Goal: Task Accomplishment & Management: Manage account settings

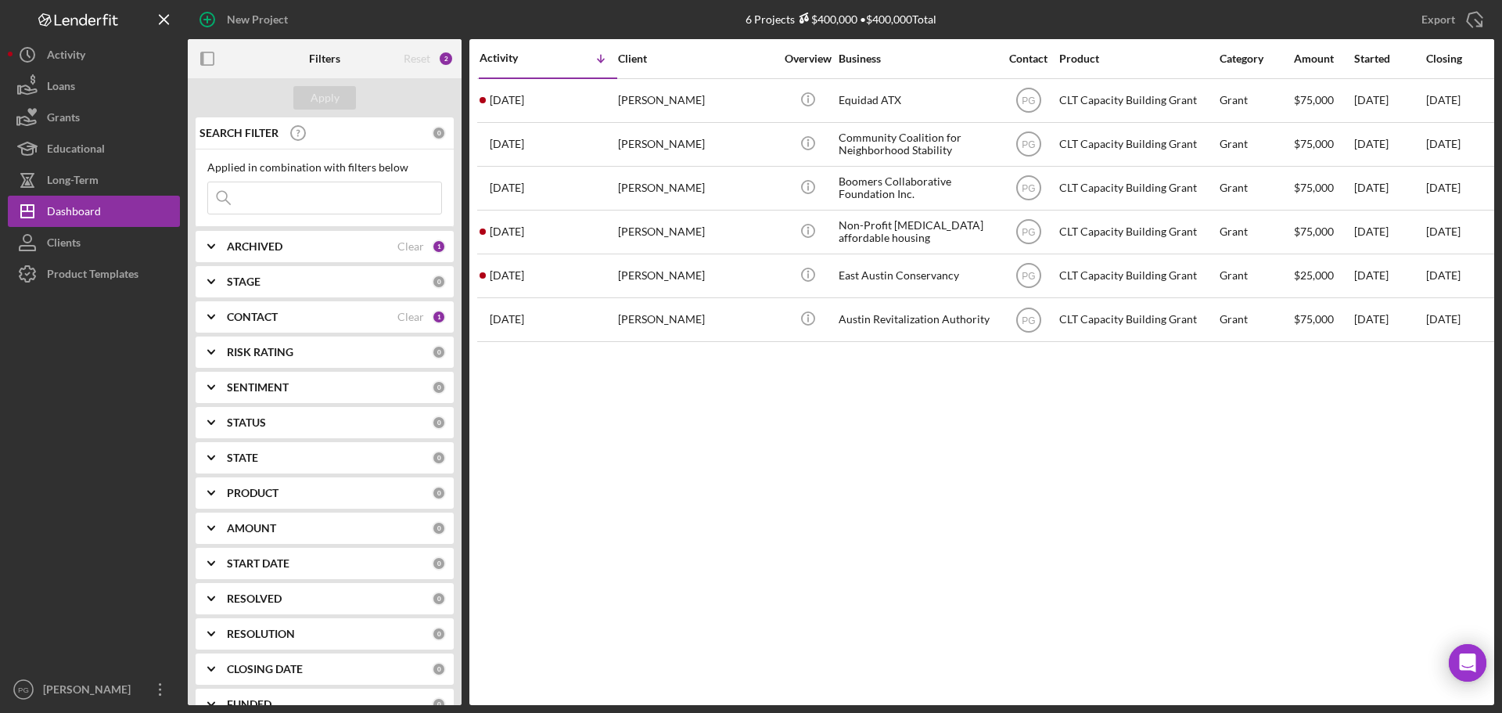
drag, startPoint x: 613, startPoint y: 495, endPoint x: 544, endPoint y: 435, distance: 91.5
click at [613, 495] on div "Activity Icon/Table Sort Arrow Client Overview Business Contact Product Categor…" at bounding box center [981, 372] width 1025 height 666
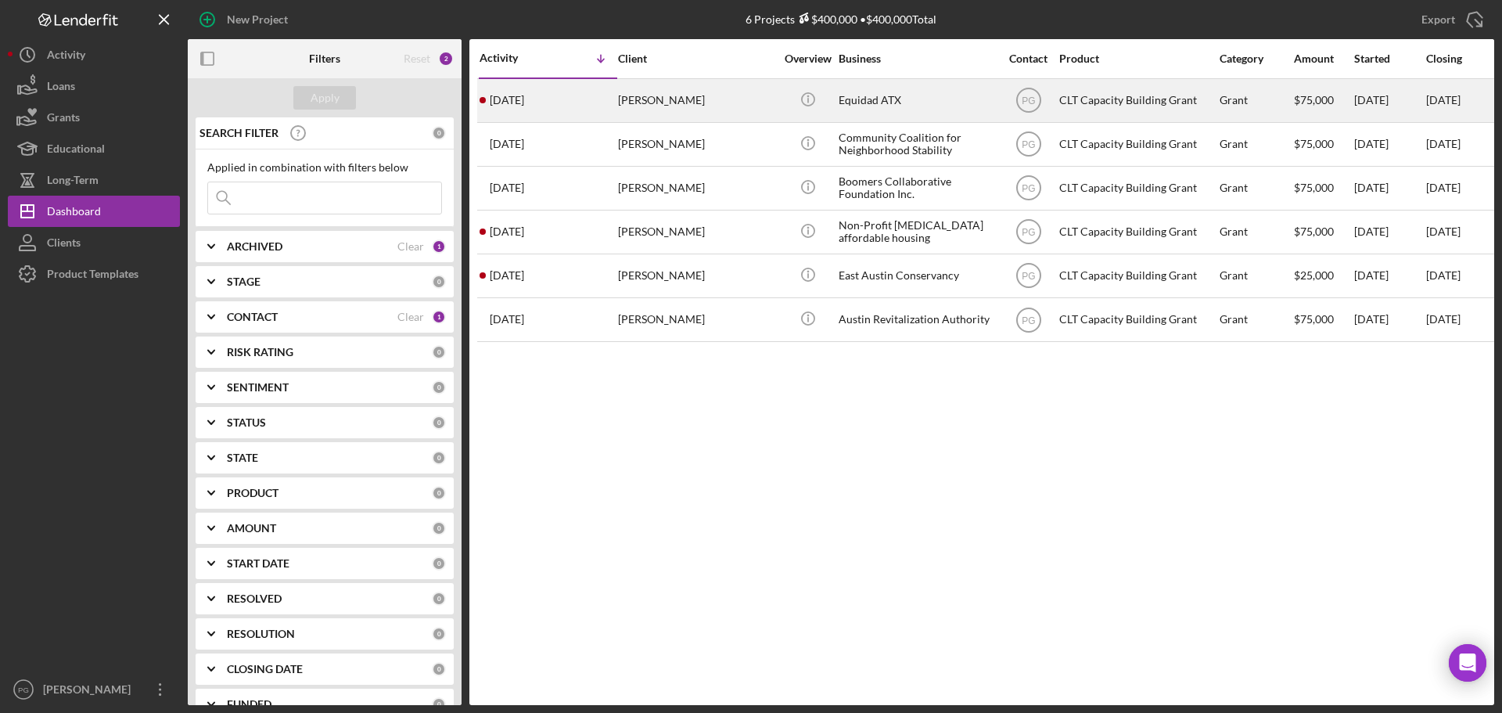
click at [524, 100] on time "[DATE]" at bounding box center [507, 100] width 34 height 13
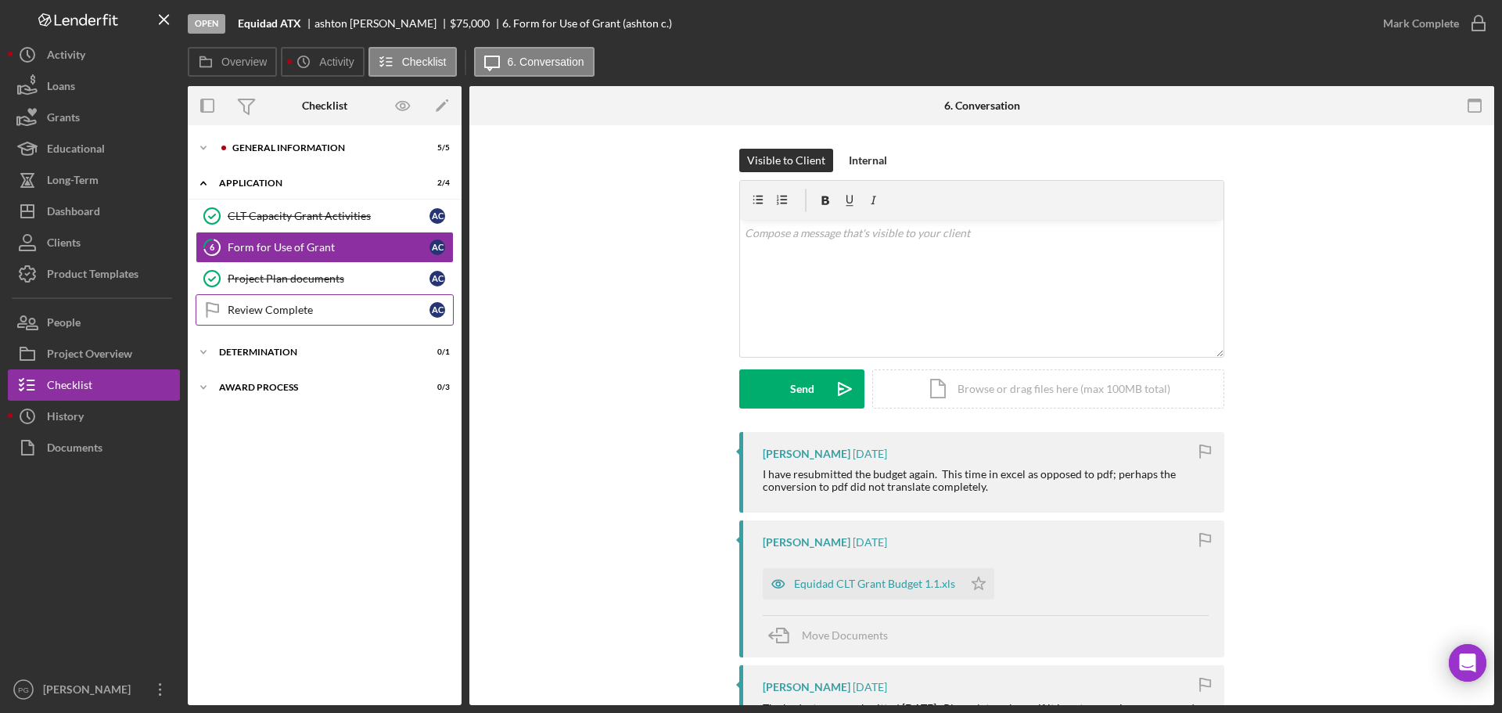
click at [268, 307] on div "Review Complete" at bounding box center [329, 310] width 202 height 13
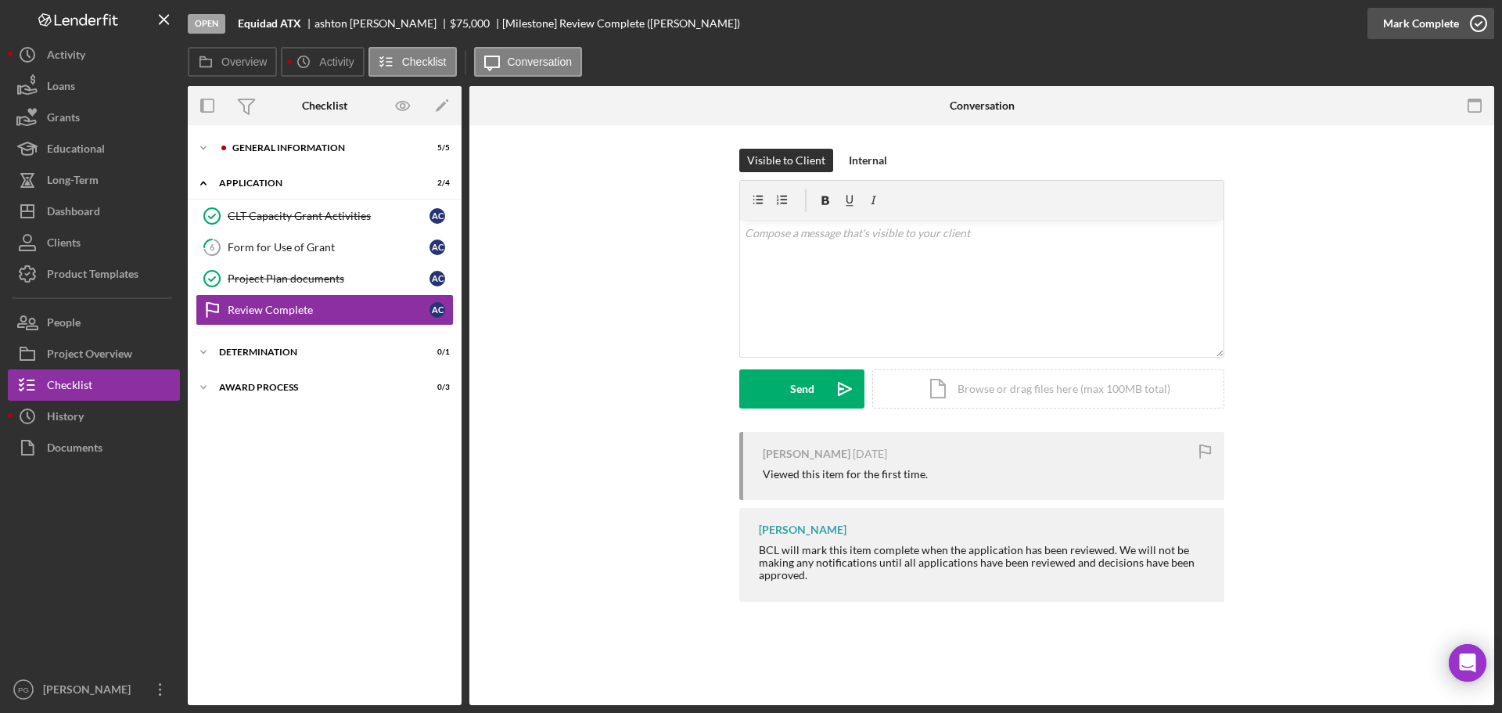
click at [1454, 20] on div "Mark Complete" at bounding box center [1421, 23] width 76 height 31
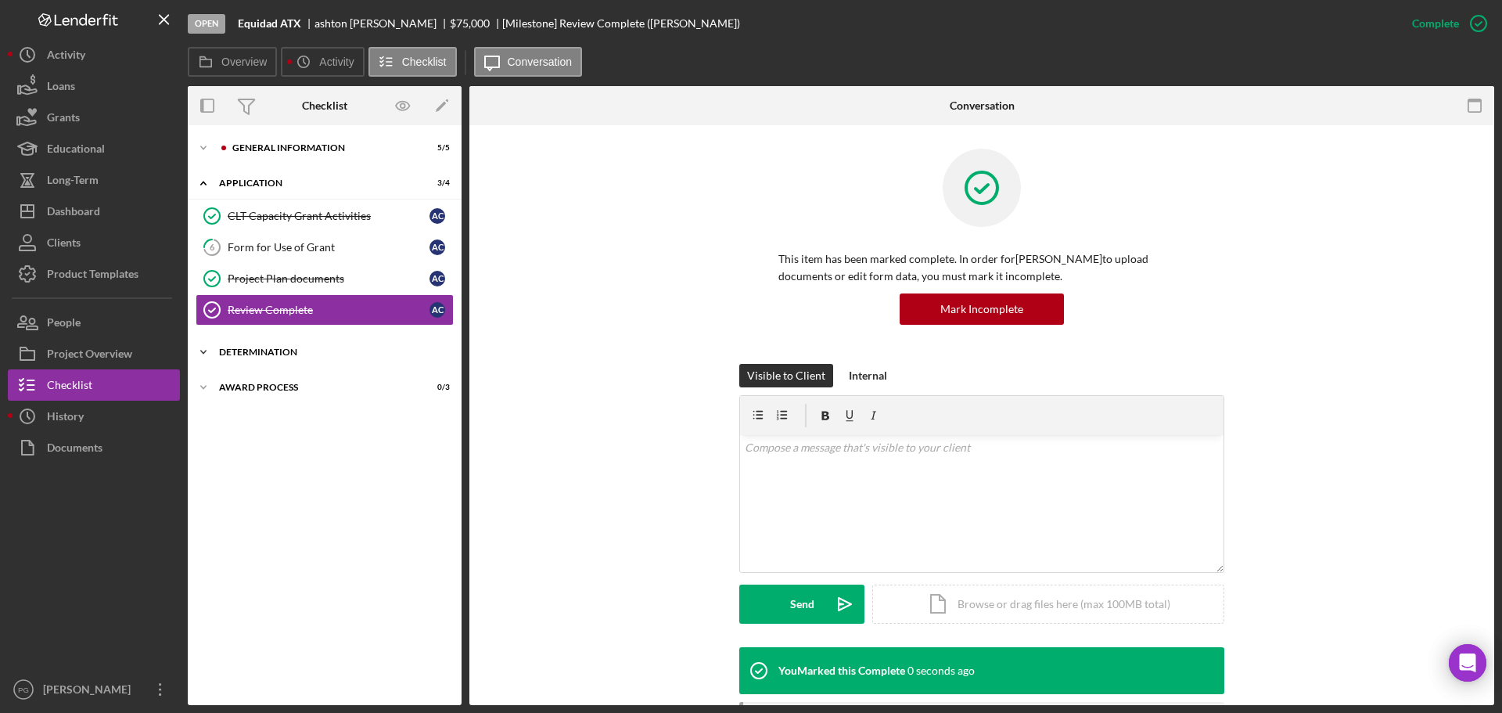
click at [245, 347] on div "Icon/Expander Determination 0 / 1" at bounding box center [325, 351] width 274 height 31
click at [372, 376] on link "Decision Decision a c" at bounding box center [325, 384] width 258 height 31
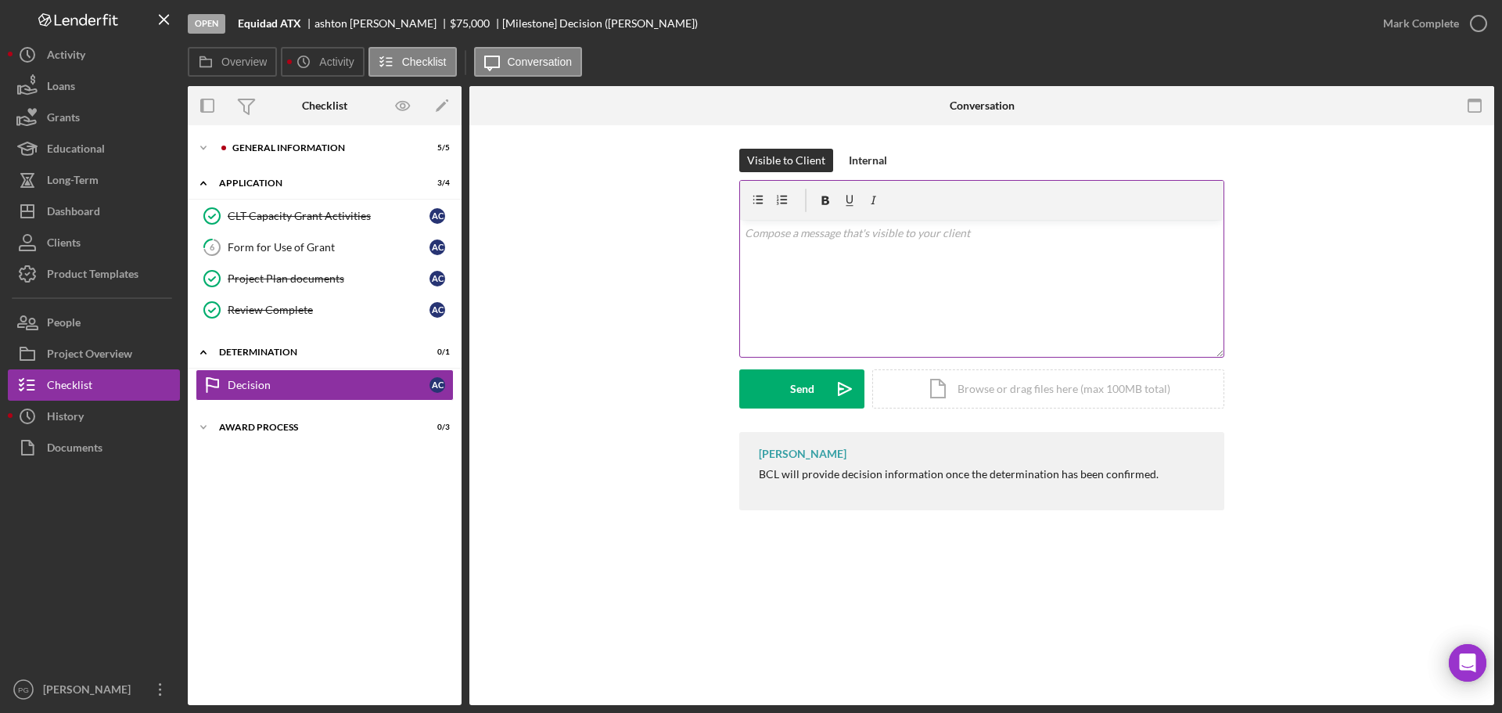
click at [860, 256] on div "v Color teal Color pink Remove color Add row above Add row below Add column bef…" at bounding box center [981, 288] width 483 height 137
click at [813, 395] on div "Send" at bounding box center [802, 388] width 24 height 39
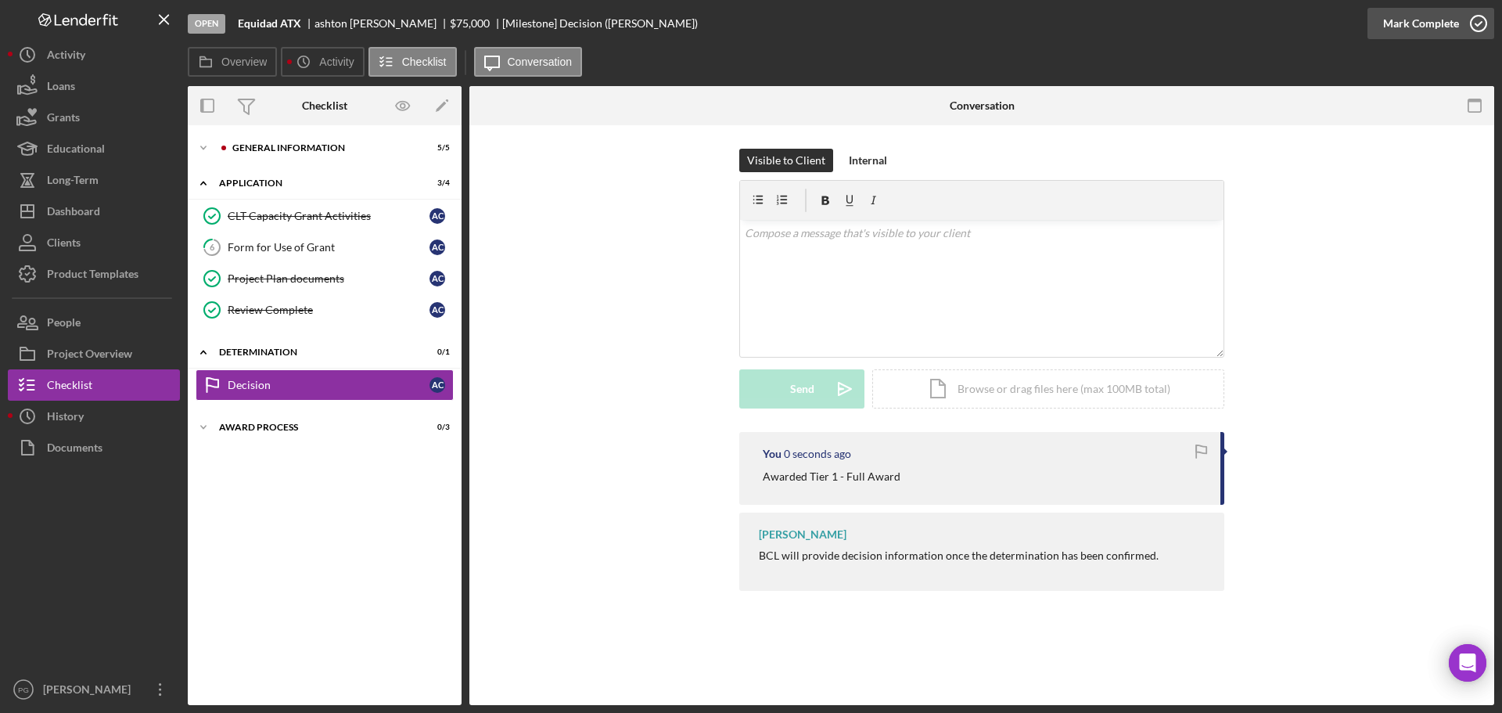
click at [1483, 27] on icon "button" at bounding box center [1478, 23] width 39 height 39
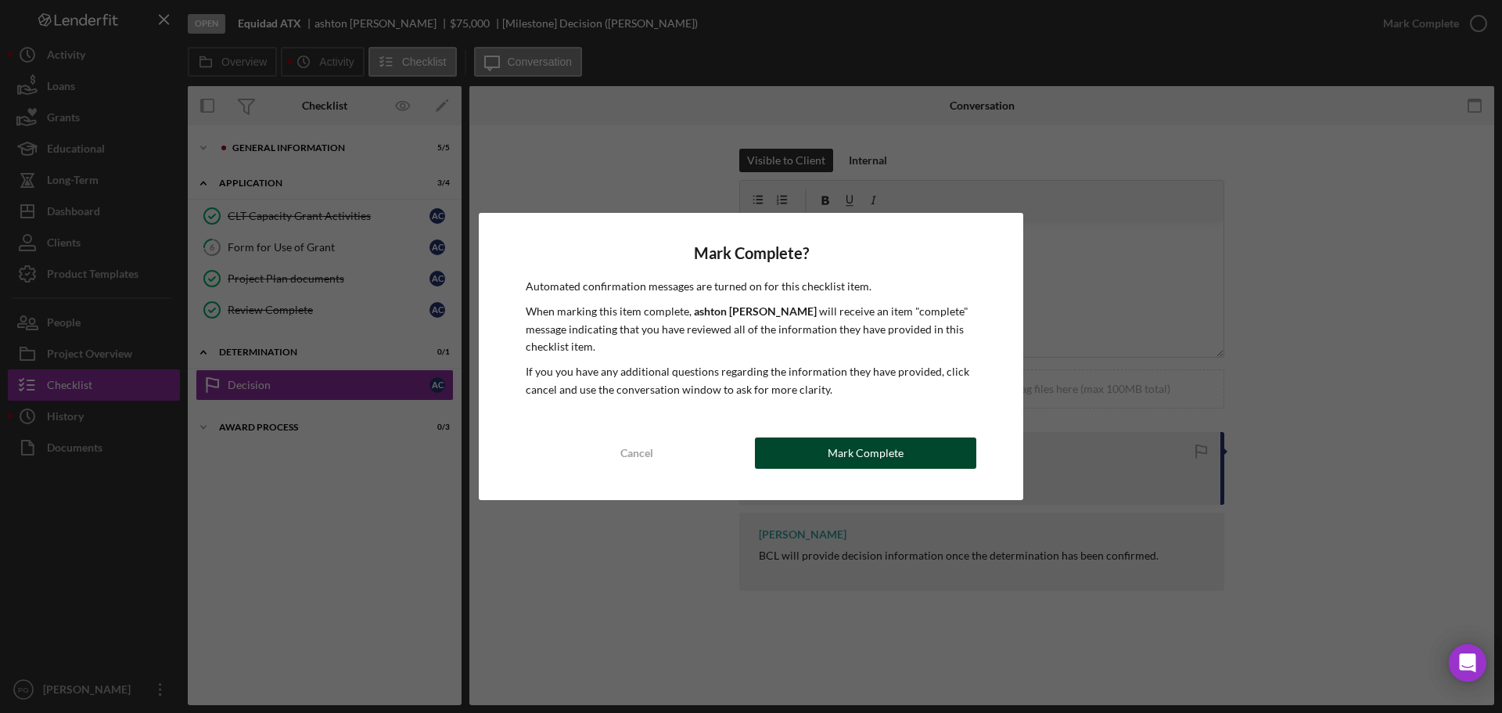
click at [909, 448] on button "Mark Complete" at bounding box center [865, 452] width 221 height 31
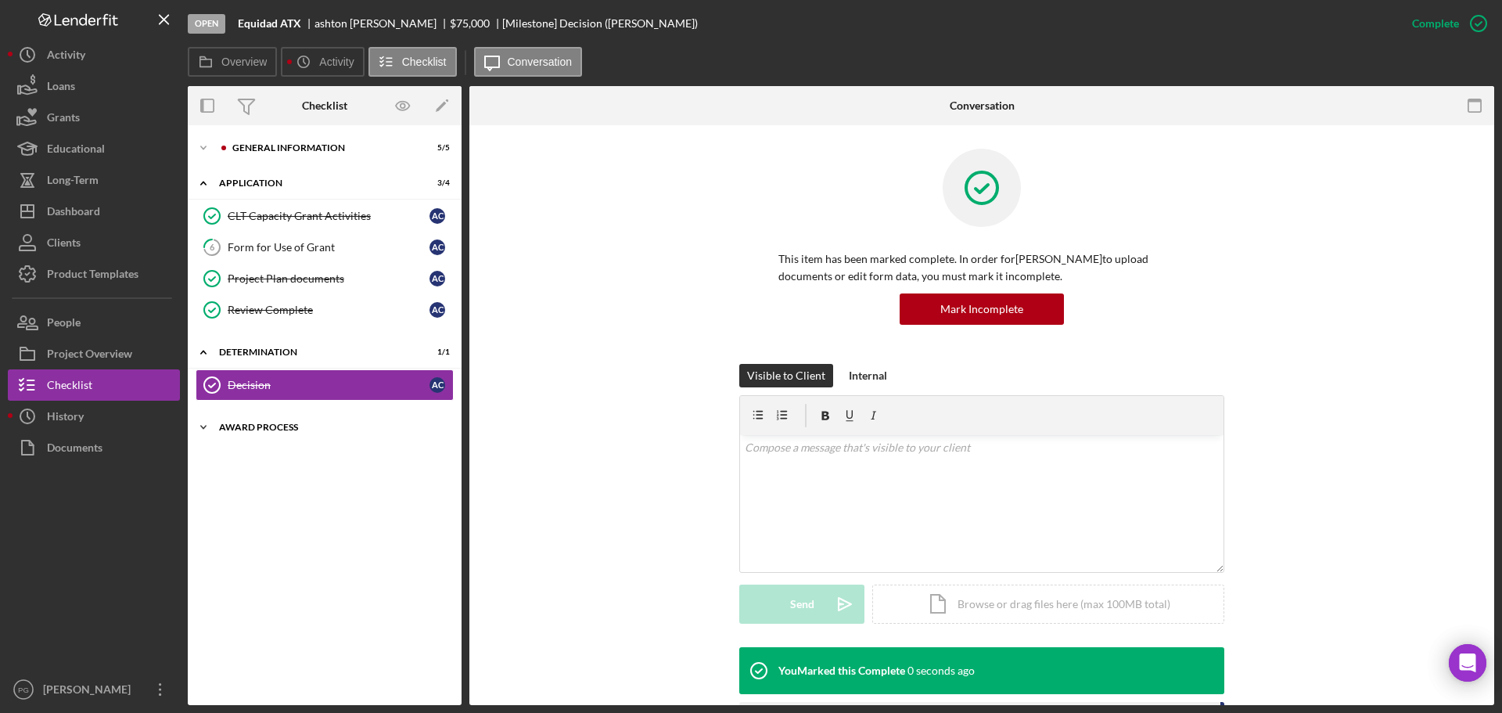
click at [297, 415] on div "Icon/Expander Award Process 0 / 3" at bounding box center [325, 426] width 274 height 31
click at [294, 464] on div "ACH Information" at bounding box center [329, 460] width 202 height 13
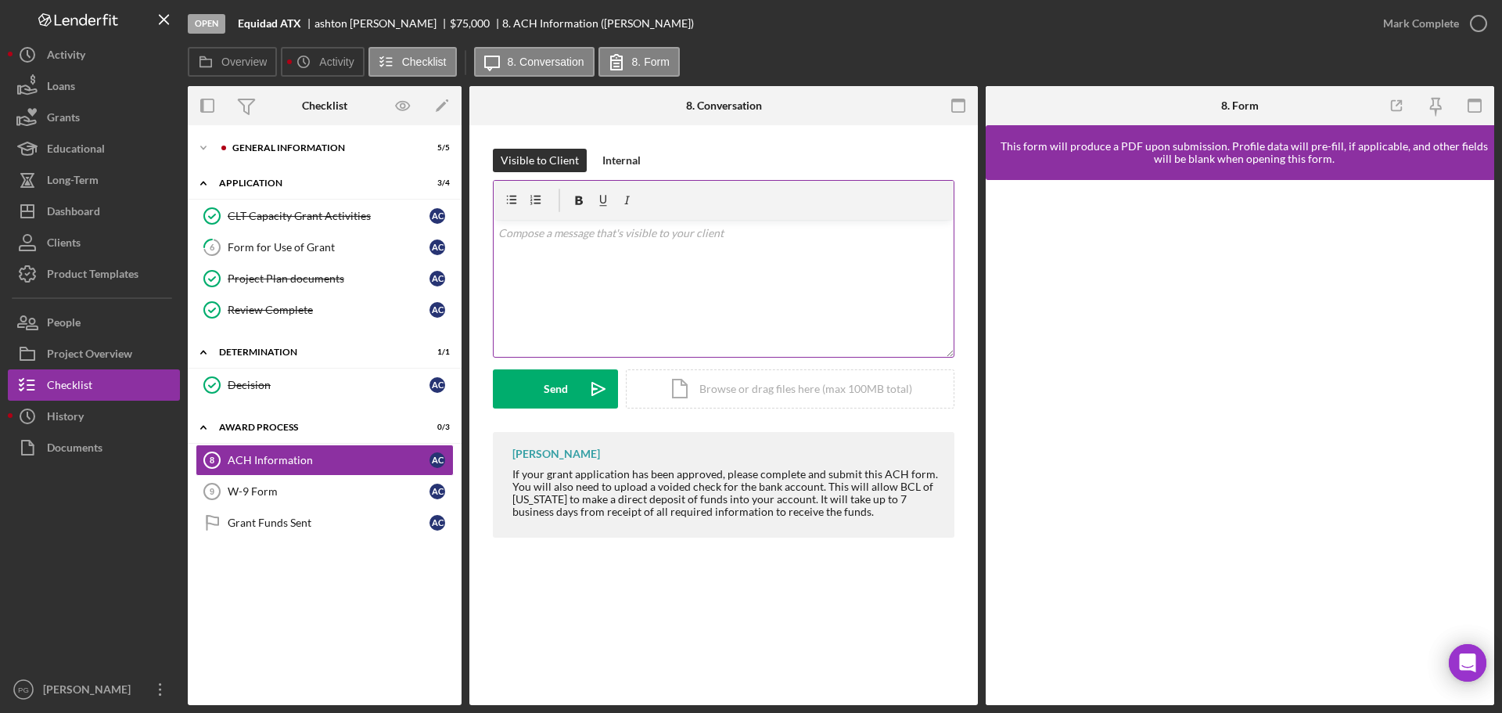
click at [614, 264] on div "v Color teal Color pink Remove color Add row above Add row below Add column bef…" at bounding box center [724, 288] width 460 height 137
drag, startPoint x: 685, startPoint y: 217, endPoint x: 386, endPoint y: 225, distance: 299.7
click at [386, 225] on div "Overview Internal Workflow Stage Open Icon/Dropdown Arrow Archive (can unarchiv…" at bounding box center [841, 395] width 1306 height 619
click at [690, 228] on p "Please complete ACH information." at bounding box center [723, 233] width 451 height 17
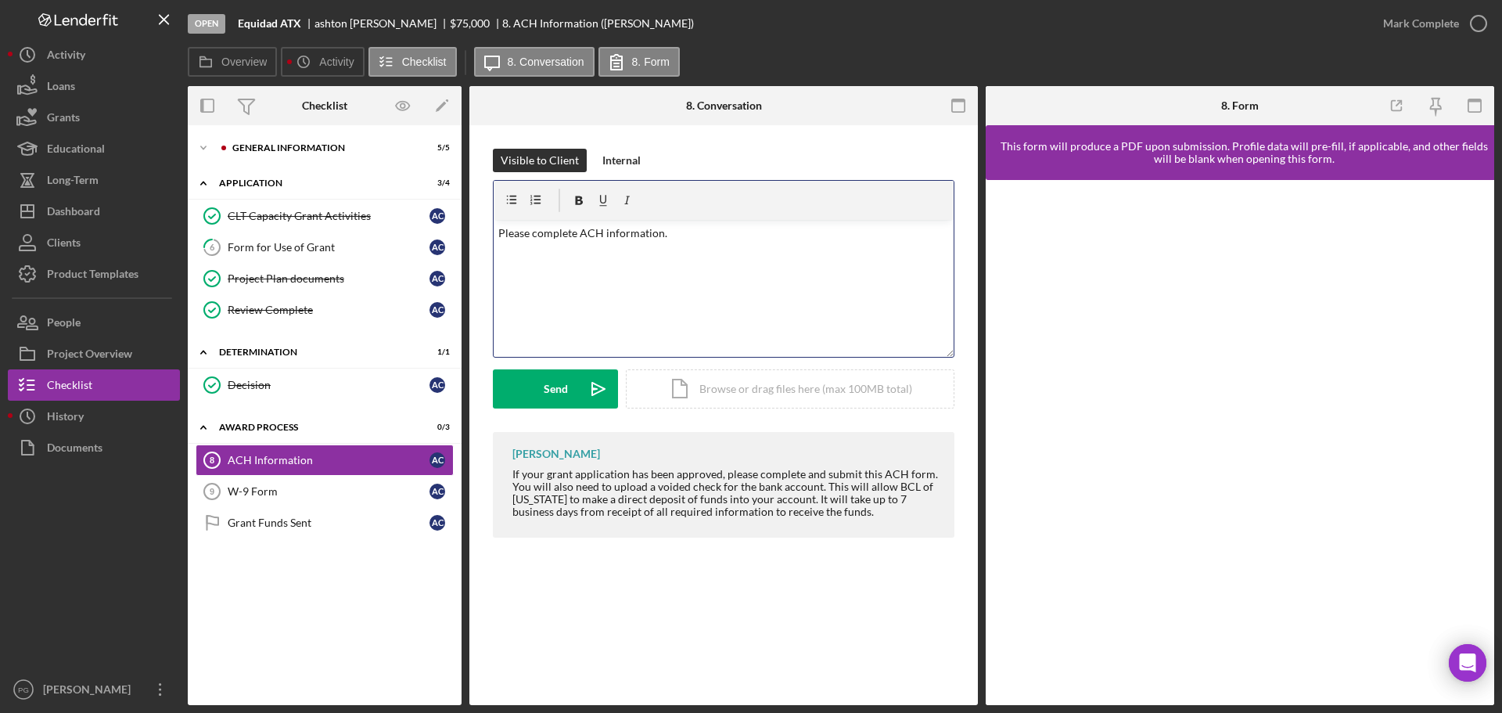
click at [690, 228] on p "Please complete ACH information." at bounding box center [723, 233] width 451 height 17
click at [615, 652] on div "ACH Information 8 ACH Information Visible to Client Internal v Color teal Color…" at bounding box center [723, 415] width 508 height 580
click at [57, 63] on div "Activity" at bounding box center [66, 56] width 38 height 35
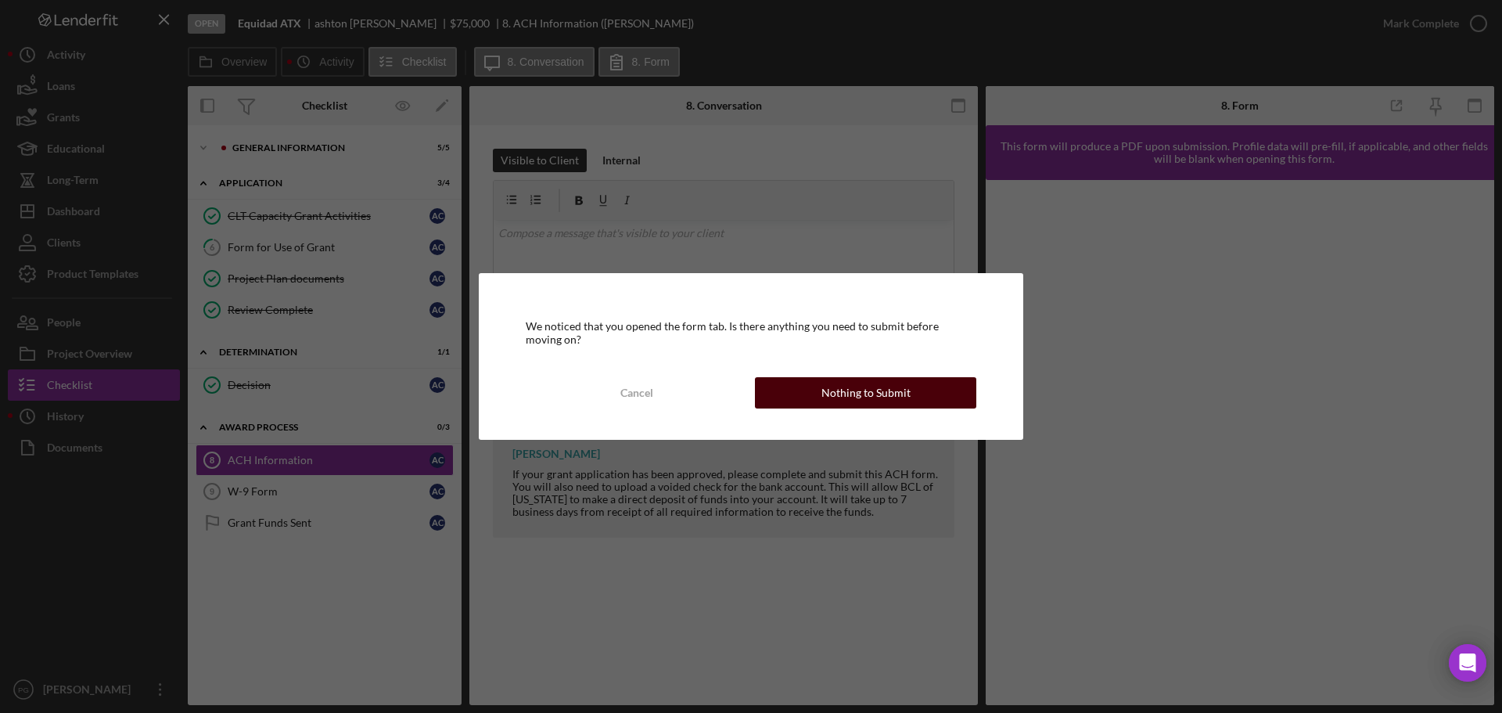
click at [806, 383] on button "Nothing to Submit" at bounding box center [865, 392] width 221 height 31
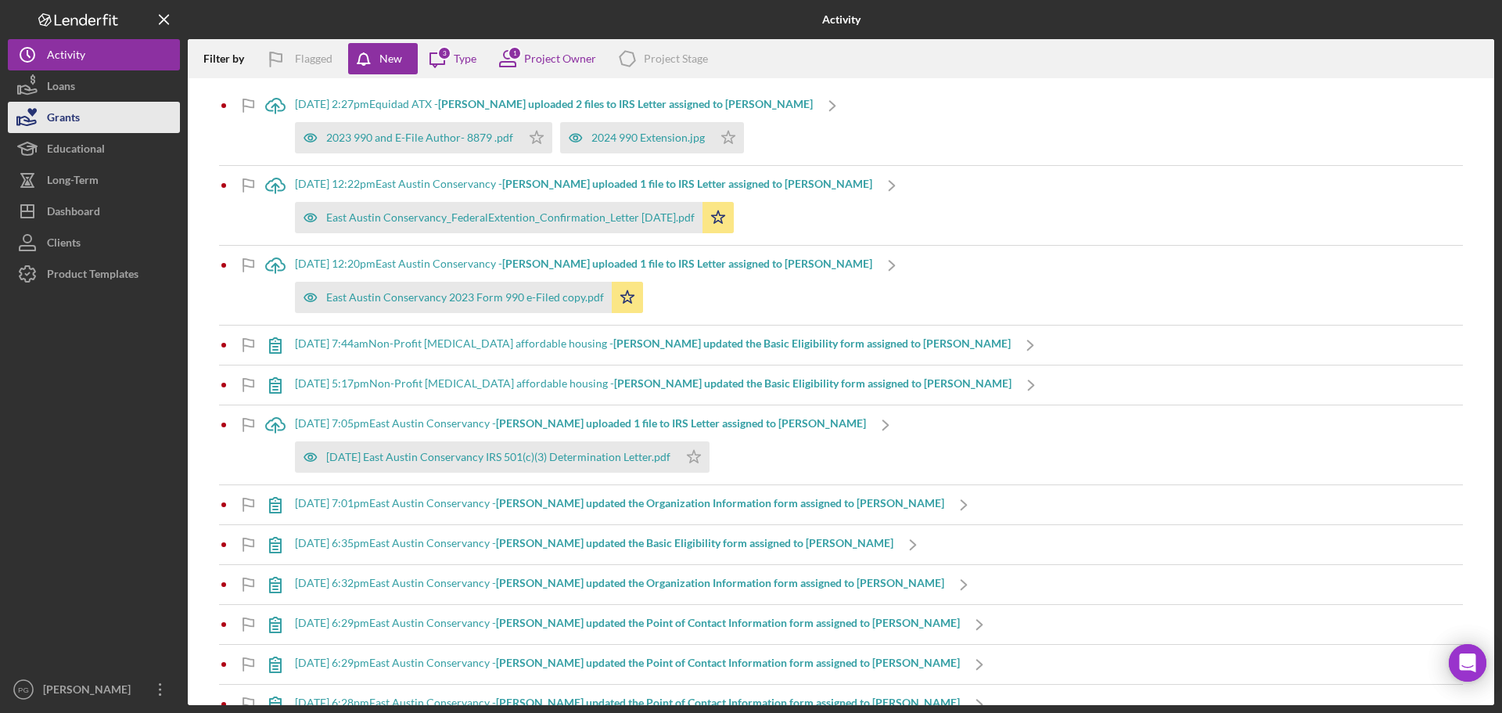
click at [94, 102] on button "Grants" at bounding box center [94, 117] width 172 height 31
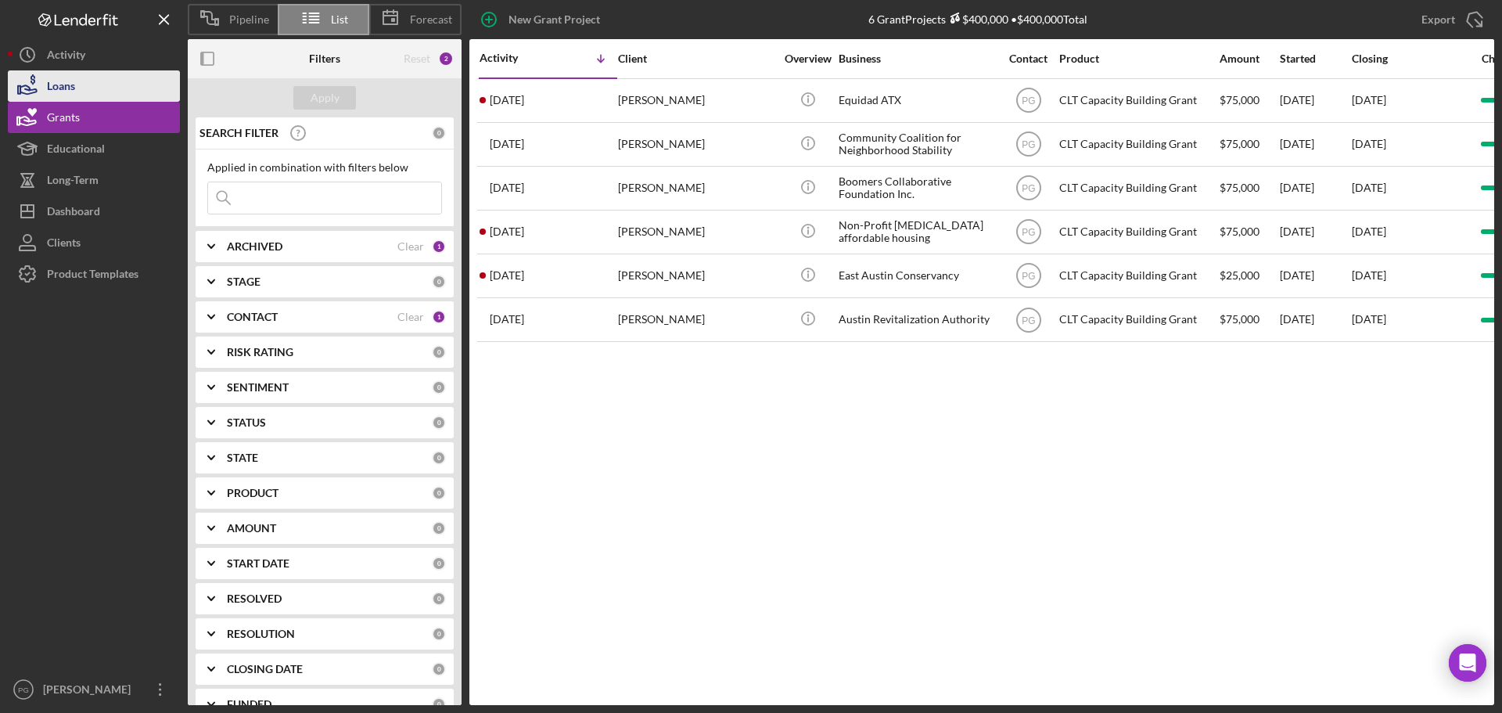
click at [91, 81] on button "Loans" at bounding box center [94, 85] width 172 height 31
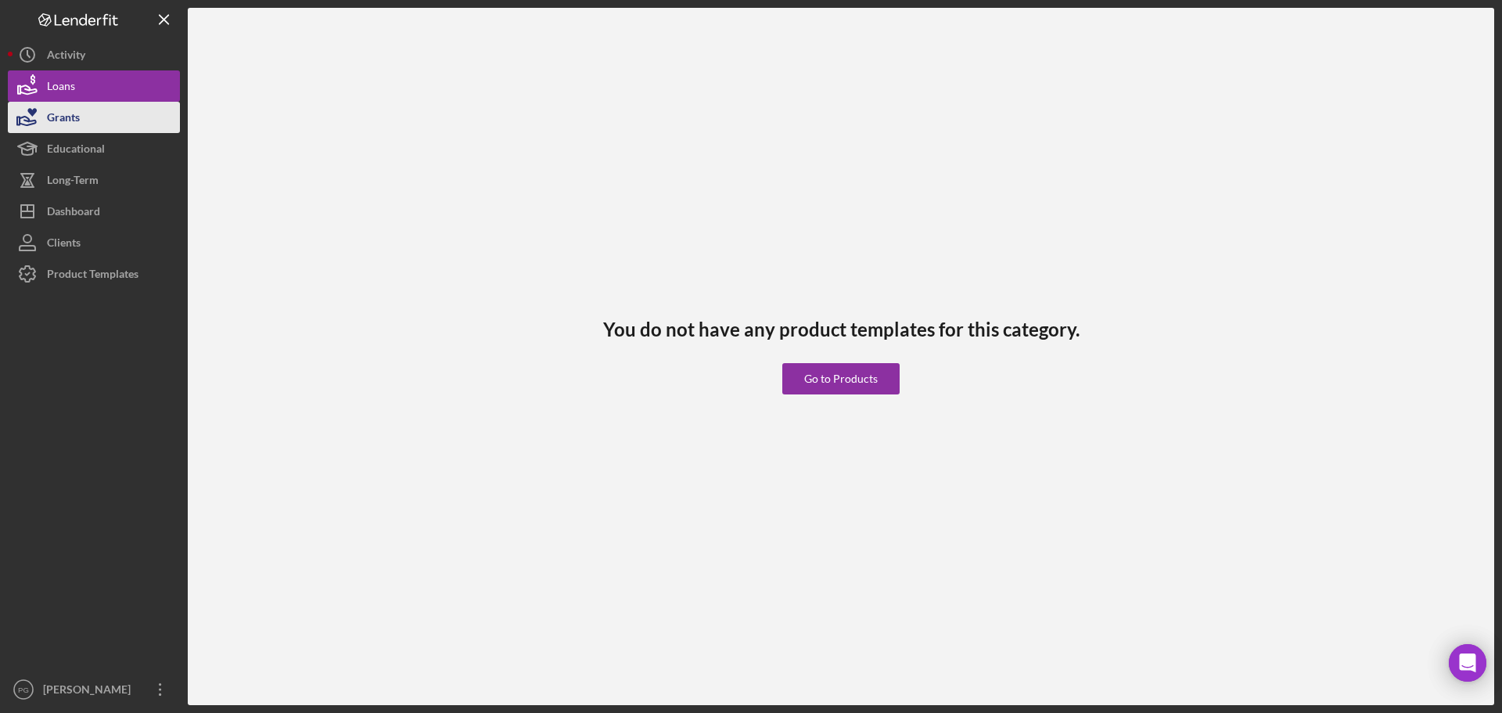
click at [93, 106] on button "Grants" at bounding box center [94, 117] width 172 height 31
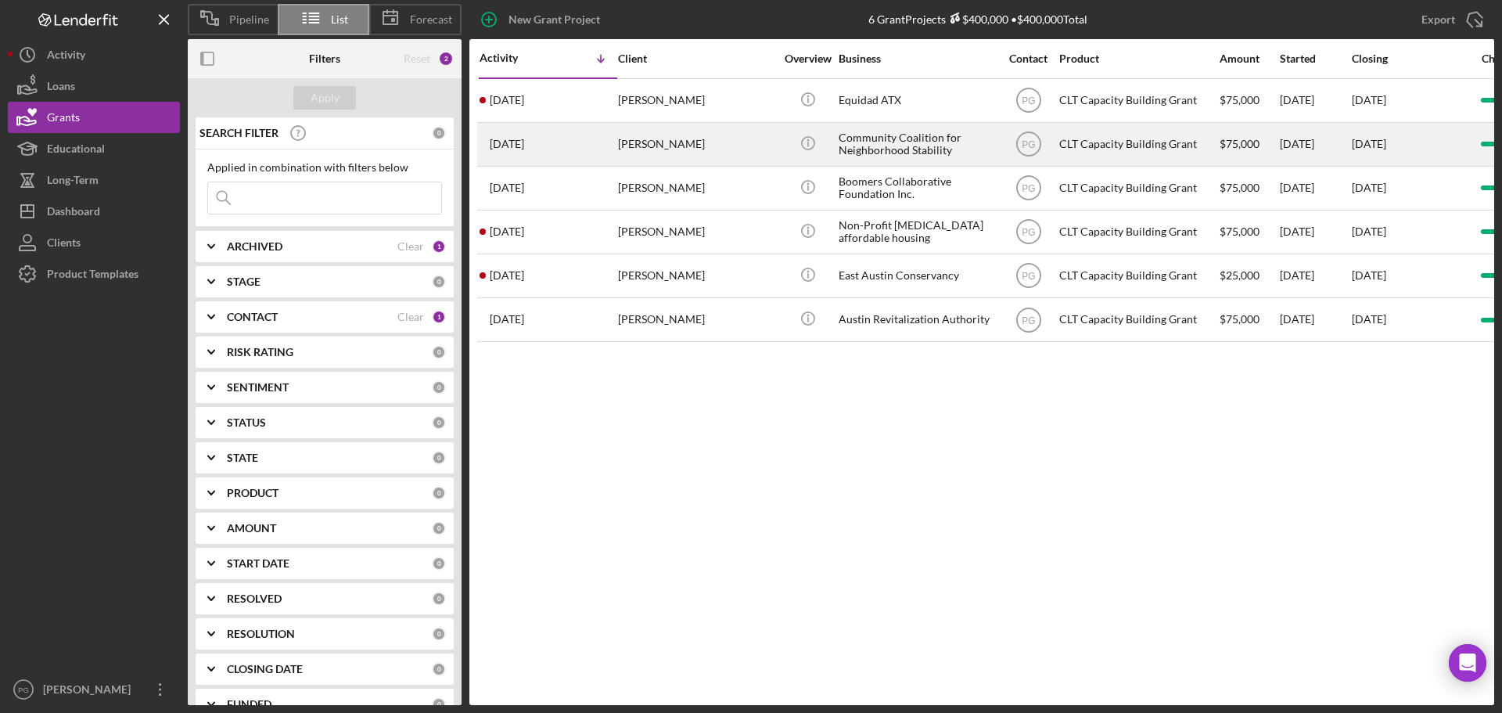
click at [564, 144] on div "[DATE] [PERSON_NAME]" at bounding box center [548, 144] width 137 height 41
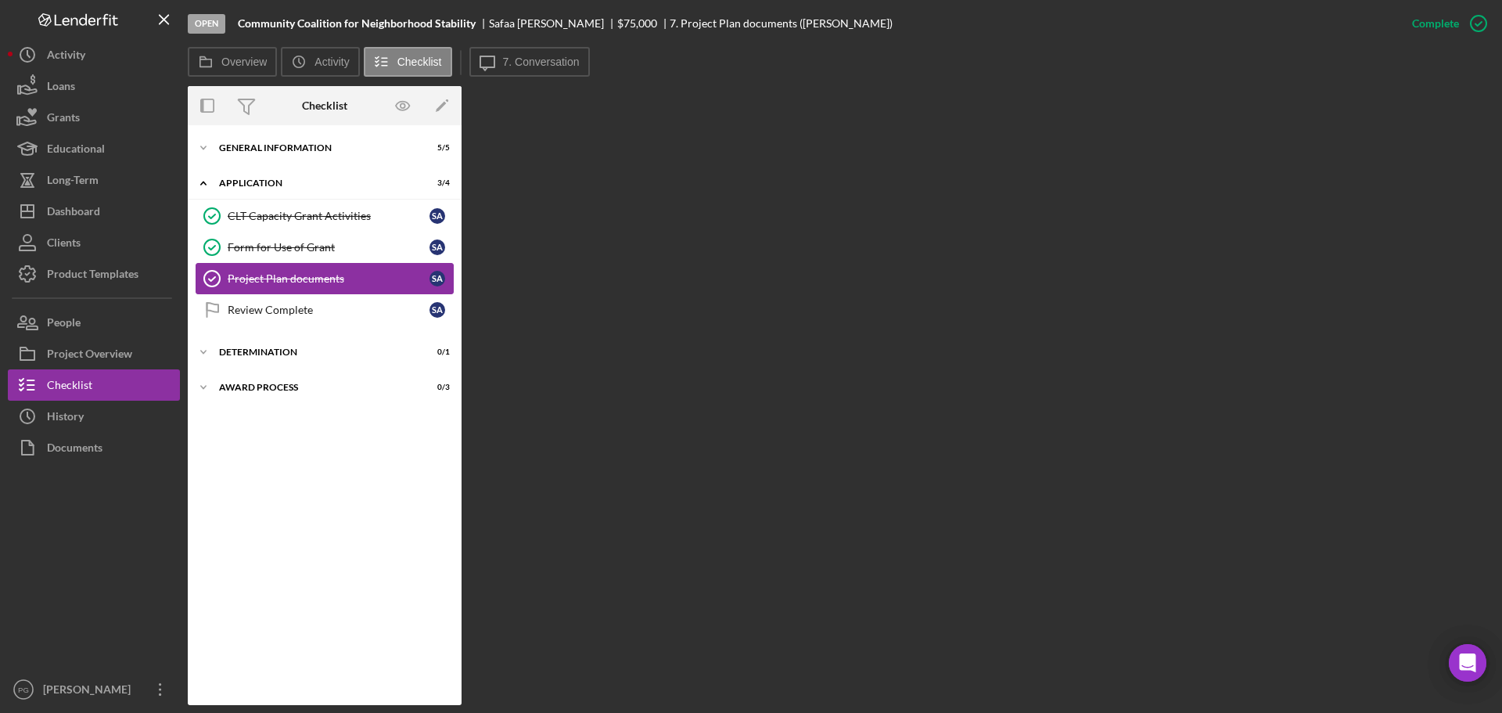
click at [279, 275] on div "Project Plan documents" at bounding box center [329, 278] width 202 height 13
click at [340, 319] on link "Review Complete Review Complete S A" at bounding box center [325, 309] width 258 height 31
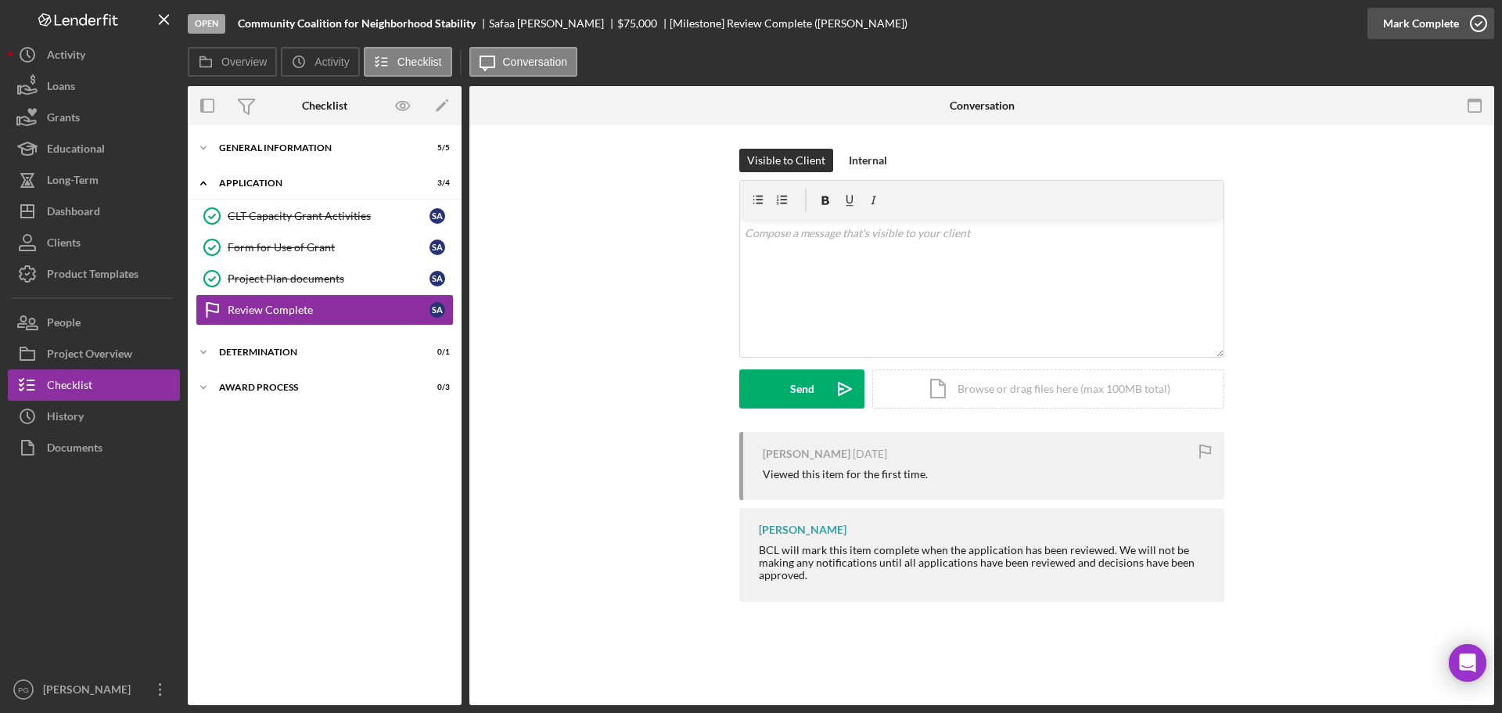
click at [1403, 24] on div "Mark Complete" at bounding box center [1421, 23] width 76 height 31
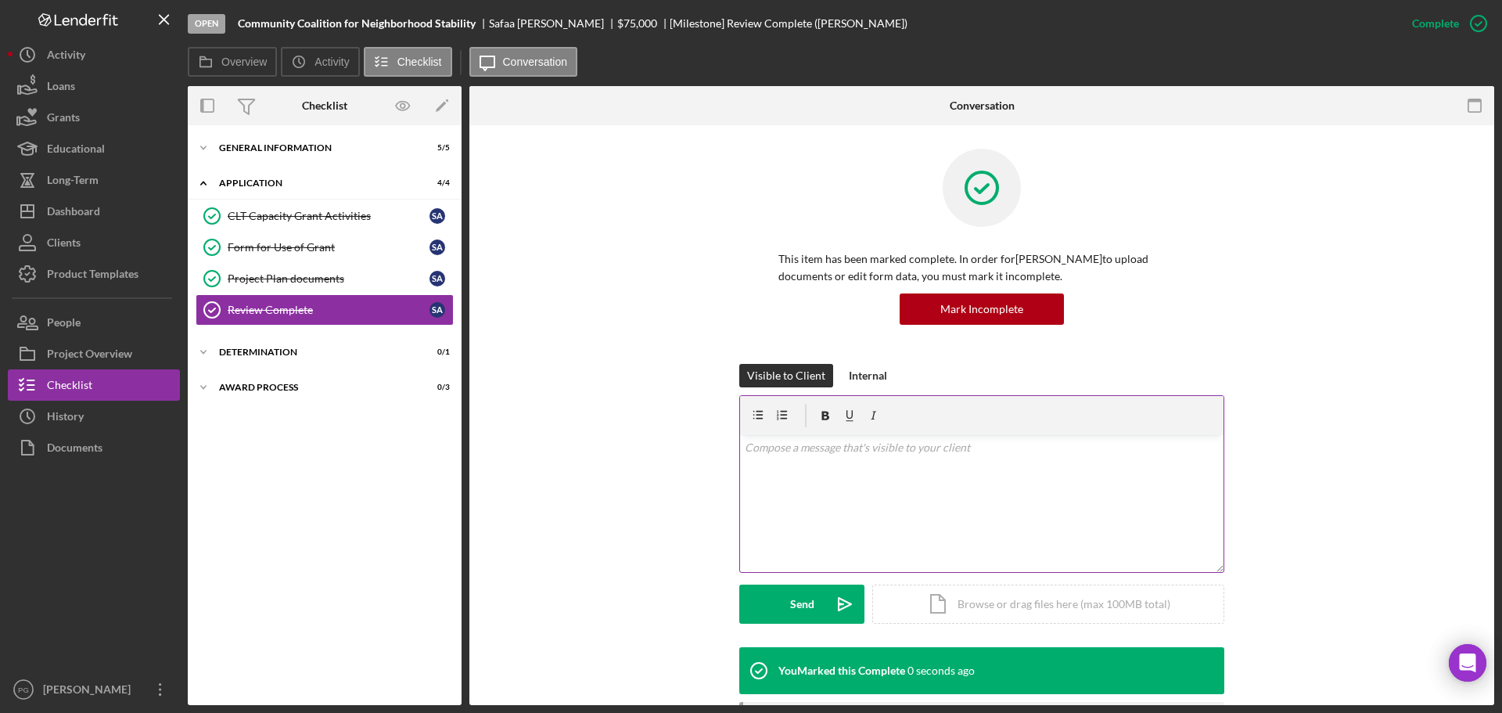
click at [862, 483] on div "v Color teal Color pink Remove color Add row above Add row below Add column bef…" at bounding box center [981, 503] width 483 height 137
click at [790, 601] on div "Send" at bounding box center [802, 603] width 24 height 39
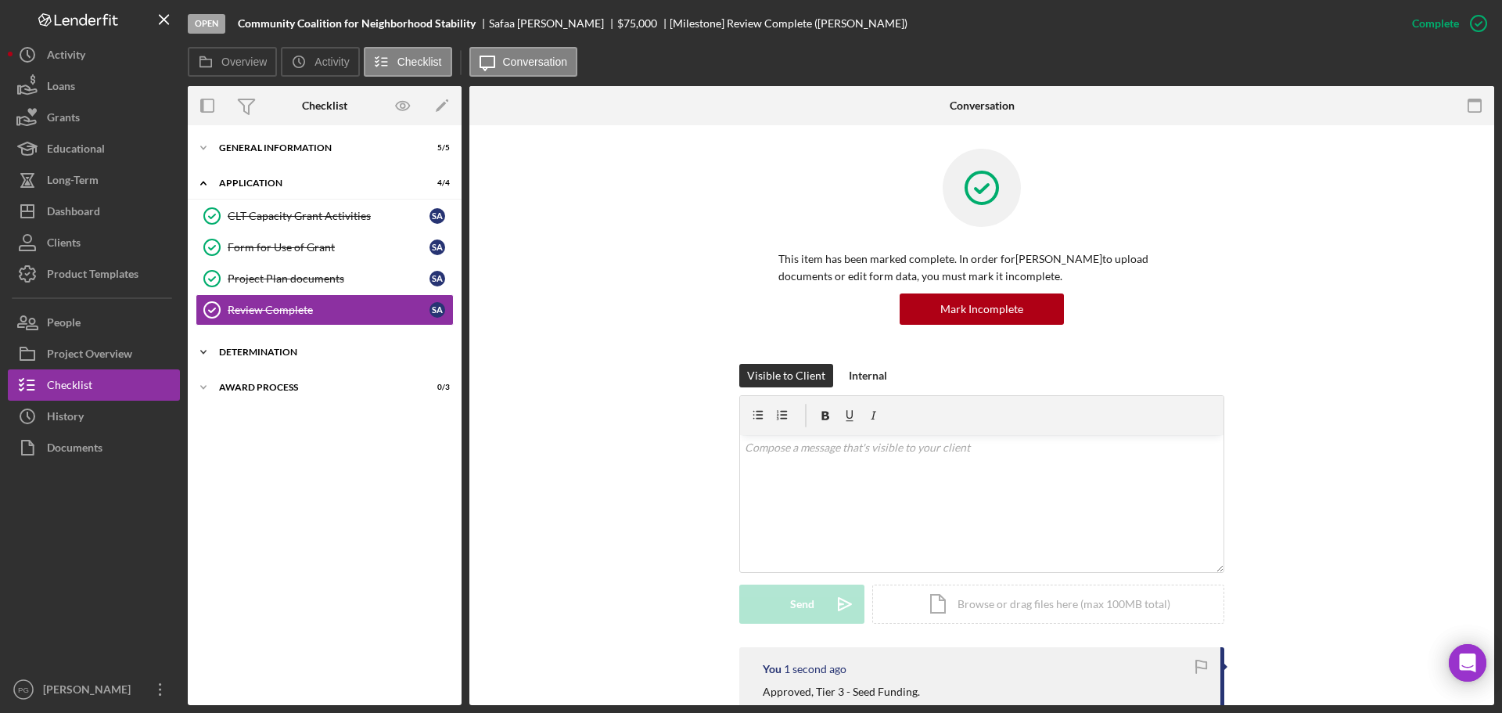
click at [267, 340] on div "Icon/Expander Determination 0 / 1" at bounding box center [325, 351] width 274 height 31
click at [266, 390] on div "Decision" at bounding box center [329, 385] width 202 height 13
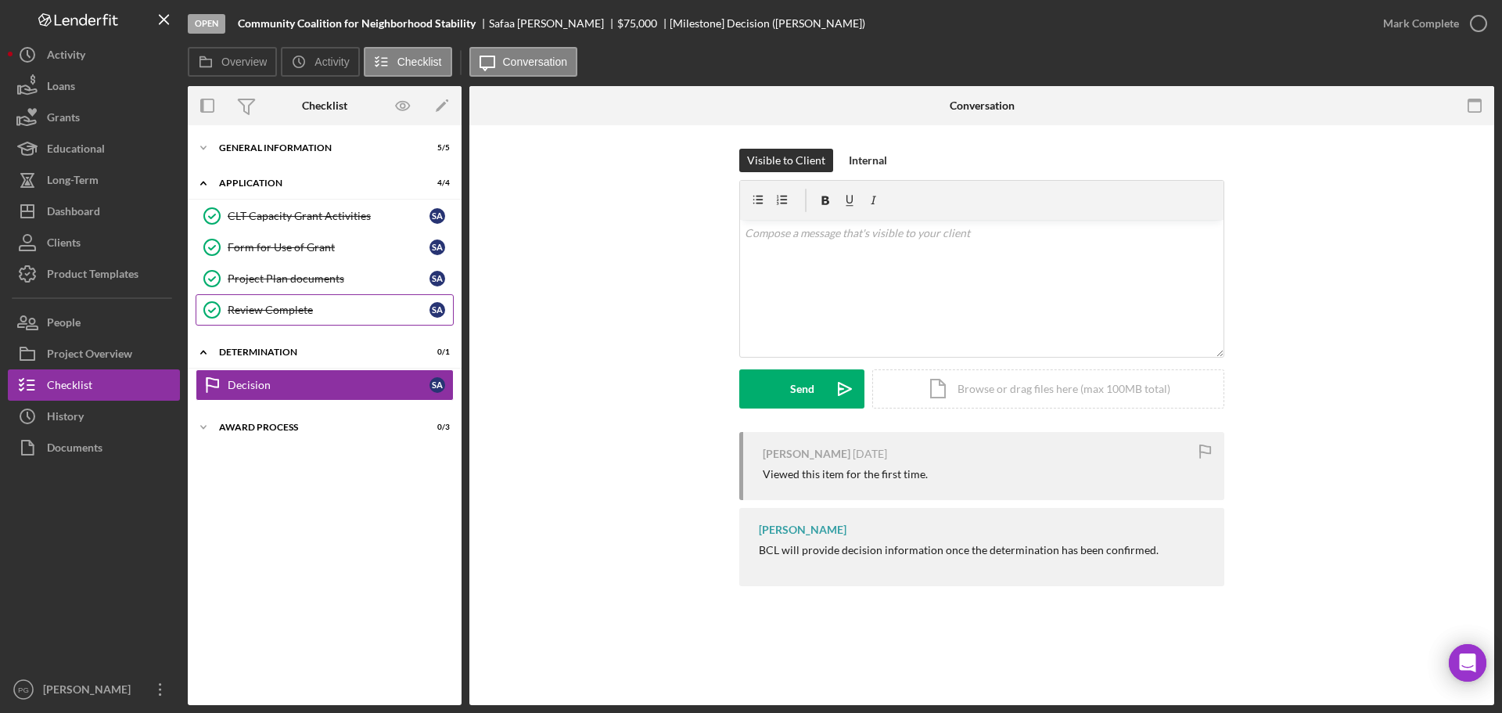
click at [312, 311] on div "Review Complete" at bounding box center [329, 310] width 202 height 13
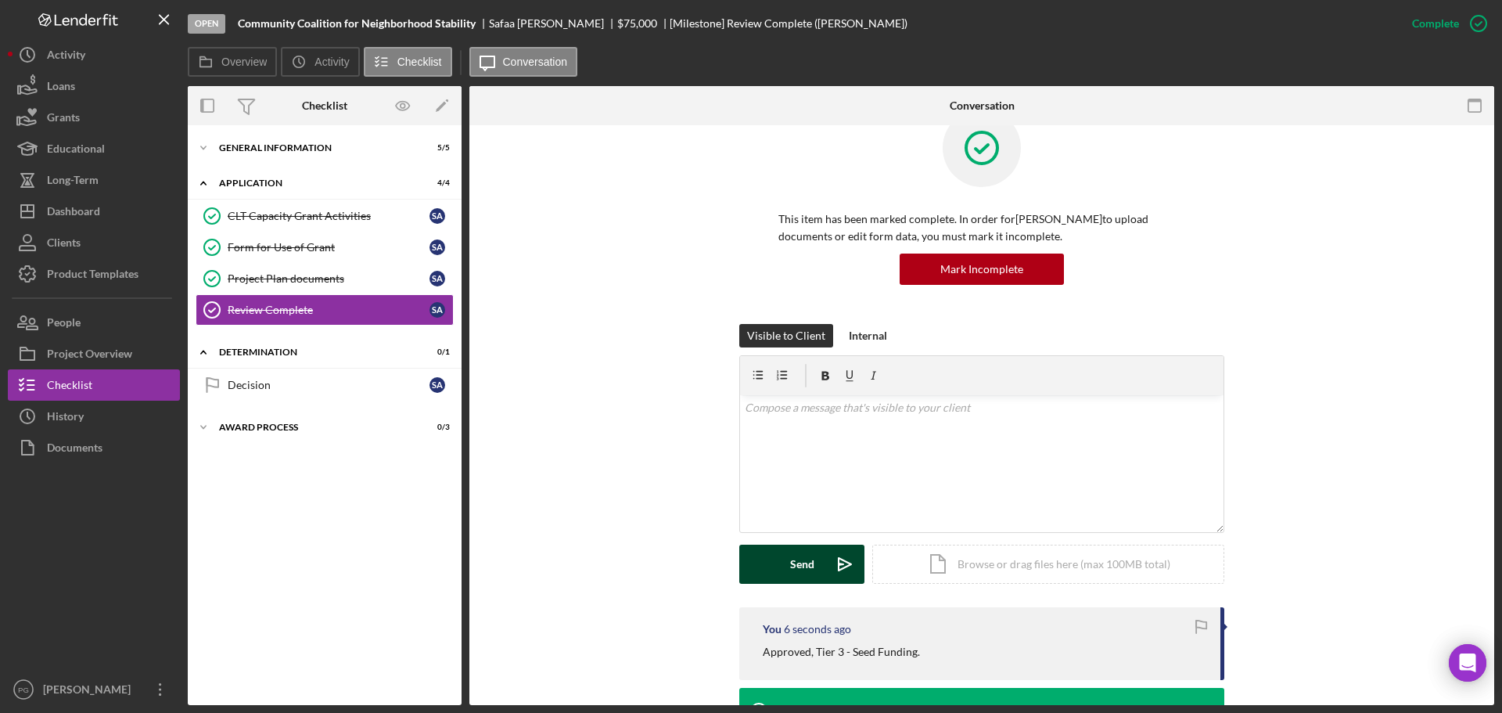
scroll to position [78, 0]
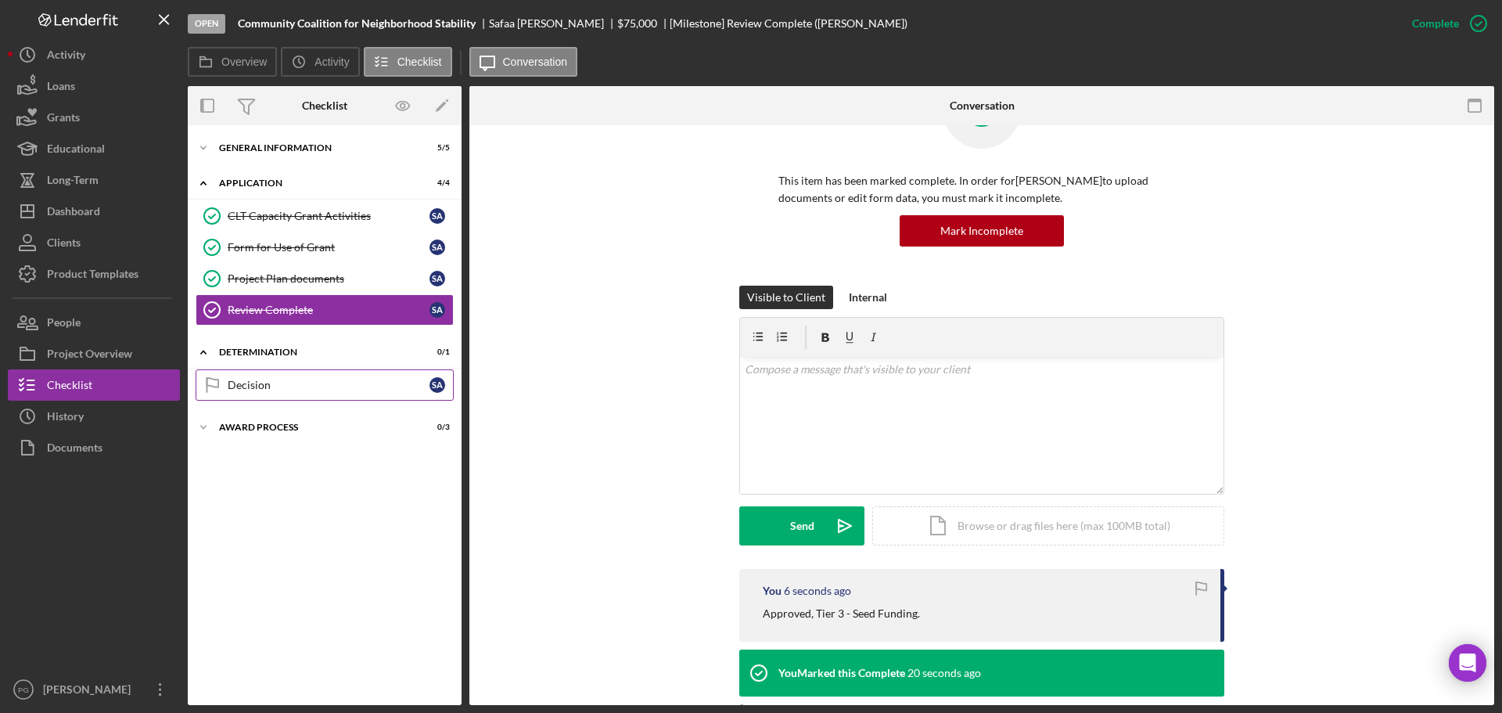
click at [261, 384] on div "Decision" at bounding box center [329, 385] width 202 height 13
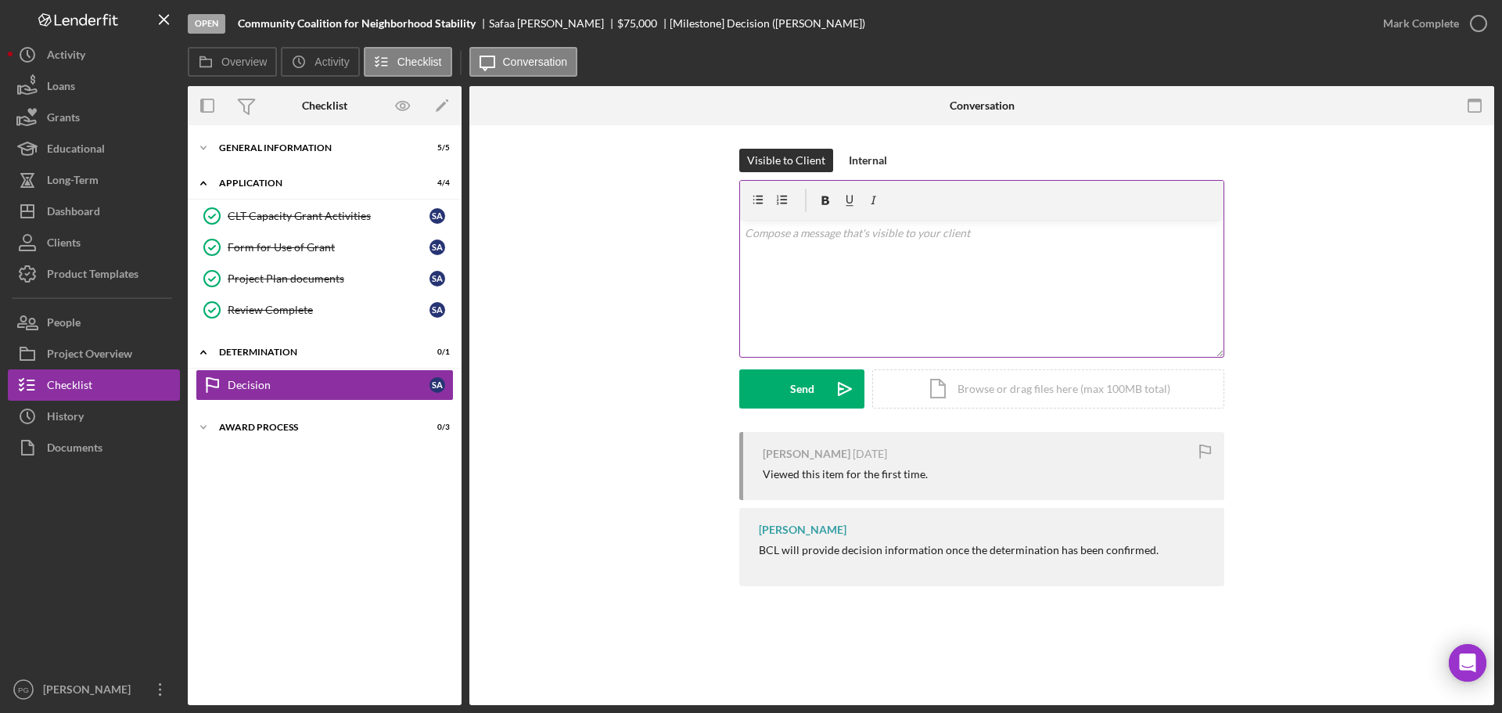
click at [985, 278] on div "v Color teal Color pink Remove color Add row above Add row below Add column bef…" at bounding box center [981, 288] width 483 height 137
click at [1419, 20] on div "Mark Complete" at bounding box center [1421, 23] width 76 height 31
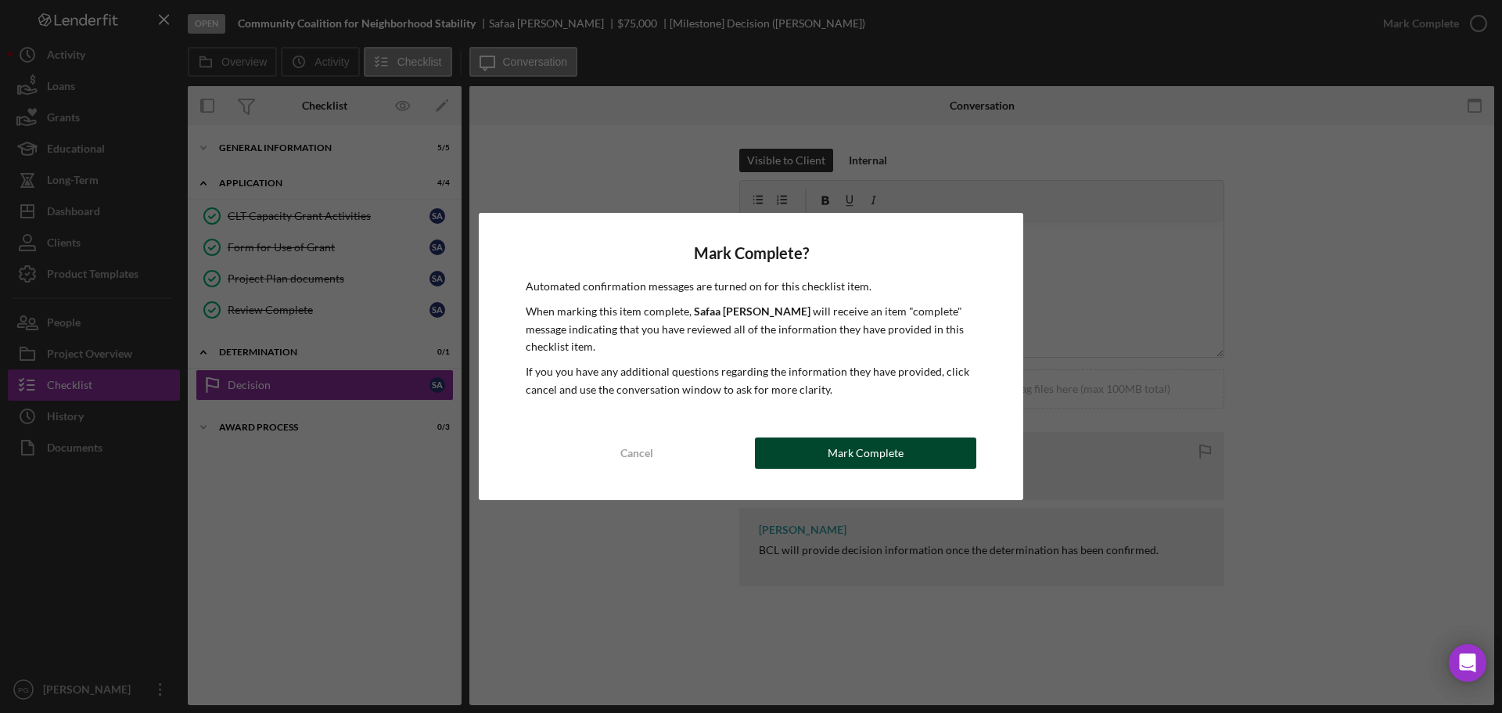
click at [851, 462] on div "Mark Complete" at bounding box center [866, 452] width 76 height 31
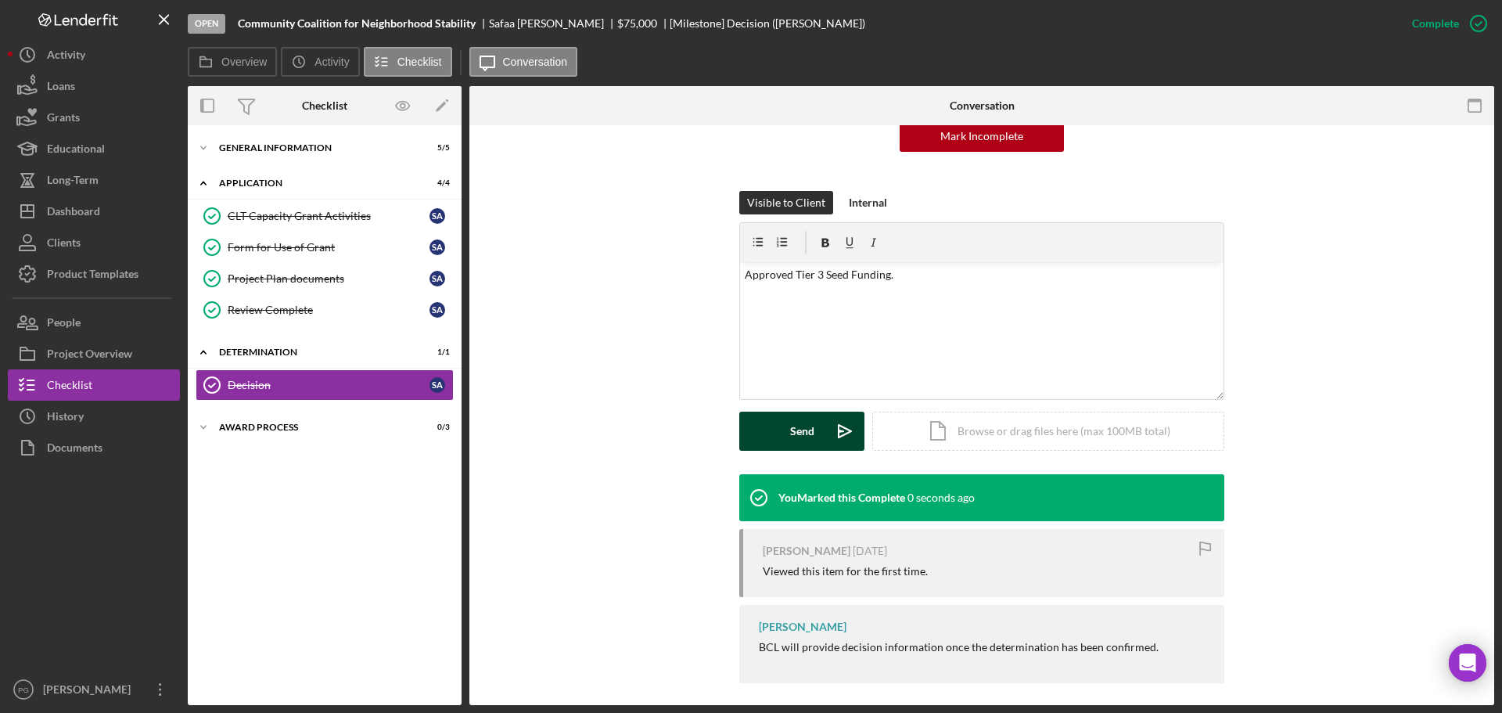
scroll to position [182, 0]
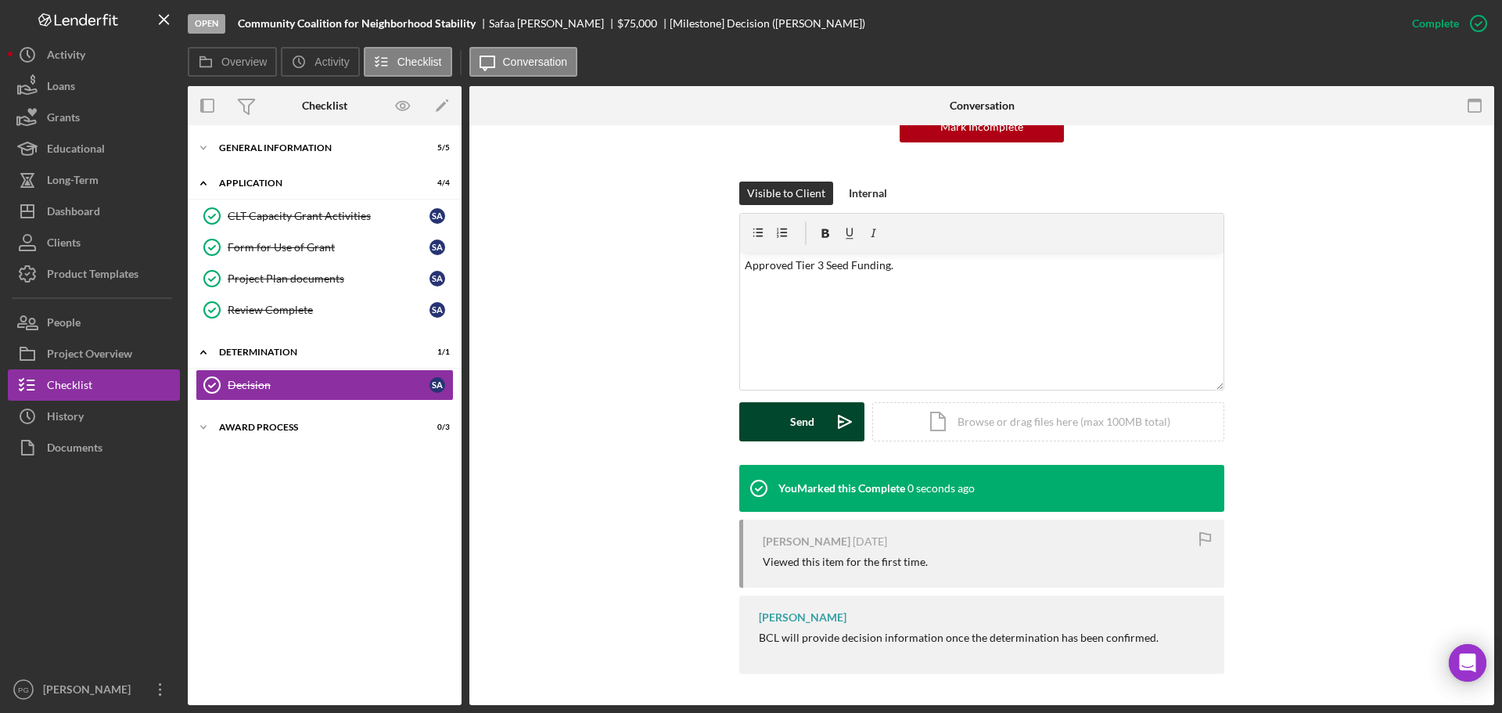
click at [769, 404] on button "Send Icon/icon-invite-send" at bounding box center [801, 421] width 125 height 39
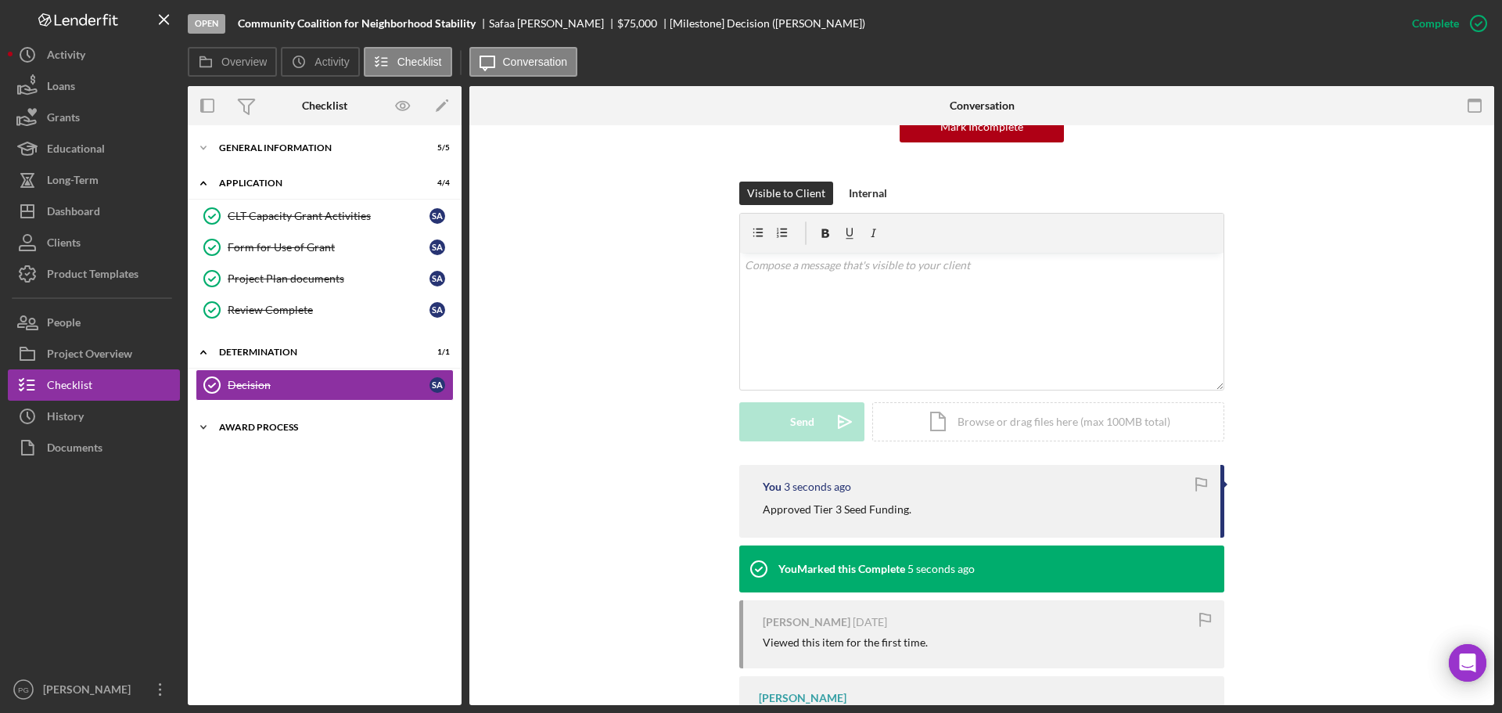
drag, startPoint x: 250, startPoint y: 444, endPoint x: 259, endPoint y: 434, distance: 13.3
click at [250, 444] on div "Icon/Expander General Information 5 / 5 Icon/Expander Application 4 / 4 CLT Cap…" at bounding box center [325, 415] width 274 height 564
click at [259, 433] on div "Icon/Expander Award Process 0 / 3" at bounding box center [325, 426] width 274 height 31
click at [271, 451] on link "ACH Information 8 ACH Information S A" at bounding box center [325, 459] width 258 height 31
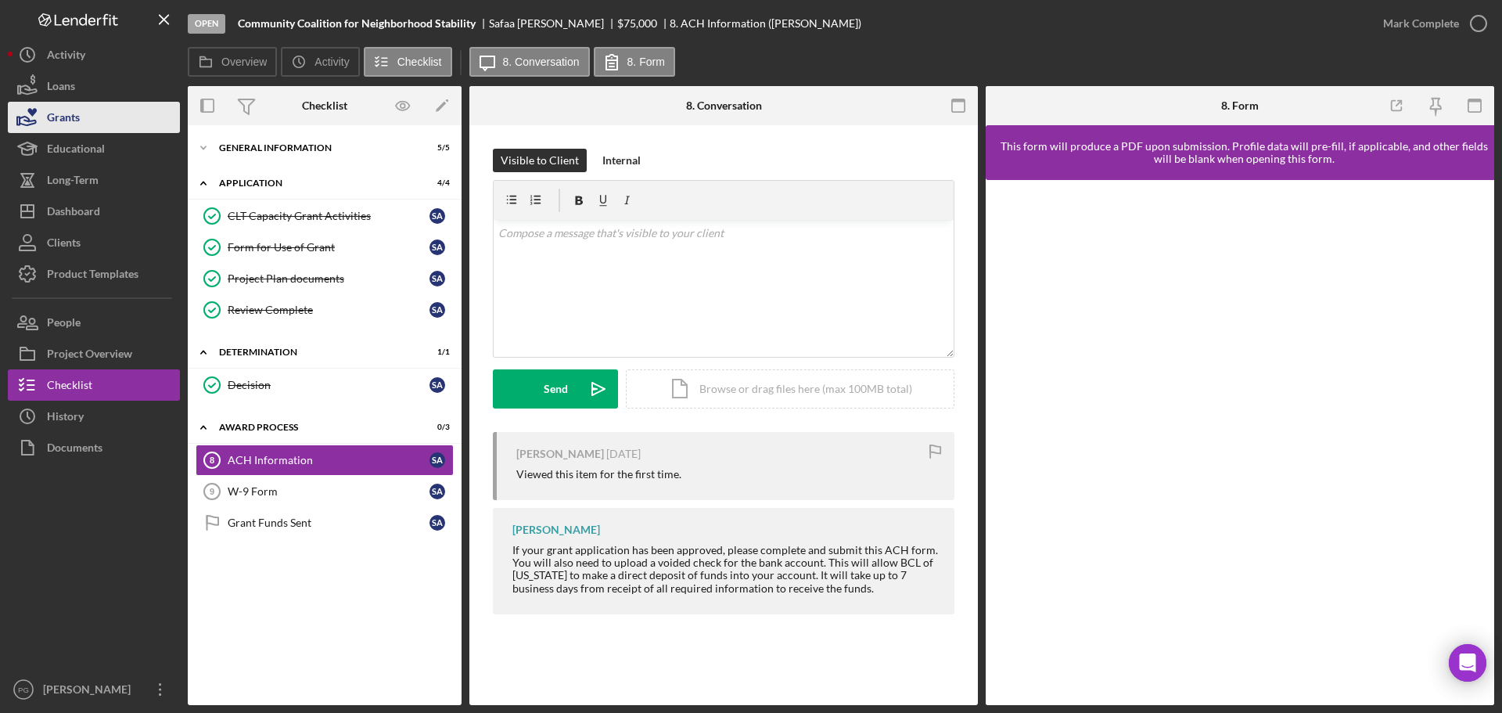
click at [56, 110] on div "Grants" at bounding box center [63, 119] width 33 height 35
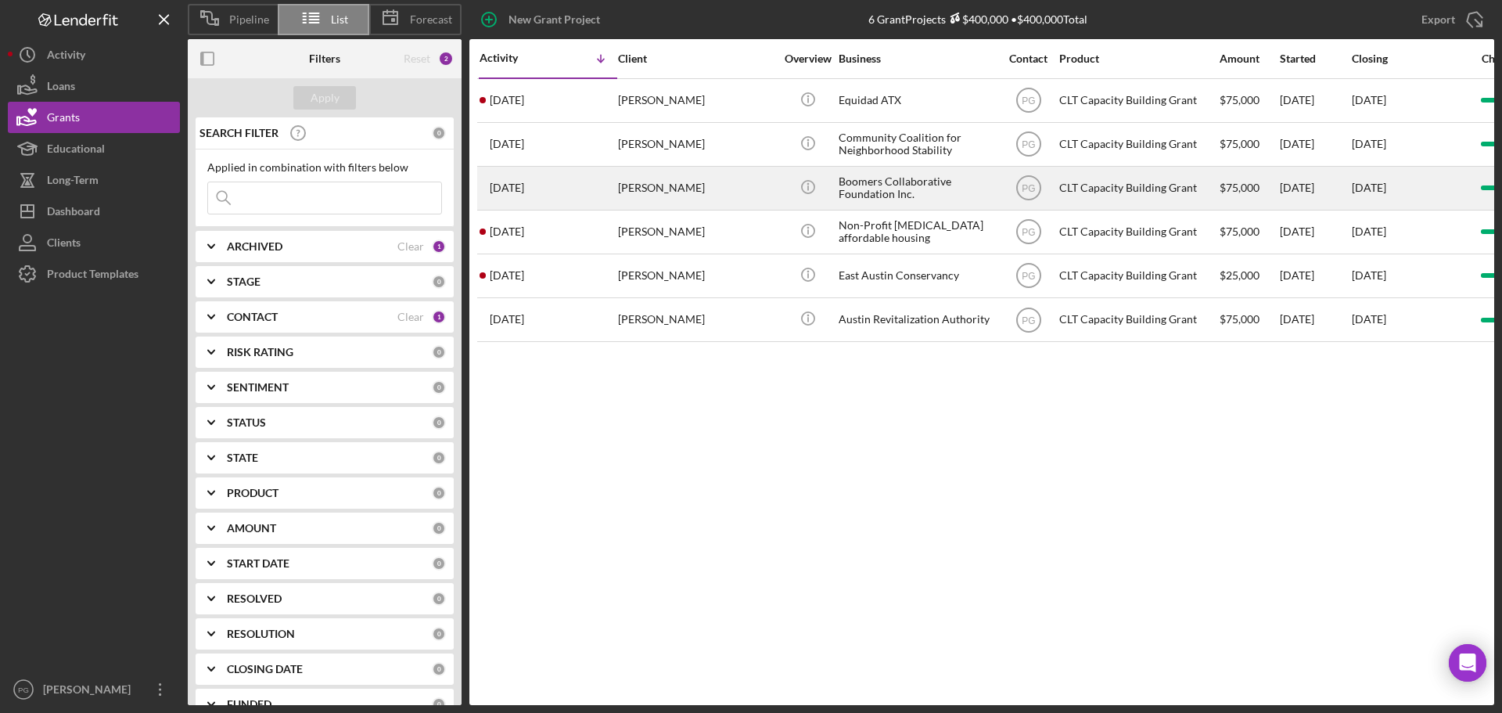
click at [673, 194] on div "[PERSON_NAME]" at bounding box center [696, 187] width 156 height 41
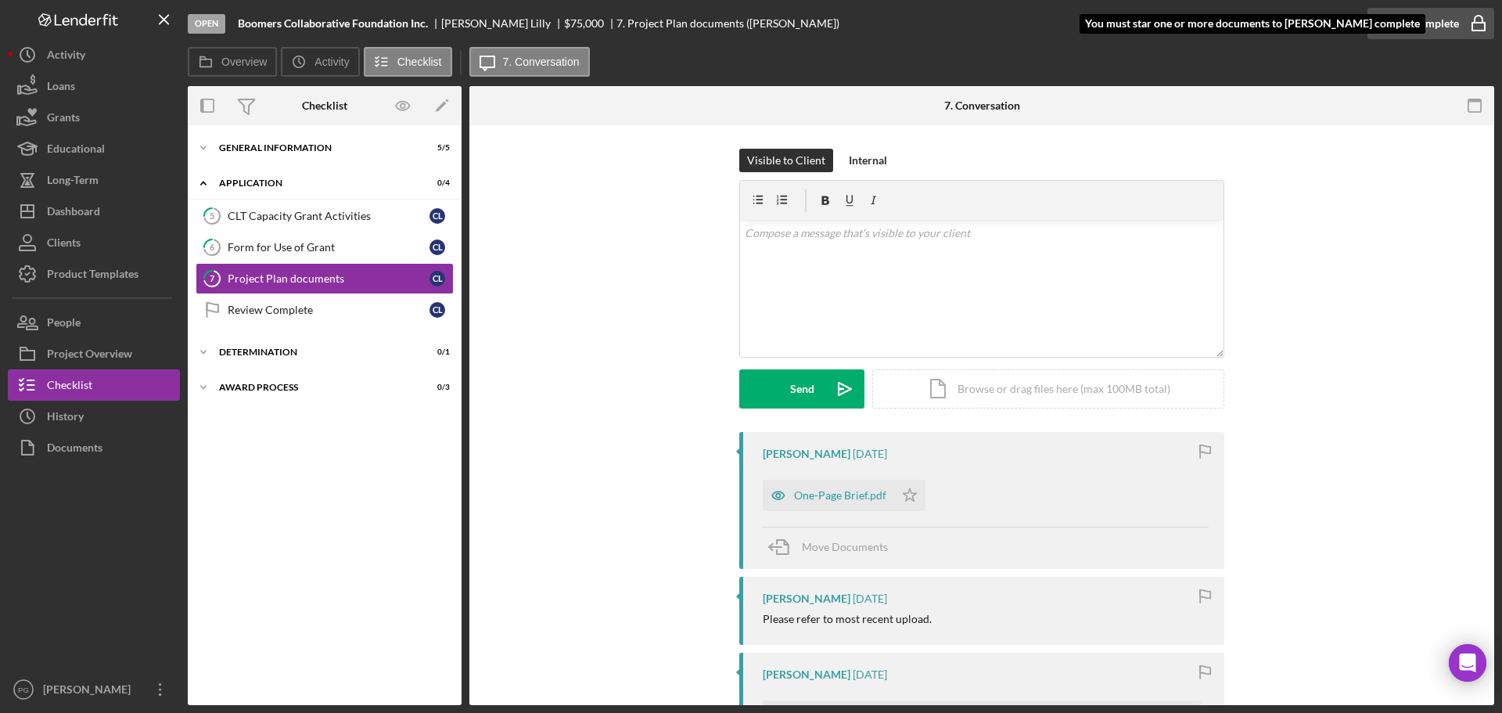
click at [1417, 15] on div "Mark Complete" at bounding box center [1421, 23] width 76 height 31
click at [248, 316] on div "Review Complete" at bounding box center [329, 310] width 202 height 13
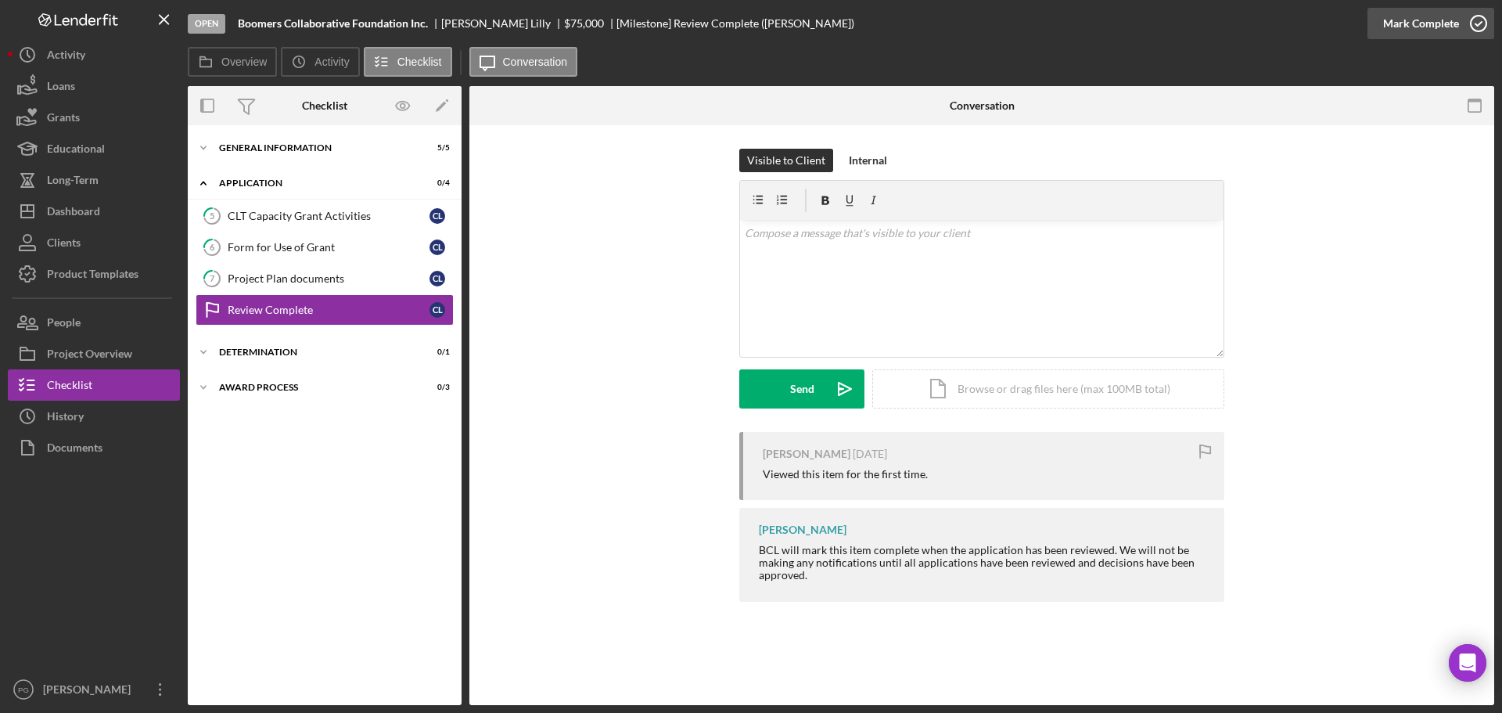
click at [1387, 28] on div "Mark Complete" at bounding box center [1421, 23] width 76 height 31
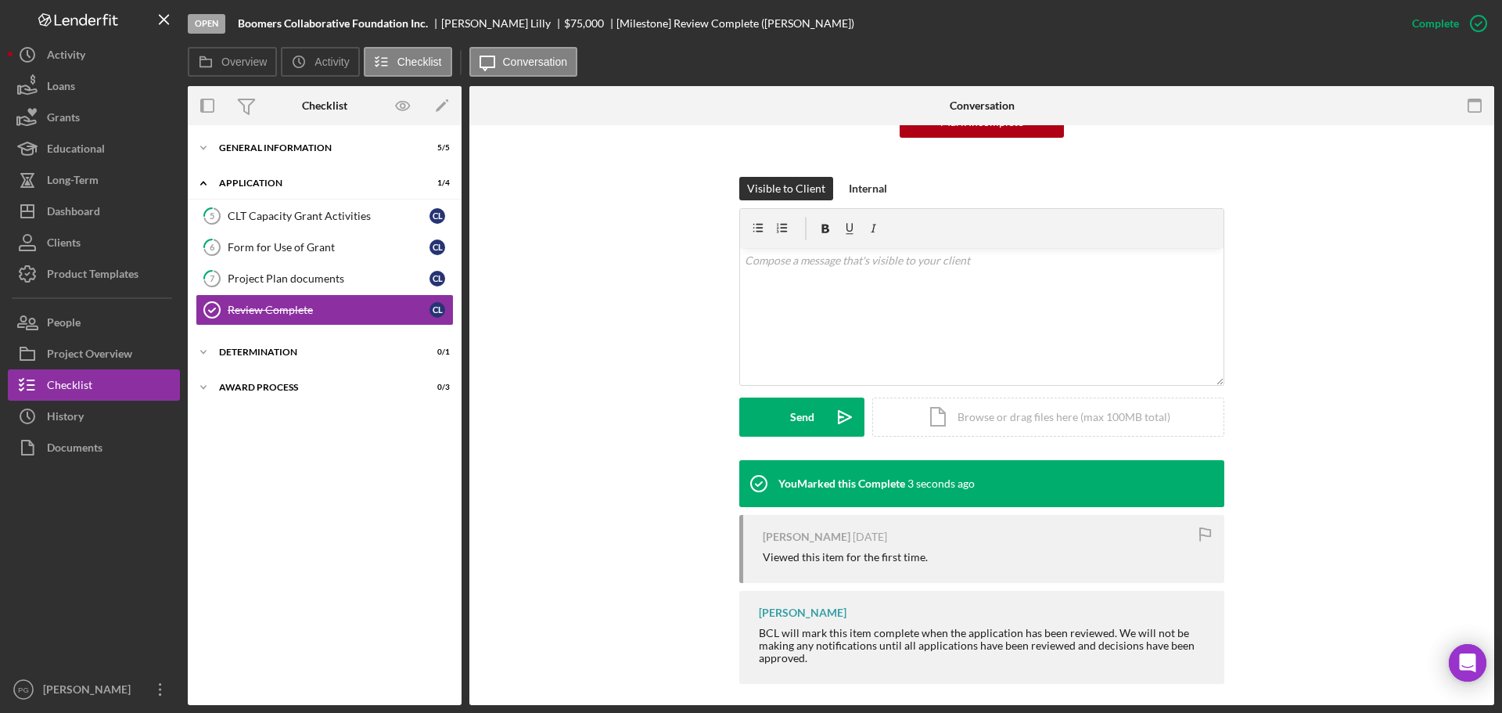
scroll to position [197, 0]
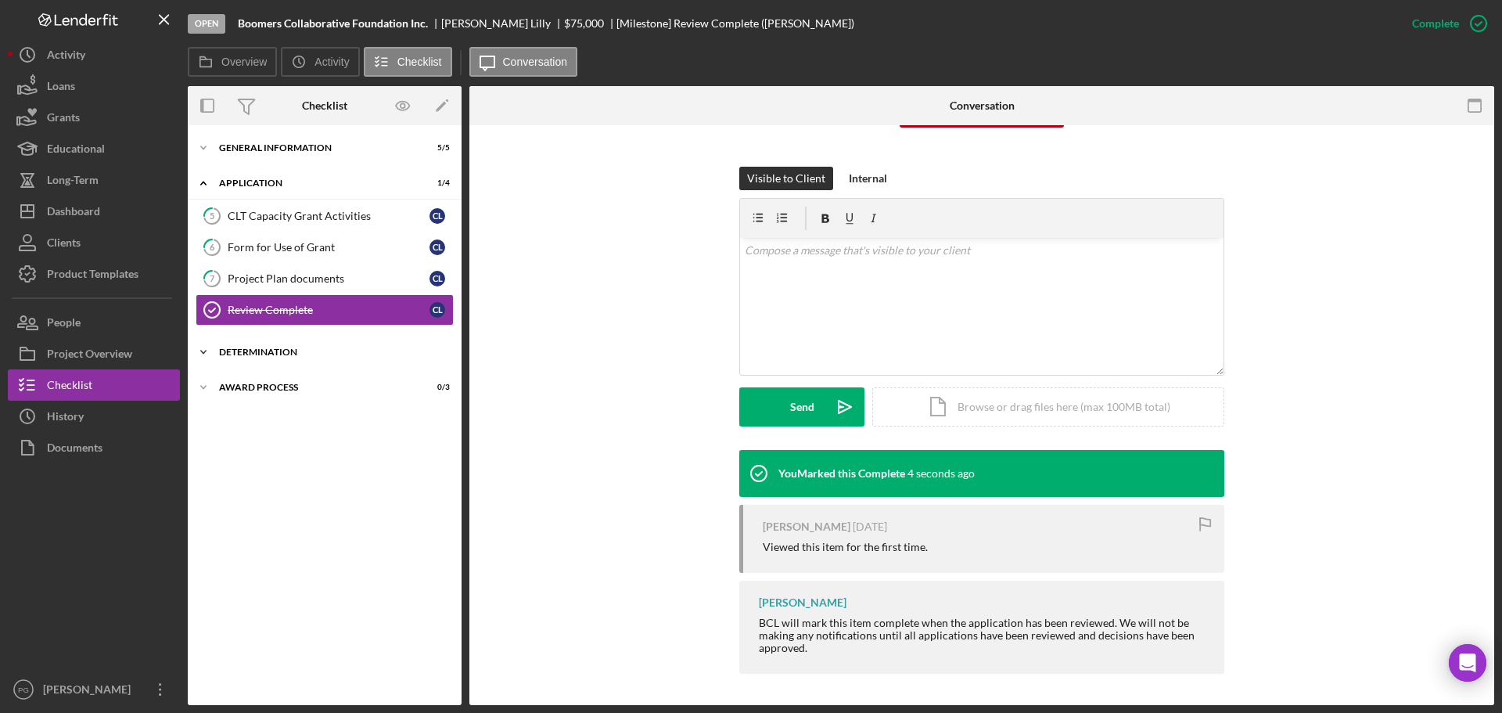
click at [279, 354] on div "Determination" at bounding box center [330, 351] width 223 height 9
click at [273, 380] on div "Decision" at bounding box center [329, 385] width 202 height 13
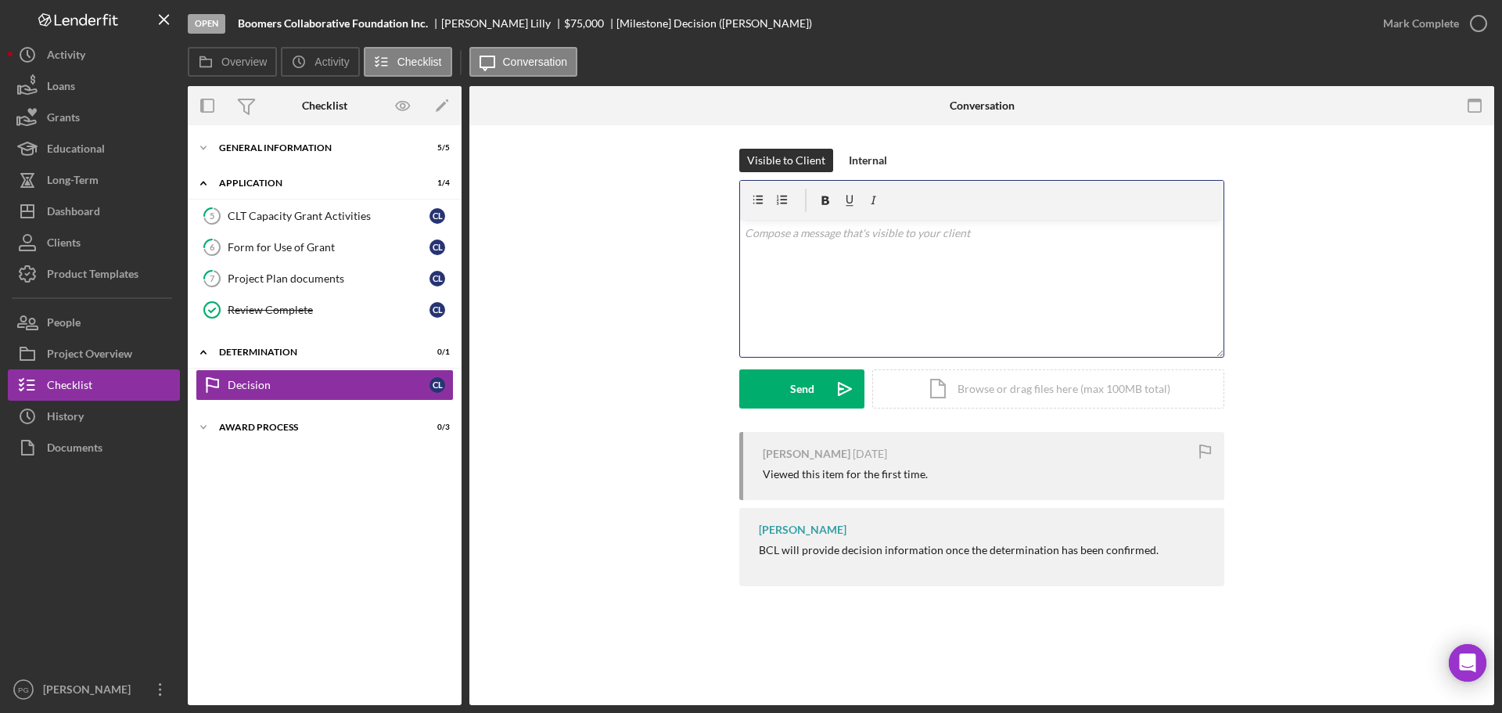
click at [893, 261] on div "v Color teal Color pink Remove color Add row above Add row below Add column bef…" at bounding box center [981, 288] width 483 height 137
click at [778, 385] on button "Send Icon/icon-invite-send" at bounding box center [801, 388] width 125 height 39
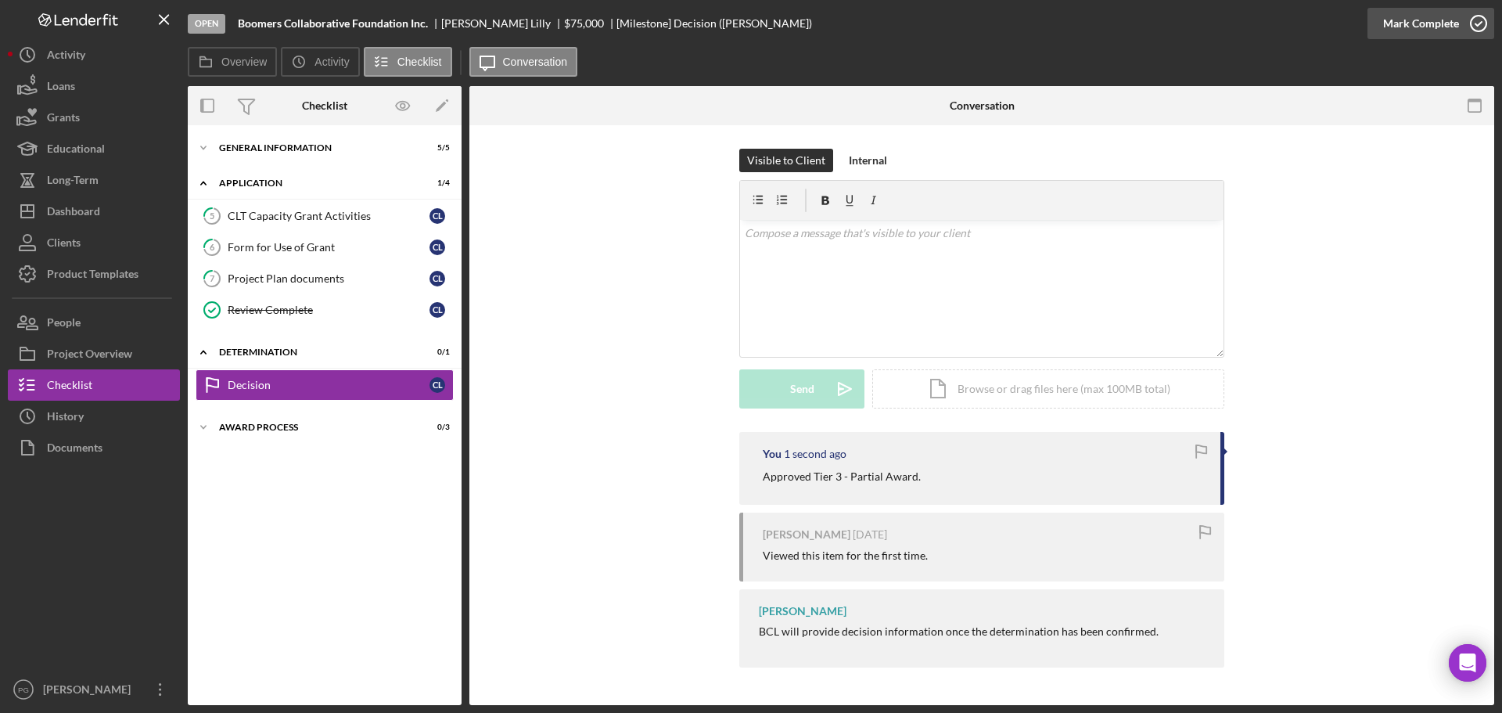
click at [1421, 13] on div "Mark Complete" at bounding box center [1421, 23] width 76 height 31
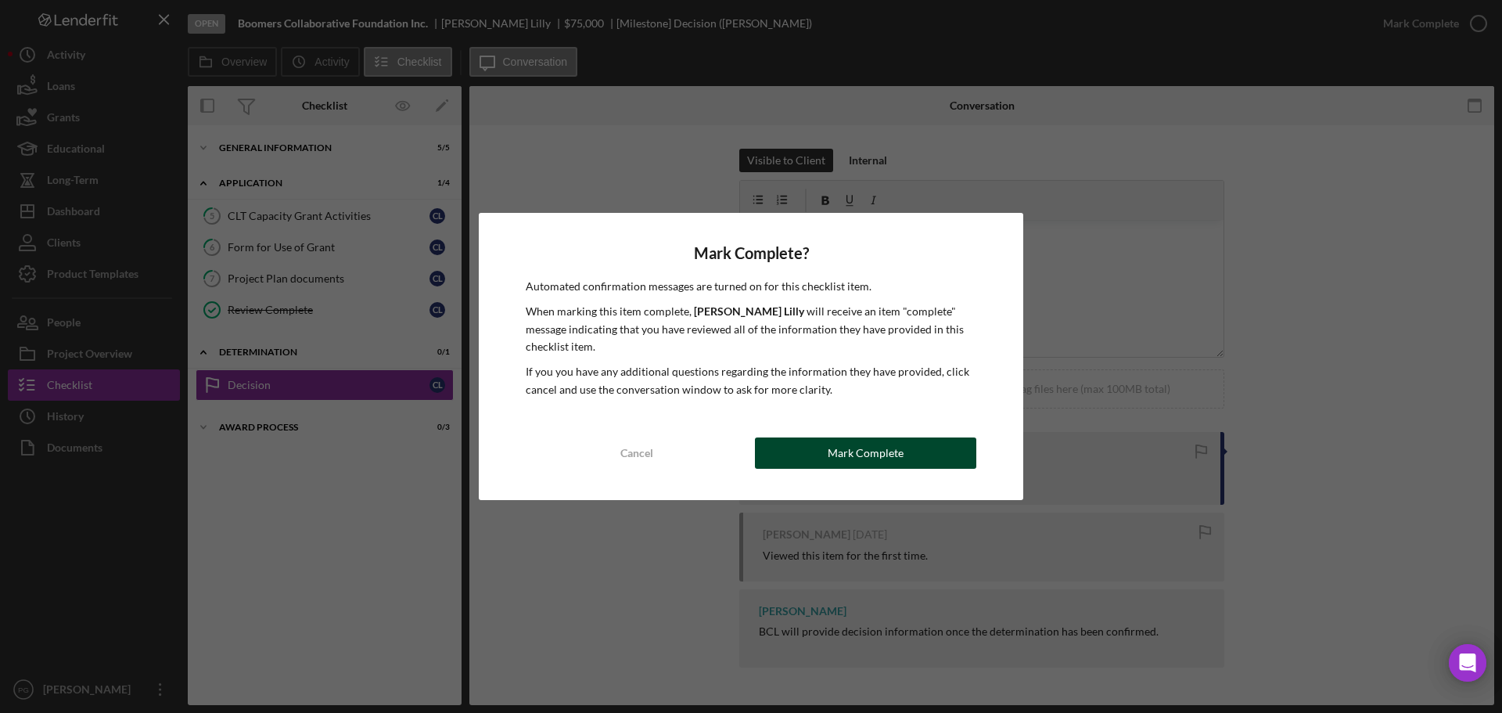
click at [814, 450] on button "Mark Complete" at bounding box center [865, 452] width 221 height 31
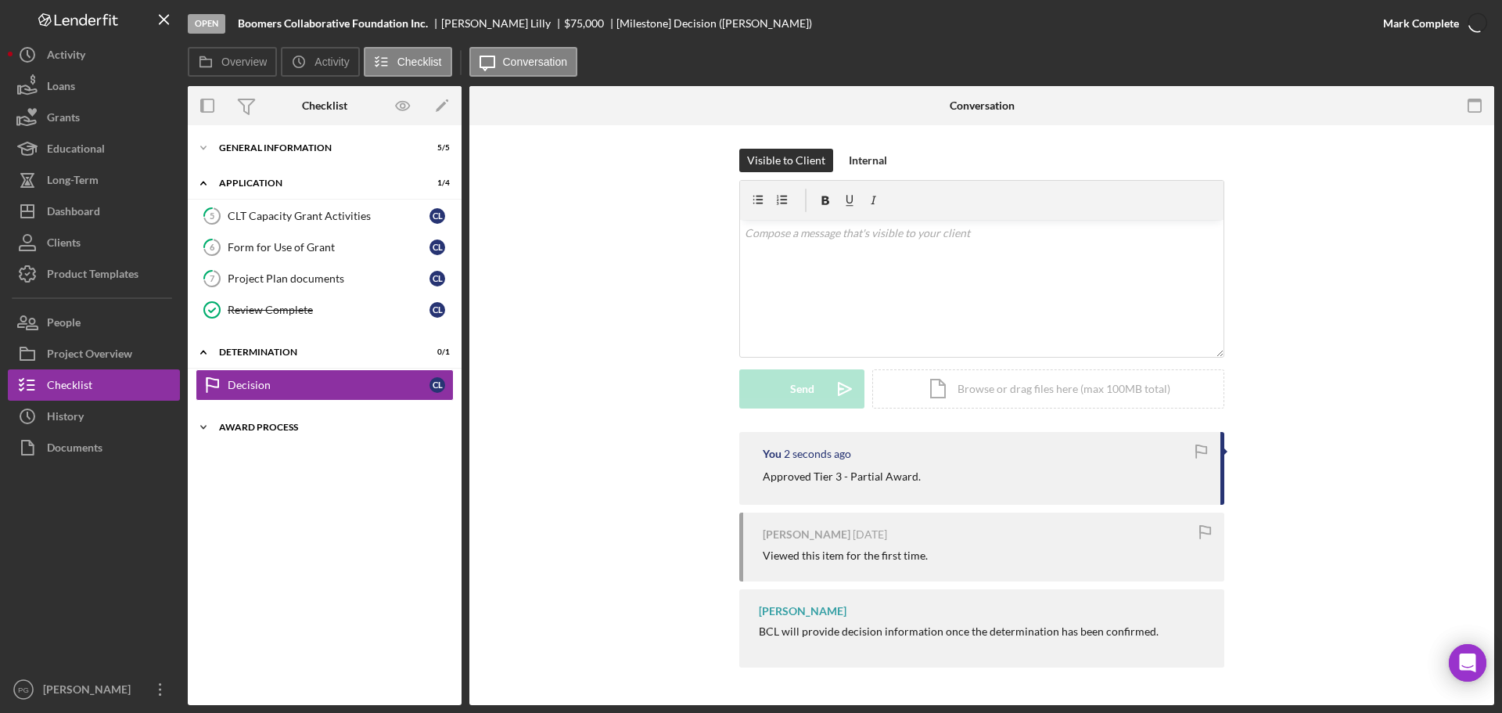
click at [296, 434] on div "Icon/Expander Award Process 0 / 3" at bounding box center [325, 426] width 274 height 31
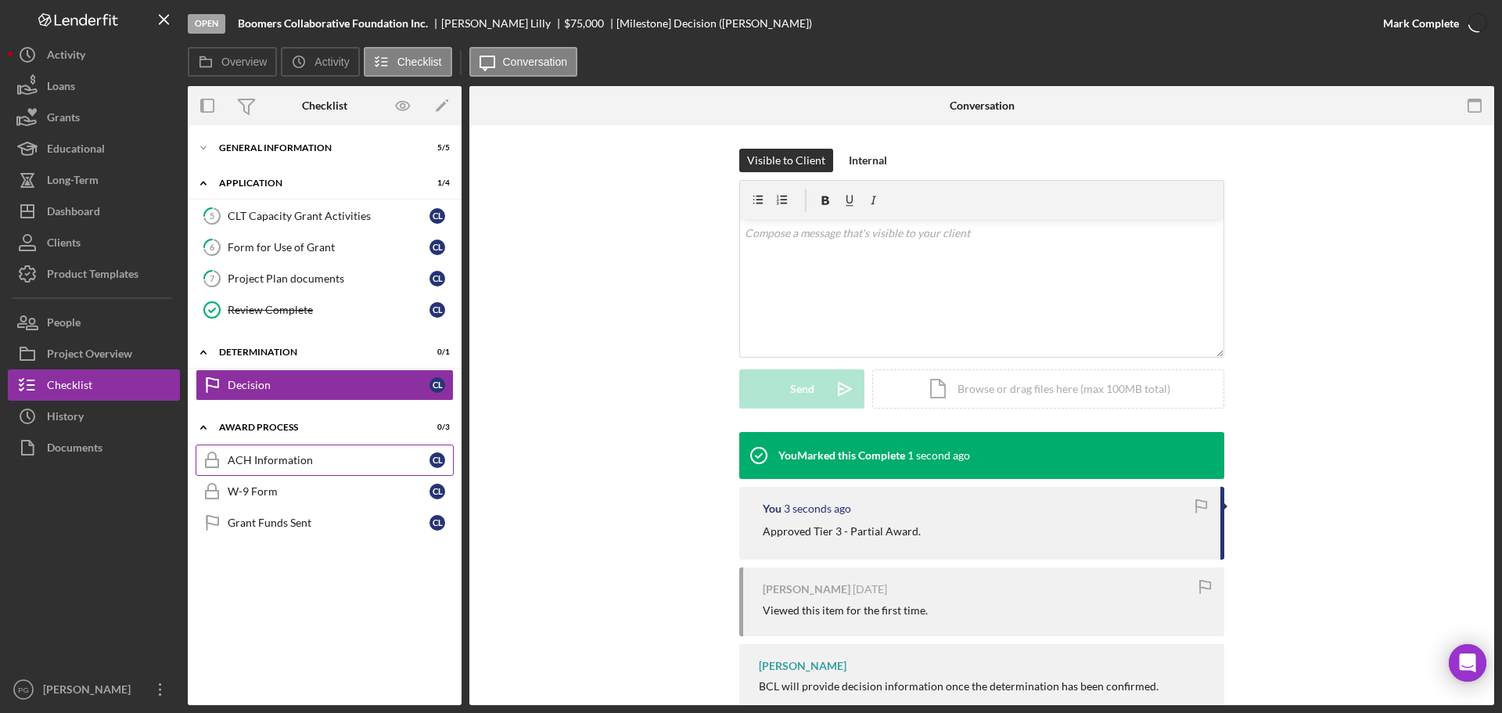
click at [290, 468] on link "ACH Information ACH Information C L" at bounding box center [325, 459] width 258 height 31
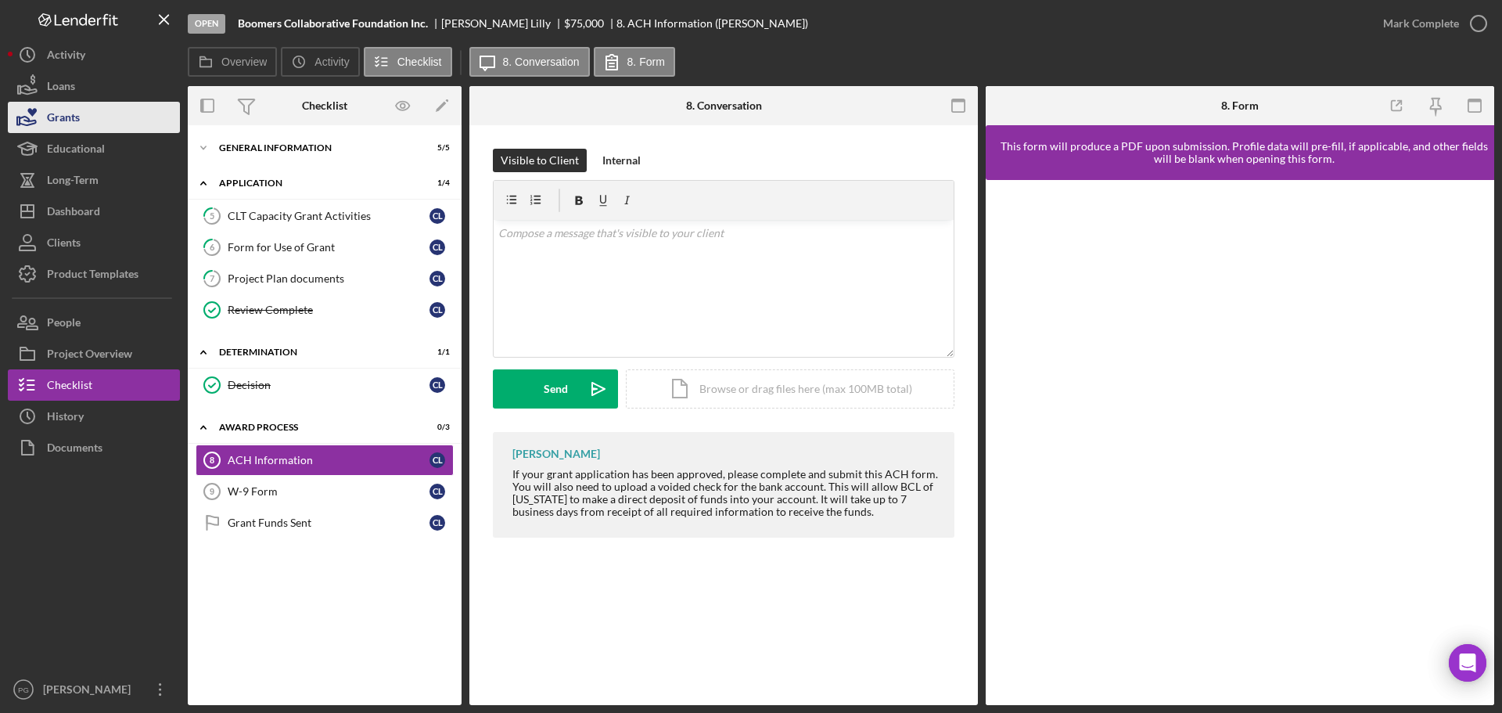
click at [101, 129] on button "Grants" at bounding box center [94, 117] width 172 height 31
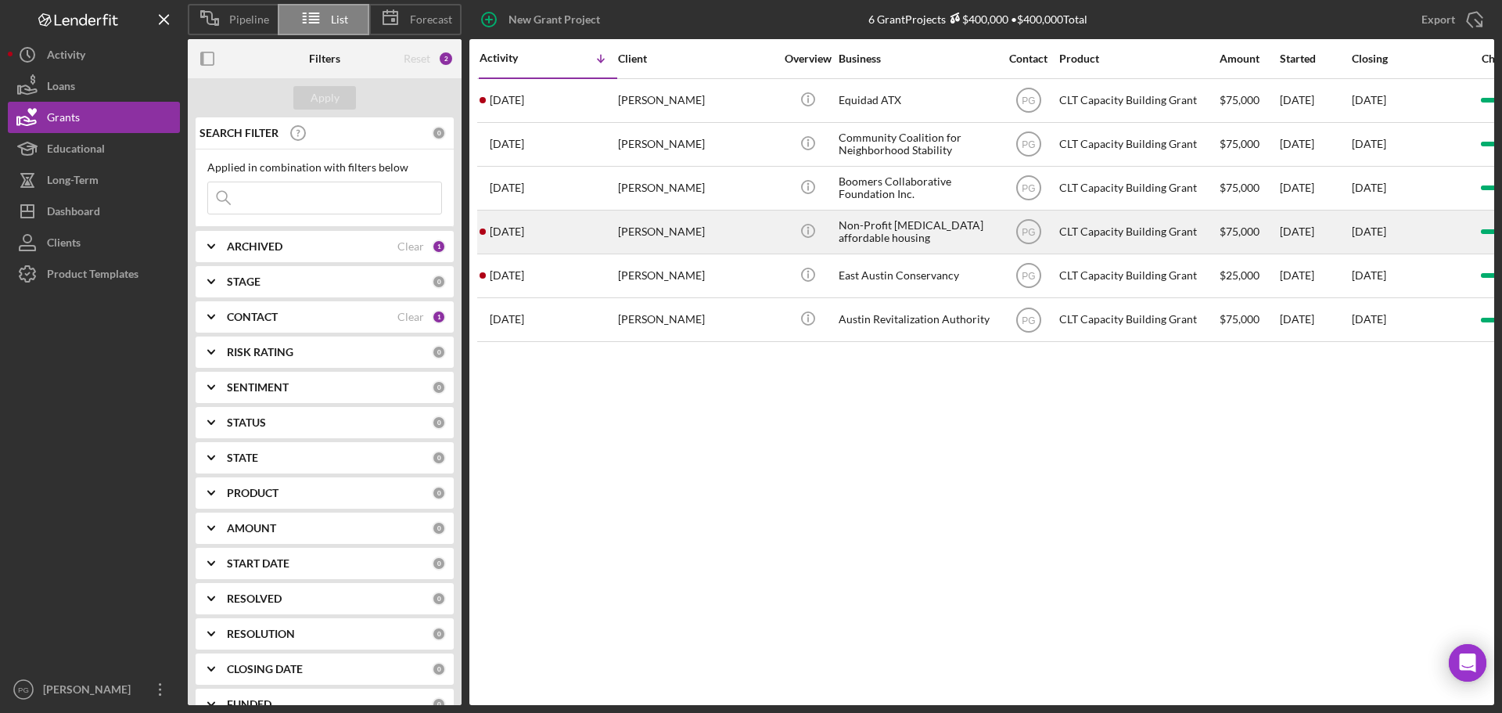
click at [760, 220] on div "[PERSON_NAME]" at bounding box center [696, 231] width 156 height 41
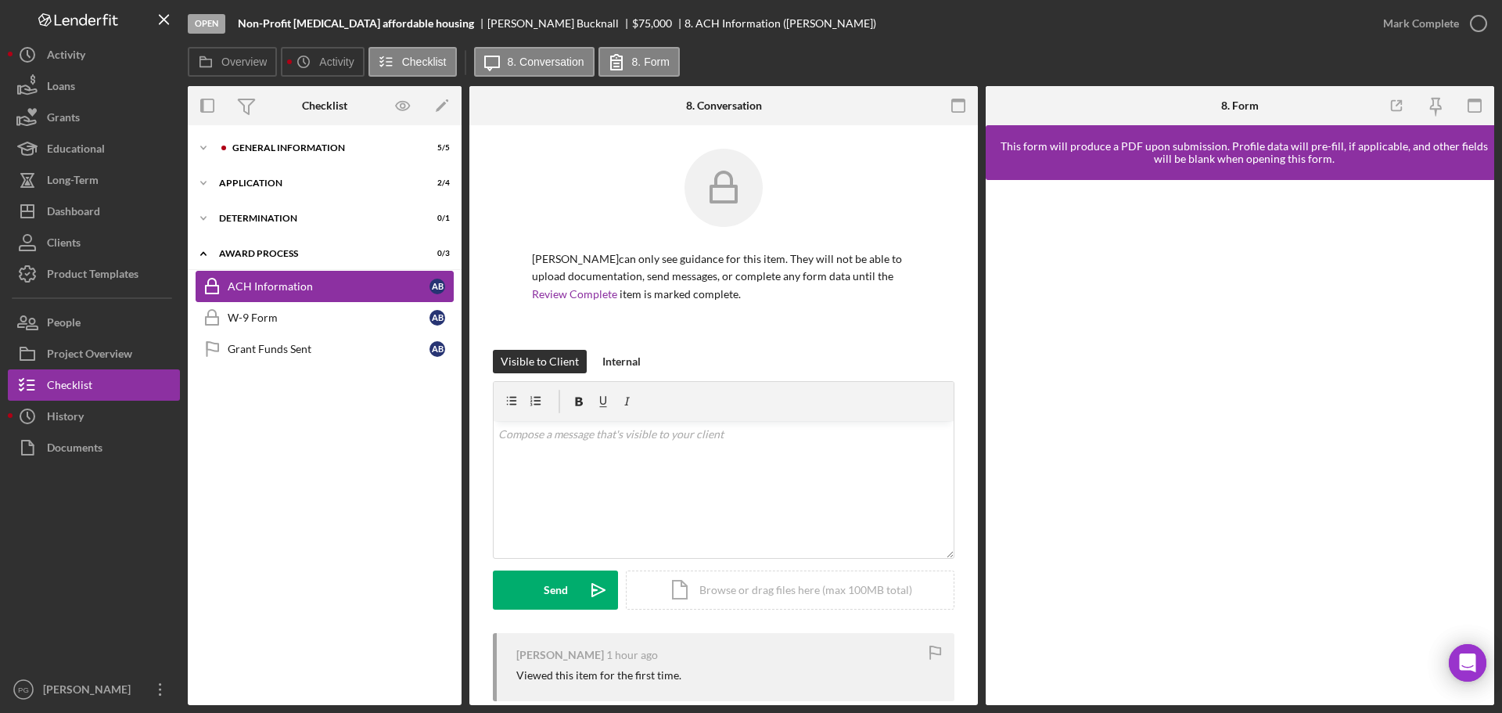
click at [307, 284] on div "ACH Information" at bounding box center [329, 286] width 202 height 13
click at [281, 255] on div "Award Process" at bounding box center [330, 253] width 223 height 9
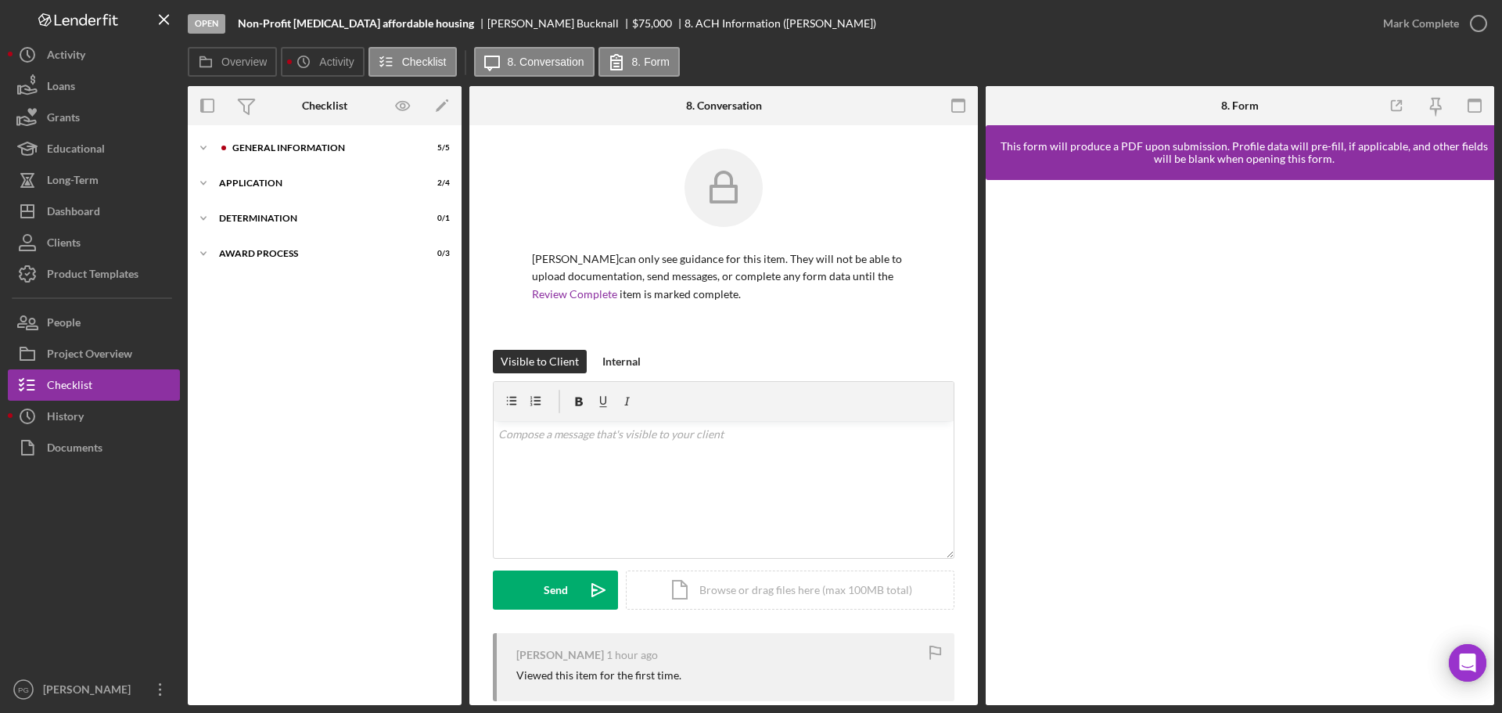
click at [266, 203] on div "Icon/Expander General Information 5 / 5 Icon/Expander Application 2 / 4 Icon/Ex…" at bounding box center [325, 415] width 274 height 564
click at [264, 215] on div "Determination" at bounding box center [330, 218] width 223 height 9
click at [279, 251] on div "Decision" at bounding box center [329, 251] width 202 height 13
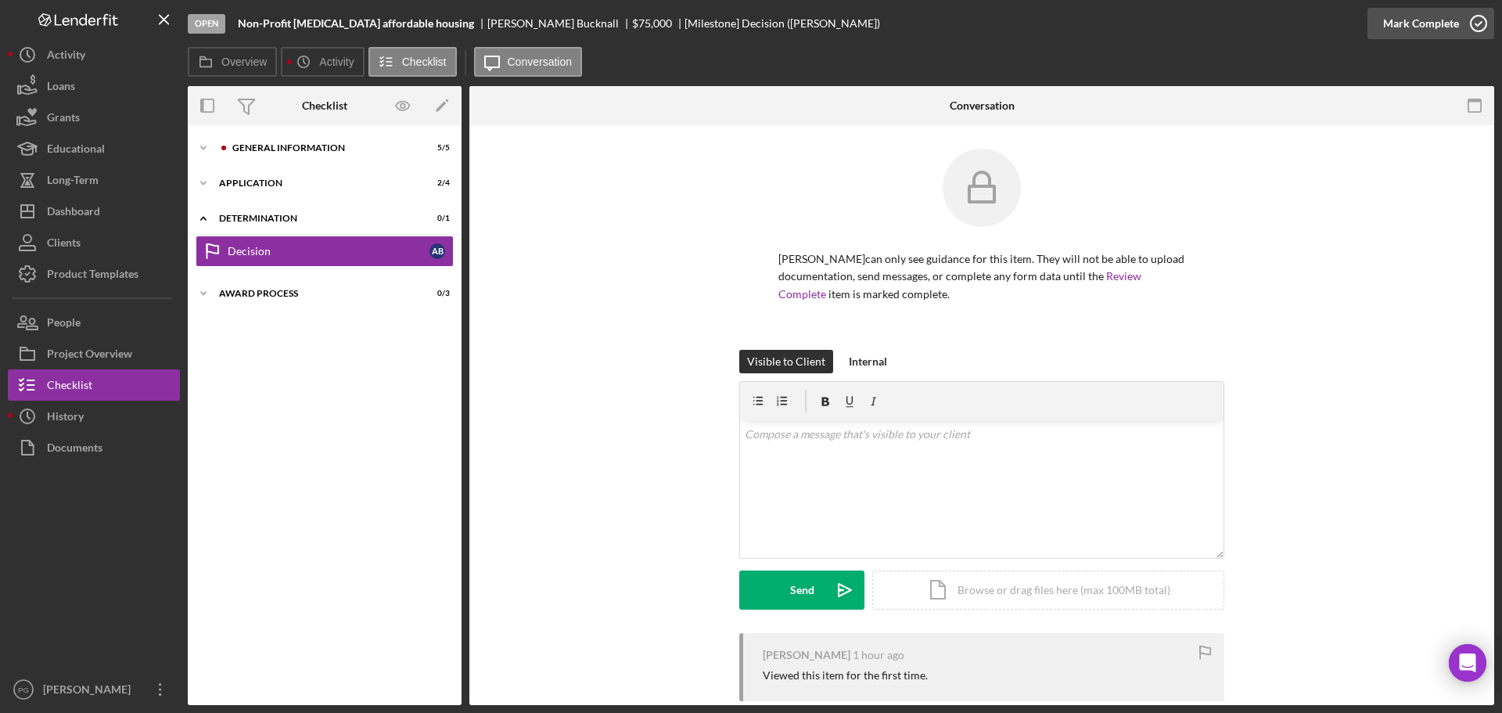
click at [1385, 37] on div "Mark Complete" at bounding box center [1421, 23] width 76 height 31
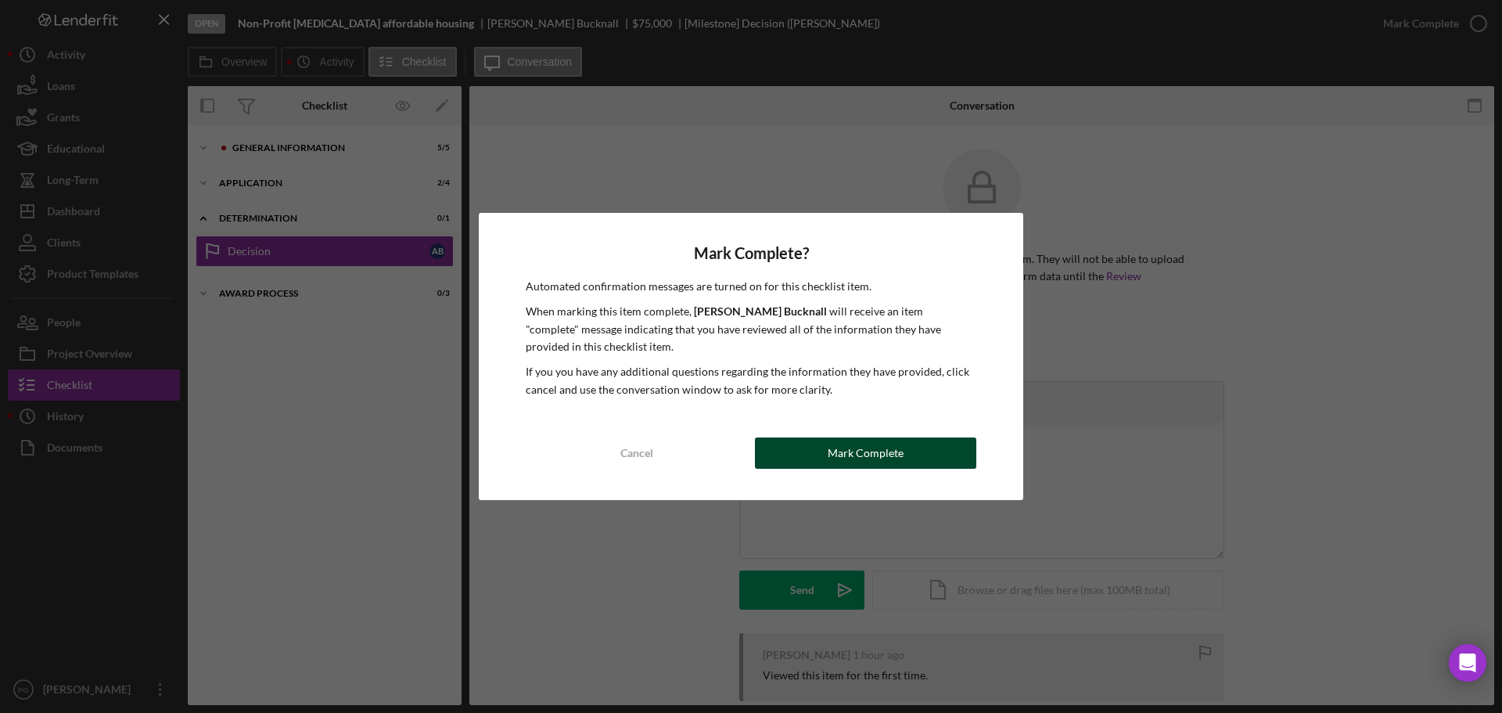
click at [813, 443] on button "Mark Complete" at bounding box center [865, 452] width 221 height 31
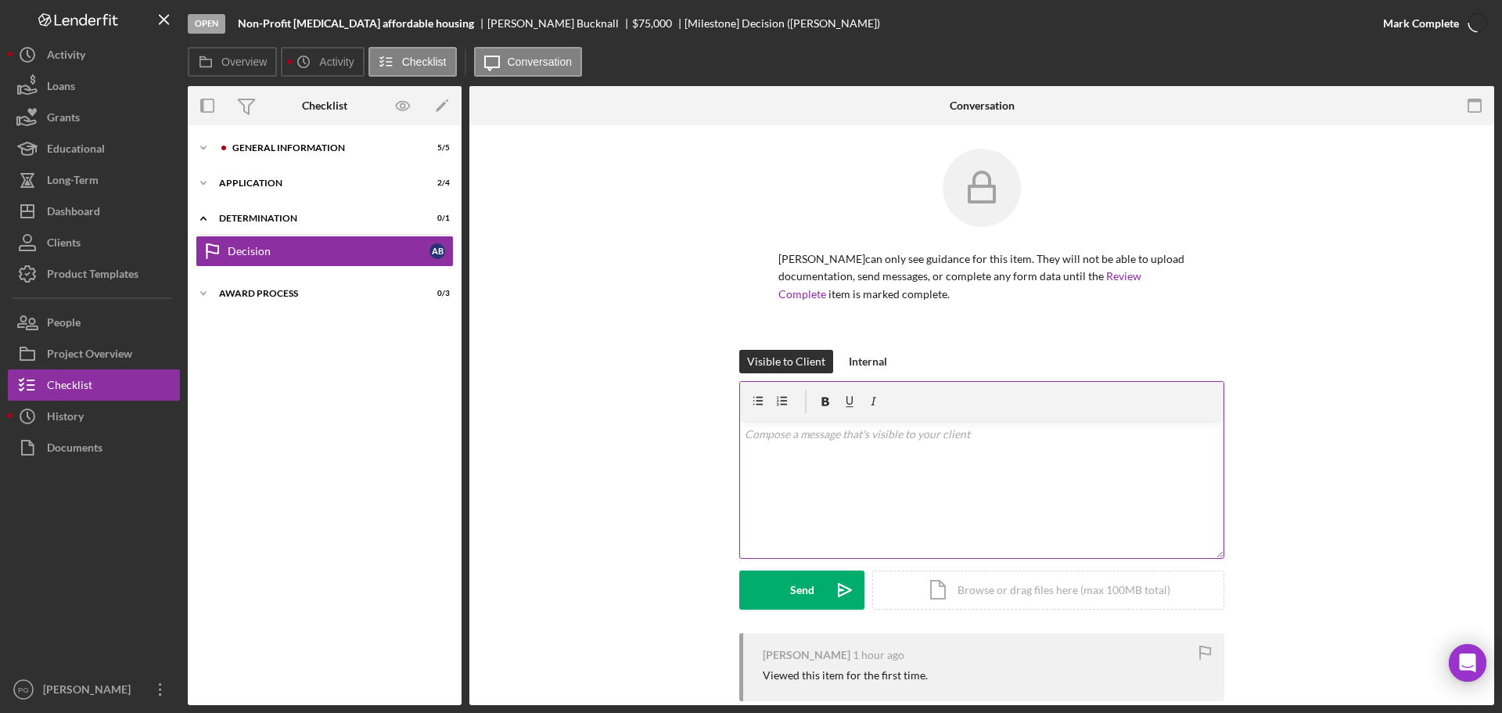
click at [798, 480] on div "v Color teal Color pink Remove color Add row above Add row below Add column bef…" at bounding box center [981, 489] width 483 height 137
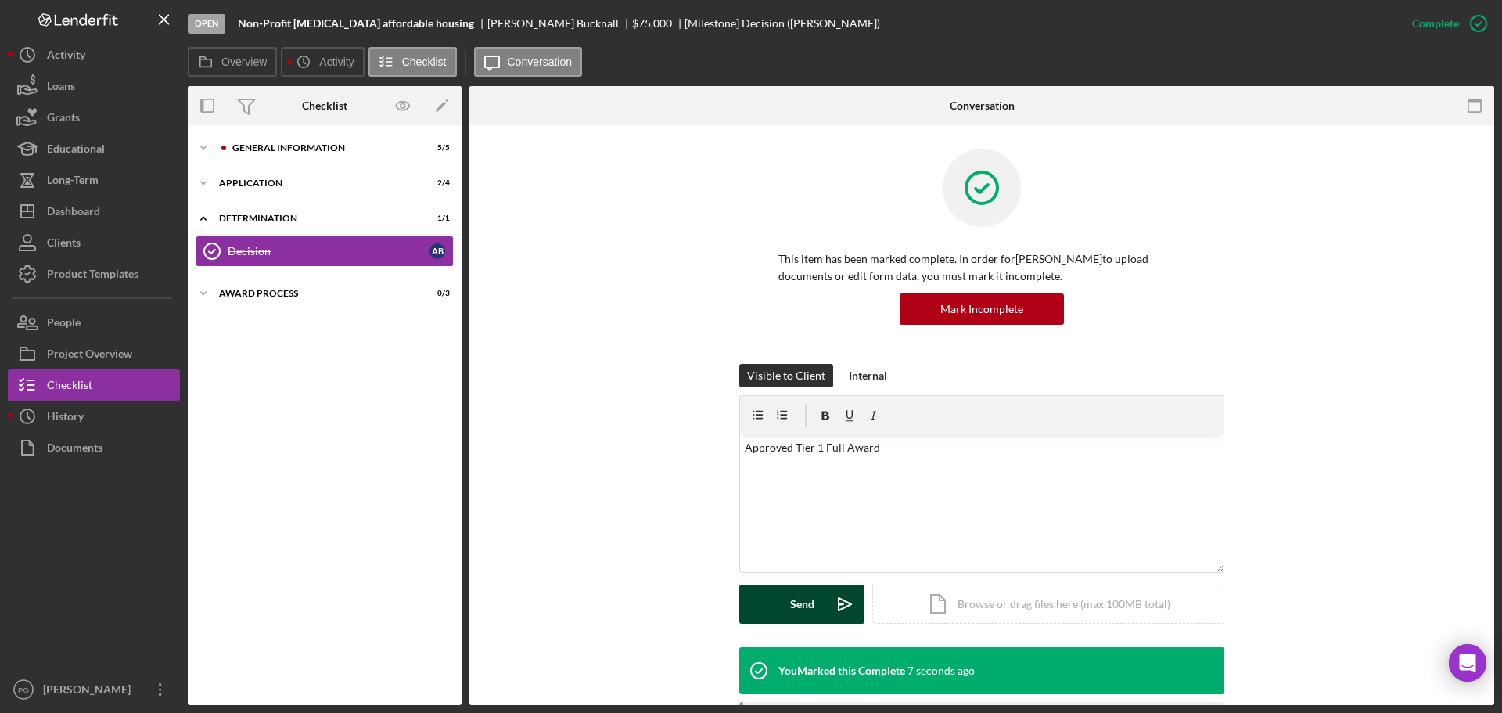
click at [759, 606] on button "Send Icon/icon-invite-send" at bounding box center [801, 603] width 125 height 39
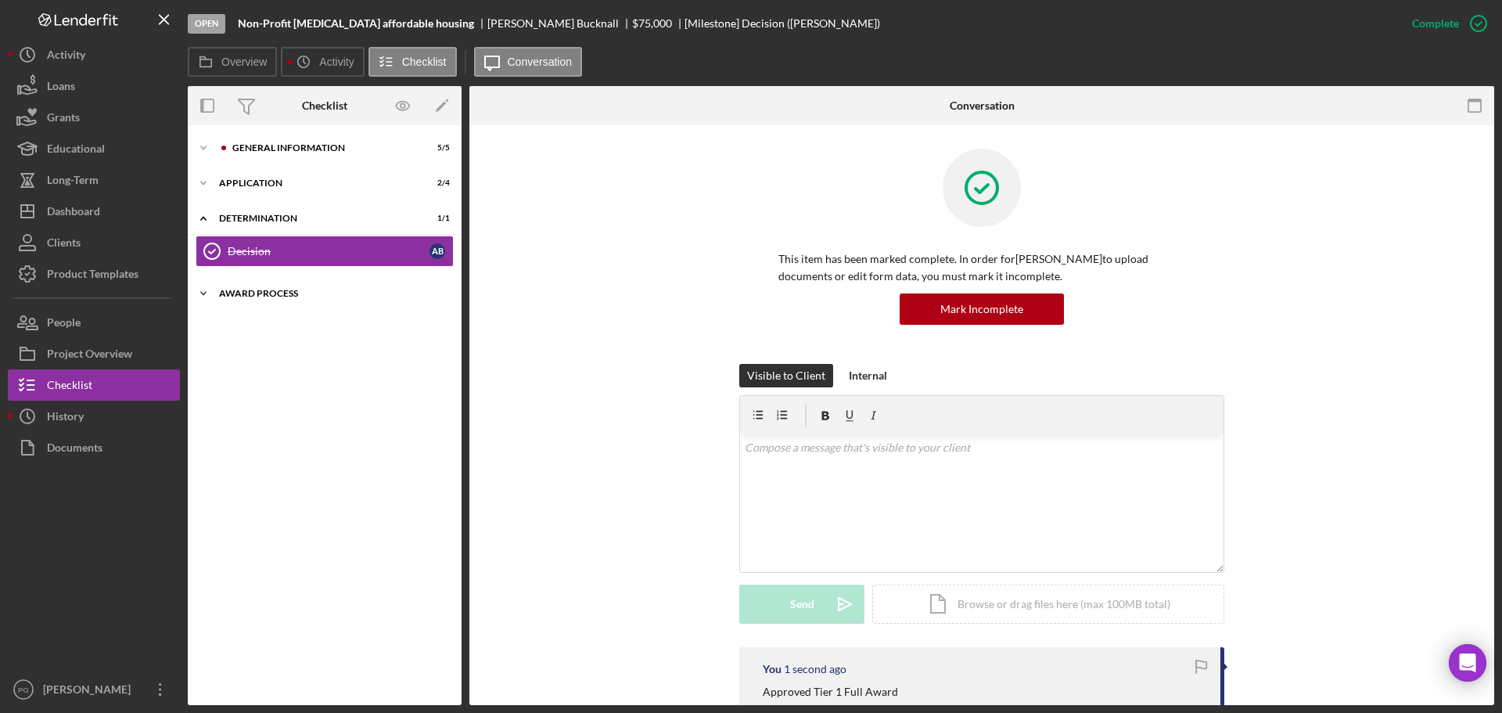
click at [272, 298] on div "Icon/Expander Award Process 0 / 3" at bounding box center [325, 293] width 274 height 31
click at [260, 202] on div "Icon/Expander General Information 5 / 5 Icon/Expander Application 2 / 4 Icon/Ex…" at bounding box center [325, 415] width 274 height 564
click at [261, 180] on div "Application" at bounding box center [330, 182] width 223 height 9
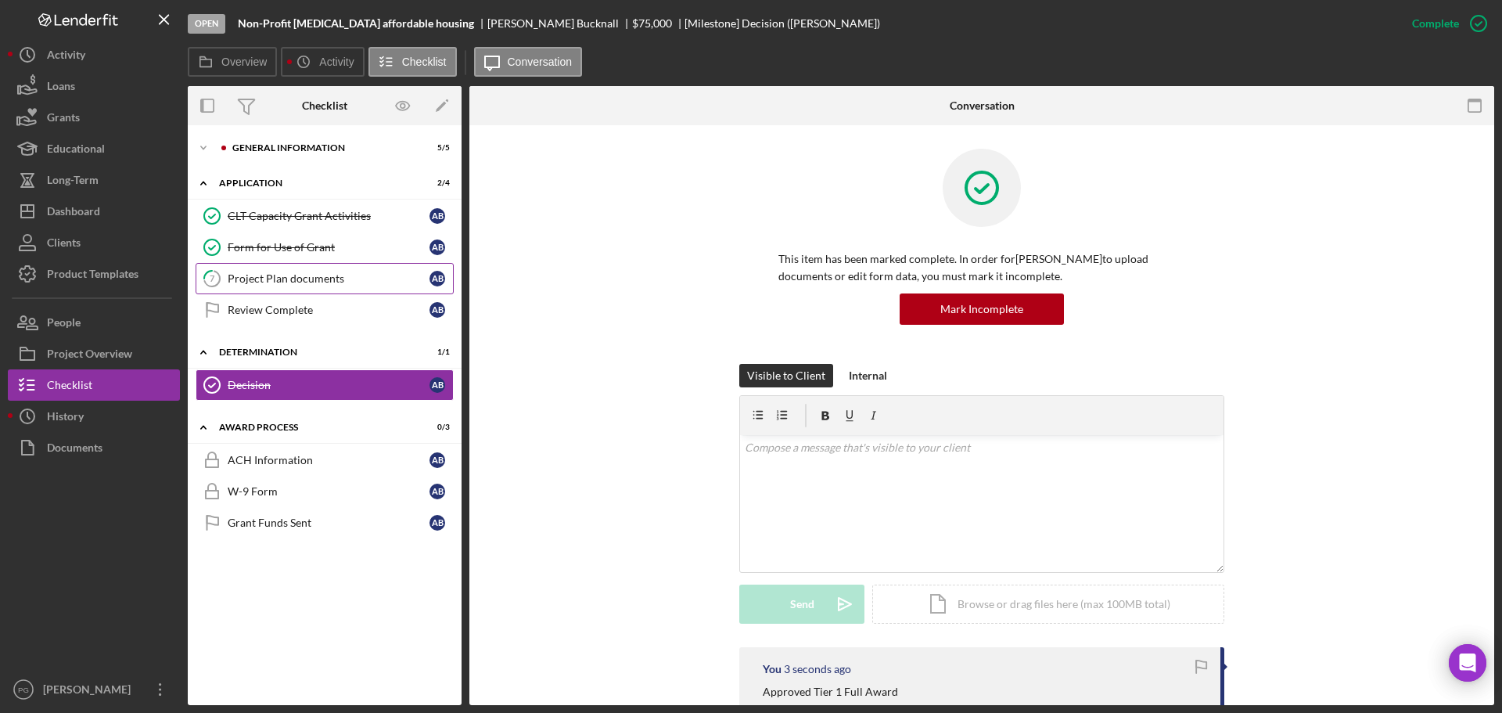
click at [276, 284] on div "Project Plan documents" at bounding box center [329, 278] width 202 height 13
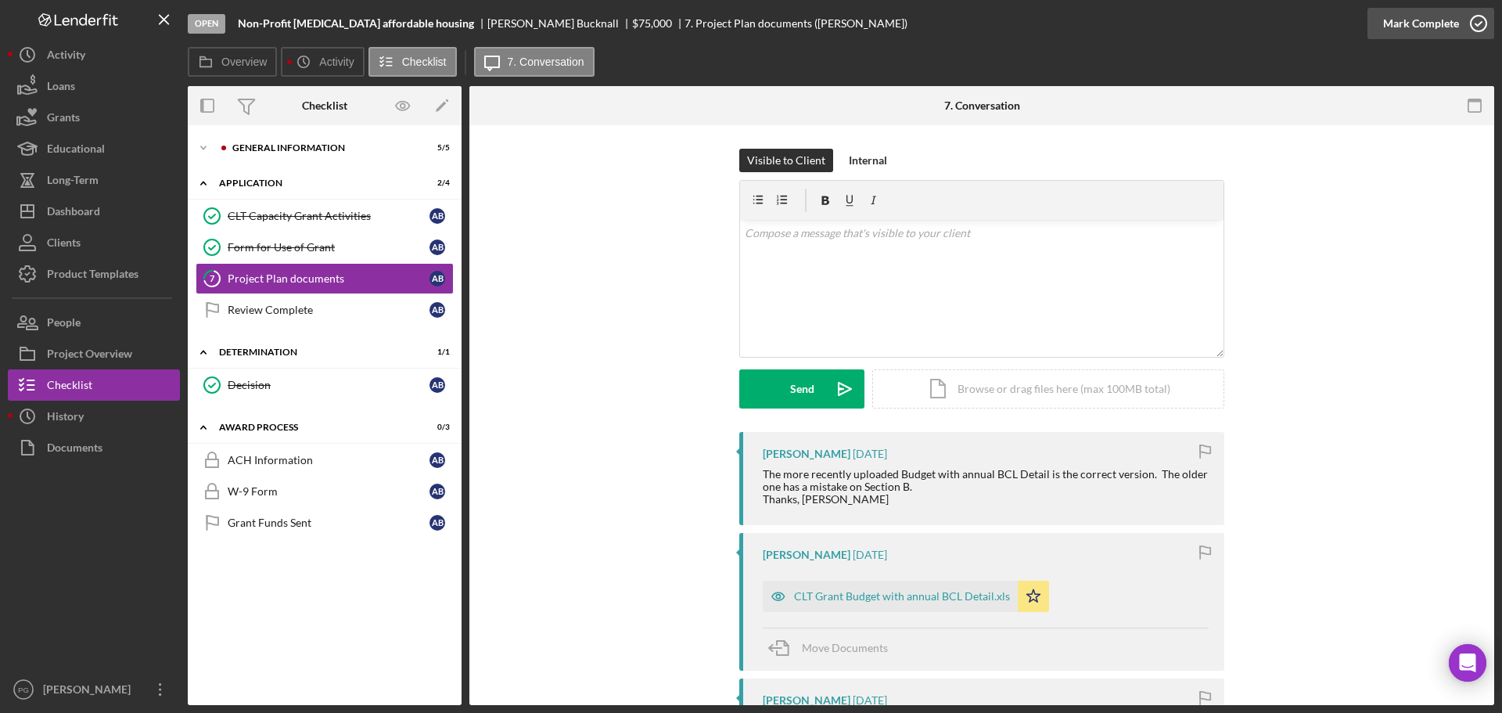
click at [1459, 27] on icon "button" at bounding box center [1478, 23] width 39 height 39
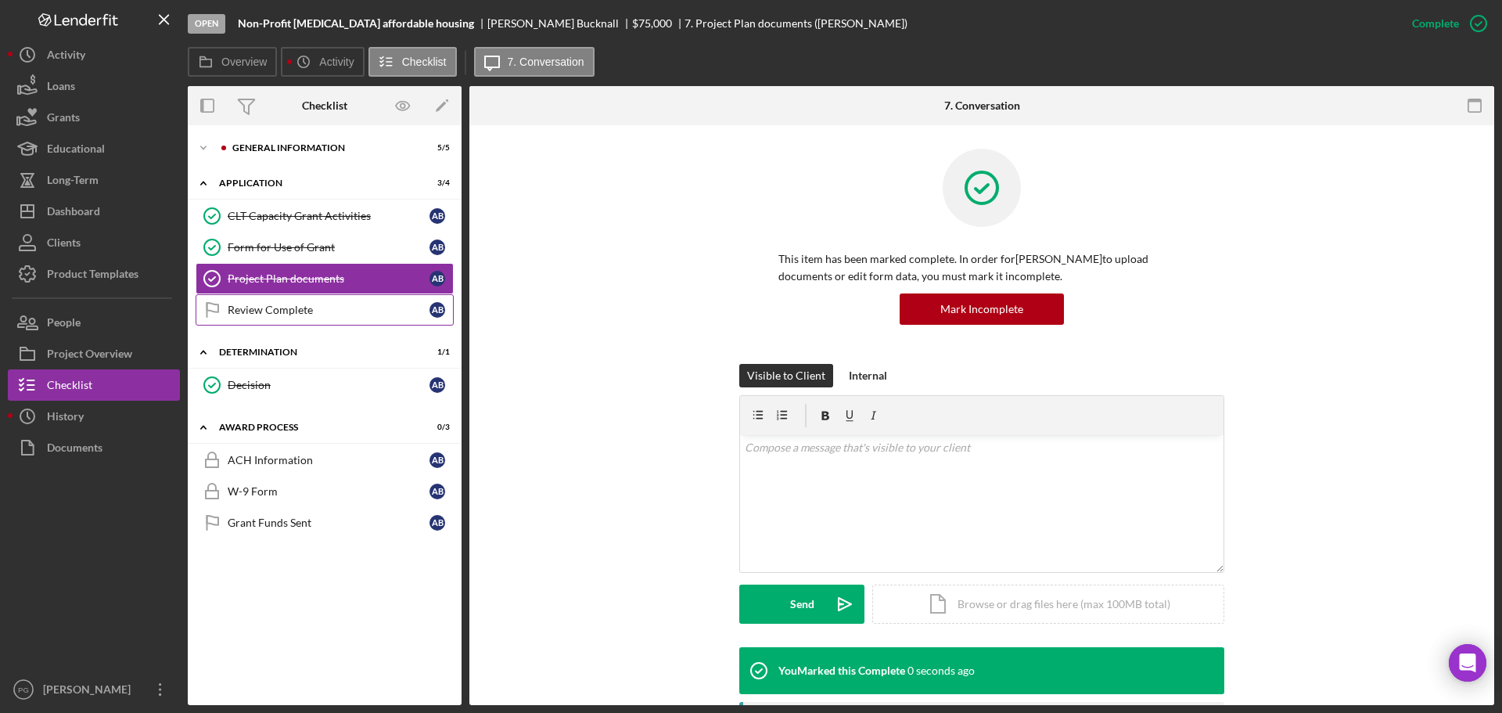
click at [286, 312] on div "Review Complete" at bounding box center [329, 310] width 202 height 13
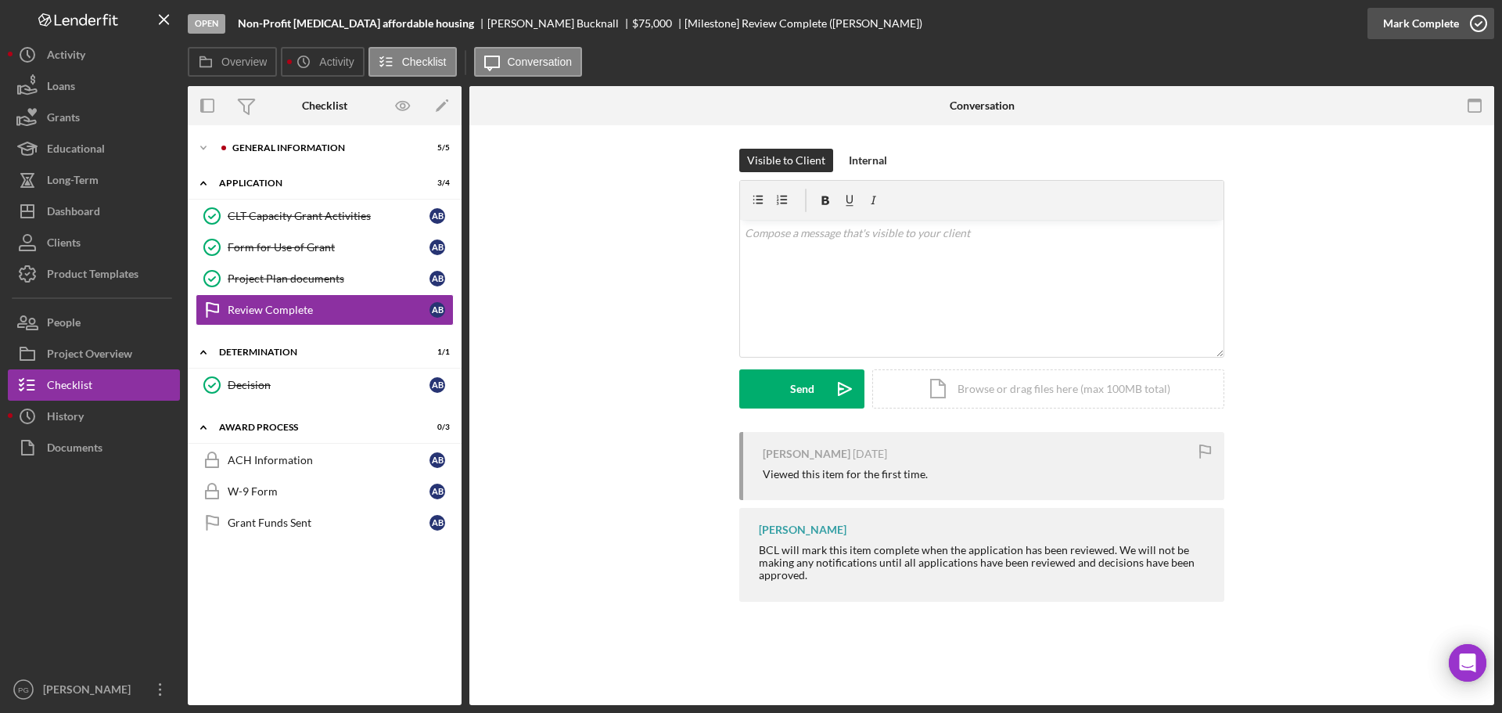
click at [1425, 16] on div "Mark Complete" at bounding box center [1421, 23] width 76 height 31
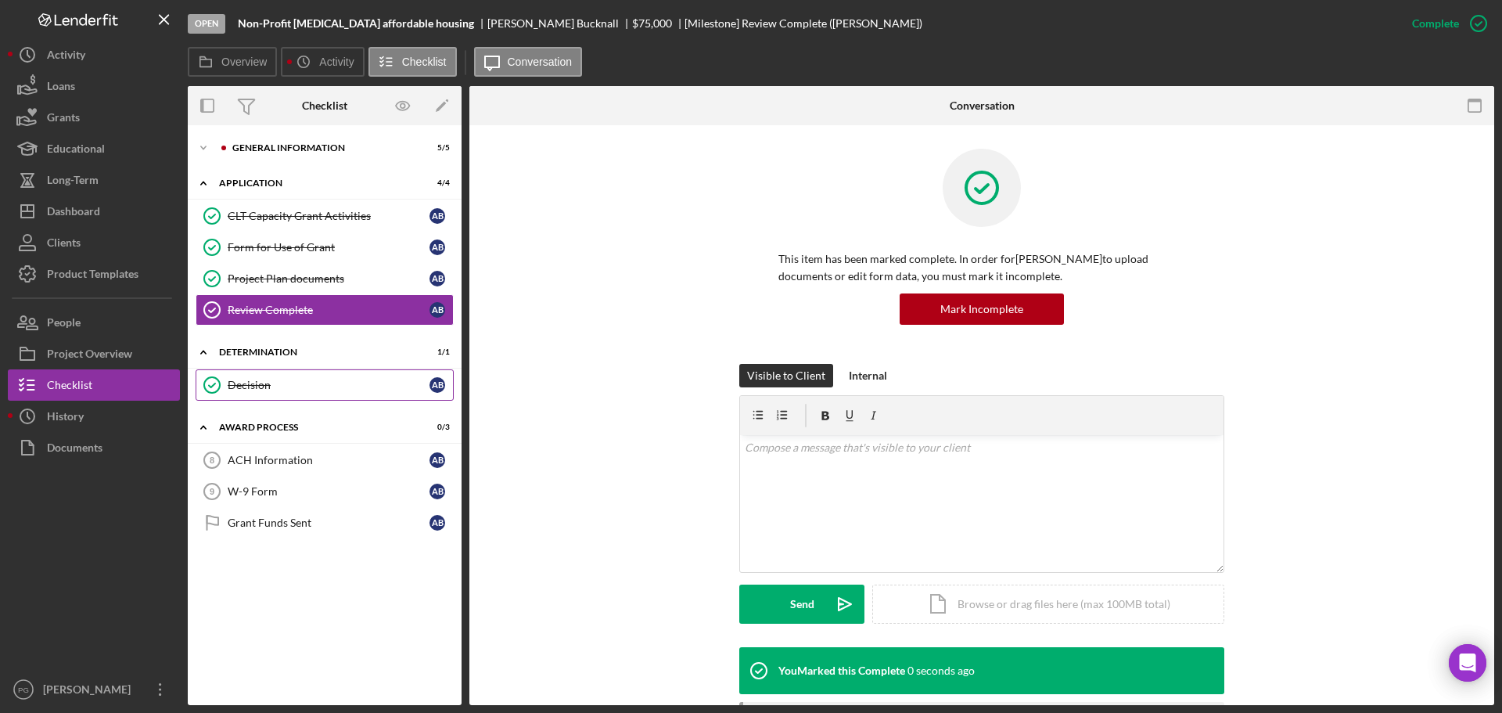
click at [327, 382] on div "Decision" at bounding box center [329, 385] width 202 height 13
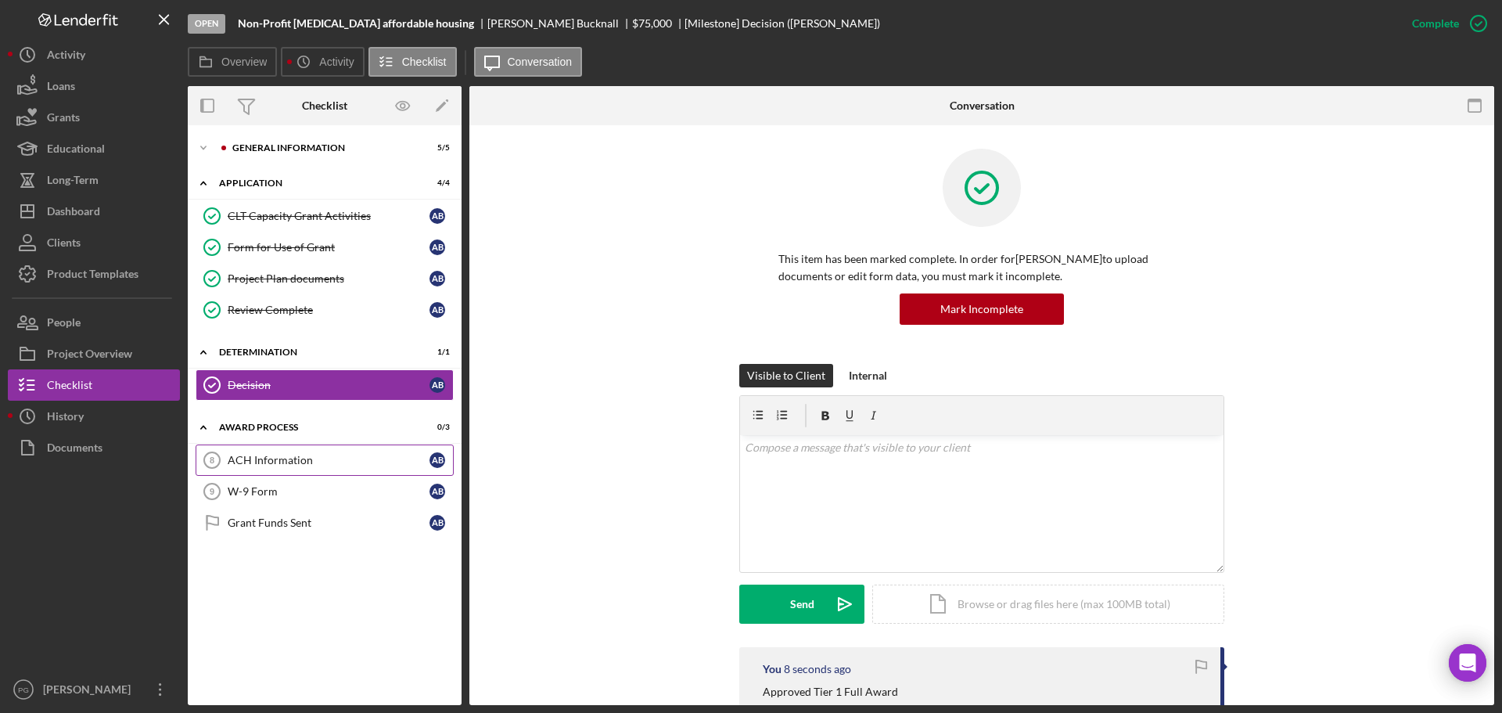
click at [310, 457] on div "ACH Information" at bounding box center [329, 460] width 202 height 13
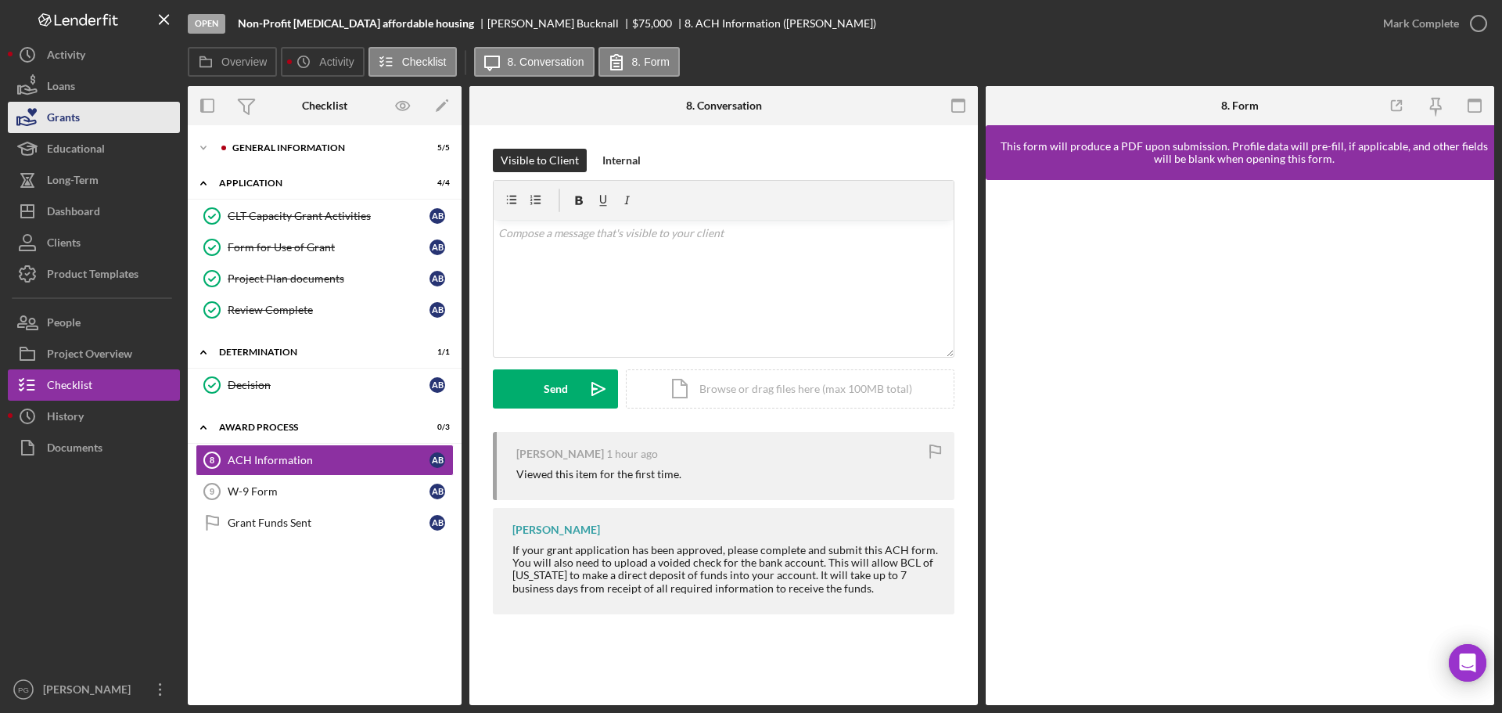
click at [52, 110] on div "Grants" at bounding box center [63, 119] width 33 height 35
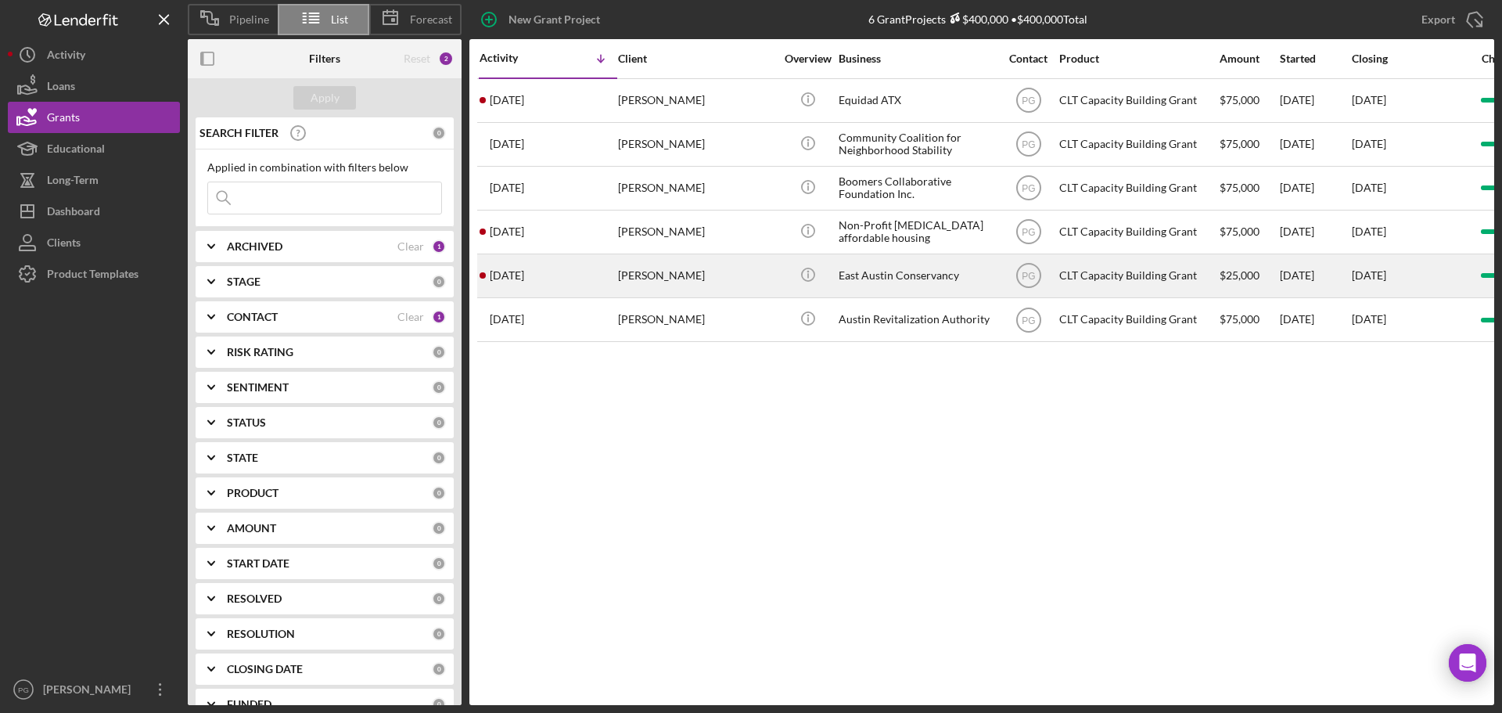
click at [695, 265] on div "[PERSON_NAME]" at bounding box center [696, 275] width 156 height 41
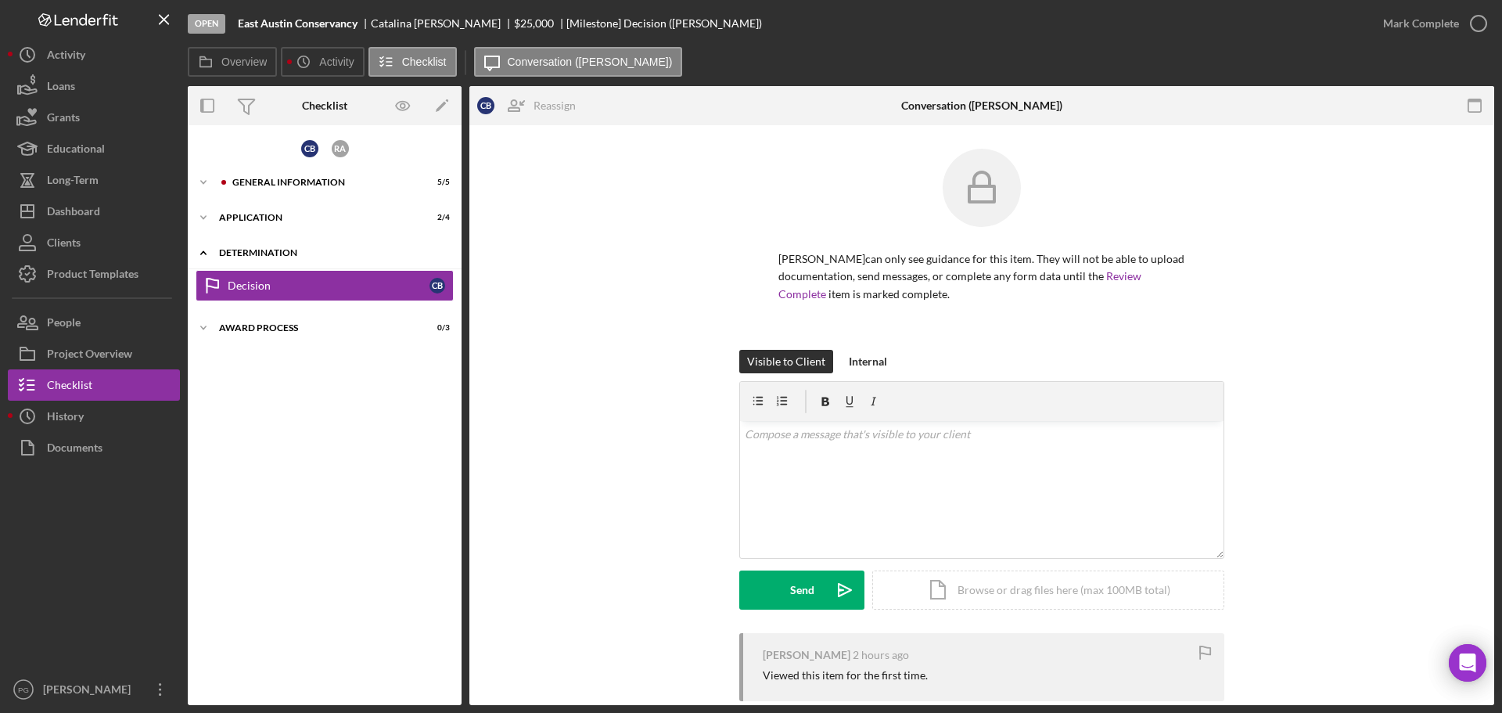
click at [269, 247] on div "Icon/Expander Determination 0 / 1" at bounding box center [325, 253] width 274 height 32
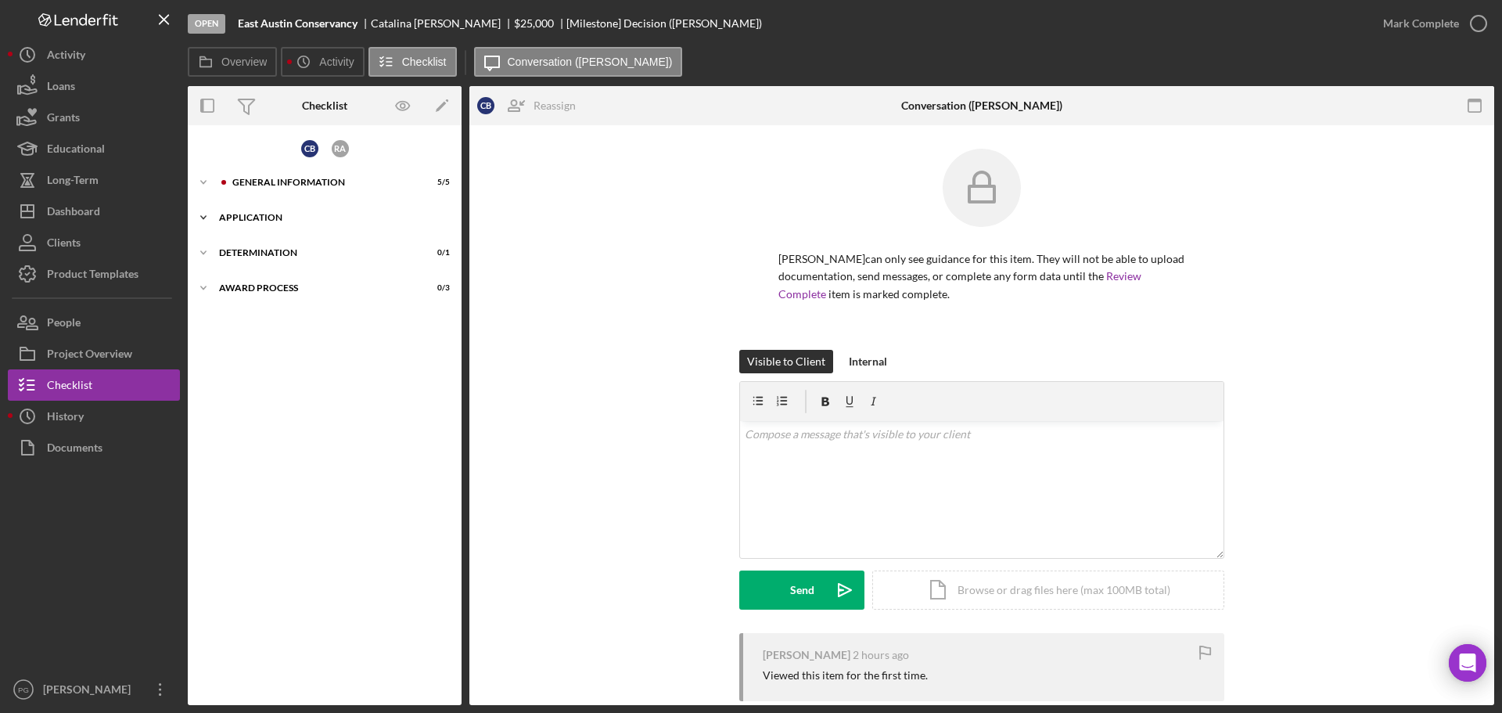
click at [256, 219] on div "Application" at bounding box center [330, 217] width 223 height 9
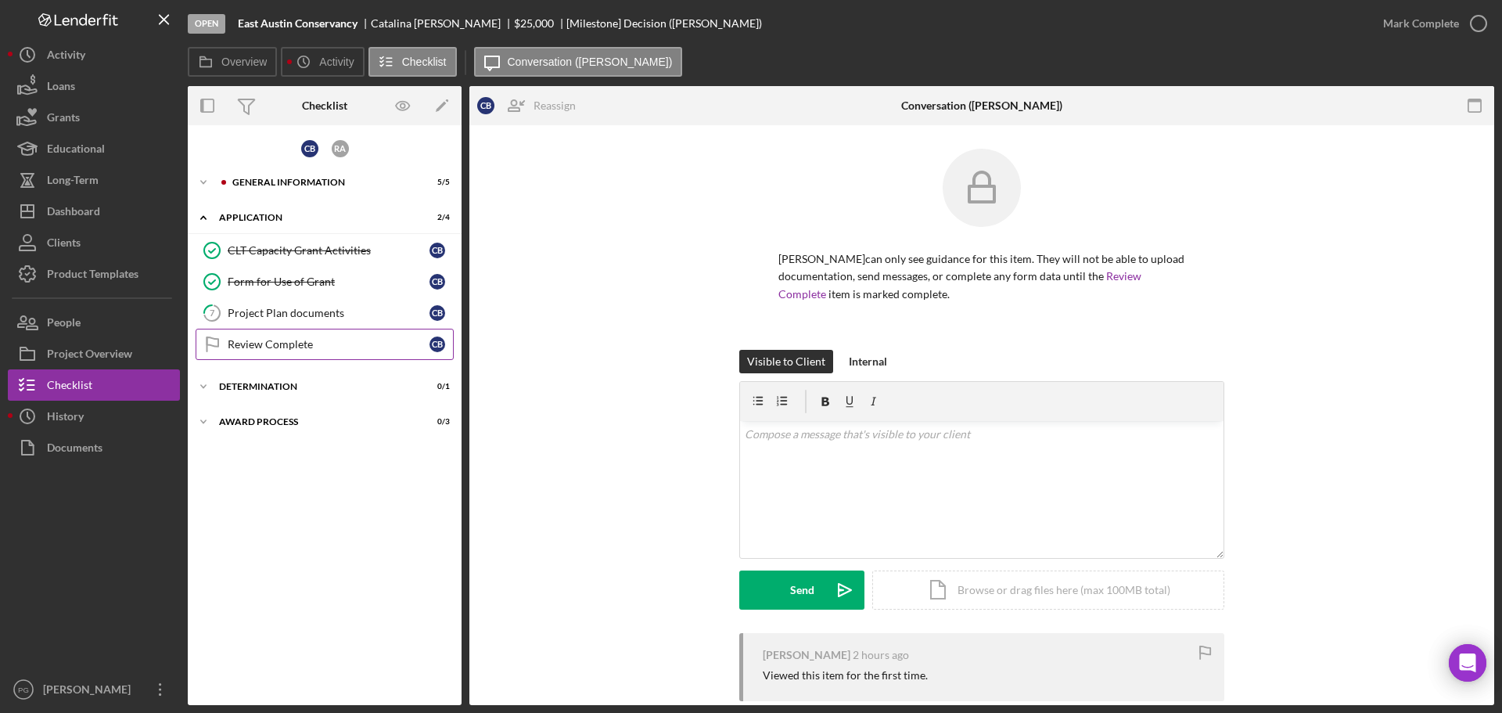
click at [267, 350] on div "Review Complete" at bounding box center [329, 344] width 202 height 13
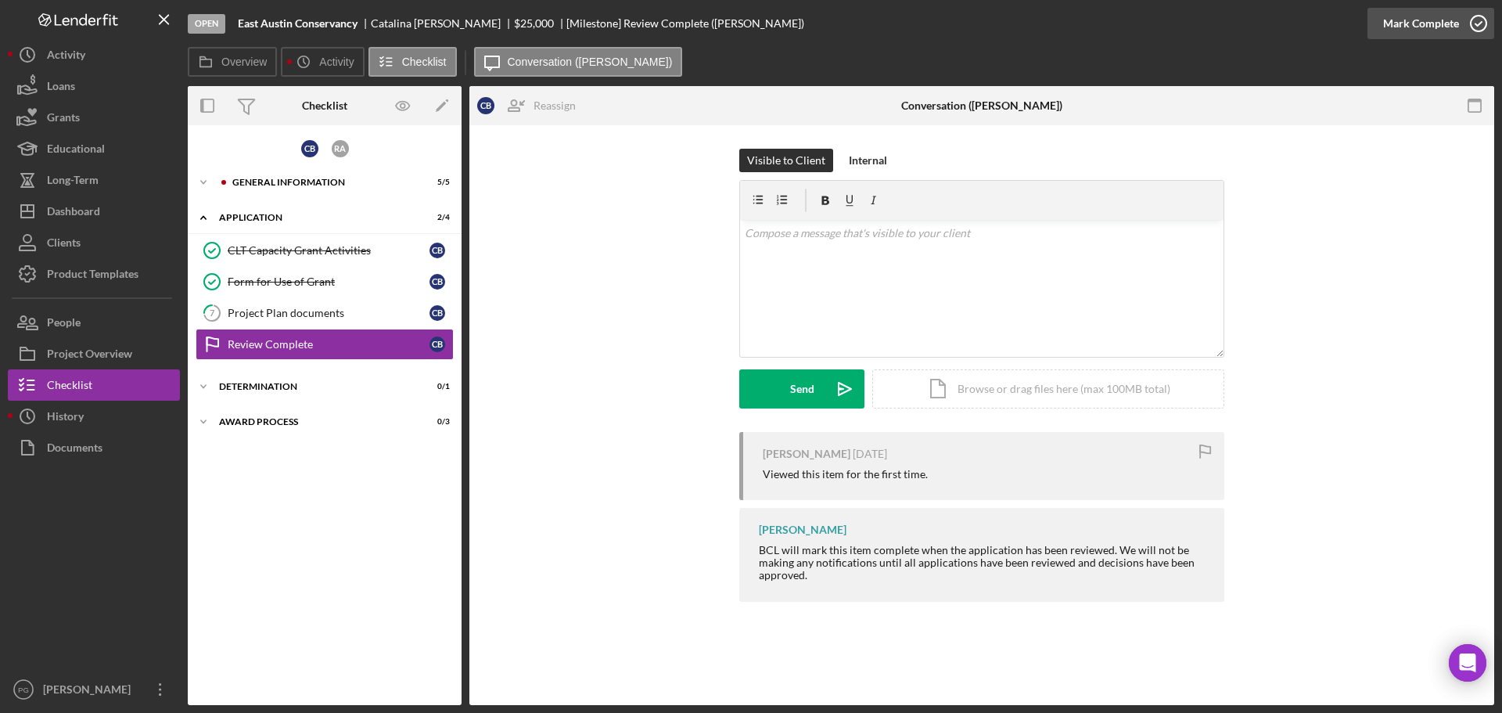
click at [1406, 29] on div "Mark Complete" at bounding box center [1421, 23] width 76 height 31
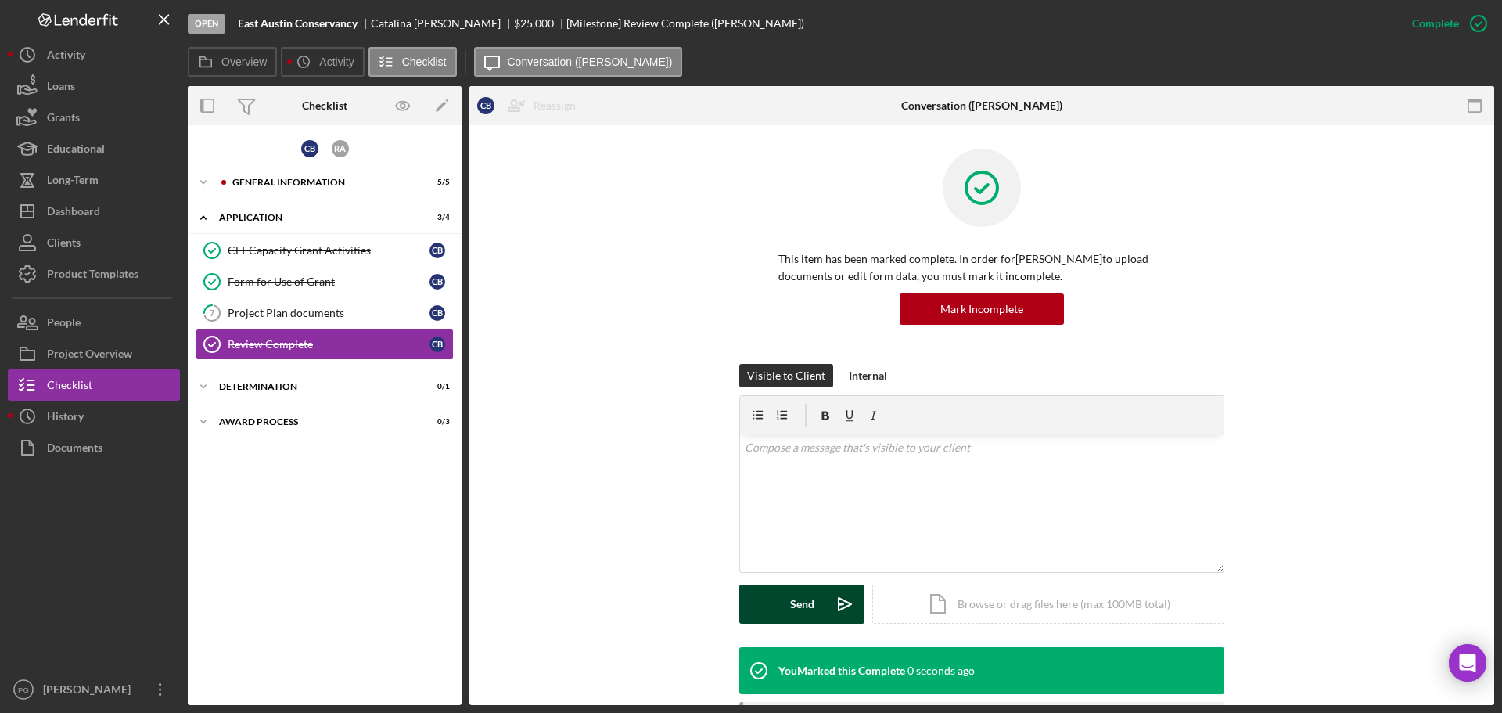
click at [791, 595] on div "Send" at bounding box center [802, 603] width 24 height 39
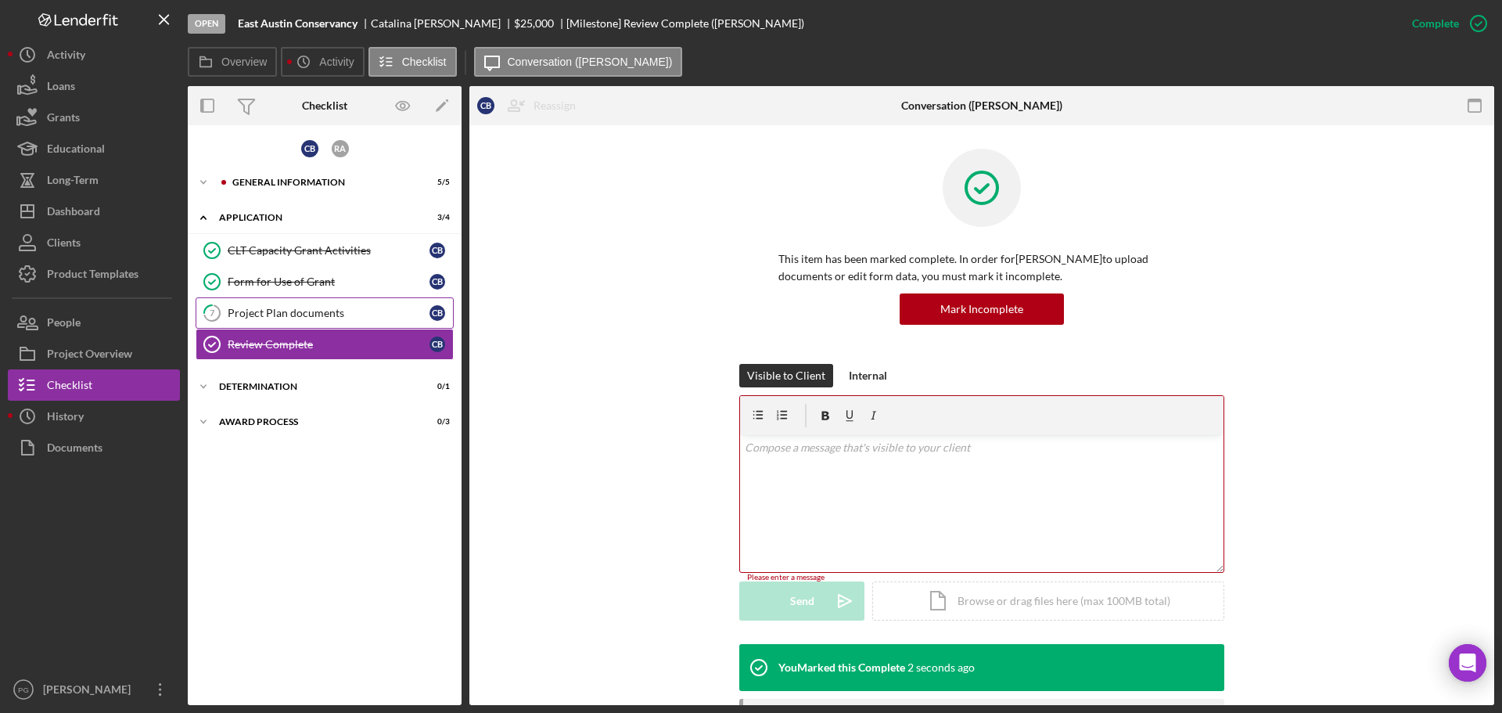
click at [273, 318] on div "Project Plan documents" at bounding box center [329, 313] width 202 height 13
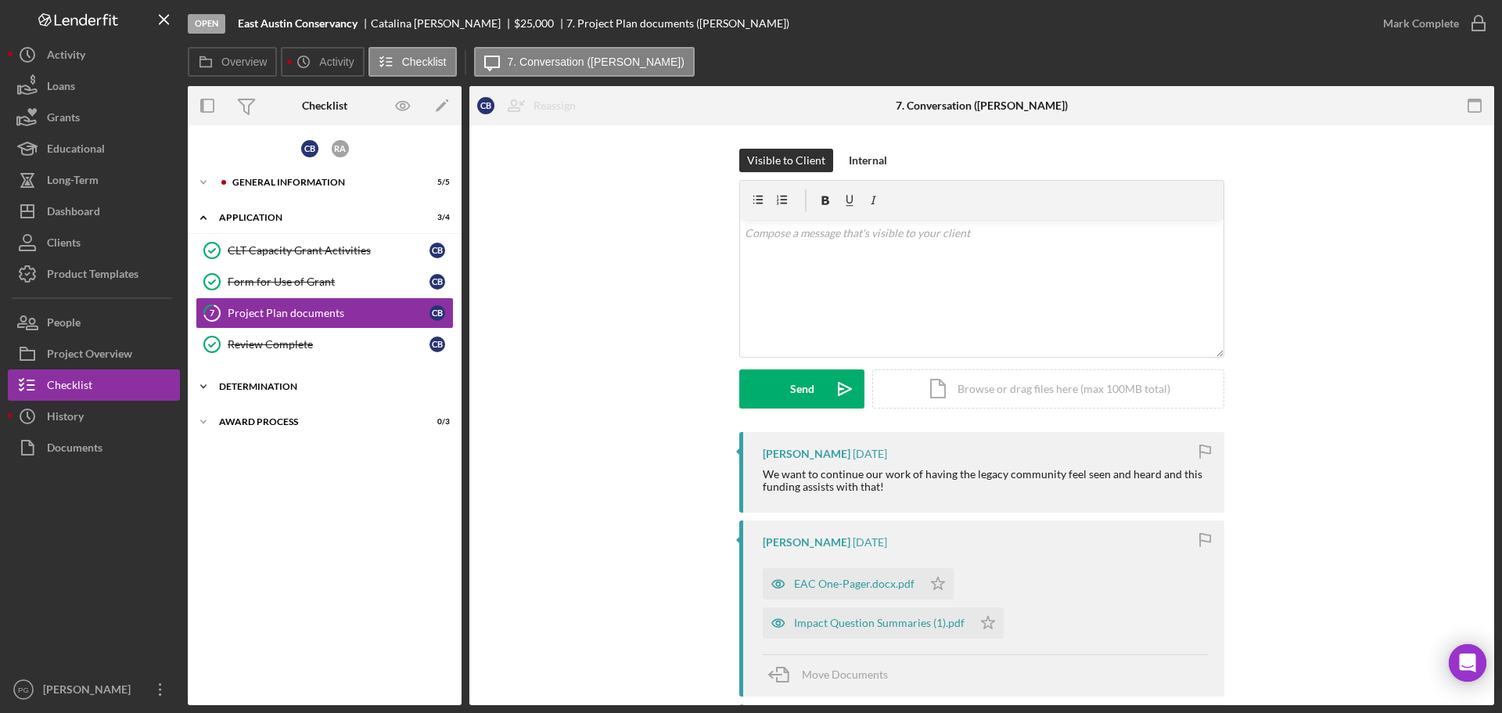
click at [289, 390] on div "Determination" at bounding box center [330, 386] width 223 height 9
click at [282, 415] on div "Decision" at bounding box center [329, 419] width 202 height 13
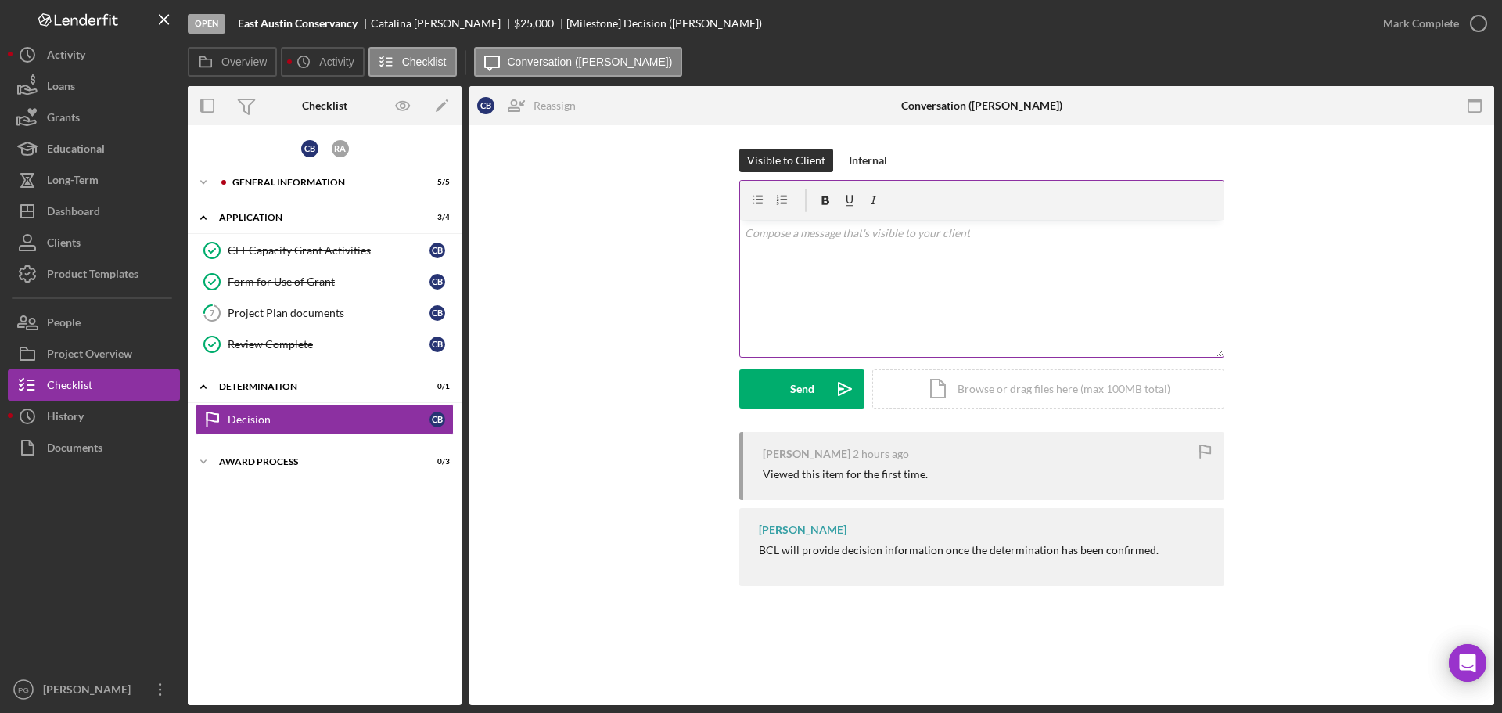
click at [920, 282] on div "v Color teal Color pink Remove color Add row above Add row below Add column bef…" at bounding box center [981, 288] width 483 height 137
click at [804, 386] on div "Send" at bounding box center [802, 388] width 24 height 39
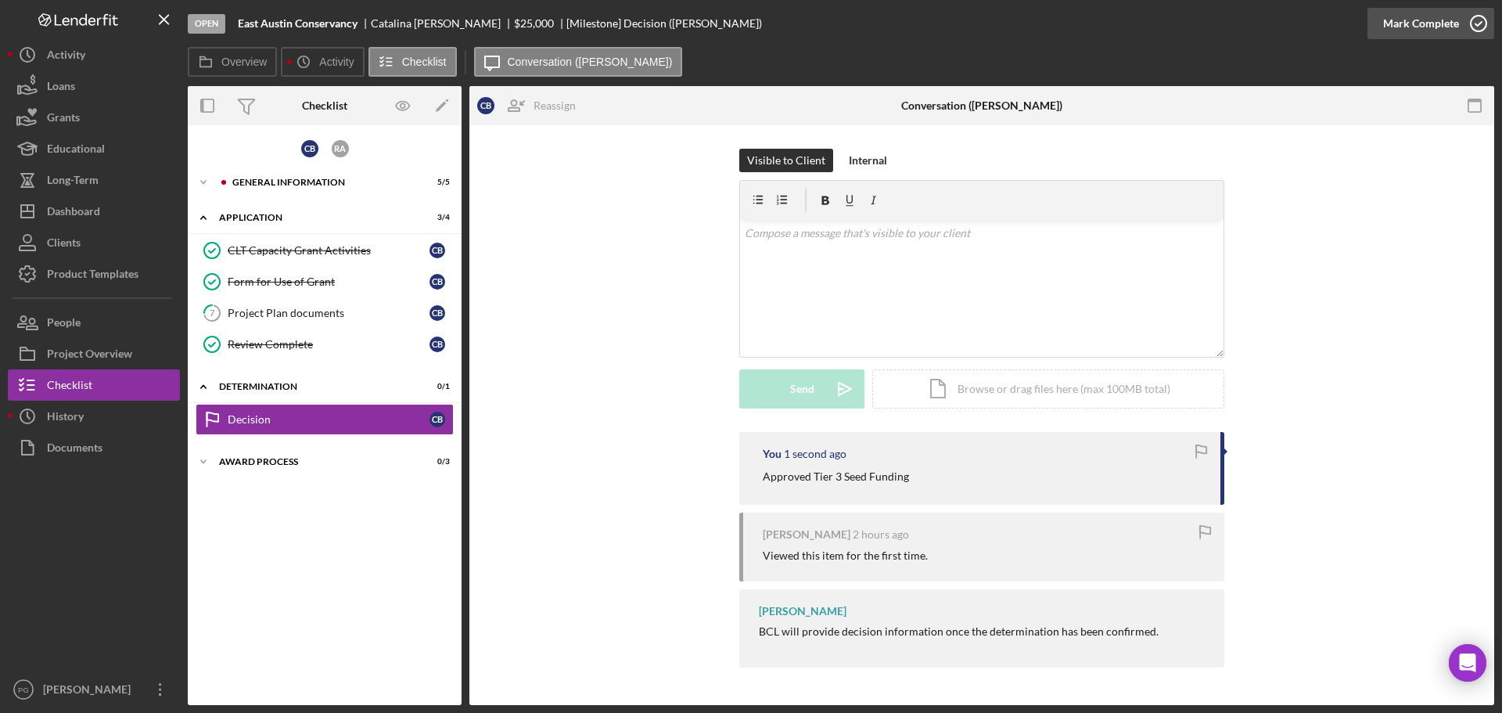
click at [1435, 30] on div "Mark Complete" at bounding box center [1421, 23] width 76 height 31
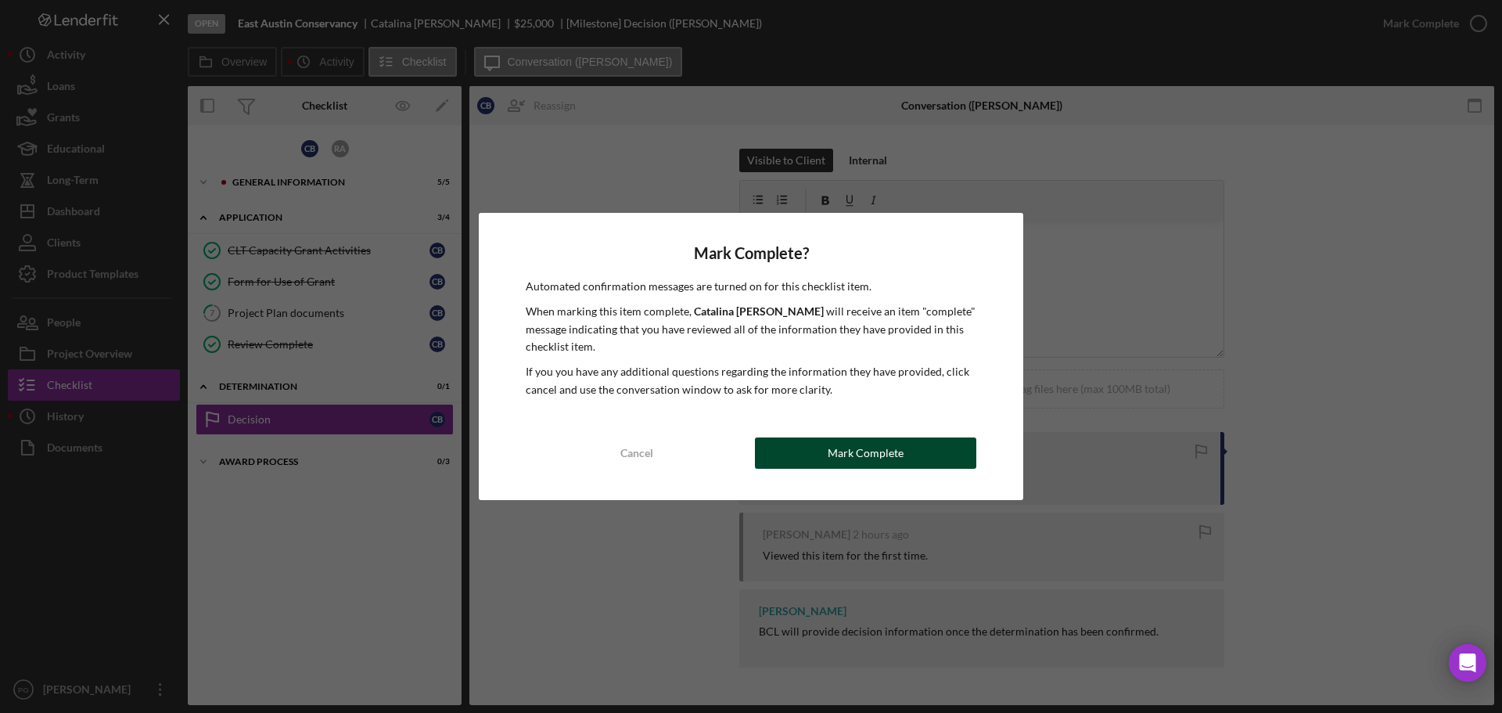
click at [881, 453] on div "Mark Complete" at bounding box center [866, 452] width 76 height 31
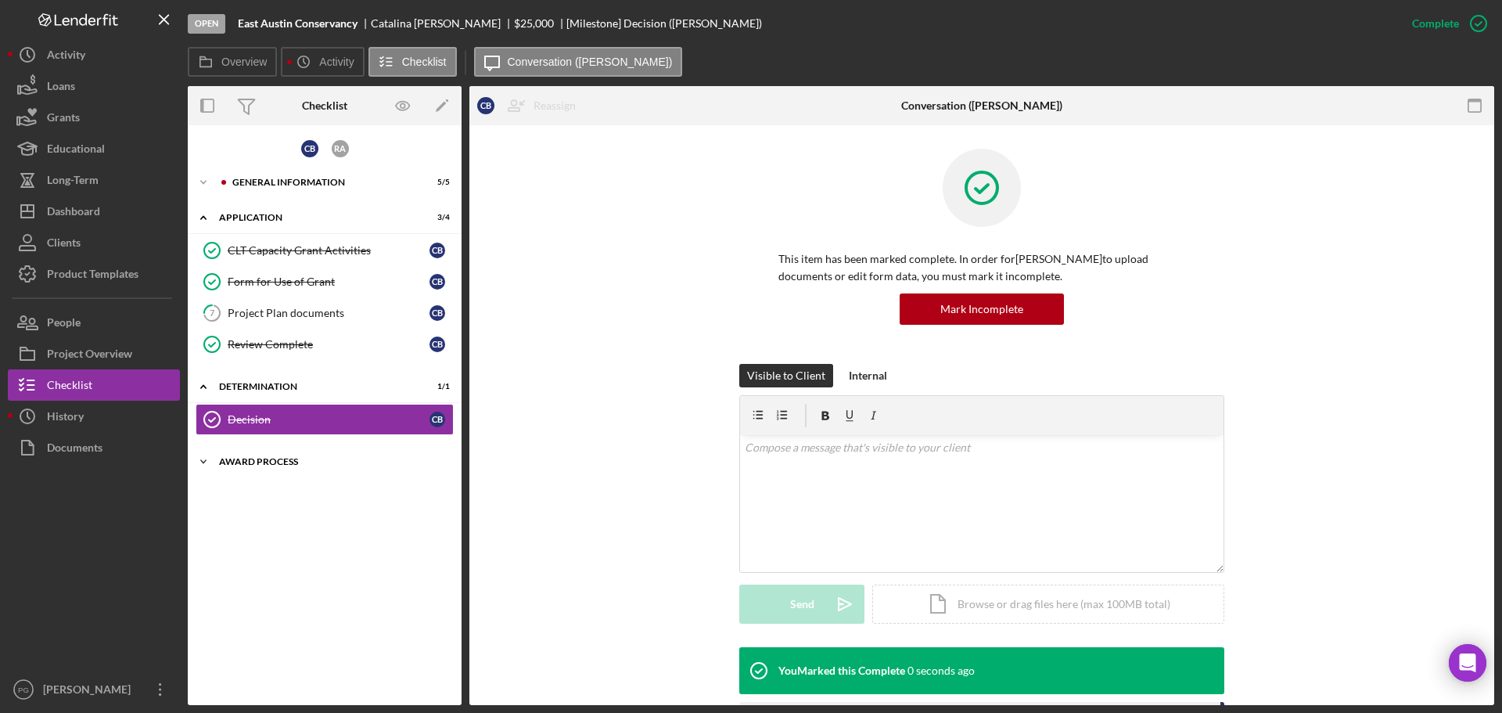
click at [268, 457] on div "Award Process" at bounding box center [330, 461] width 223 height 9
click at [279, 485] on link "ACH Information 8 ACH Information C B" at bounding box center [325, 494] width 258 height 31
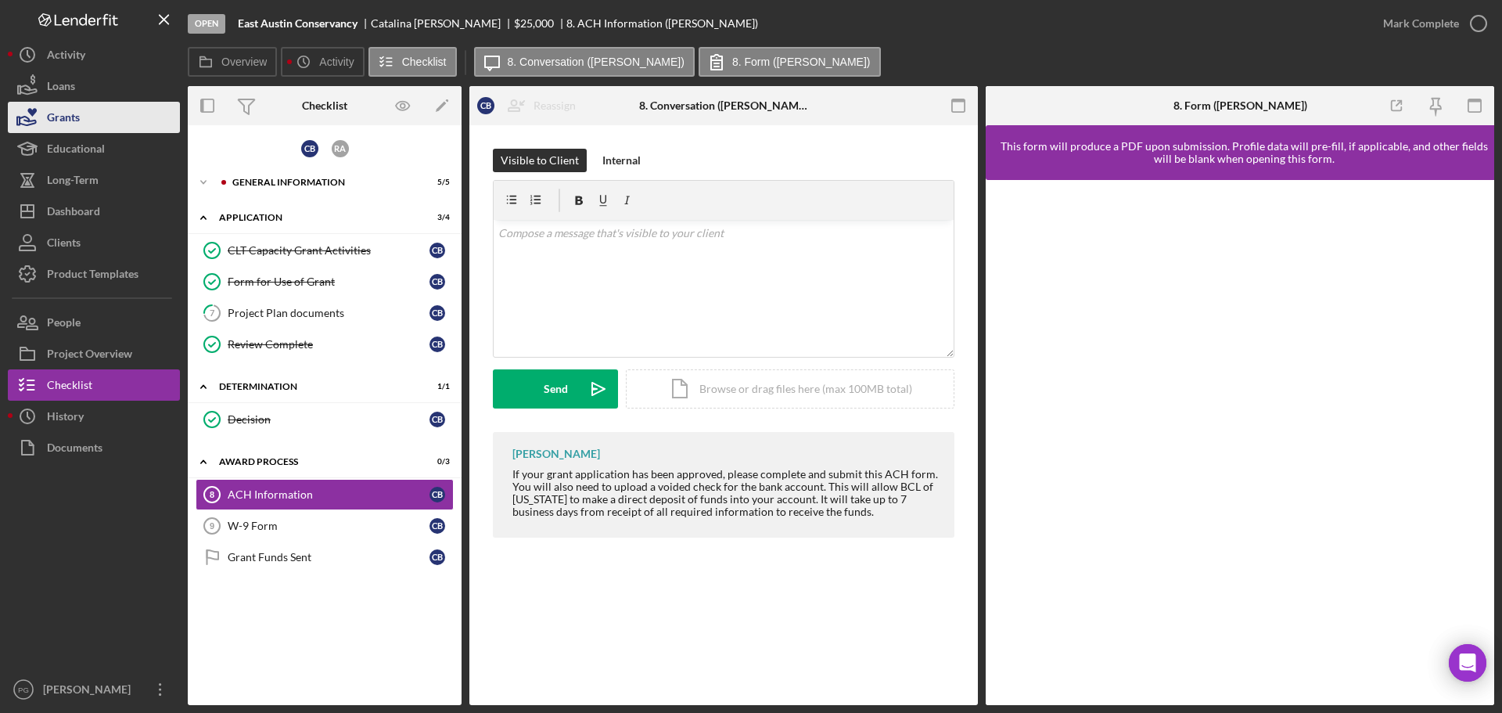
click at [95, 128] on button "Grants" at bounding box center [94, 117] width 172 height 31
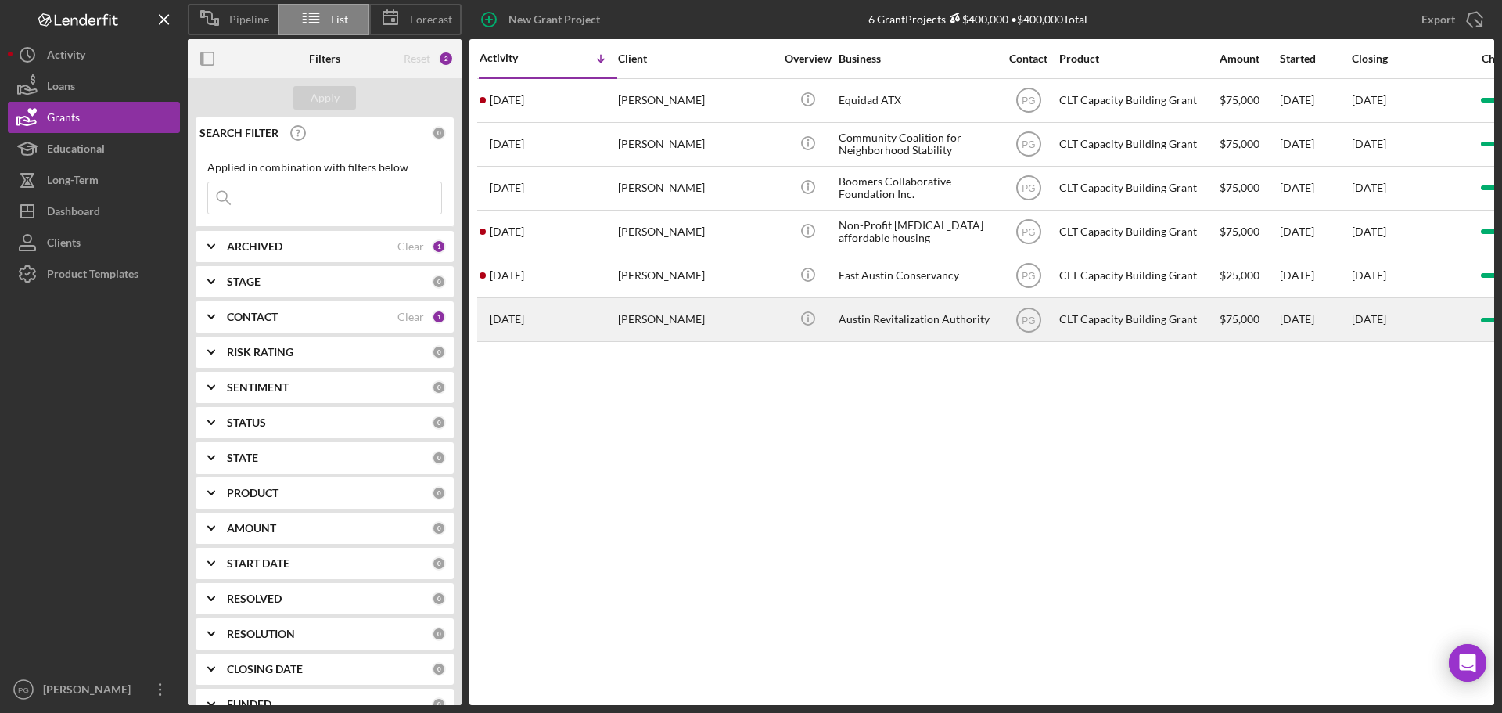
click at [754, 311] on div "[PERSON_NAME]" at bounding box center [696, 319] width 156 height 41
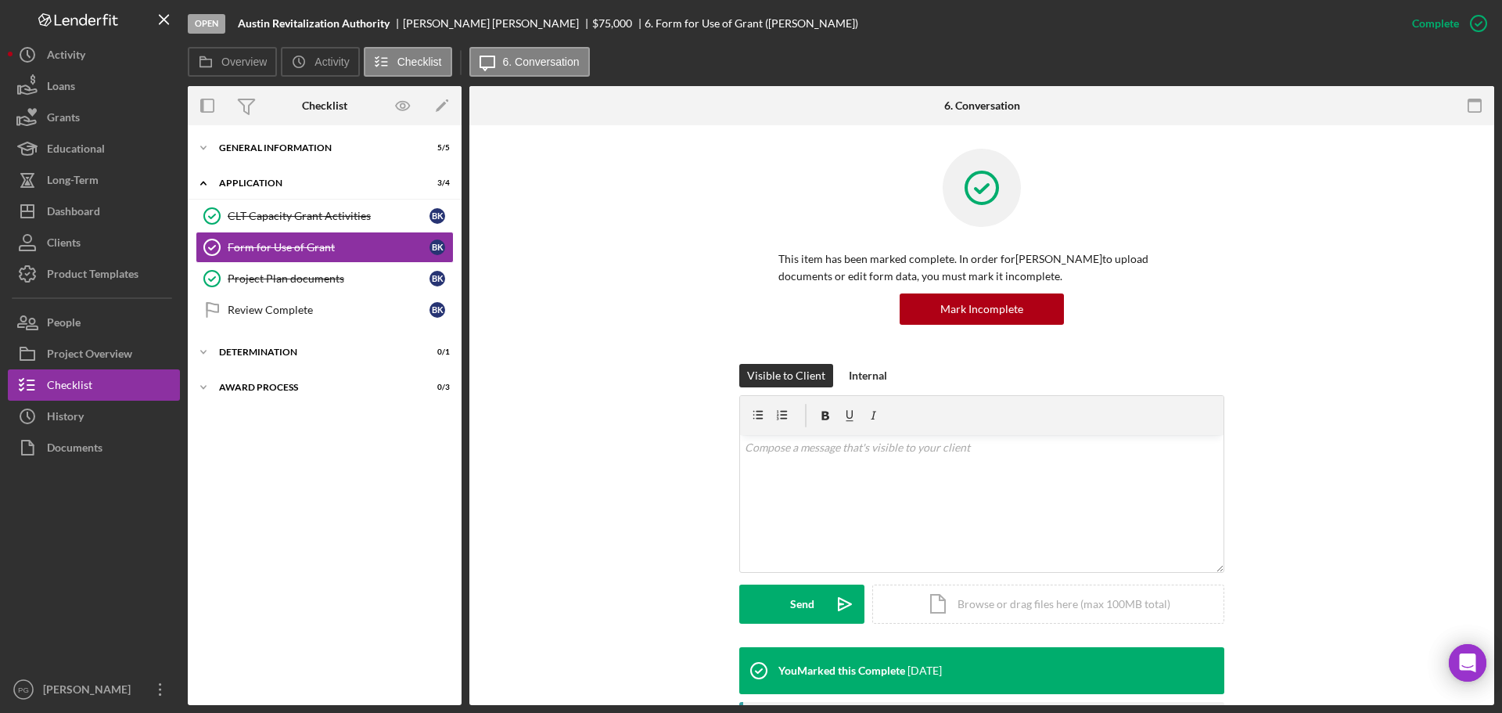
click at [300, 329] on div "CLT Capacity Grant Activities CLT Capacity Grant Activities B K Form for Use of…" at bounding box center [325, 266] width 274 height 133
click at [303, 315] on div "Review Complete" at bounding box center [329, 310] width 202 height 13
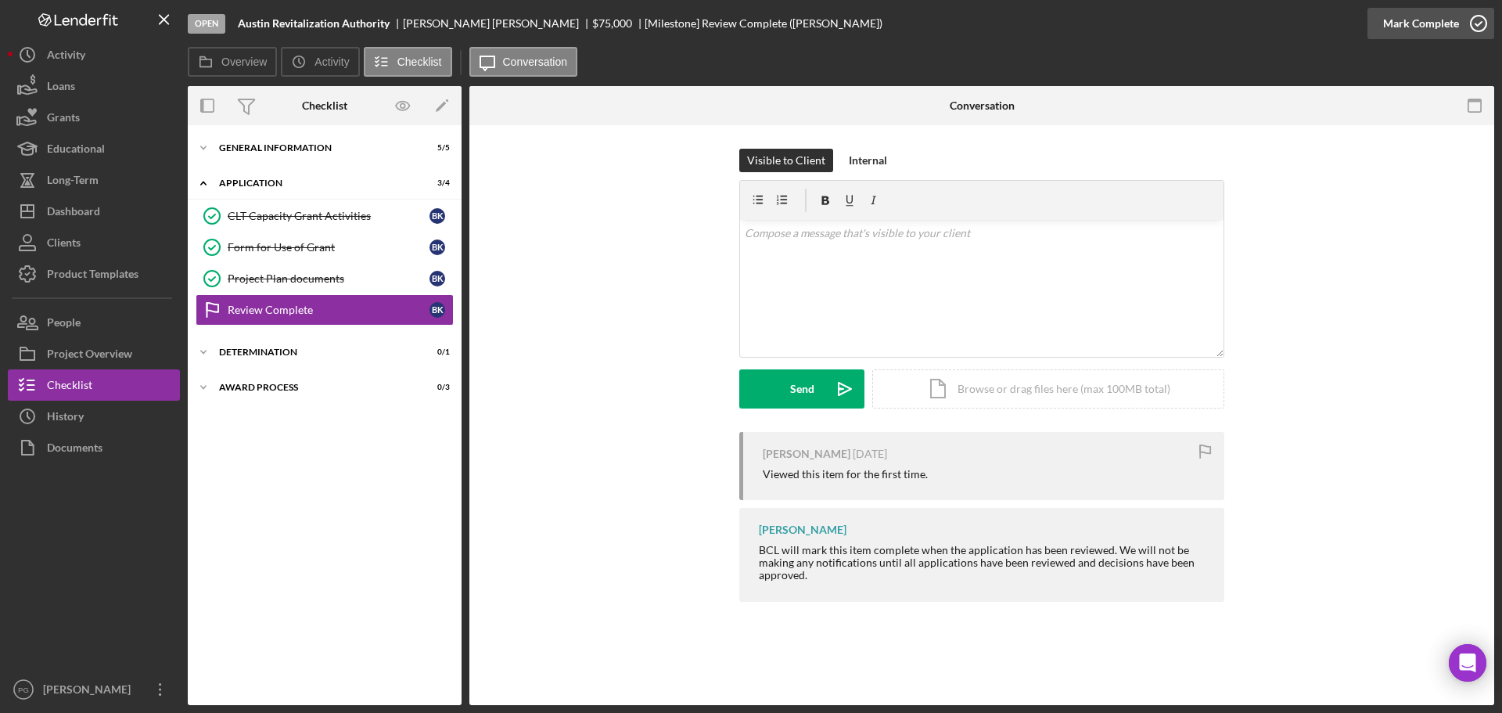
click at [1401, 20] on div "Mark Complete" at bounding box center [1421, 23] width 76 height 31
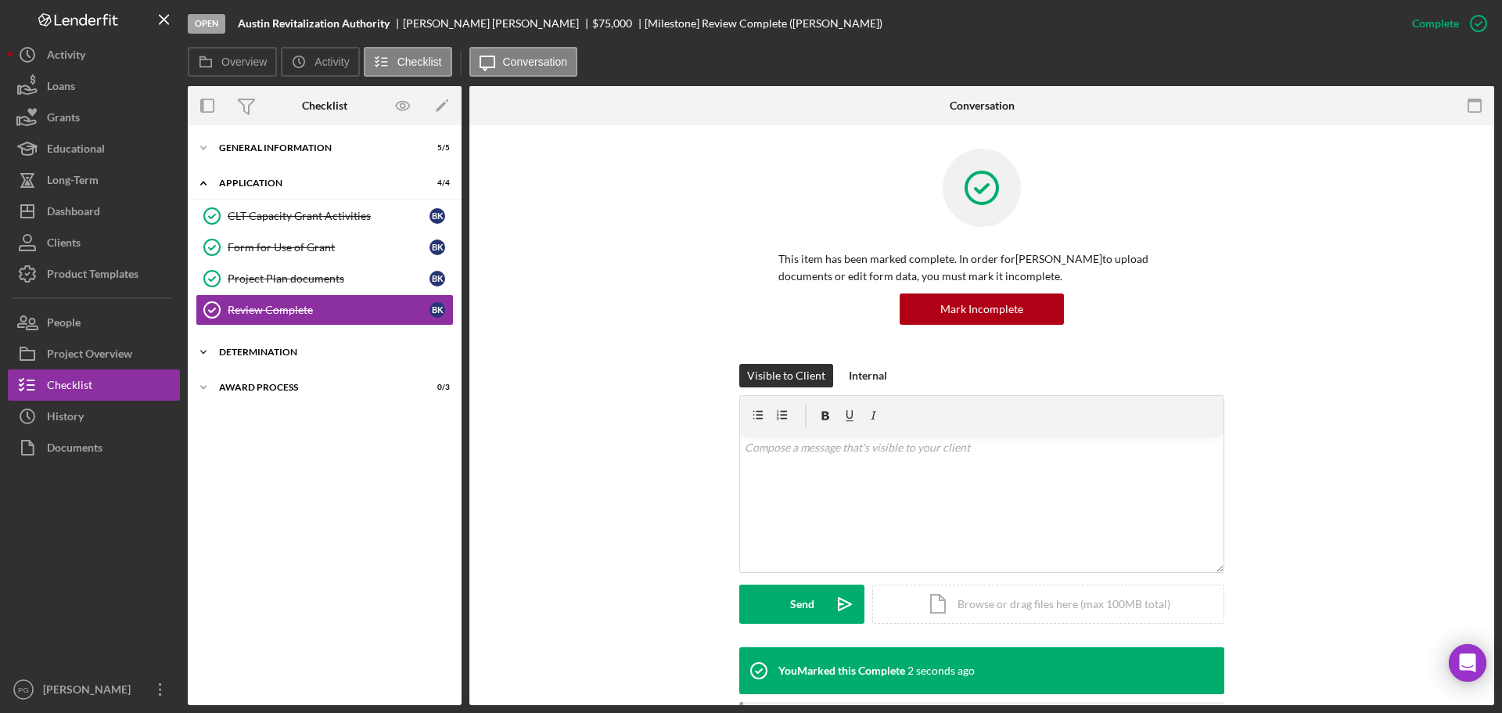
click at [296, 354] on div "Determination" at bounding box center [330, 351] width 223 height 9
click at [292, 384] on div "Decision" at bounding box center [329, 385] width 202 height 13
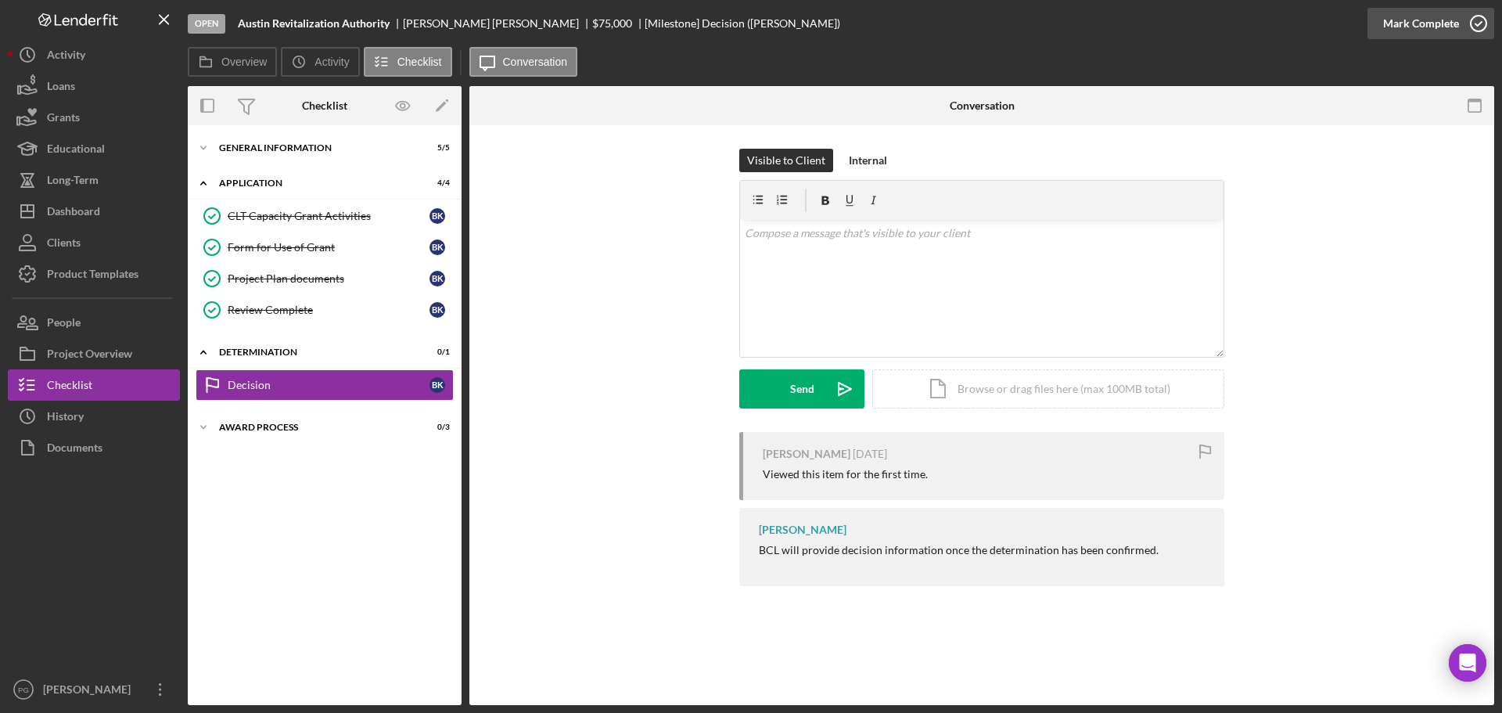
click at [1408, 28] on div "Mark Complete" at bounding box center [1421, 23] width 76 height 31
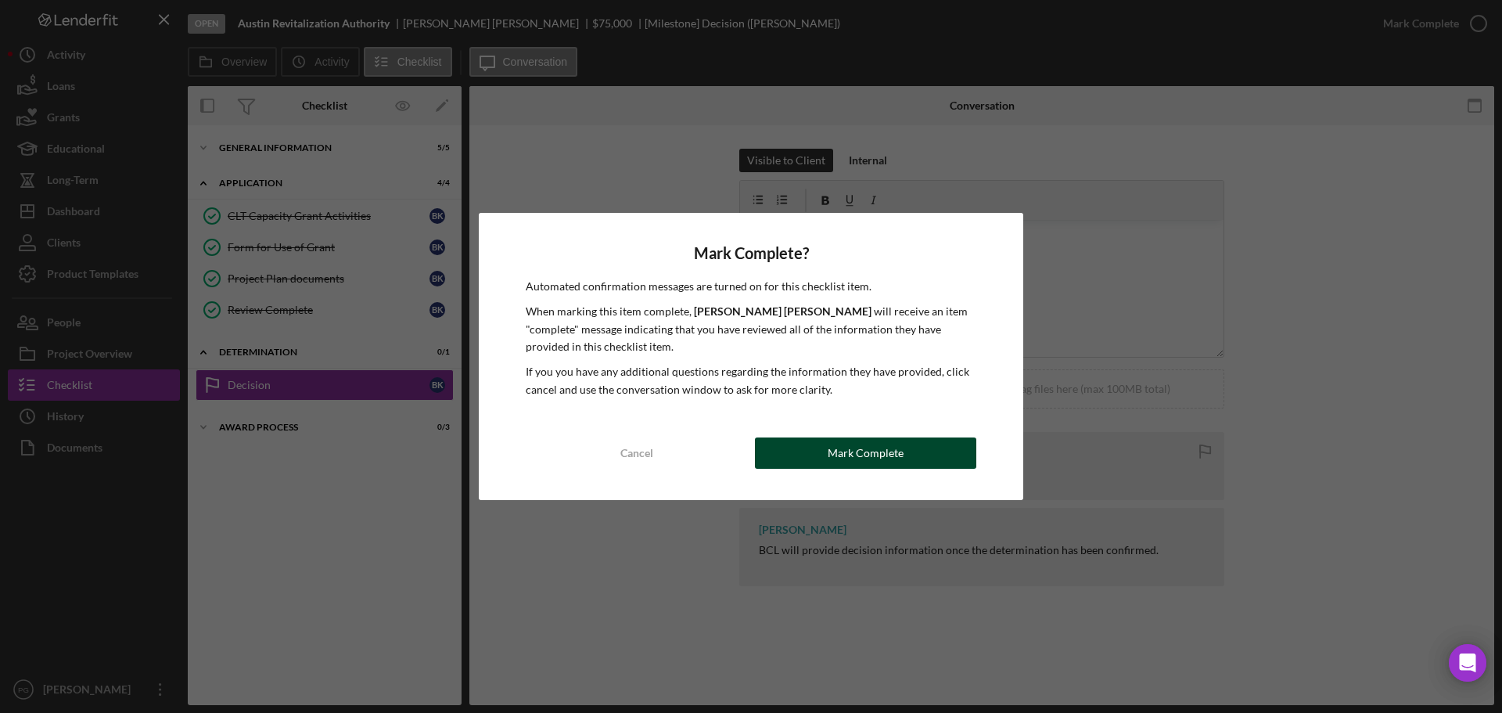
click at [851, 465] on div "Mark Complete" at bounding box center [866, 452] width 76 height 31
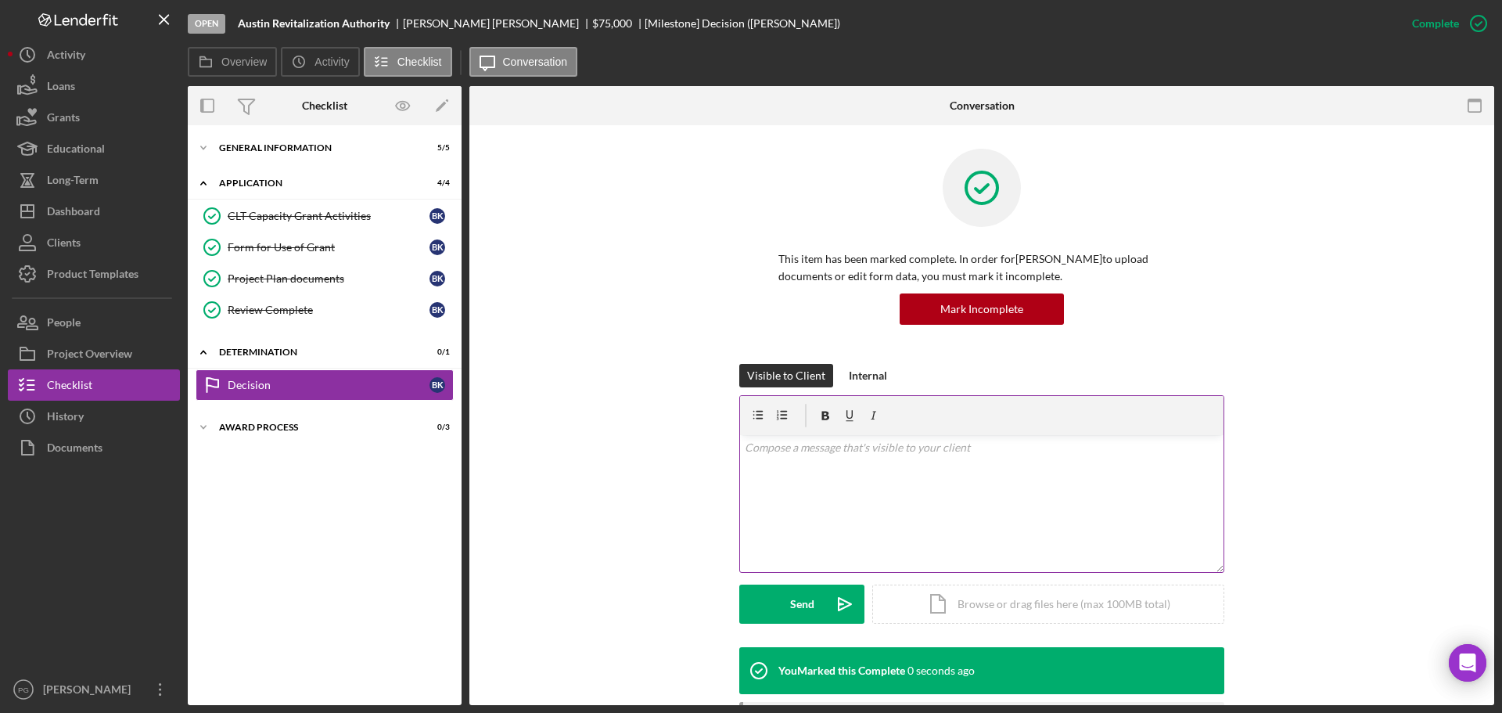
click at [818, 275] on p "This item has been marked complete. In order for [PERSON_NAME] to upload docume…" at bounding box center [981, 267] width 407 height 35
click at [769, 491] on div "v Color teal Color pink Remove color Add row above Add row below Add column bef…" at bounding box center [981, 503] width 483 height 137
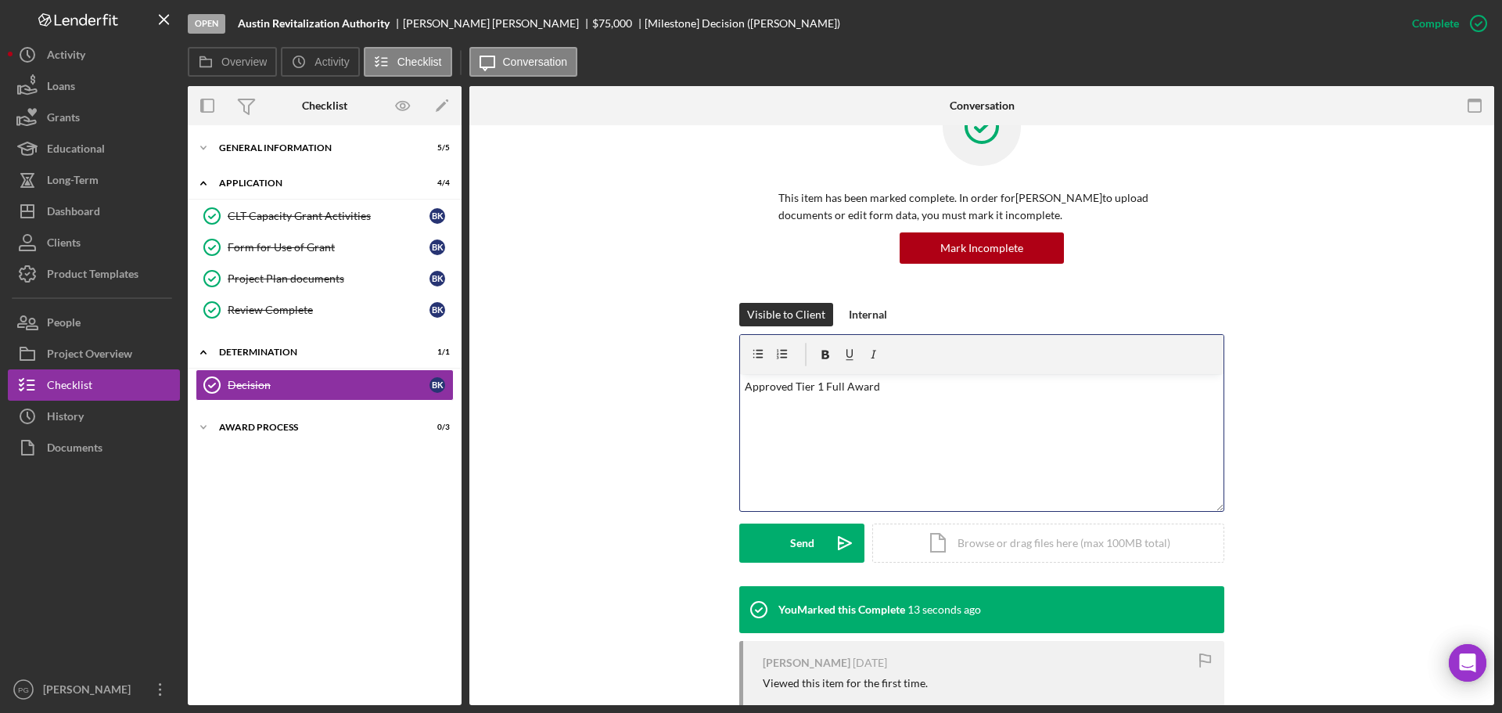
scroll to position [156, 0]
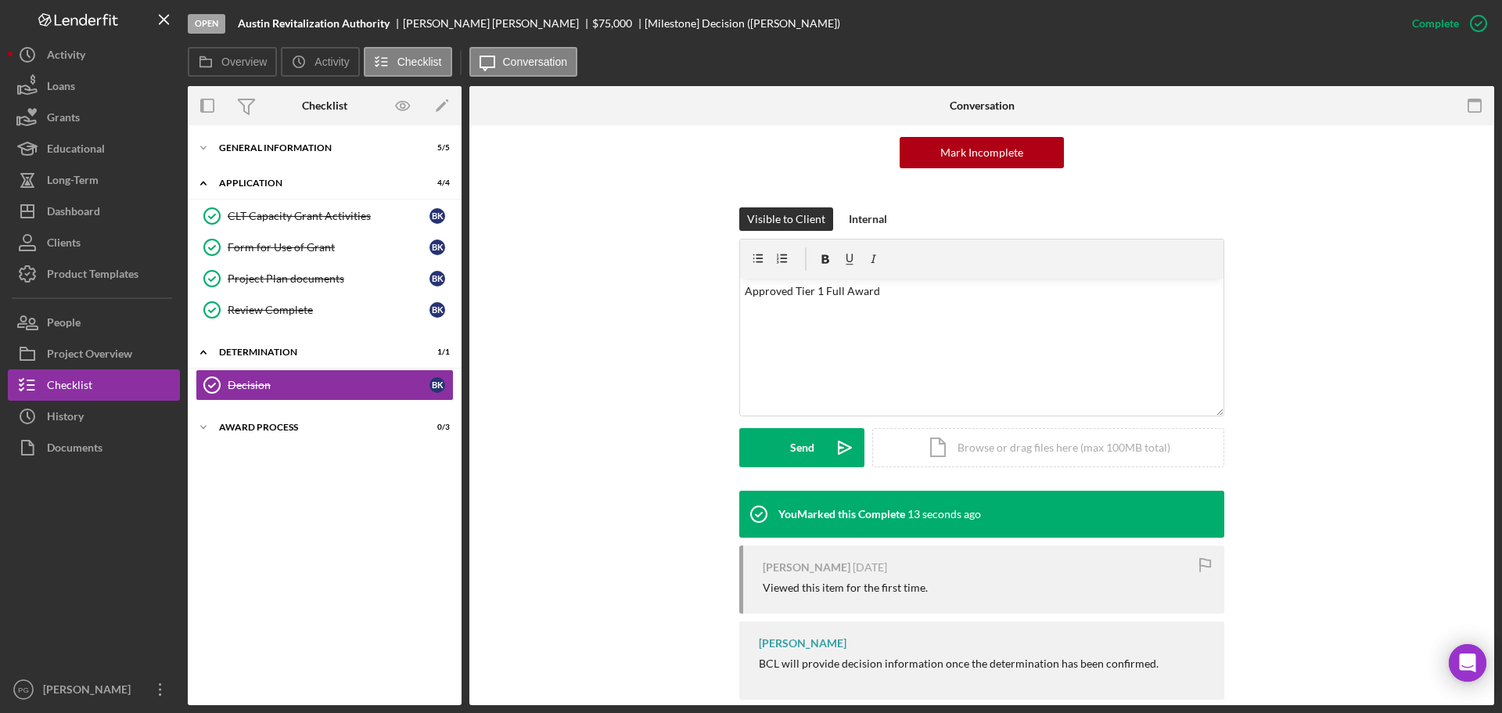
click at [769, 475] on div "Visible to Client Internal v Color teal Color pink Remove color Add row above A…" at bounding box center [981, 348] width 485 height 283
click at [776, 458] on button "Send Icon/icon-invite-send" at bounding box center [801, 447] width 125 height 39
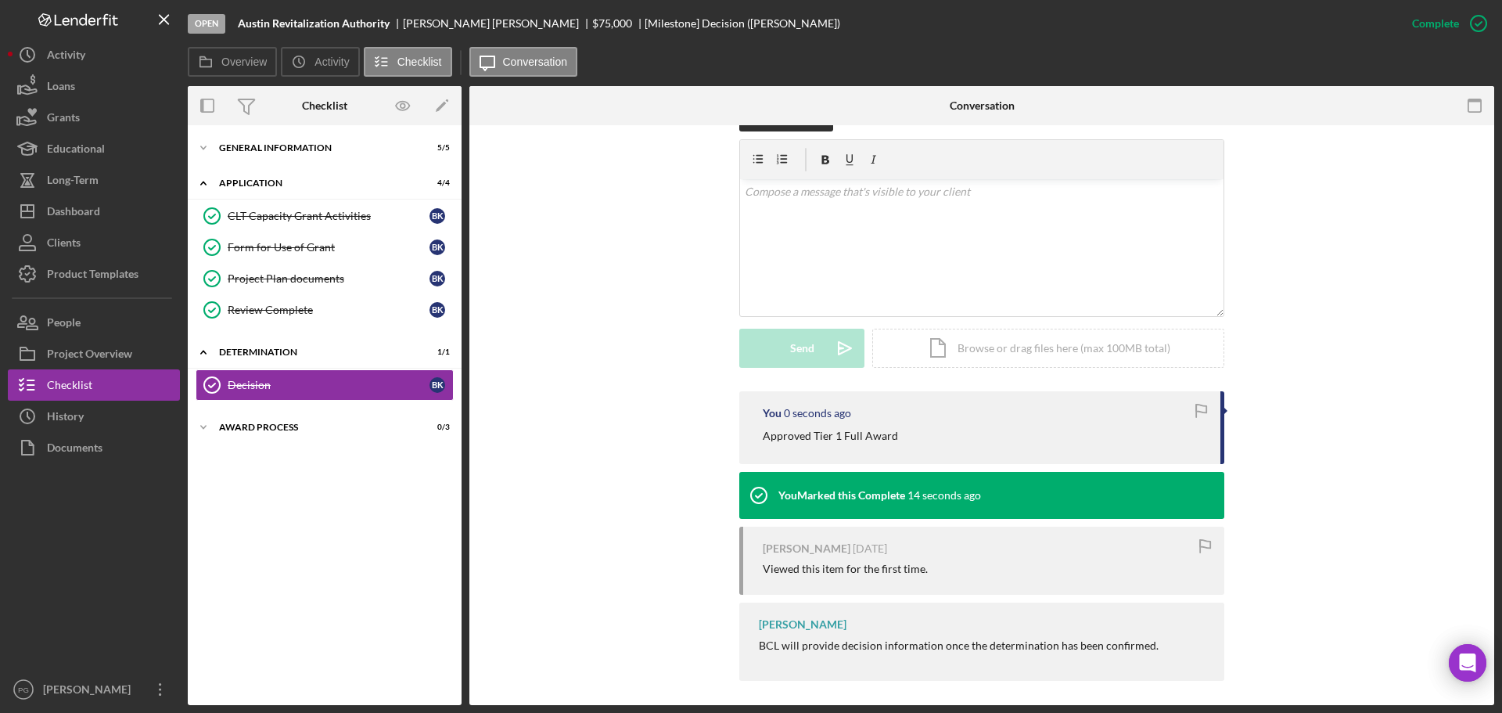
scroll to position [263, 0]
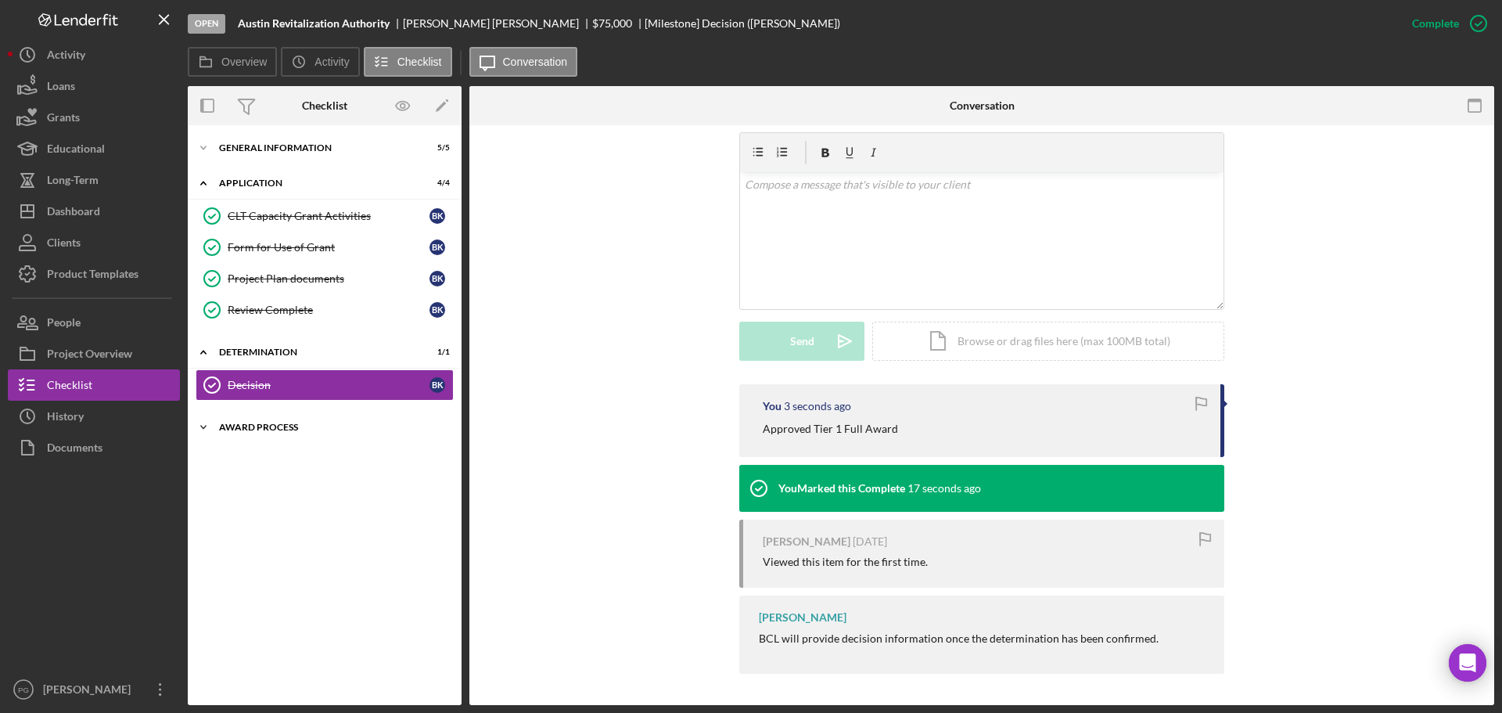
click at [263, 426] on div "Award Process" at bounding box center [330, 426] width 223 height 9
click at [263, 468] on link "ACH Information 8 ACH Information B K" at bounding box center [325, 459] width 258 height 31
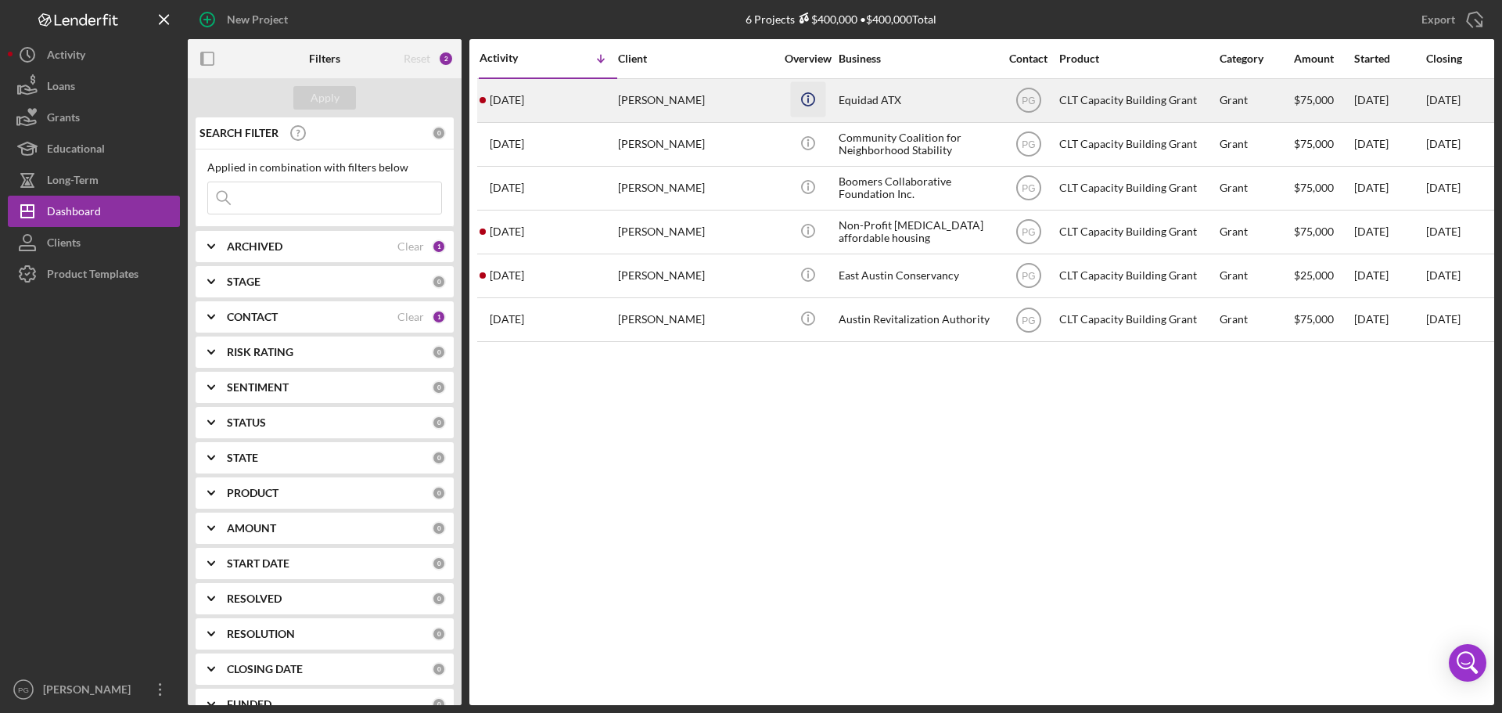
click at [821, 90] on icon "Icon/Info" at bounding box center [807, 98] width 35 height 35
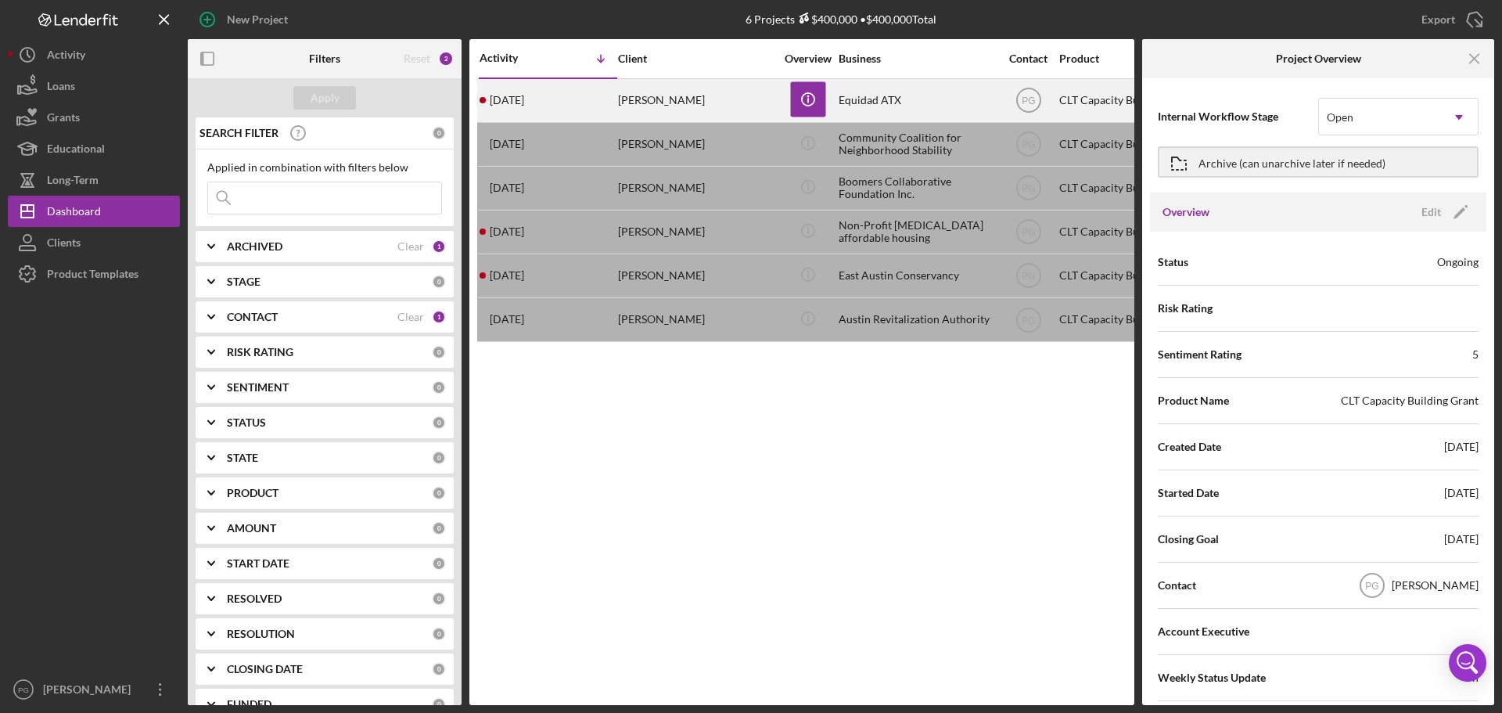
click at [872, 99] on div "Equidad ATX" at bounding box center [917, 100] width 156 height 41
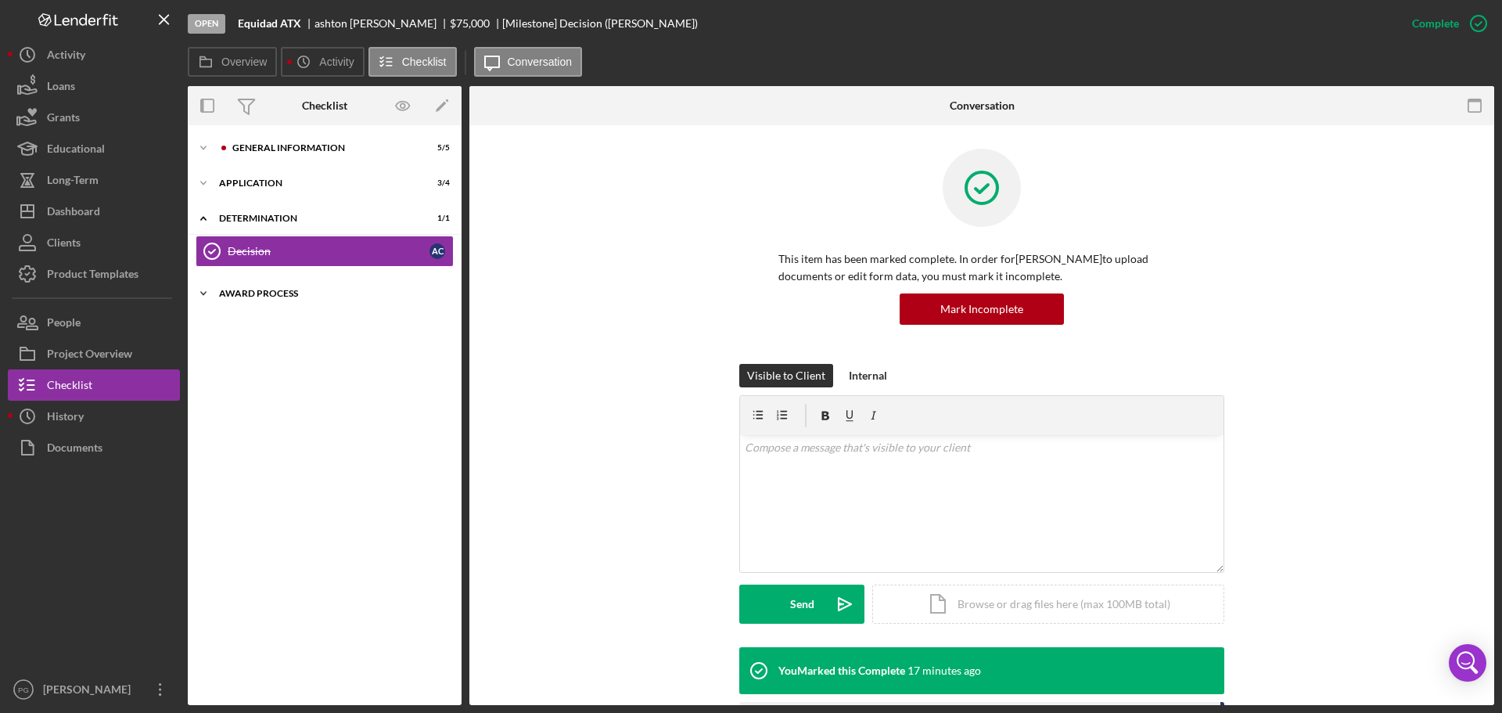
click at [300, 289] on div "Award Process" at bounding box center [330, 293] width 223 height 9
click at [295, 311] on div "Icon/Expander Award Process 0 / 3 ACH Information 8 ACH Information a c W-9 For…" at bounding box center [325, 346] width 274 height 134
click at [292, 317] on link "ACH Information 8 ACH Information a c" at bounding box center [325, 326] width 258 height 31
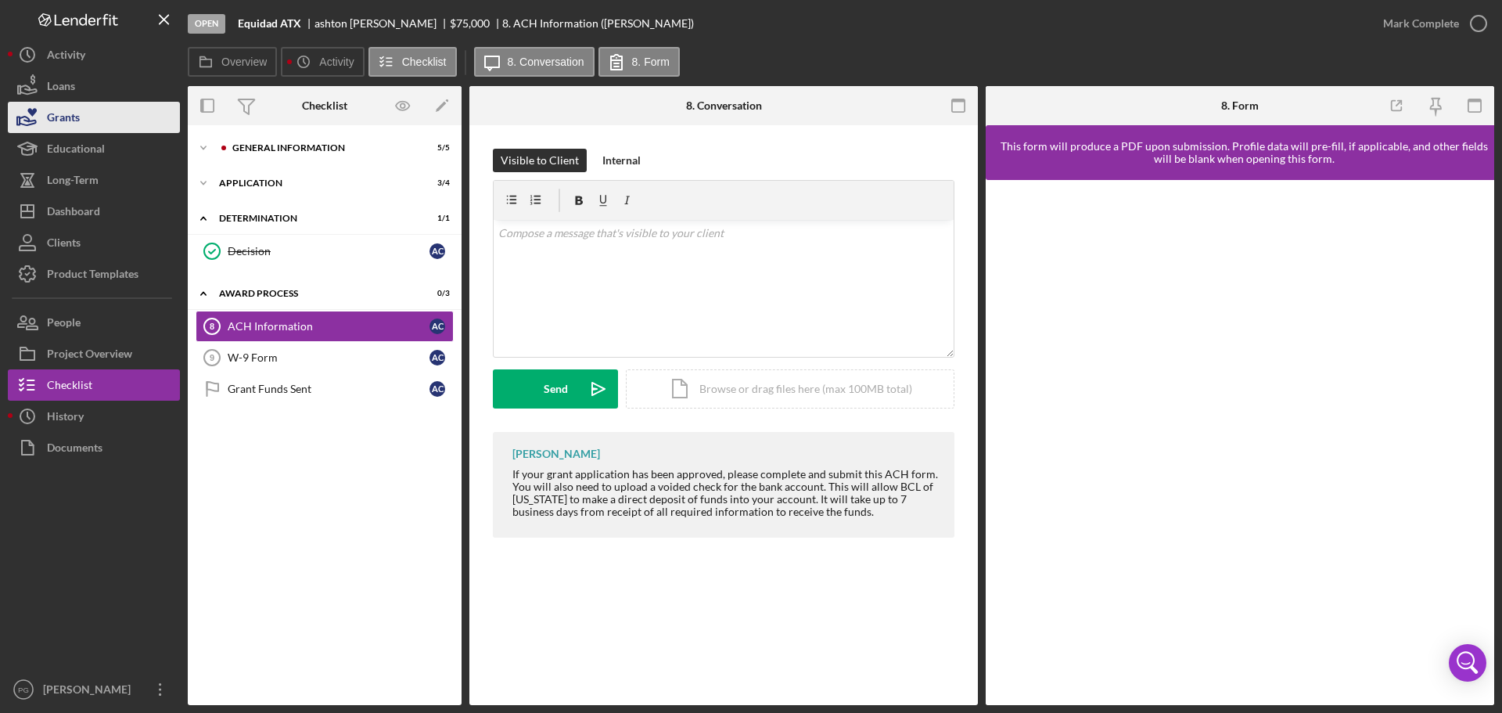
click at [73, 113] on div "Grants" at bounding box center [63, 119] width 33 height 35
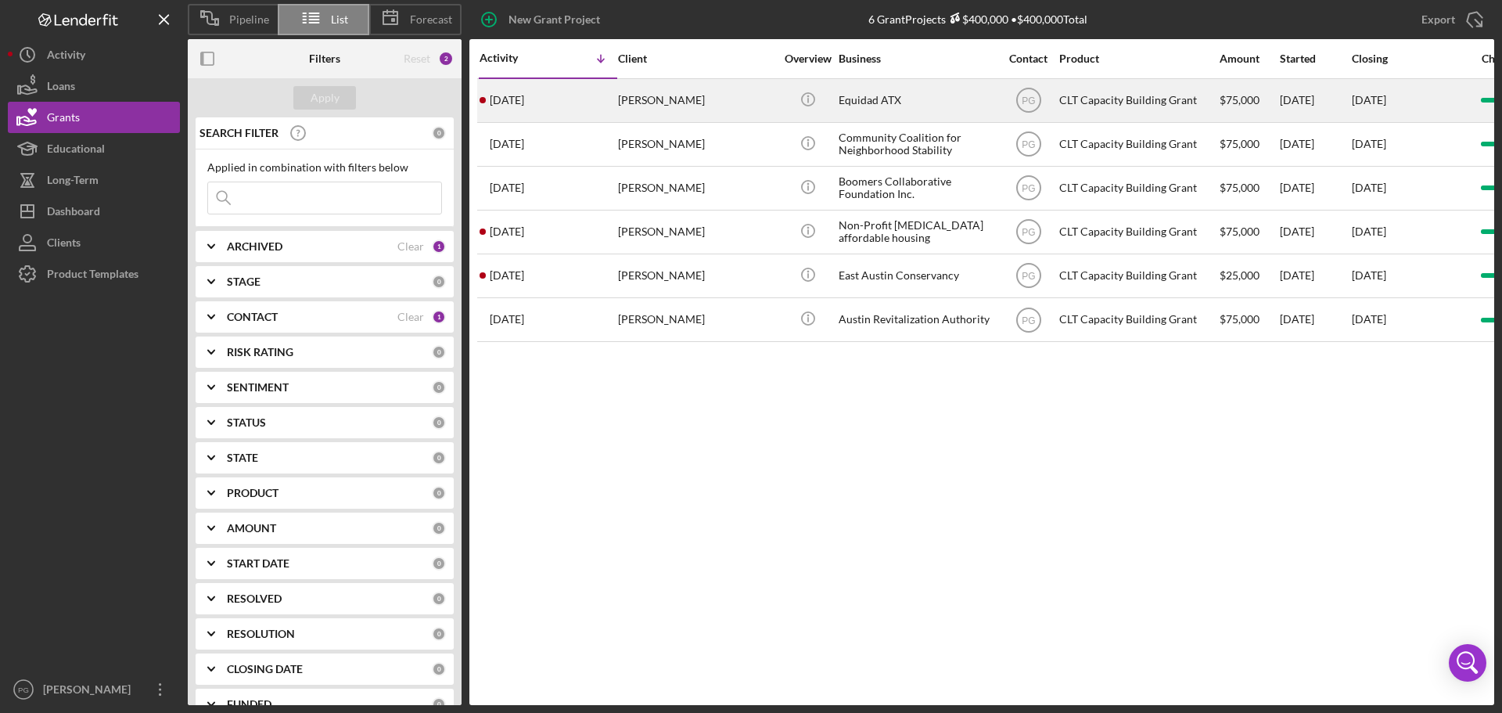
click at [652, 113] on div "[PERSON_NAME]" at bounding box center [696, 100] width 156 height 41
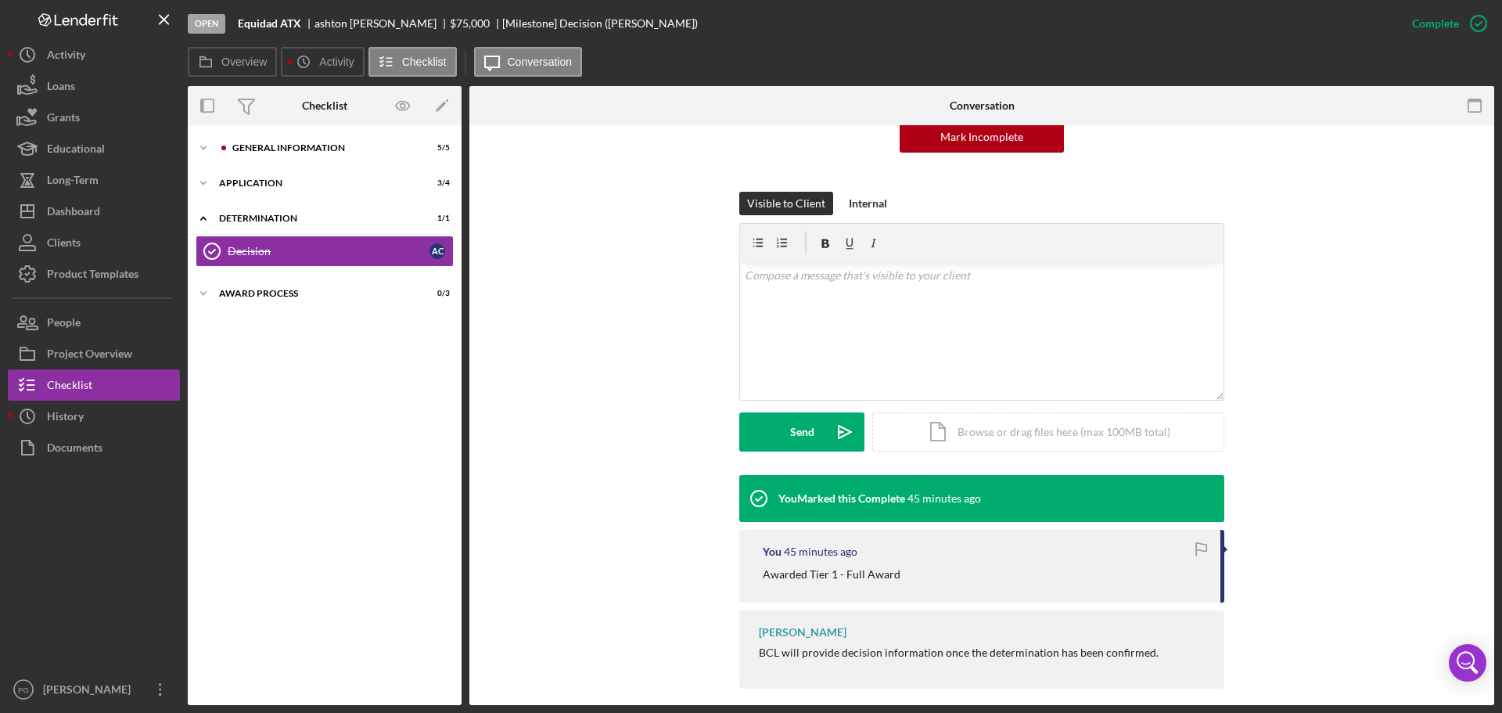
scroll to position [187, 0]
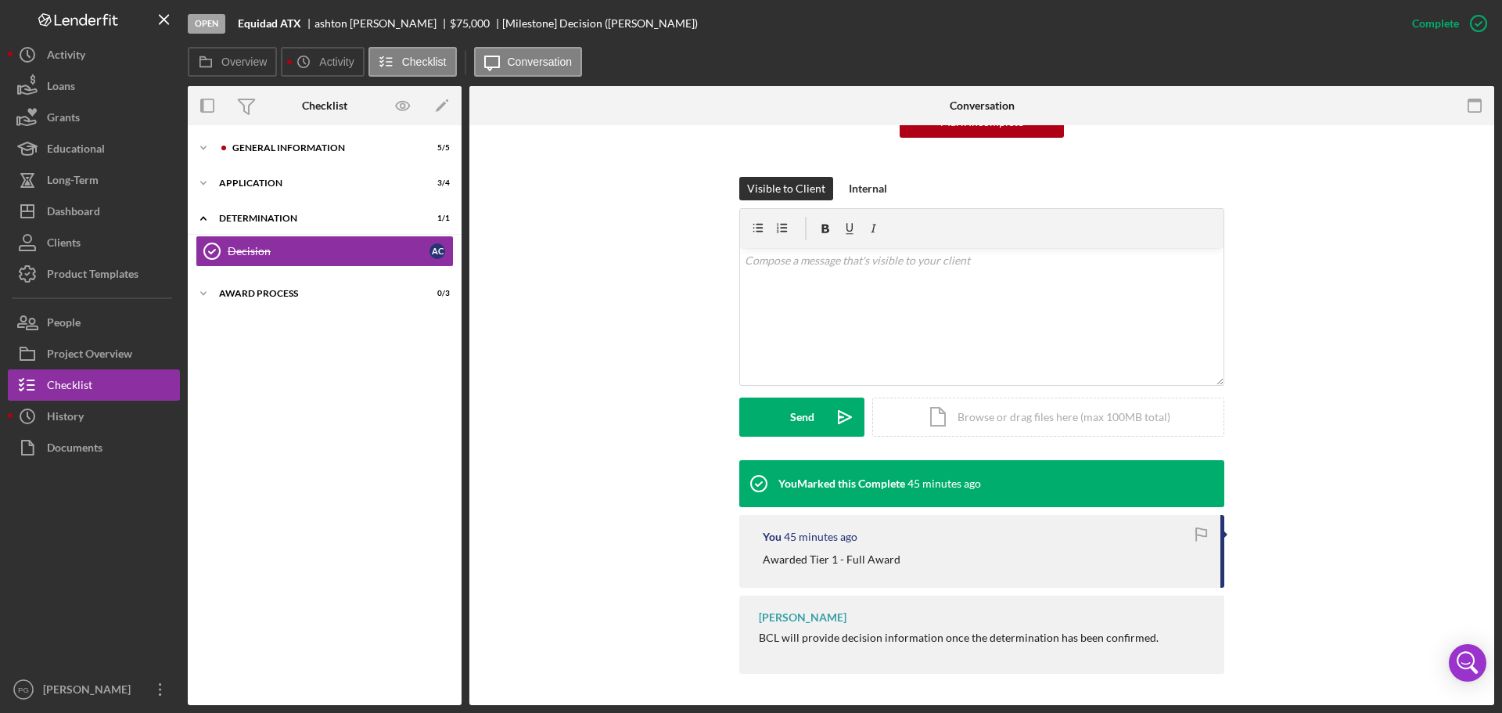
click at [1082, 548] on div "You 45 minutes ago Awarded Tier 1 - Full Award" at bounding box center [981, 551] width 485 height 73
click at [834, 306] on div "v Color teal Color pink Remove color Add row above Add row below Add column bef…" at bounding box center [981, 316] width 483 height 137
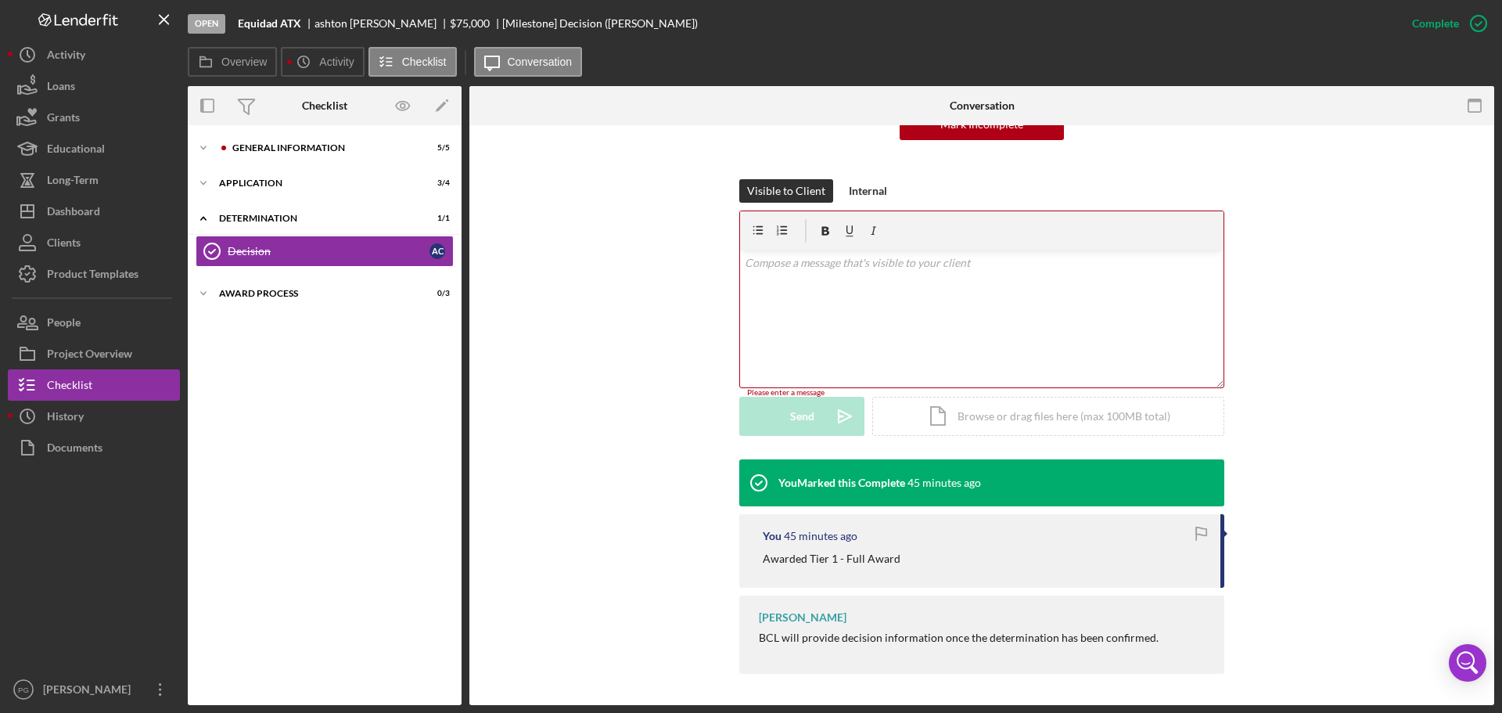
scroll to position [185, 0]
click at [807, 305] on div "v Color teal Color pink Remove color Add row above Add row below Add column bef…" at bounding box center [981, 318] width 483 height 137
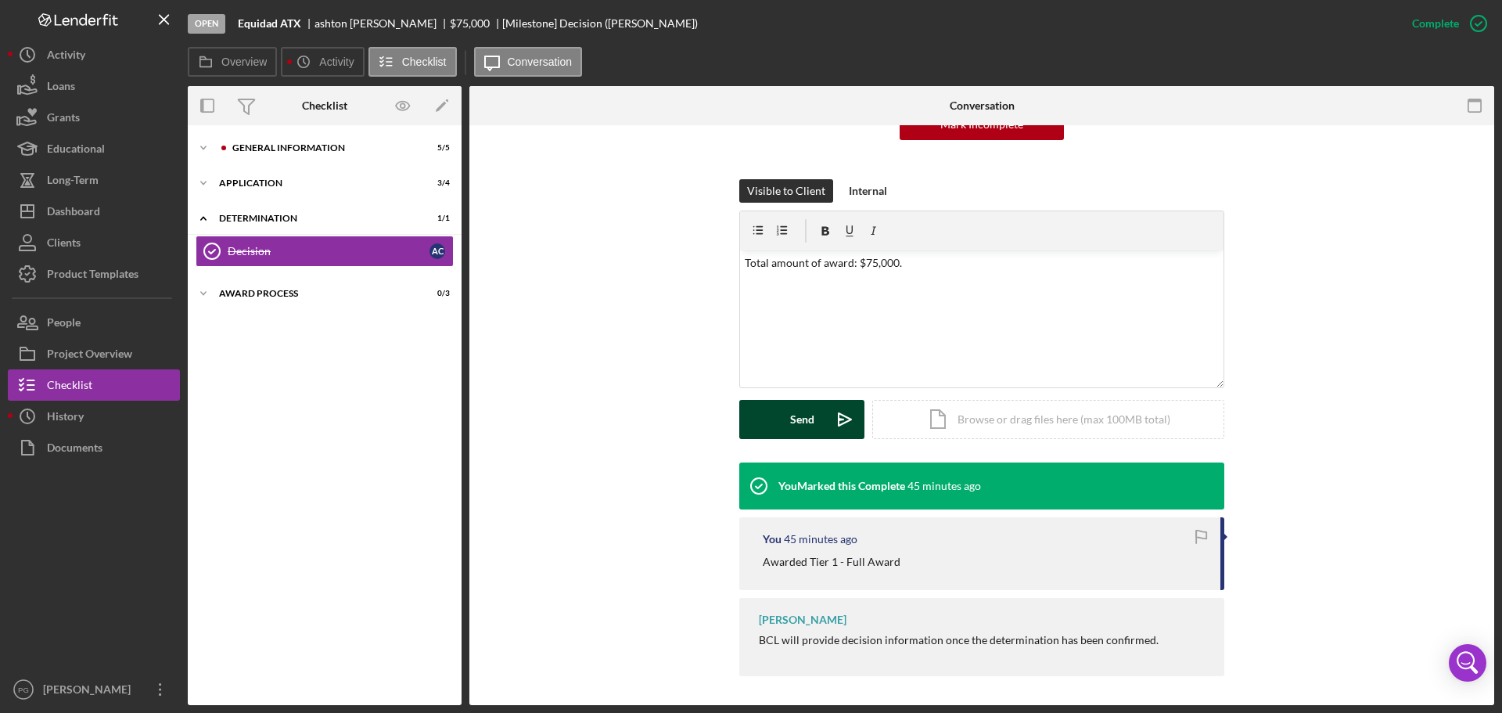
click at [782, 406] on button "Send Icon/icon-invite-send" at bounding box center [801, 419] width 125 height 39
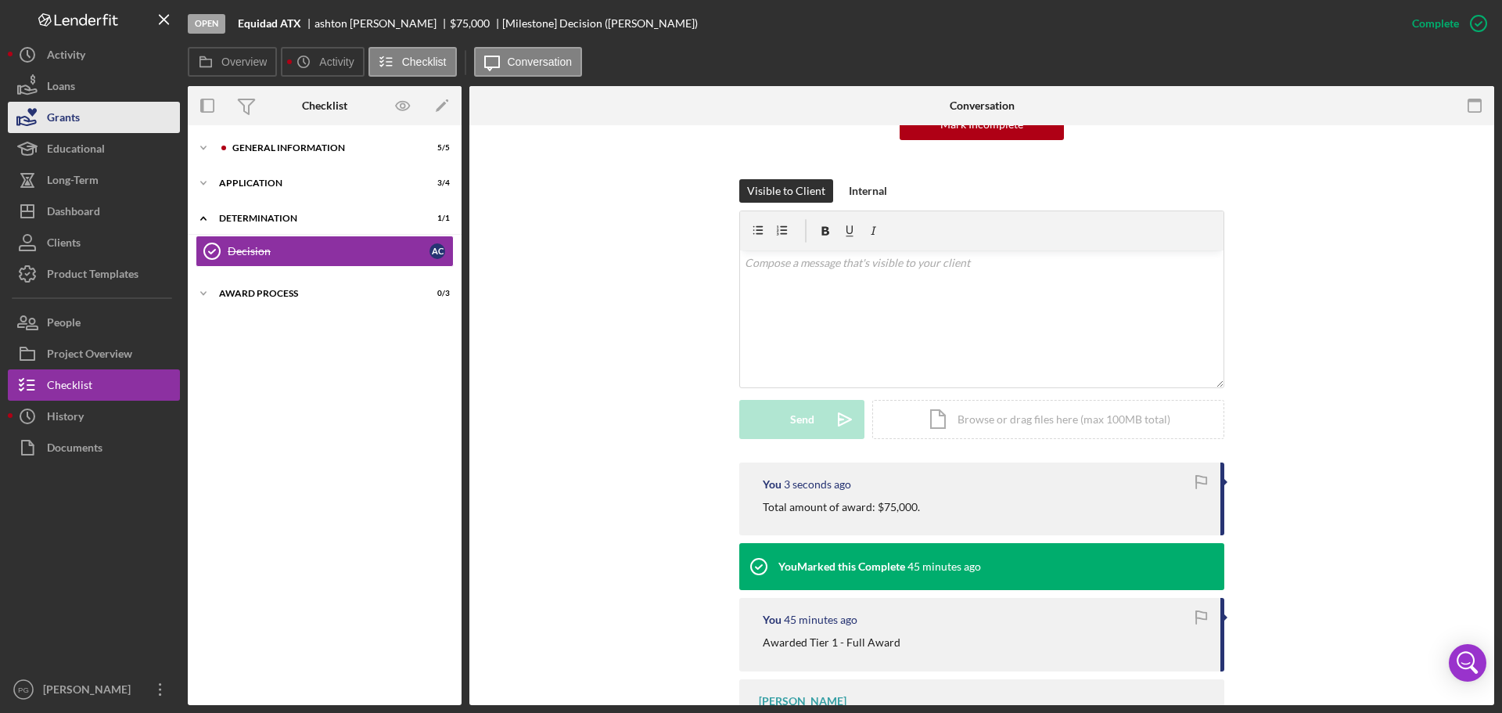
click at [94, 126] on button "Grants" at bounding box center [94, 117] width 172 height 31
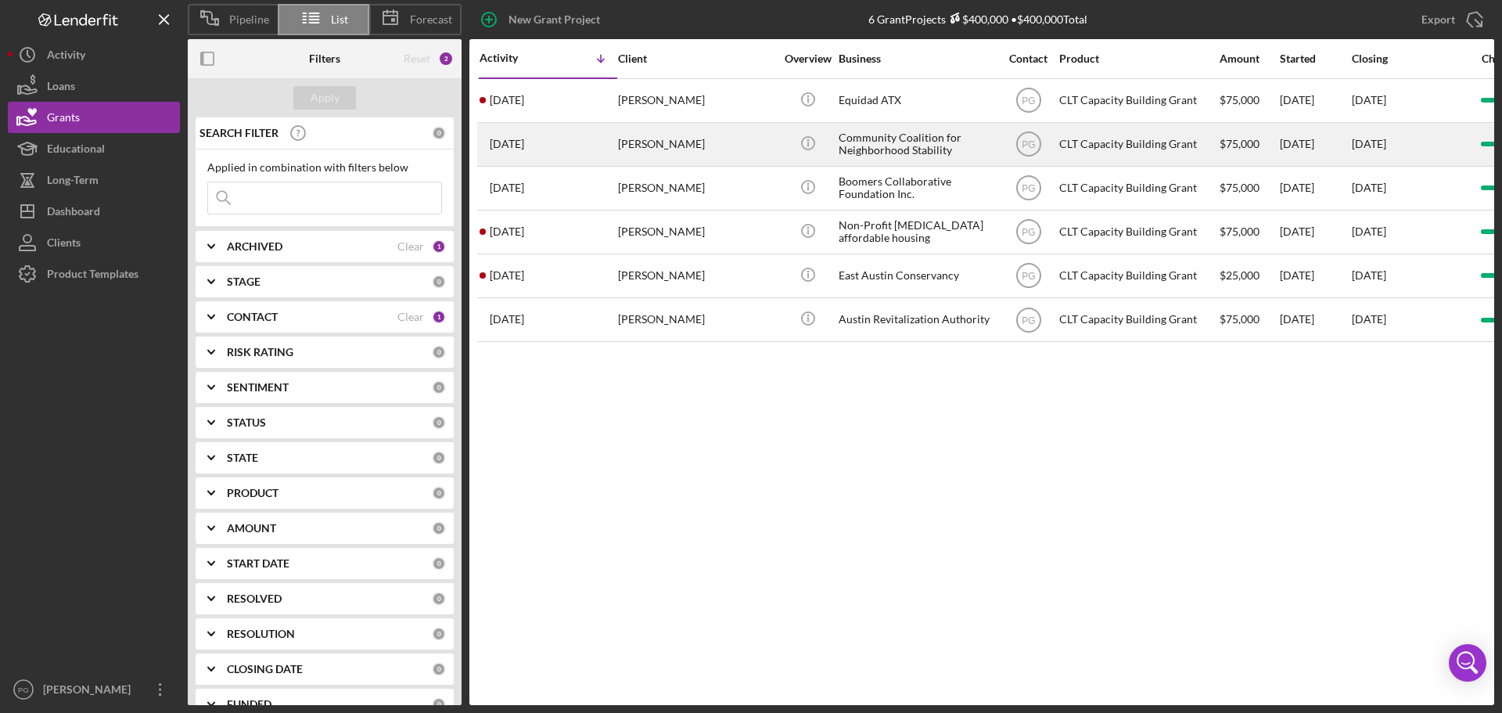
click at [679, 133] on div "[PERSON_NAME]" at bounding box center [696, 144] width 156 height 41
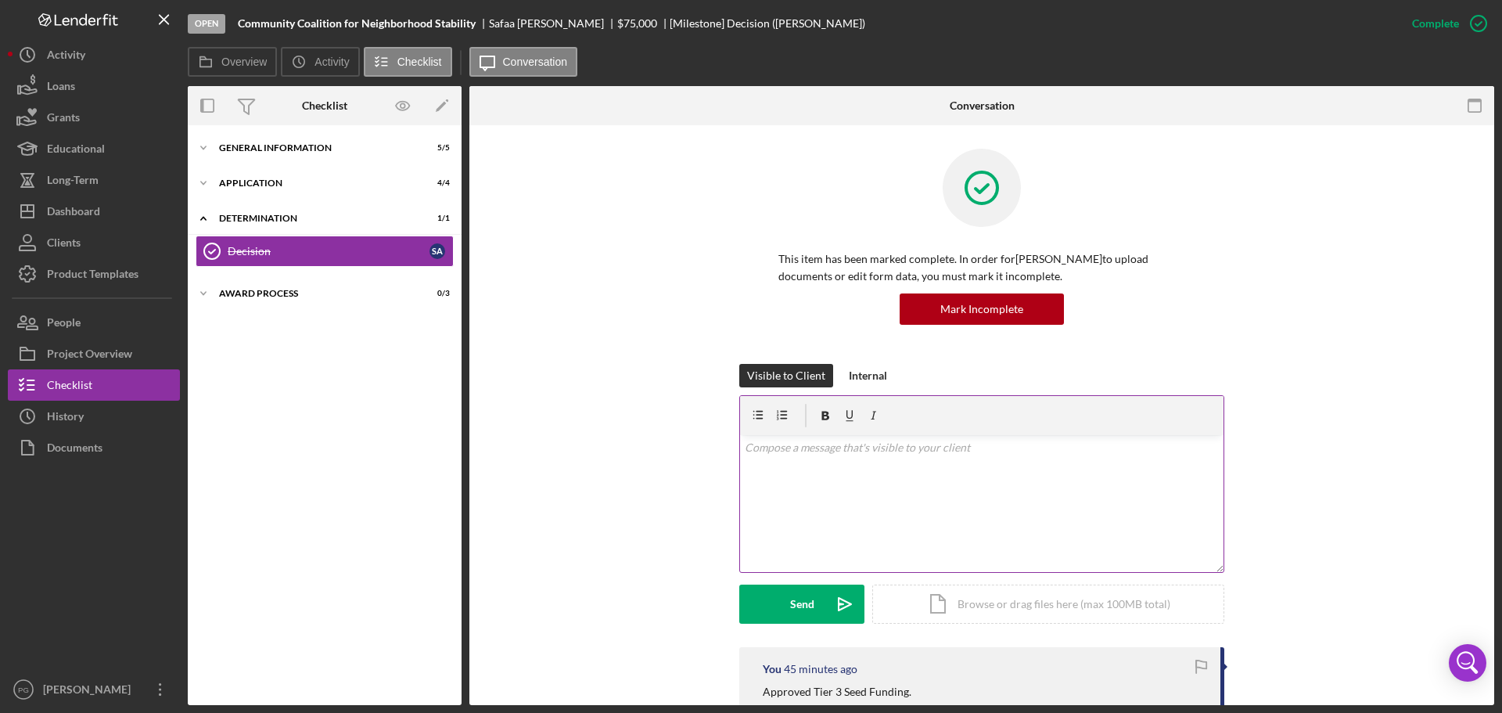
click at [795, 464] on div "v Color teal Color pink Remove color Add row above Add row below Add column bef…" at bounding box center [981, 503] width 483 height 137
click at [801, 605] on div "Send" at bounding box center [802, 603] width 24 height 39
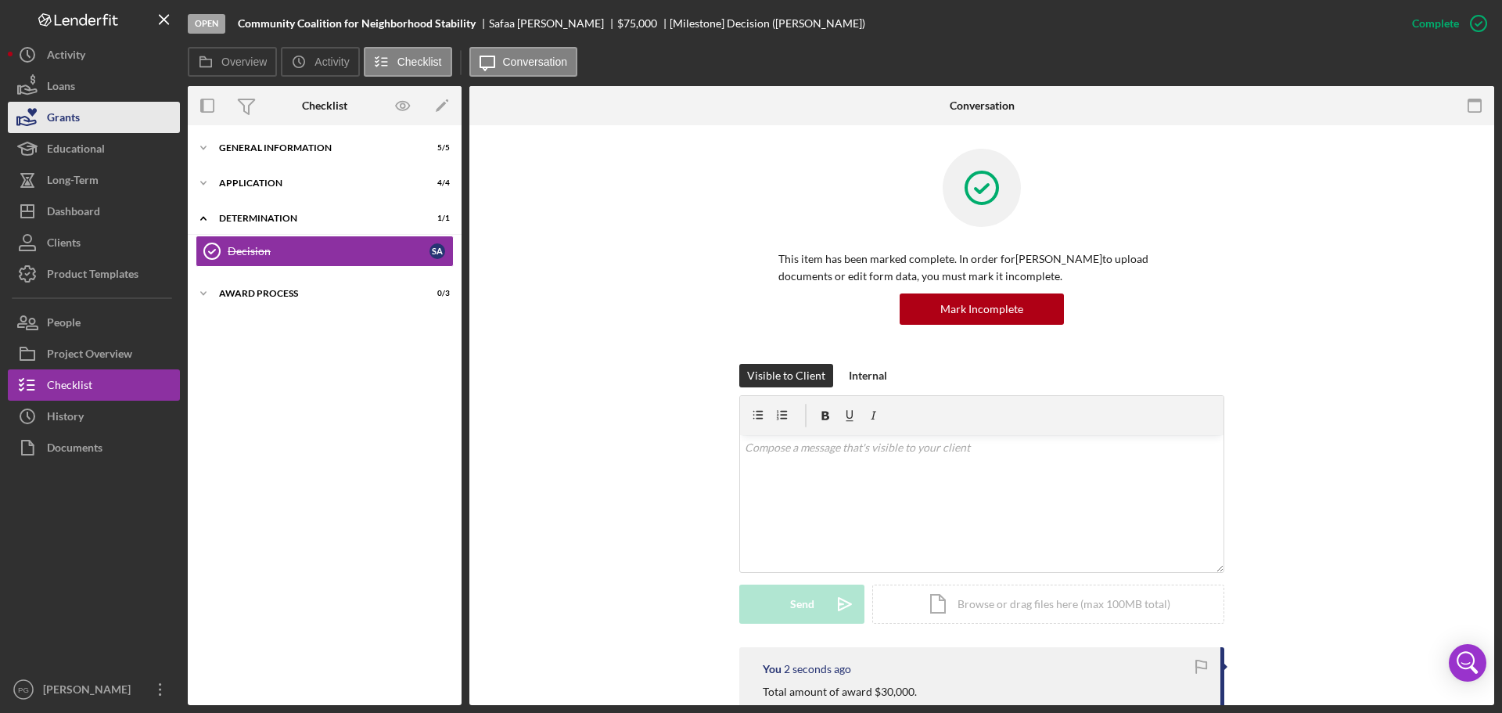
click at [99, 108] on button "Grants" at bounding box center [94, 117] width 172 height 31
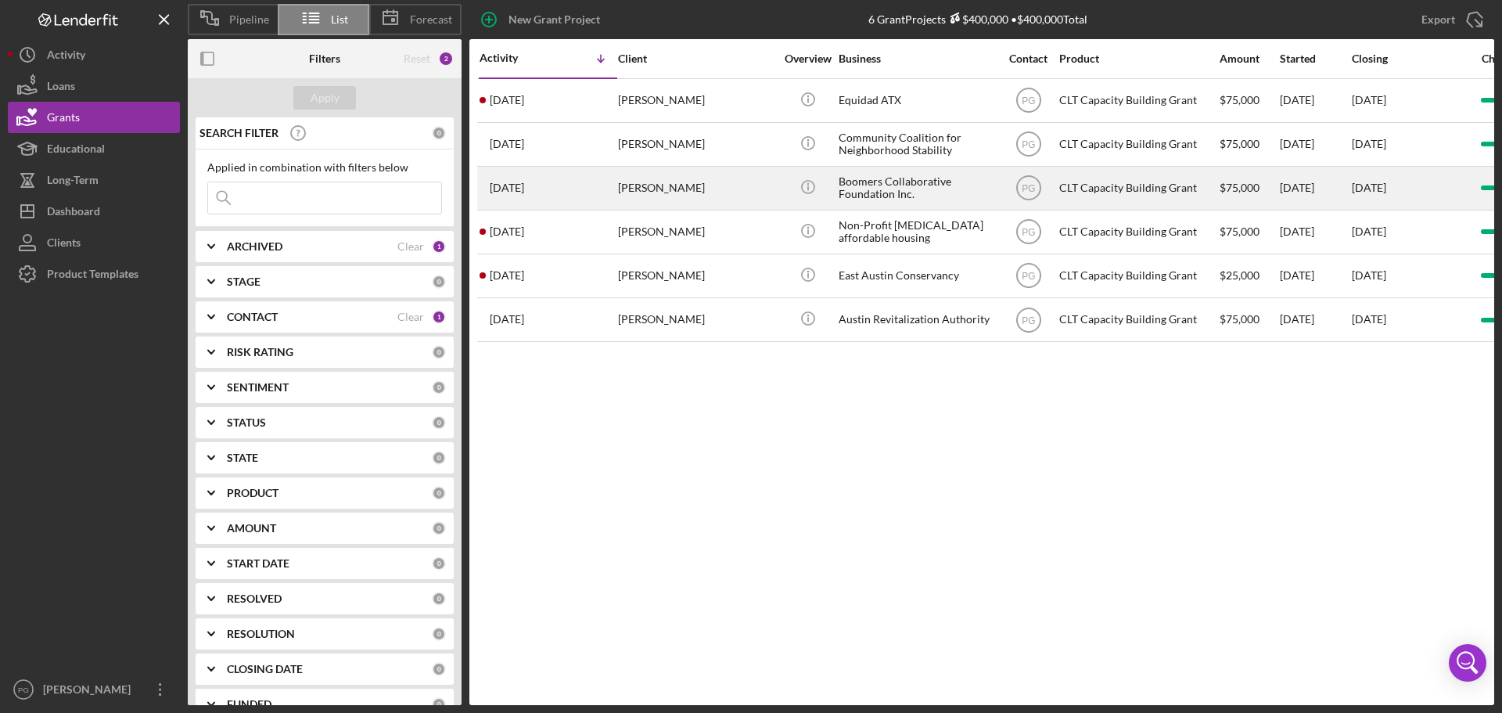
click at [627, 185] on div "[PERSON_NAME]" at bounding box center [696, 187] width 156 height 41
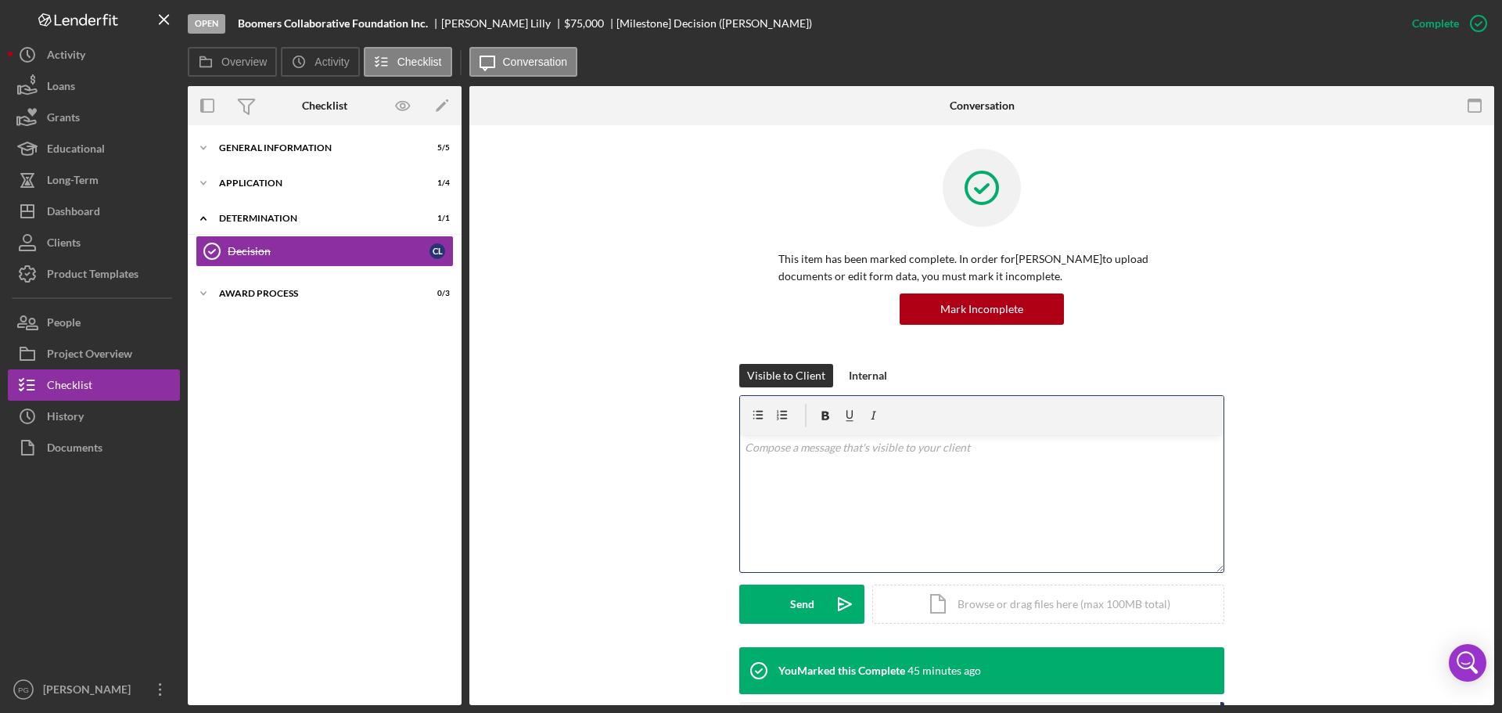
click at [816, 483] on div "v Color teal Color pink Remove color Add row above Add row below Add column bef…" at bounding box center [981, 503] width 483 height 137
click at [803, 620] on div "Send" at bounding box center [802, 603] width 24 height 39
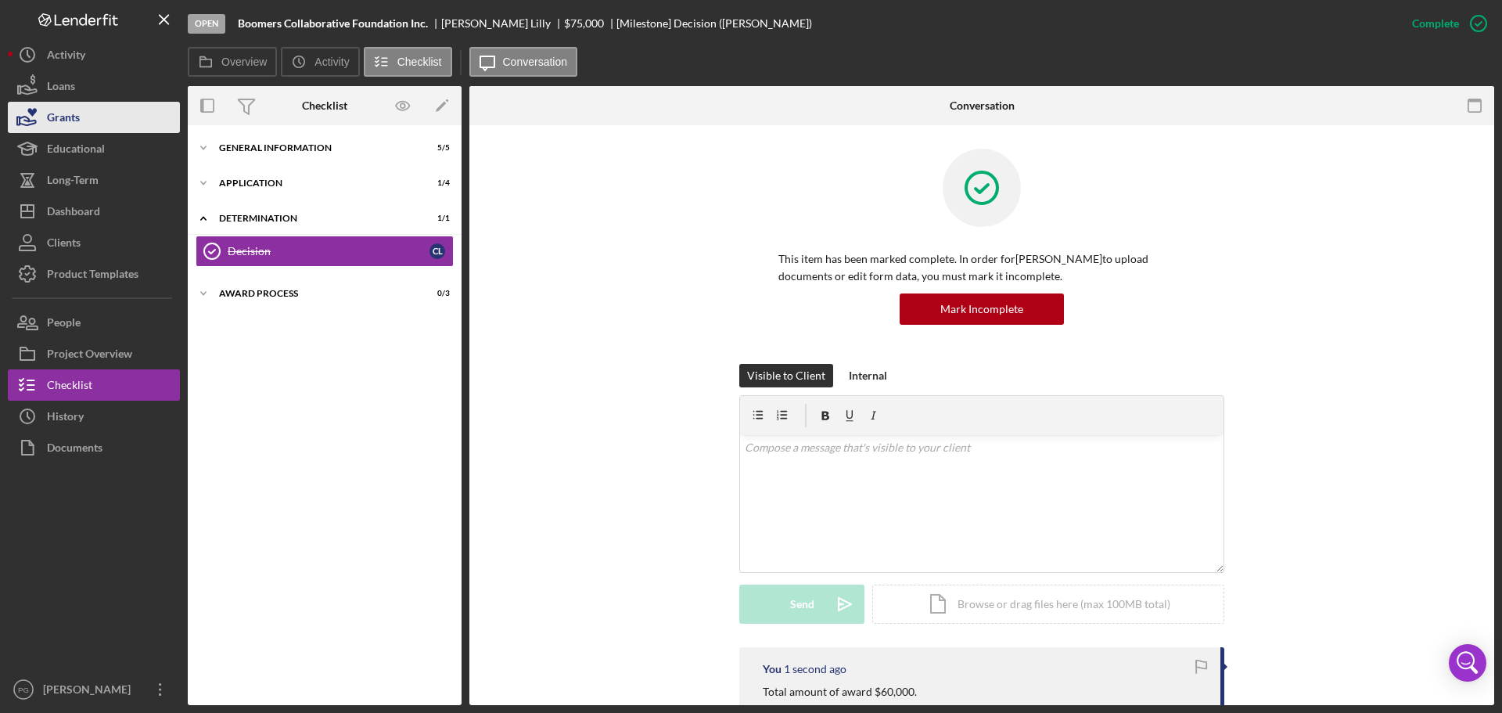
click at [91, 120] on button "Grants" at bounding box center [94, 117] width 172 height 31
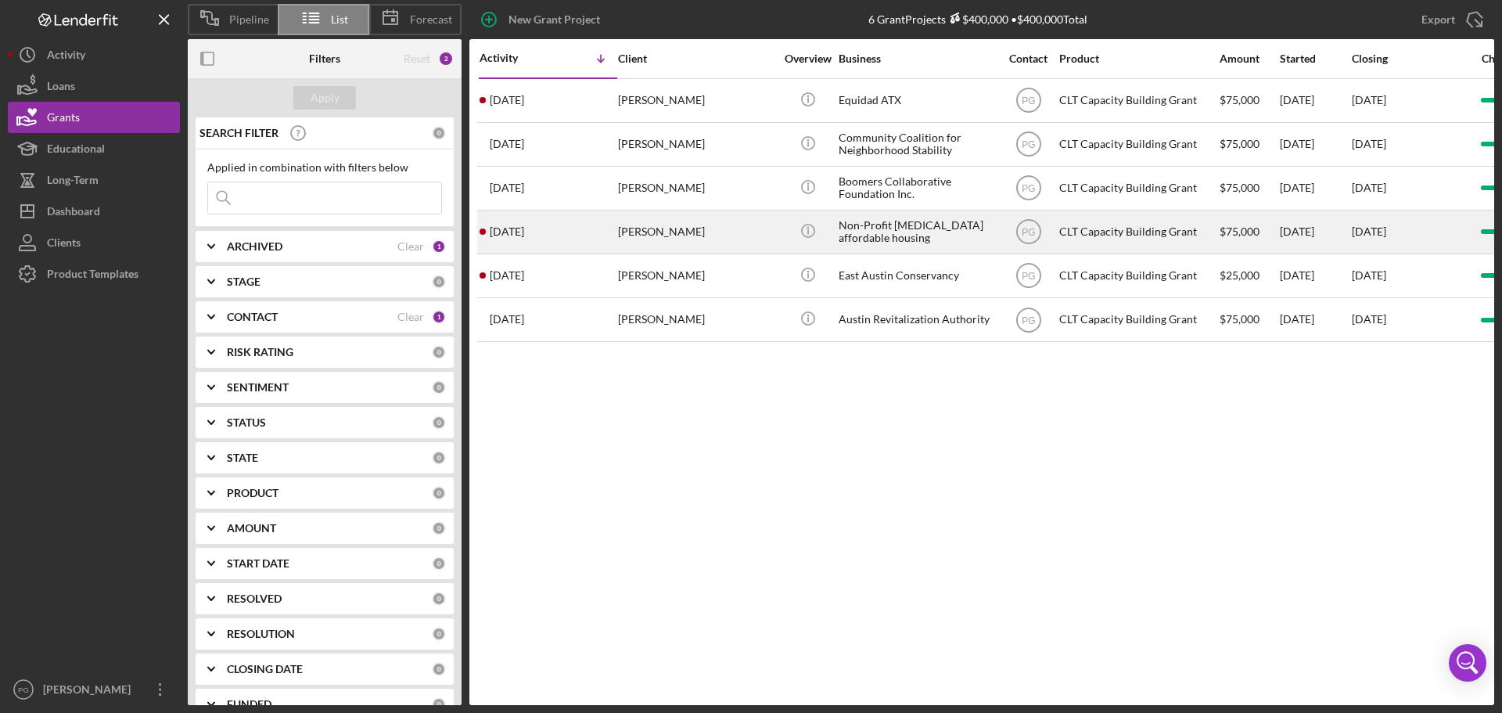
click at [616, 224] on td "2 months ago Andrew Bucknall" at bounding box center [548, 232] width 138 height 44
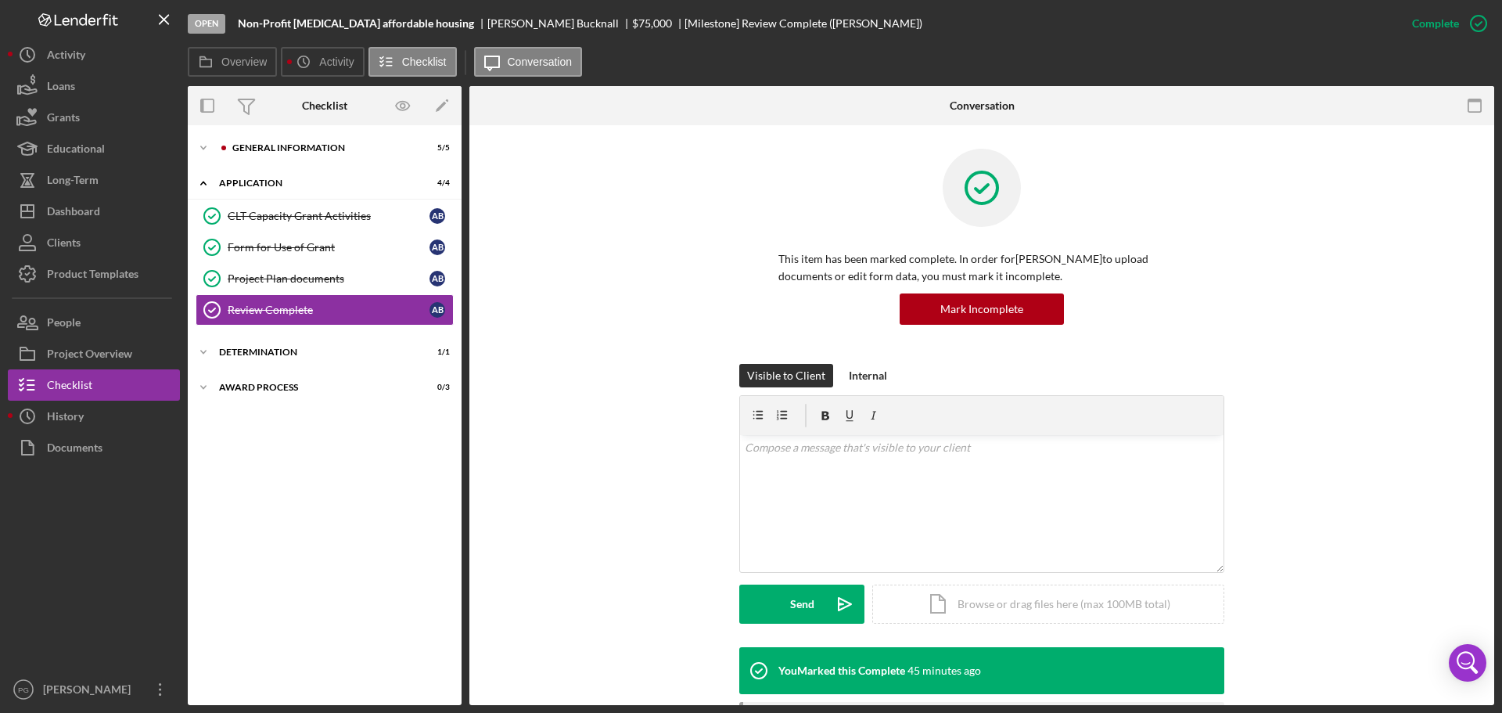
click at [246, 336] on div "Icon/Expander General Information 5 / 5 Icon/Expander Application 4 / 4 CLT Cap…" at bounding box center [325, 415] width 274 height 564
click at [247, 352] on div "Determination" at bounding box center [330, 351] width 223 height 9
click at [259, 390] on div "Decision" at bounding box center [329, 385] width 202 height 13
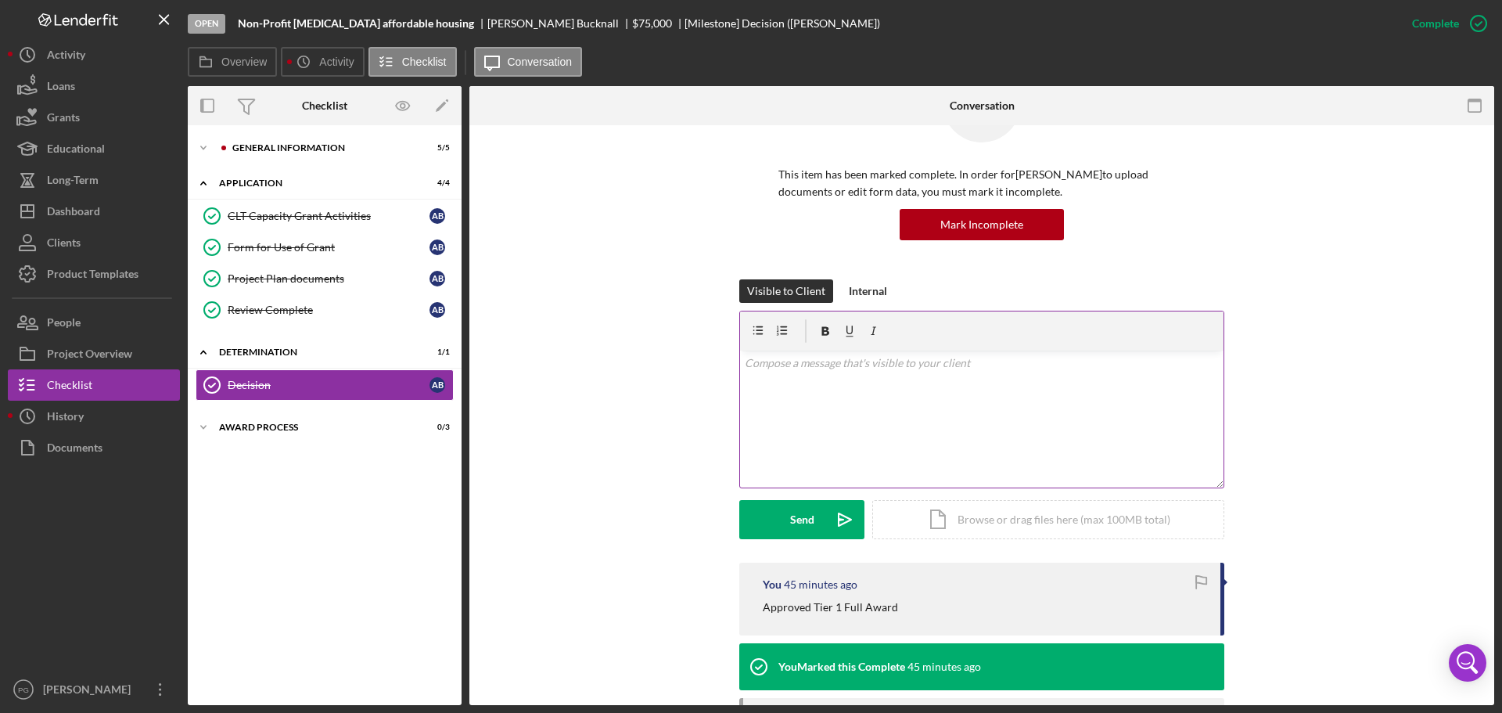
scroll to position [78, 0]
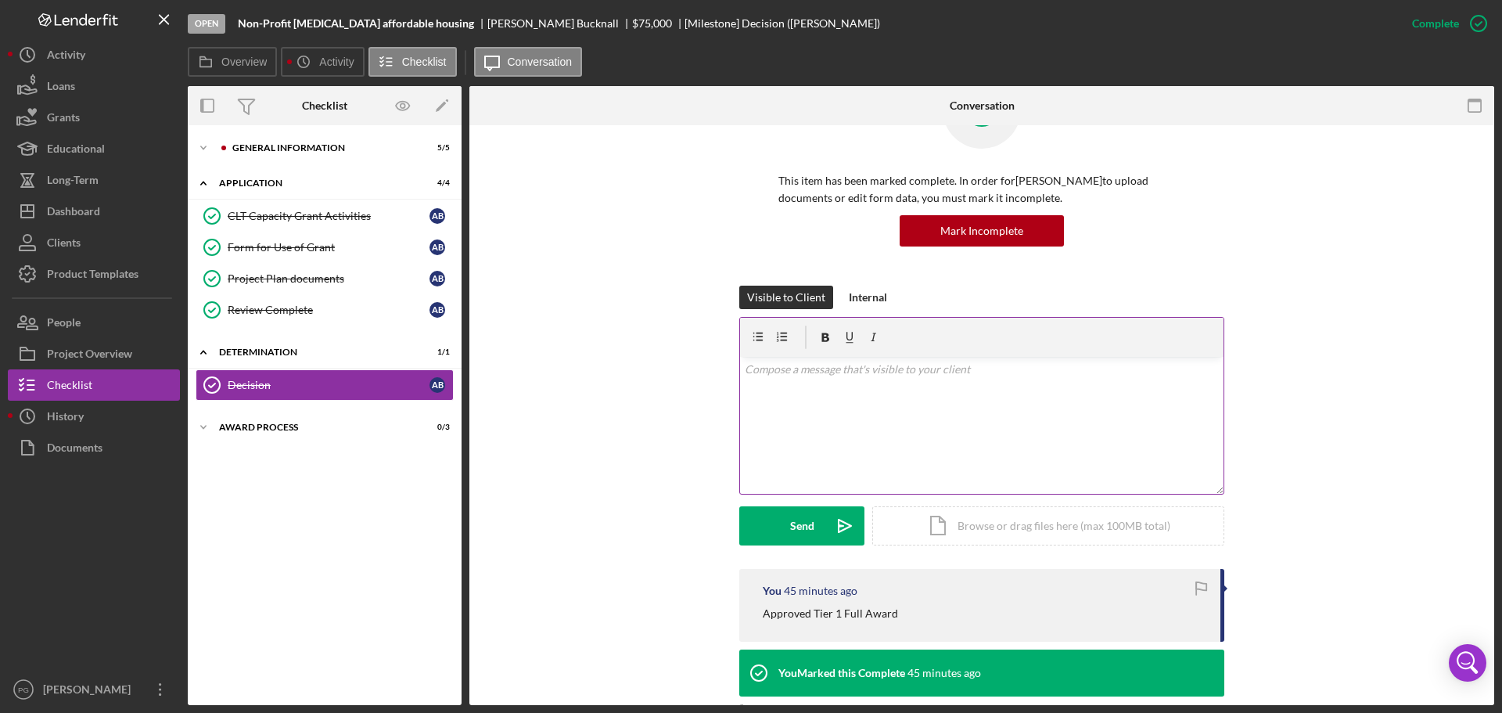
click at [843, 391] on div "v Color teal Color pink Remove color Add row above Add row below Add column bef…" at bounding box center [981, 425] width 483 height 137
click at [799, 522] on div "Send" at bounding box center [802, 525] width 24 height 39
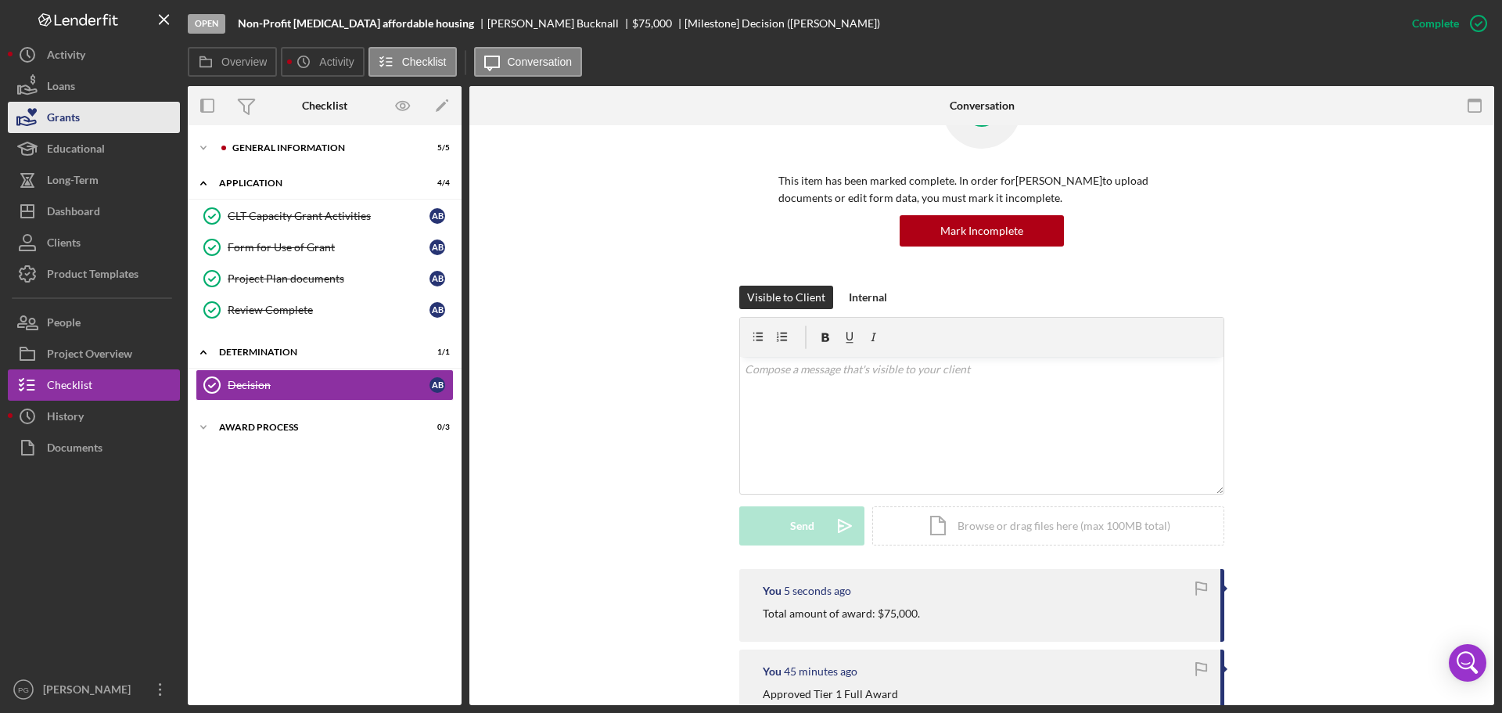
click at [73, 125] on div "Grants" at bounding box center [63, 119] width 33 height 35
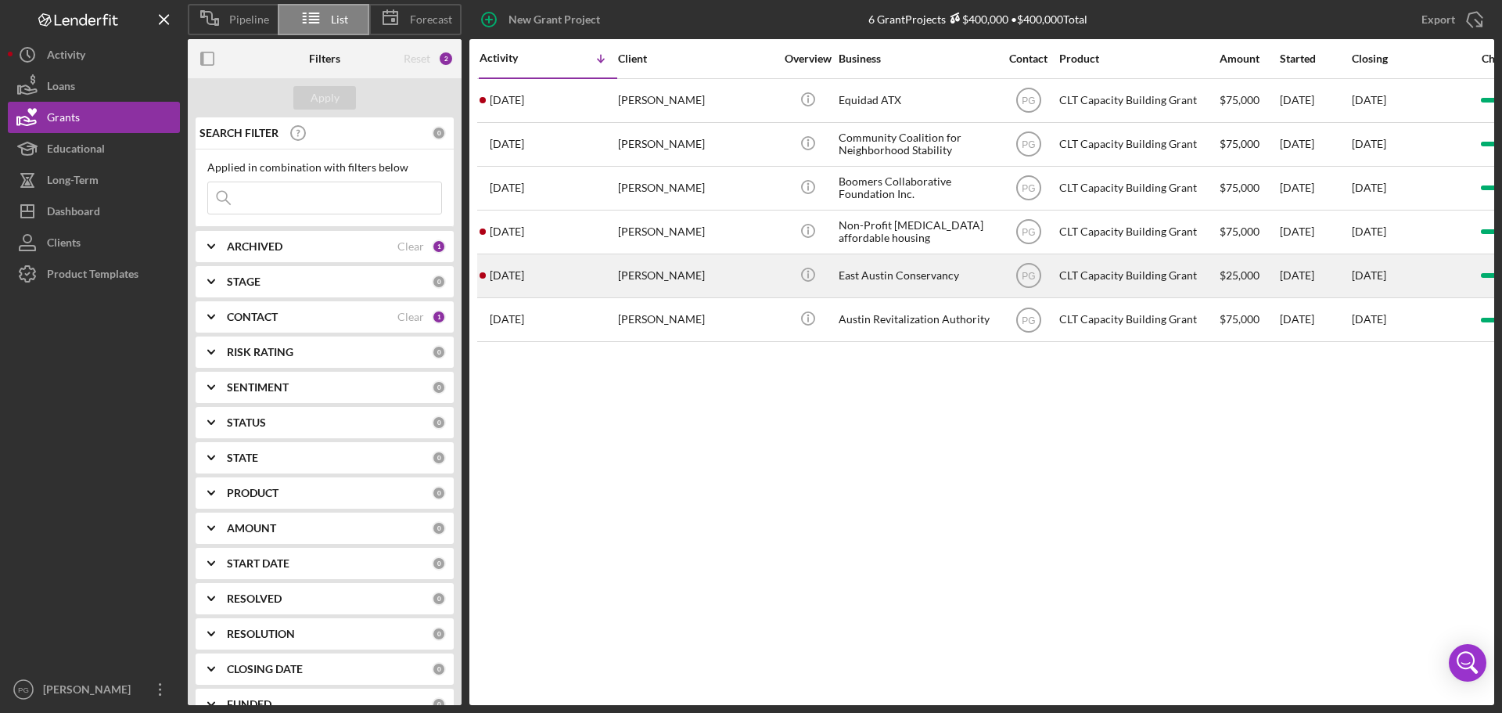
click at [749, 294] on div "[PERSON_NAME]" at bounding box center [696, 275] width 156 height 41
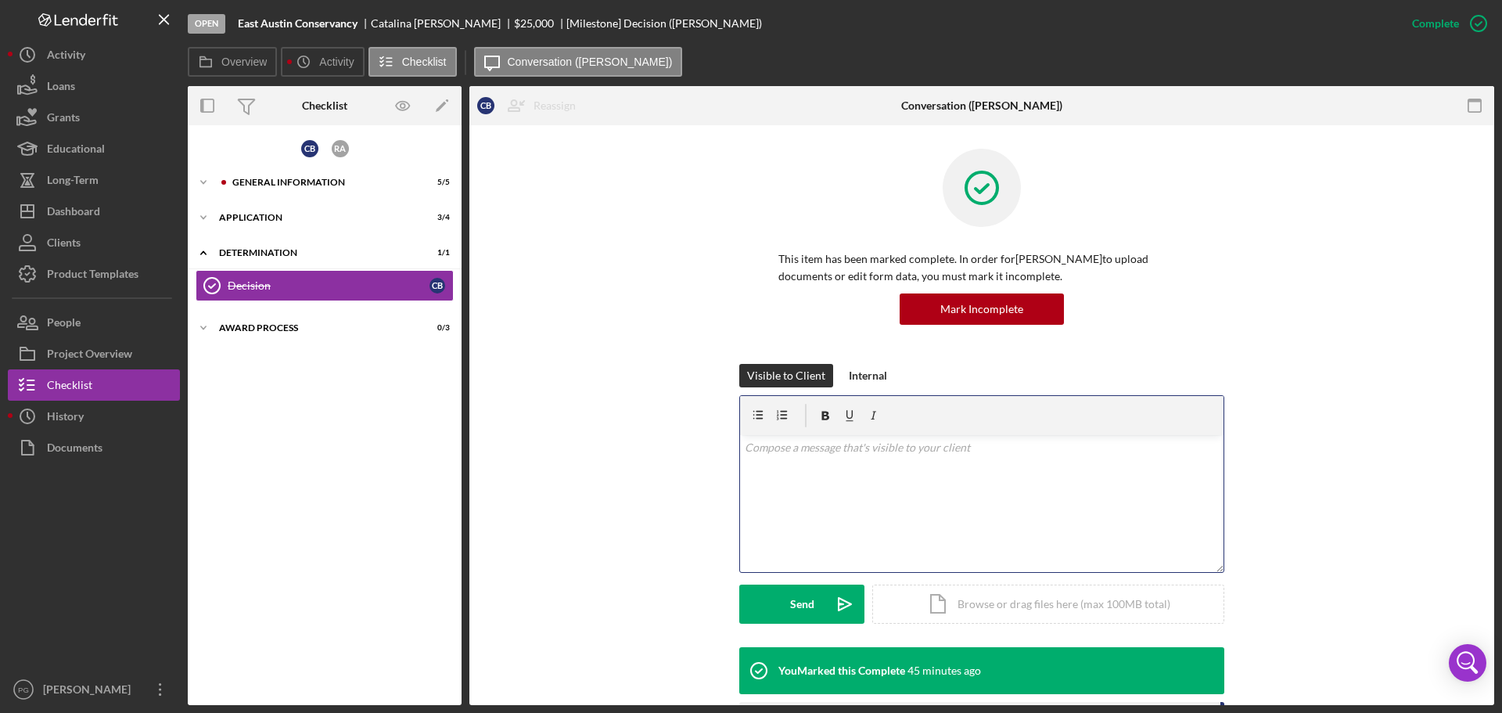
click at [876, 482] on div "v Color teal Color pink Remove color Add row above Add row below Add column bef…" at bounding box center [981, 503] width 483 height 137
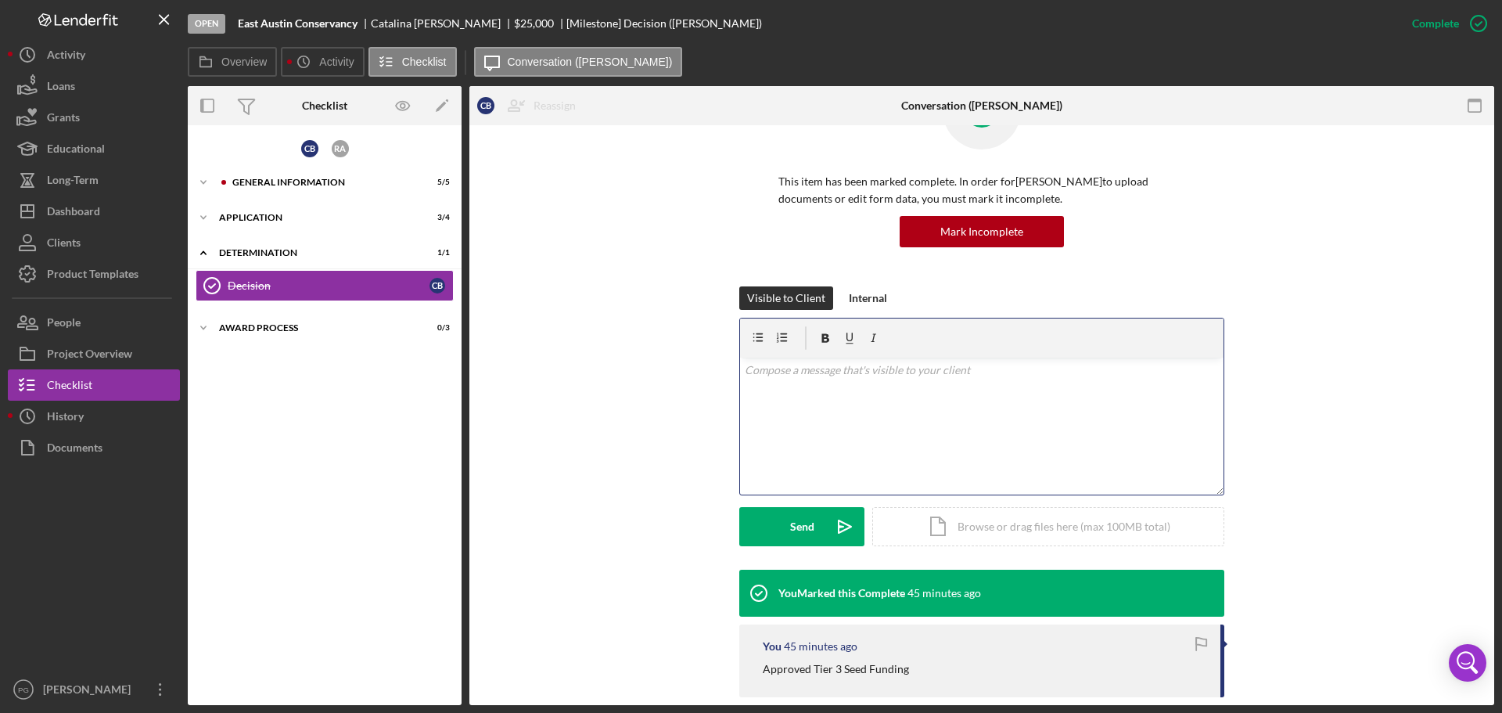
scroll to position [28, 0]
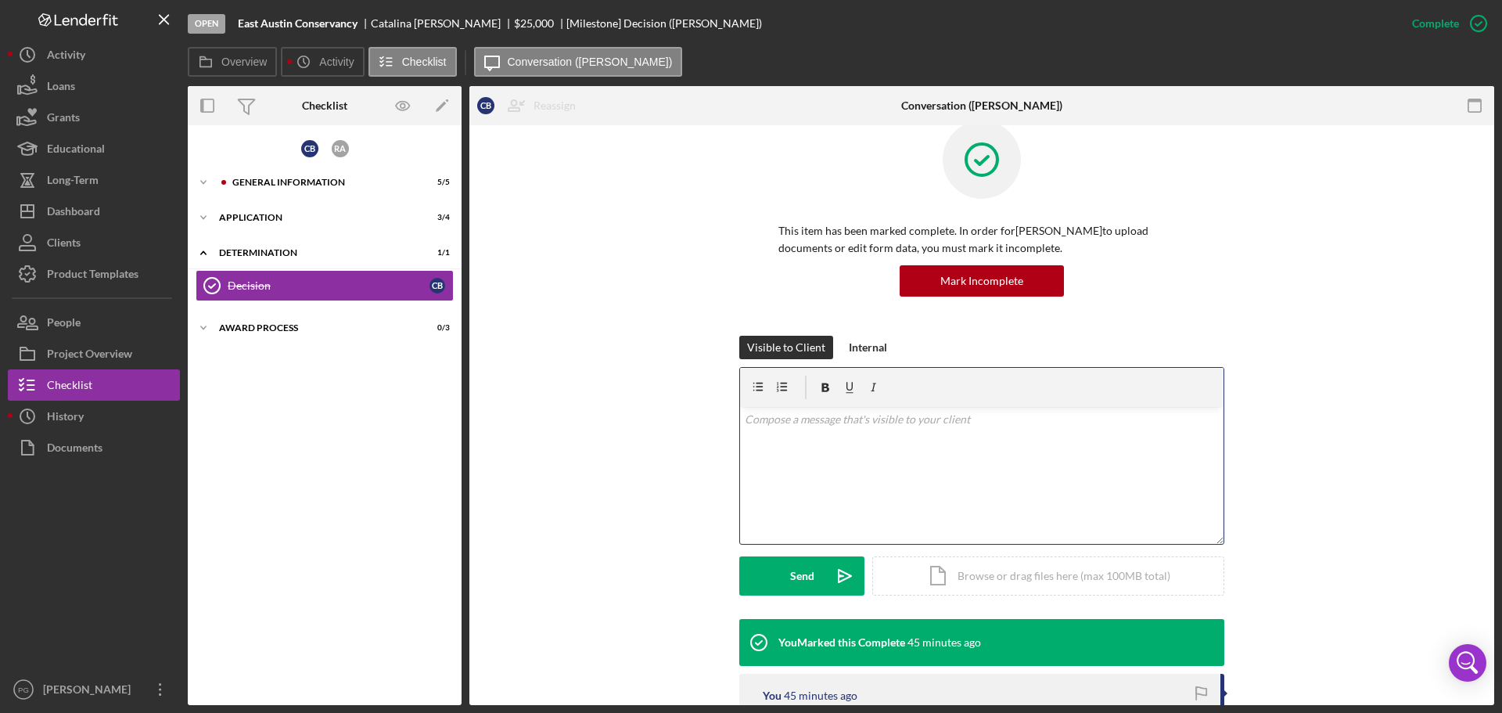
click at [925, 470] on div "v Color teal Color pink Remove color Add row above Add row below Add column bef…" at bounding box center [981, 475] width 483 height 137
click at [803, 570] on div "Send" at bounding box center [802, 575] width 24 height 39
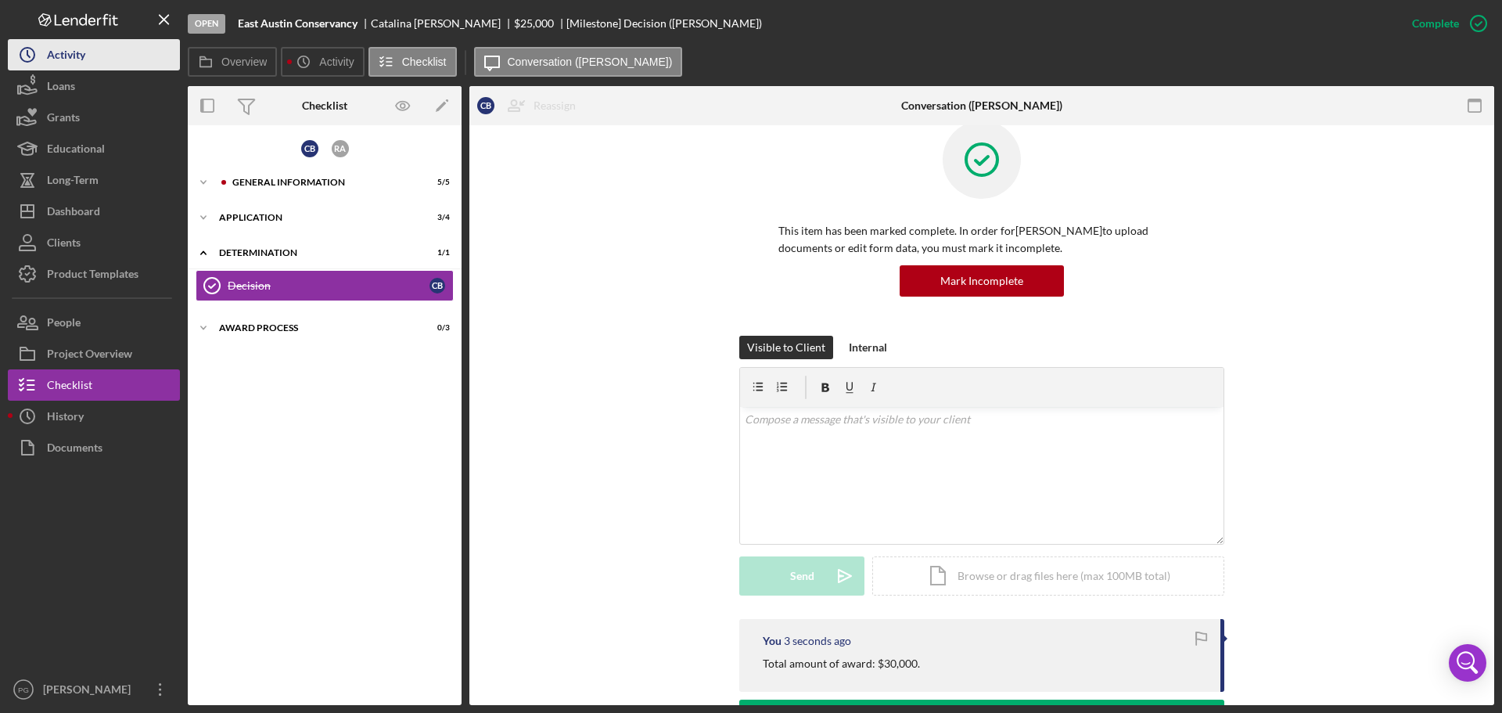
click at [90, 55] on button "Icon/History Activity" at bounding box center [94, 54] width 172 height 31
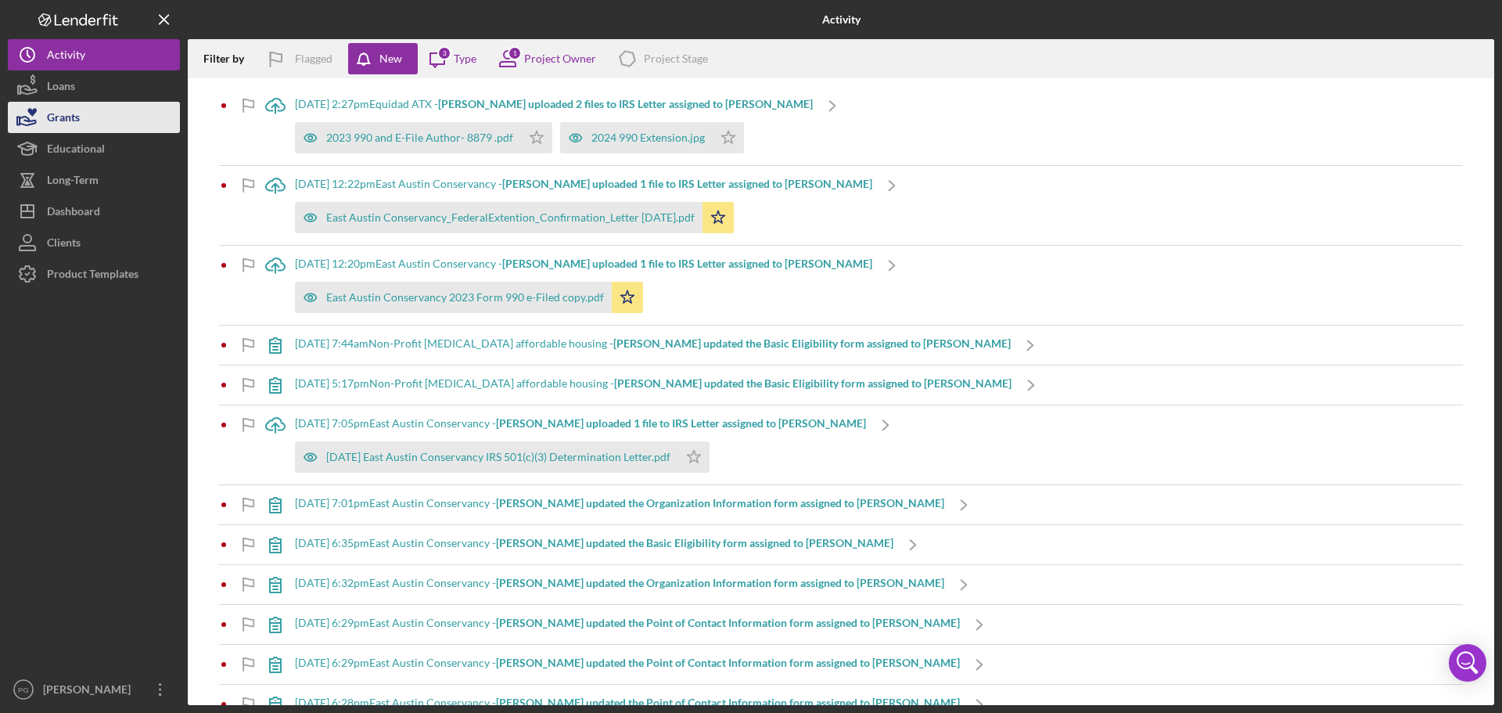
click at [101, 110] on button "Grants" at bounding box center [94, 117] width 172 height 31
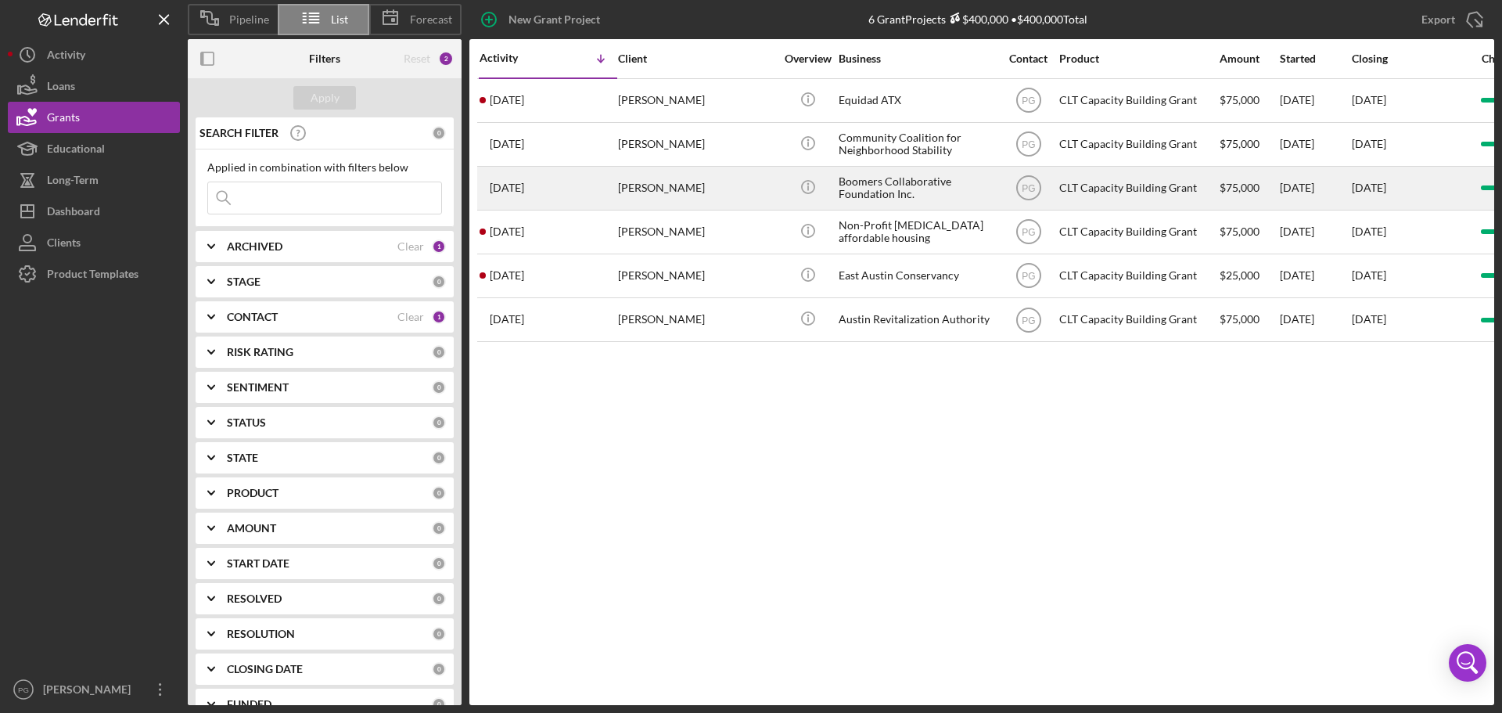
click at [636, 185] on div "[PERSON_NAME]" at bounding box center [696, 187] width 156 height 41
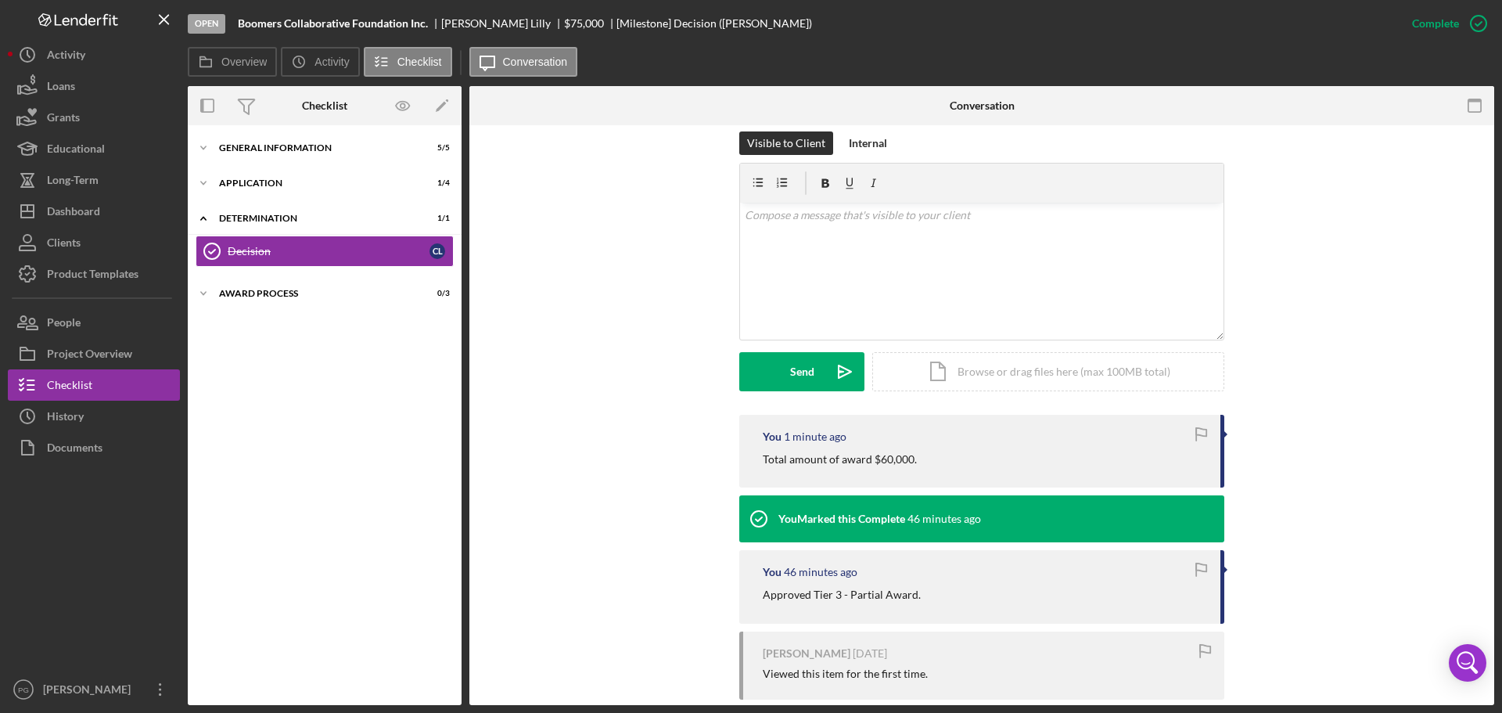
scroll to position [235, 0]
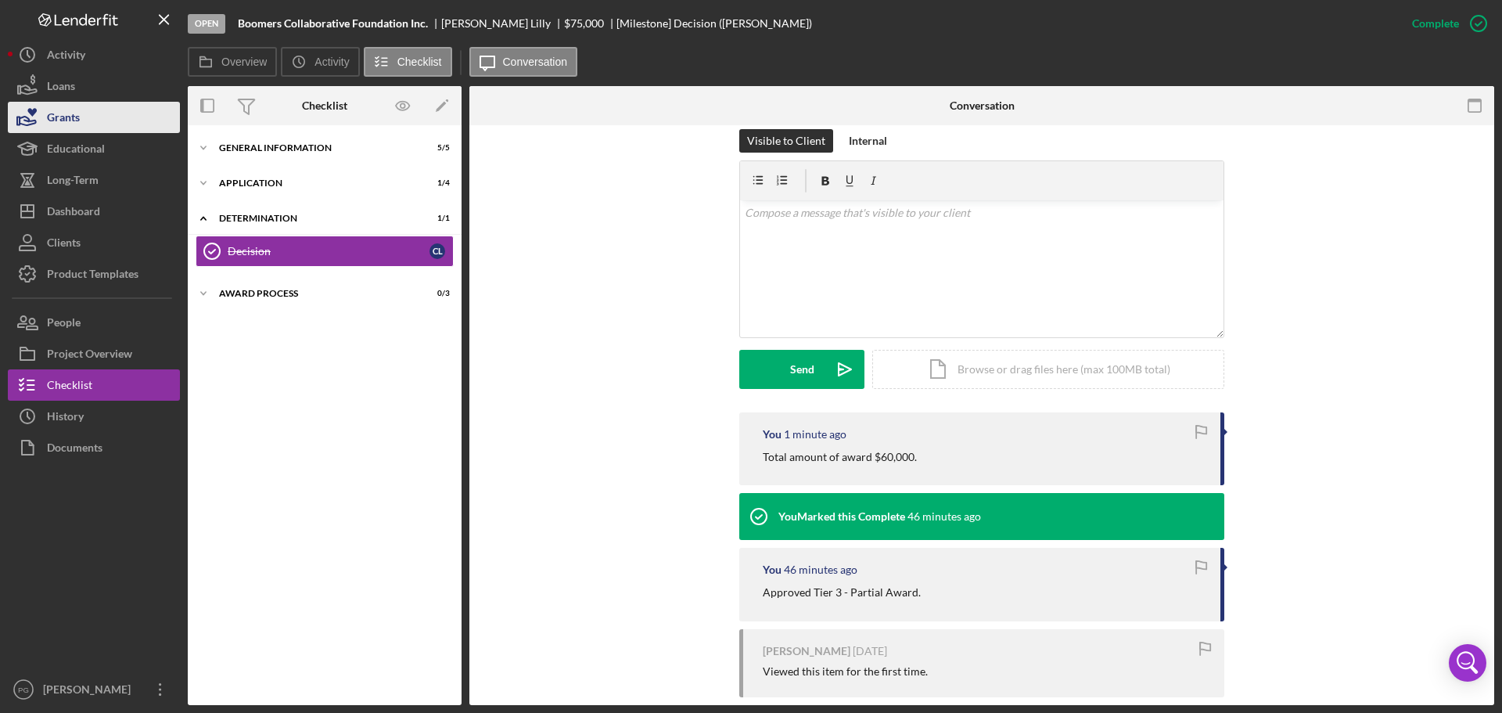
click at [89, 110] on button "Grants" at bounding box center [94, 117] width 172 height 31
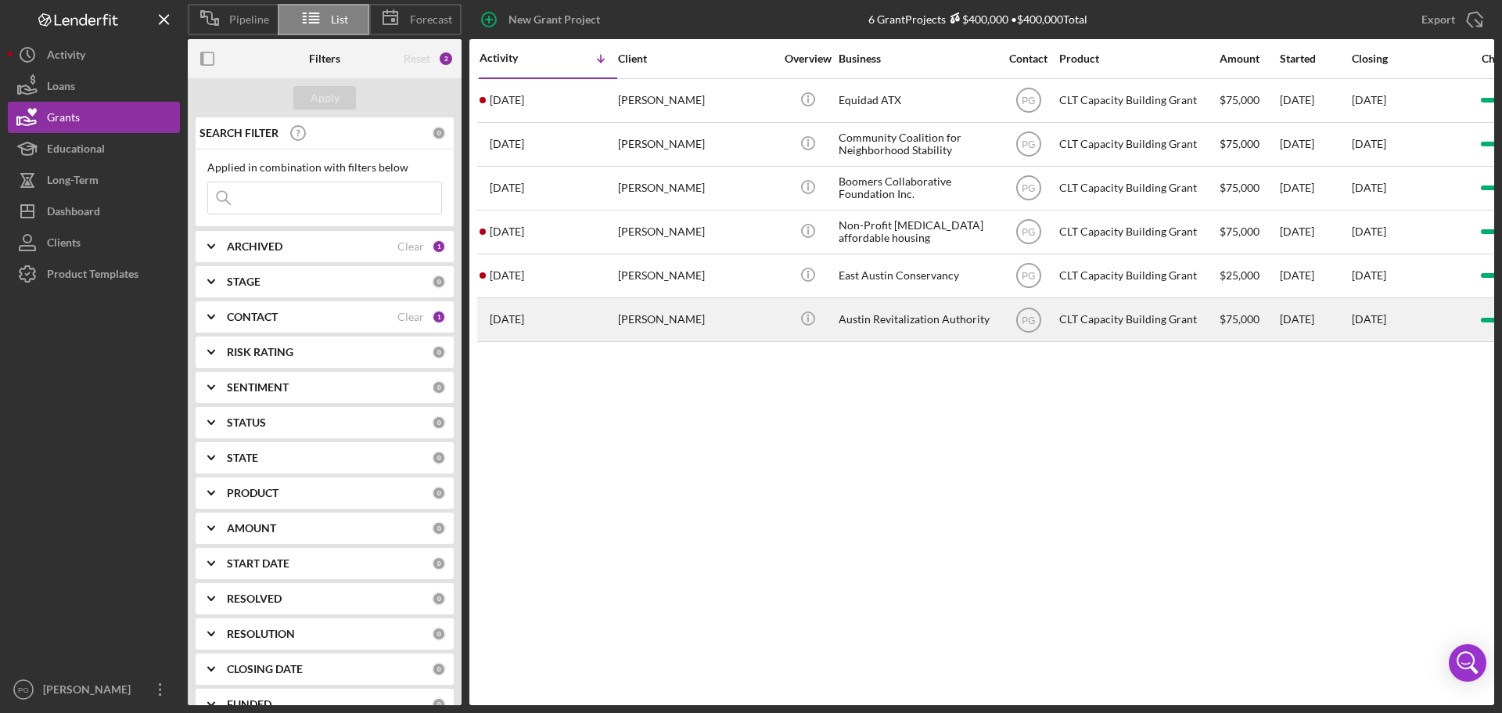
click at [639, 311] on div "[PERSON_NAME]" at bounding box center [696, 319] width 156 height 41
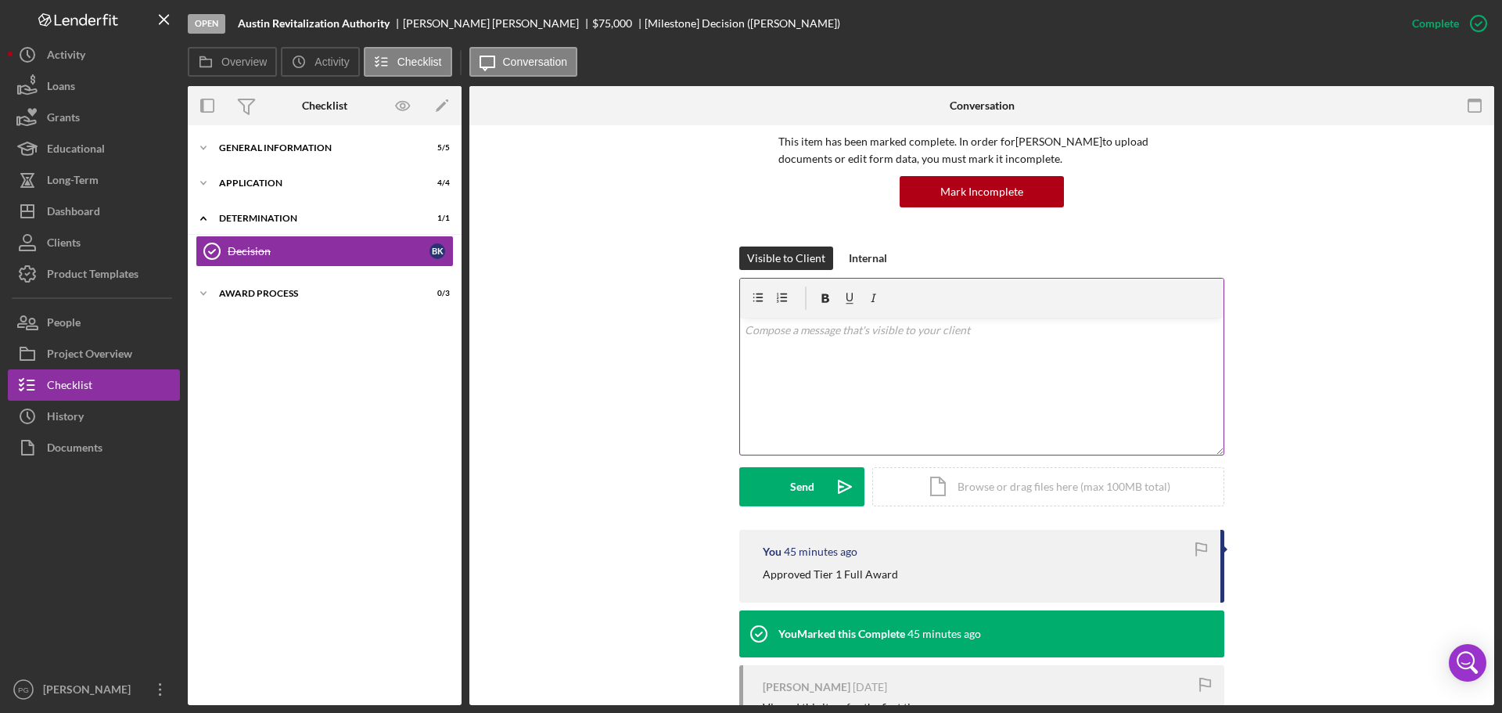
scroll to position [106, 0]
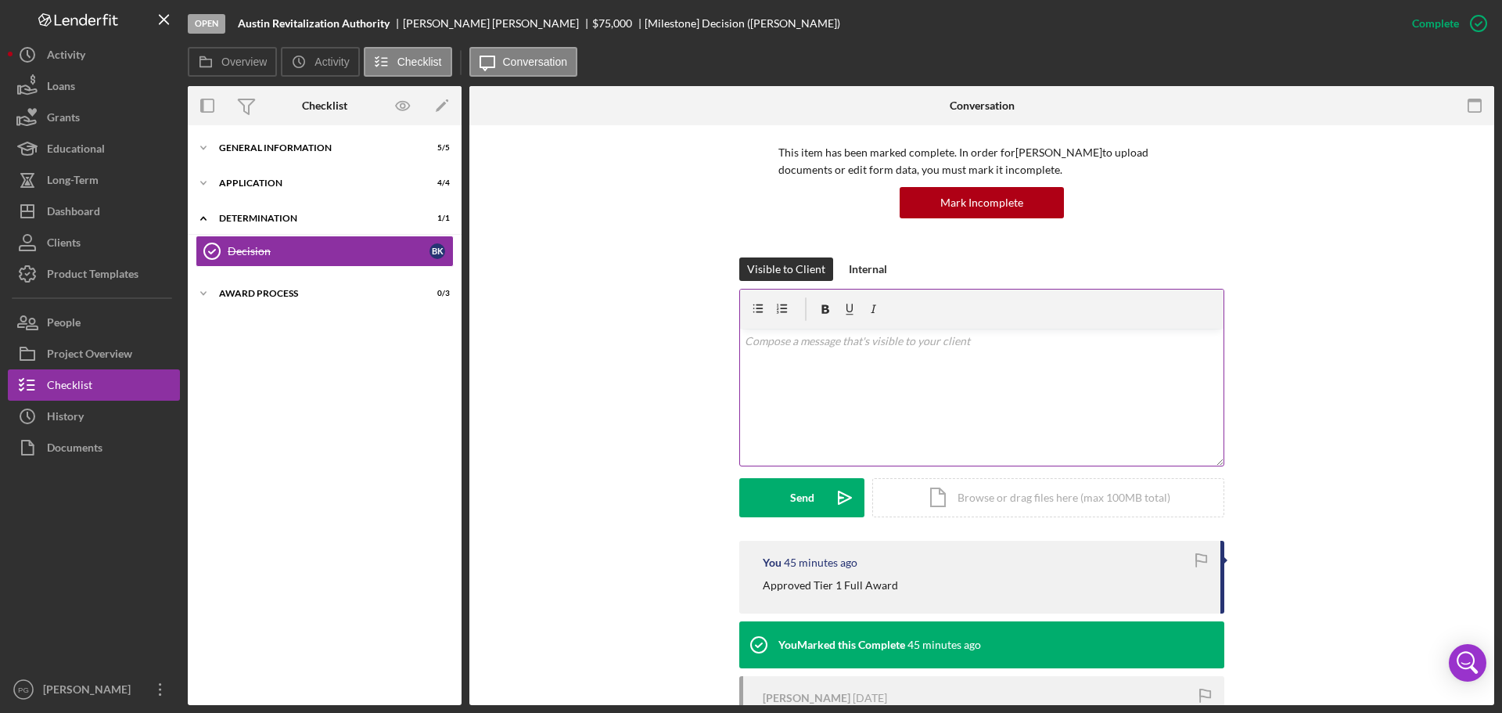
click at [816, 369] on div "v Color teal Color pink Remove color Add row above Add row below Add column bef…" at bounding box center [981, 397] width 483 height 137
click at [803, 504] on div "Send" at bounding box center [802, 497] width 24 height 39
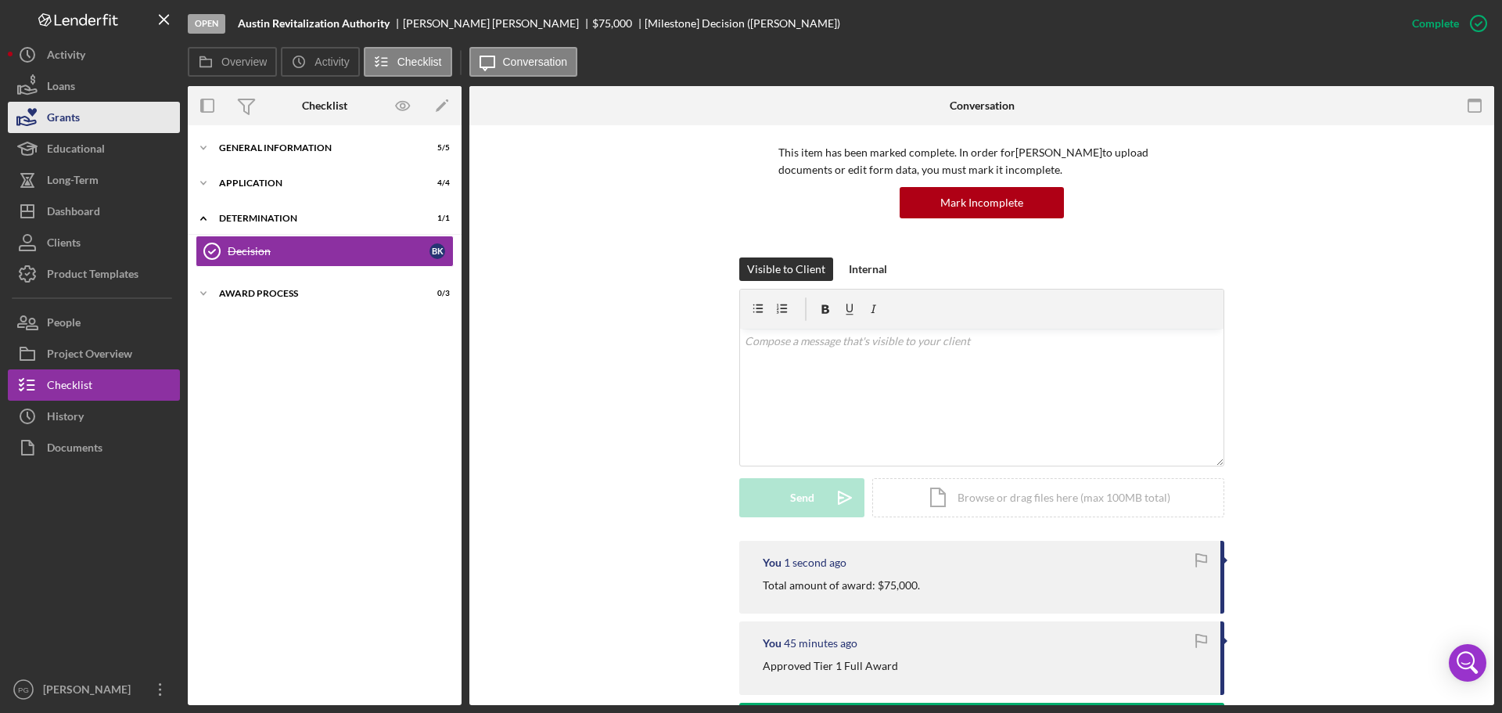
click at [99, 120] on button "Grants" at bounding box center [94, 117] width 172 height 31
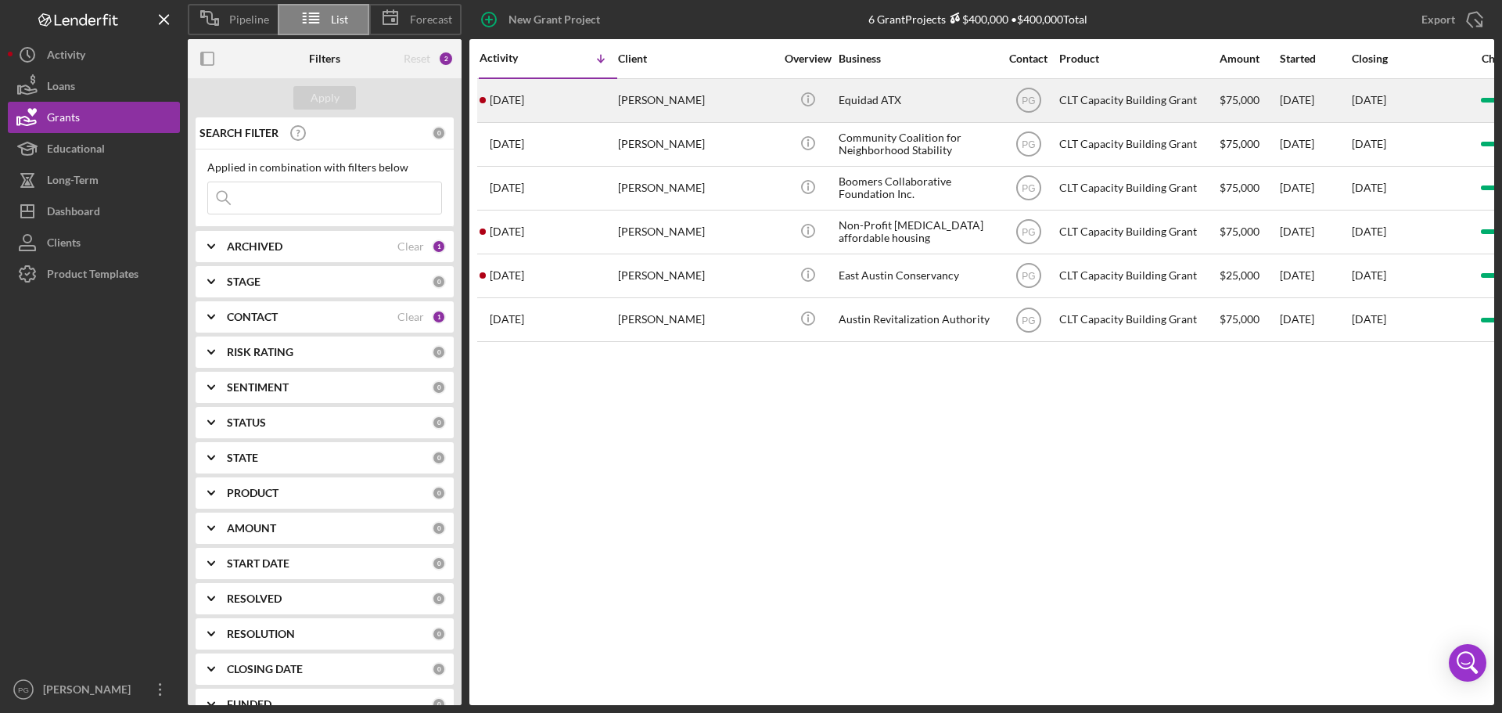
click at [695, 119] on div "[PERSON_NAME]" at bounding box center [696, 100] width 156 height 41
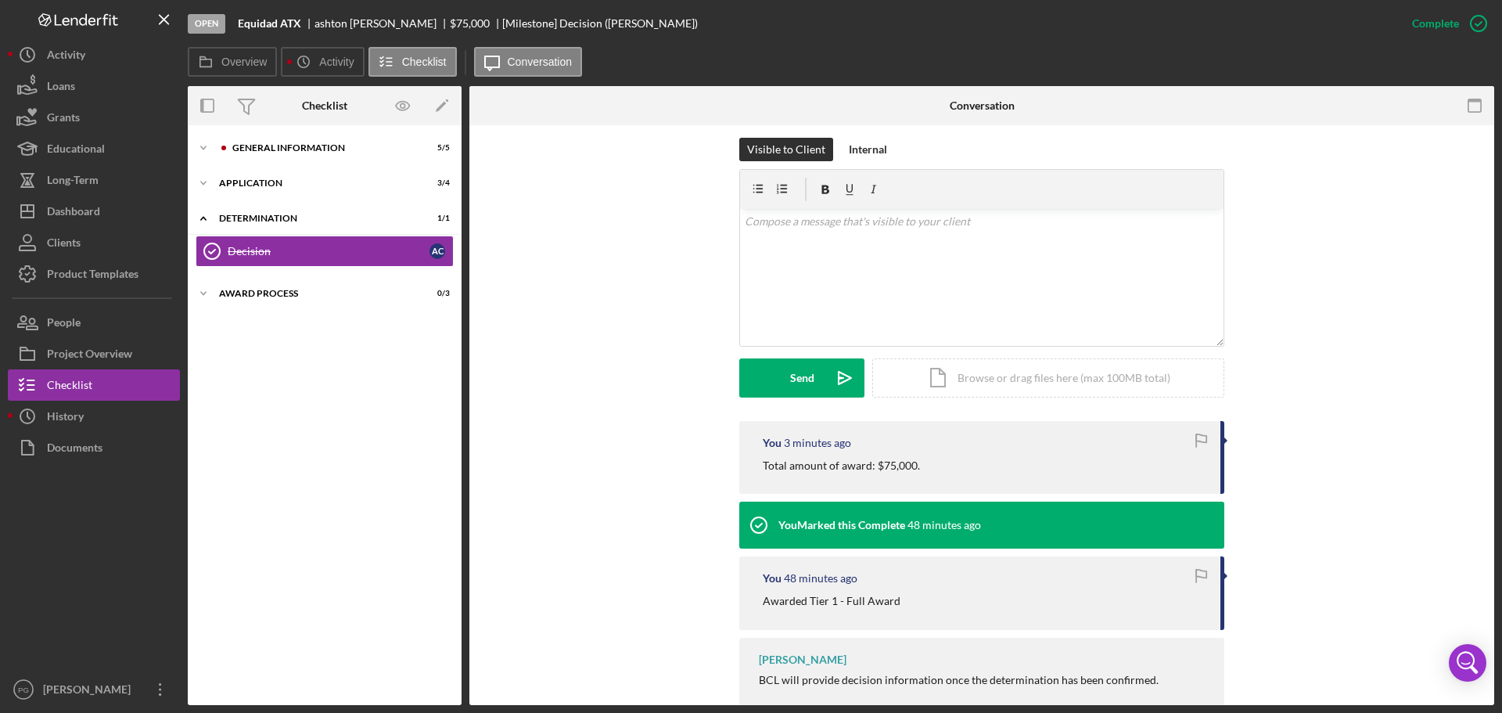
scroll to position [235, 0]
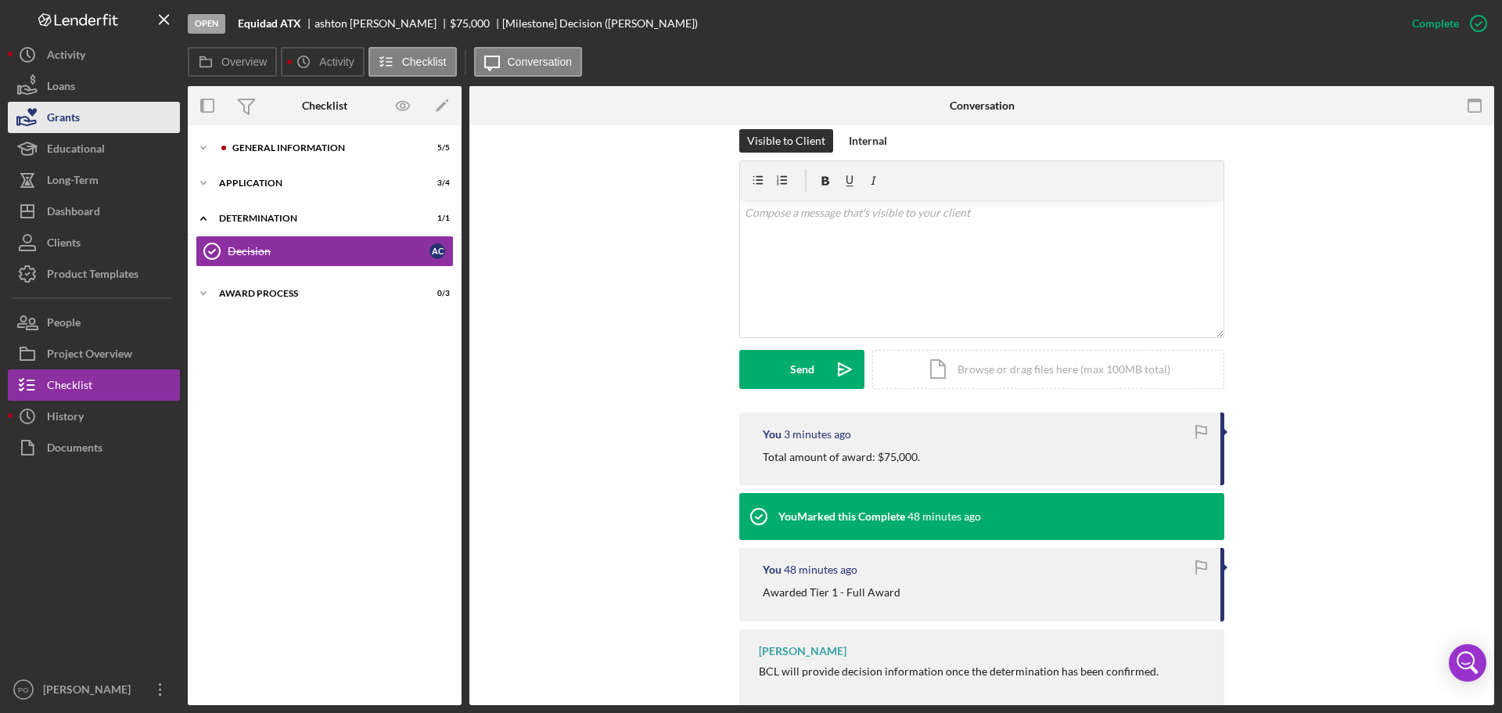
click at [82, 125] on button "Grants" at bounding box center [94, 117] width 172 height 31
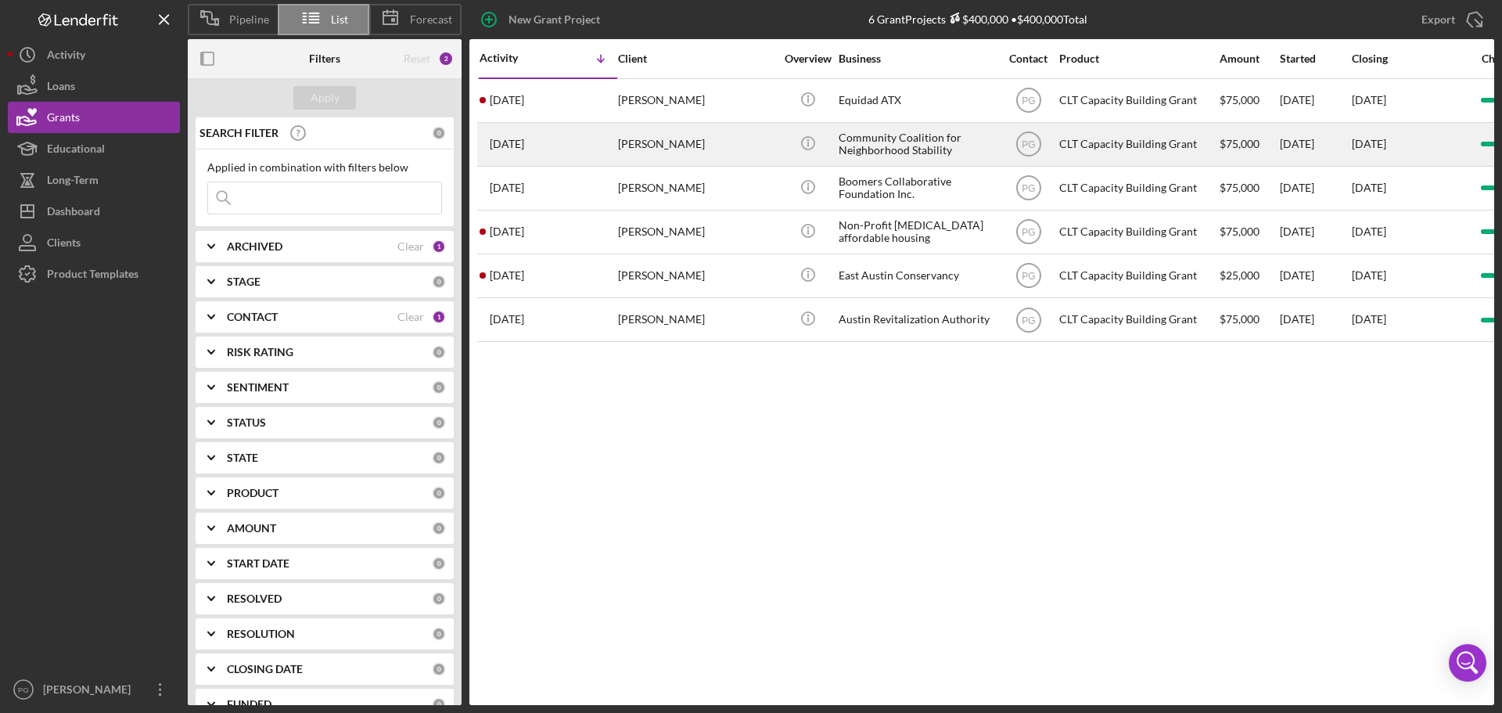
click at [724, 135] on div "[PERSON_NAME]" at bounding box center [696, 144] width 156 height 41
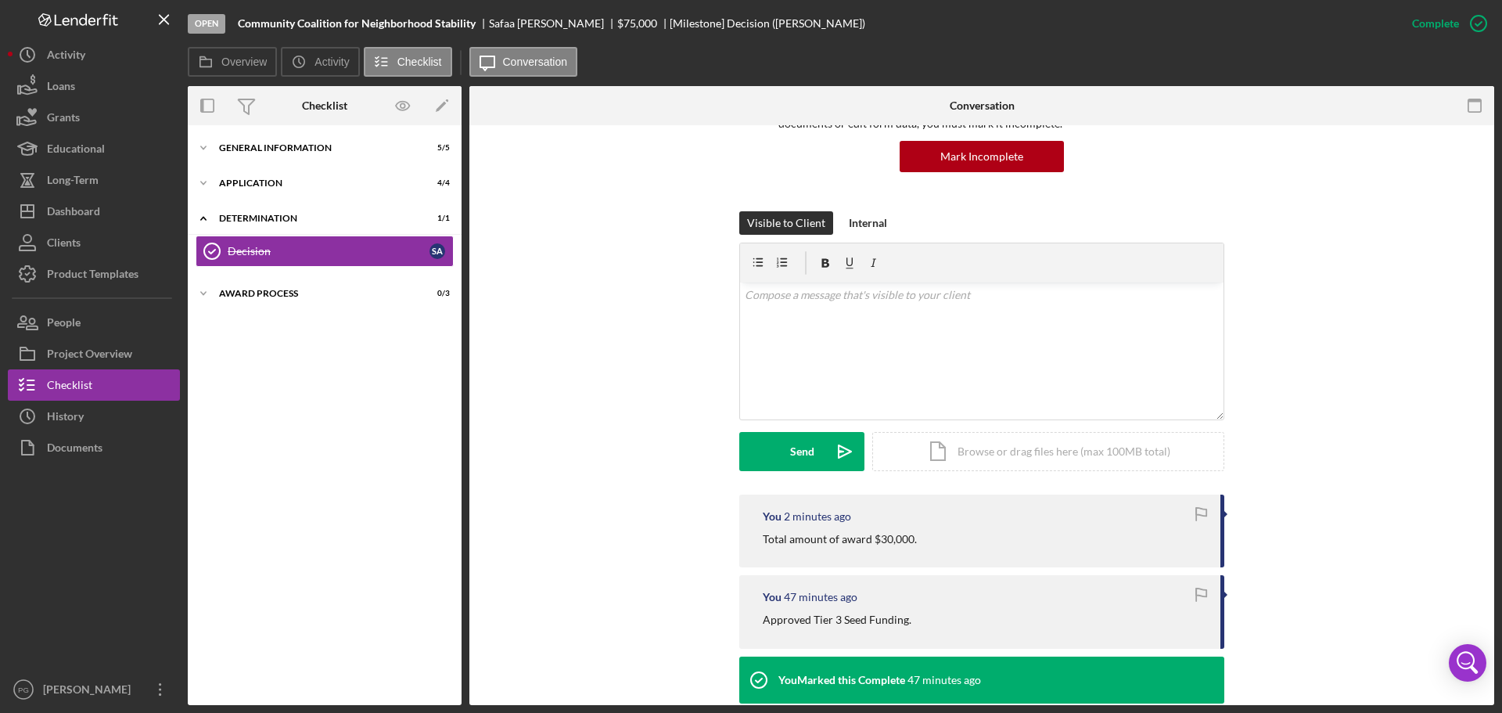
scroll to position [156, 0]
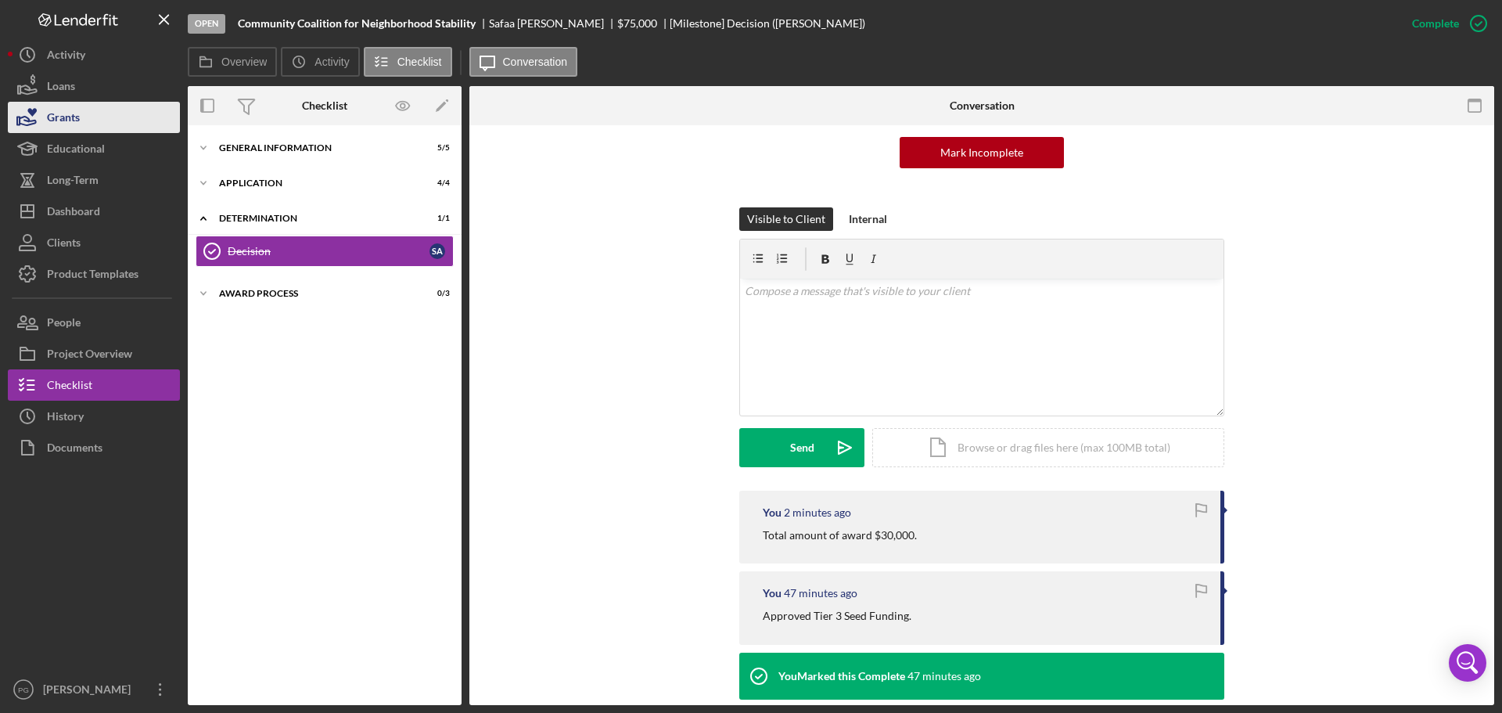
click at [117, 113] on button "Grants" at bounding box center [94, 117] width 172 height 31
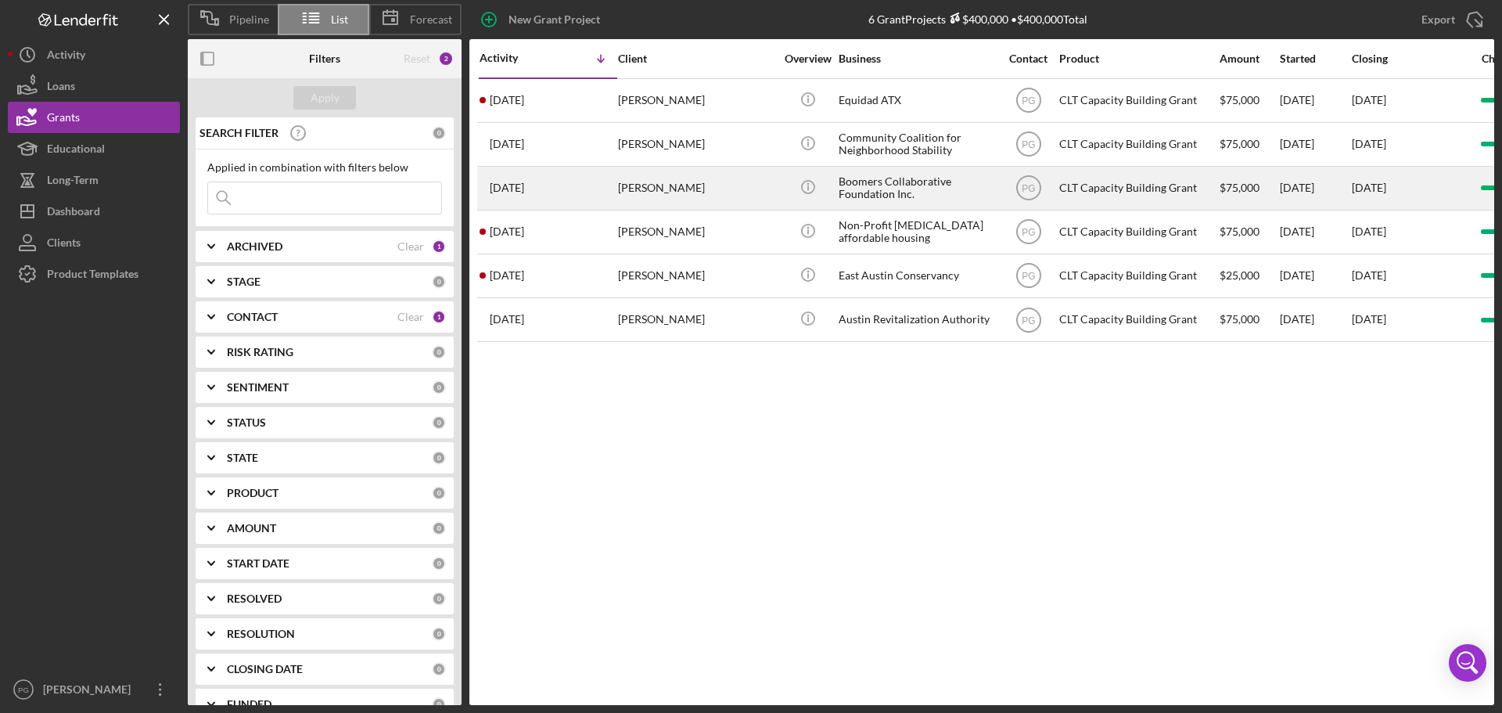
click at [630, 204] on div "[PERSON_NAME]" at bounding box center [696, 187] width 156 height 41
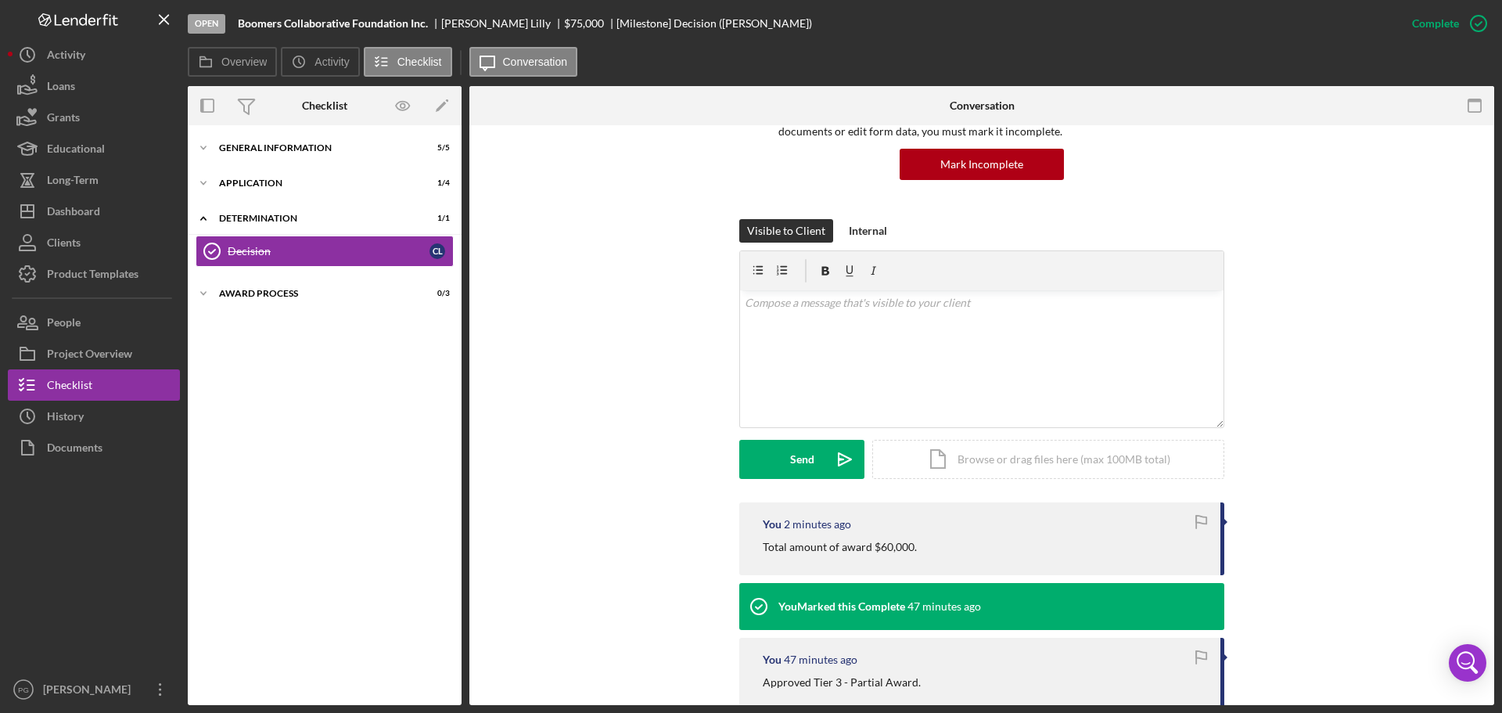
scroll to position [156, 0]
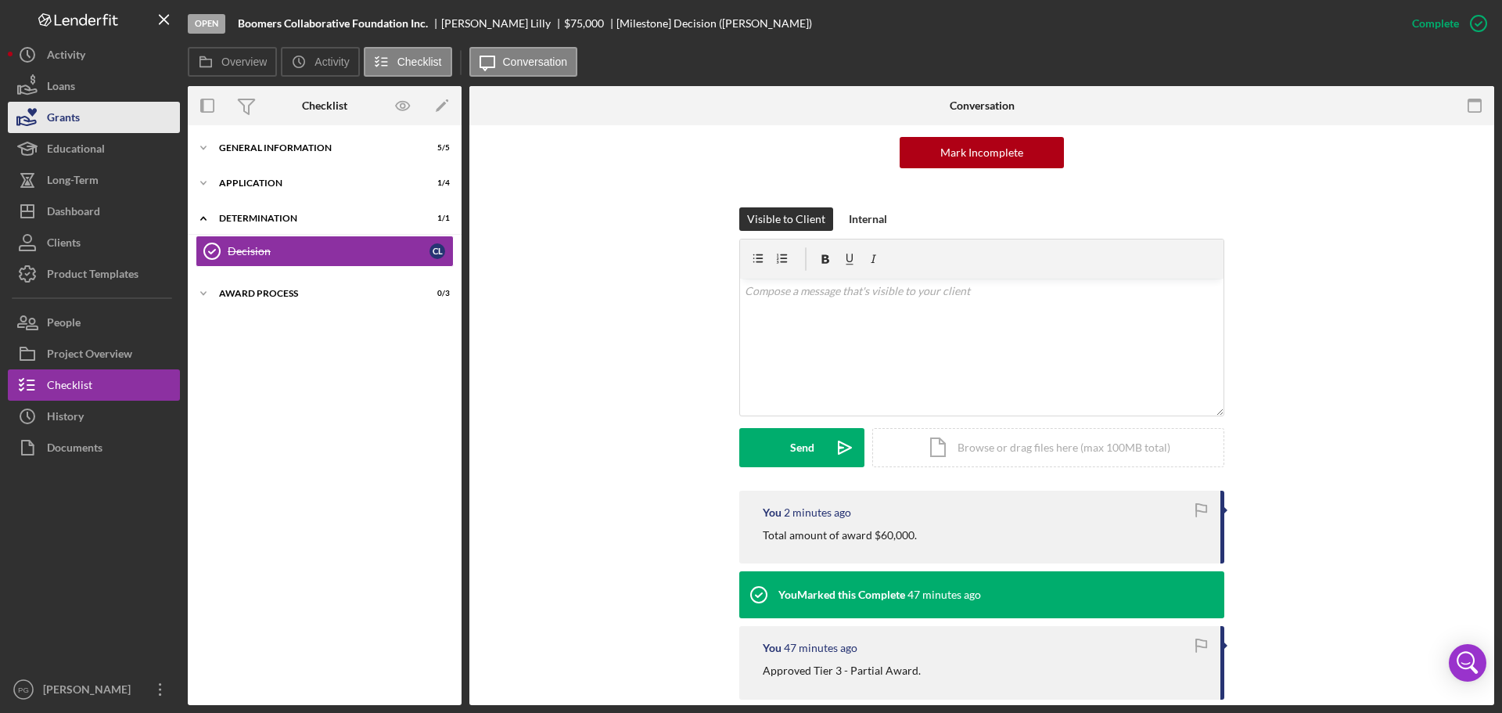
click at [106, 115] on button "Grants" at bounding box center [94, 117] width 172 height 31
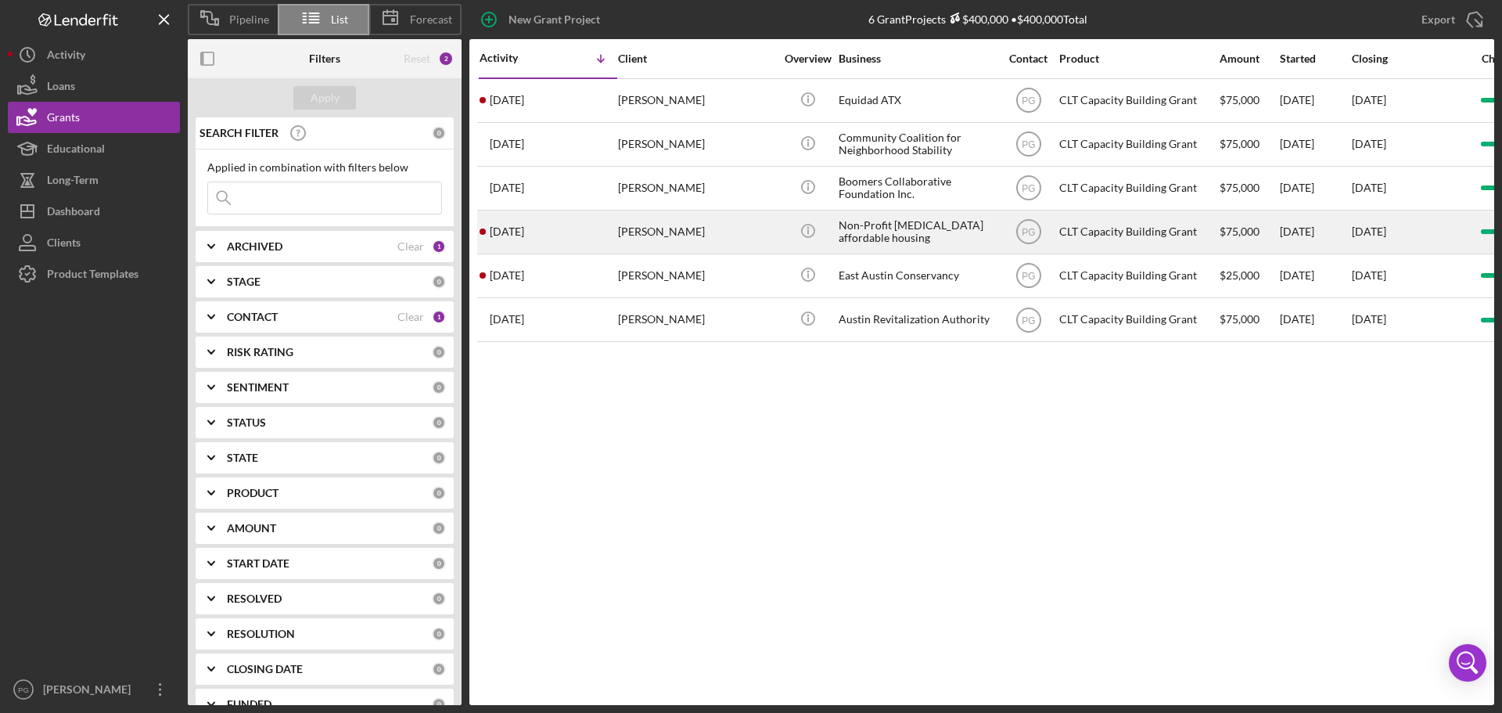
click at [763, 227] on div "[PERSON_NAME]" at bounding box center [696, 231] width 156 height 41
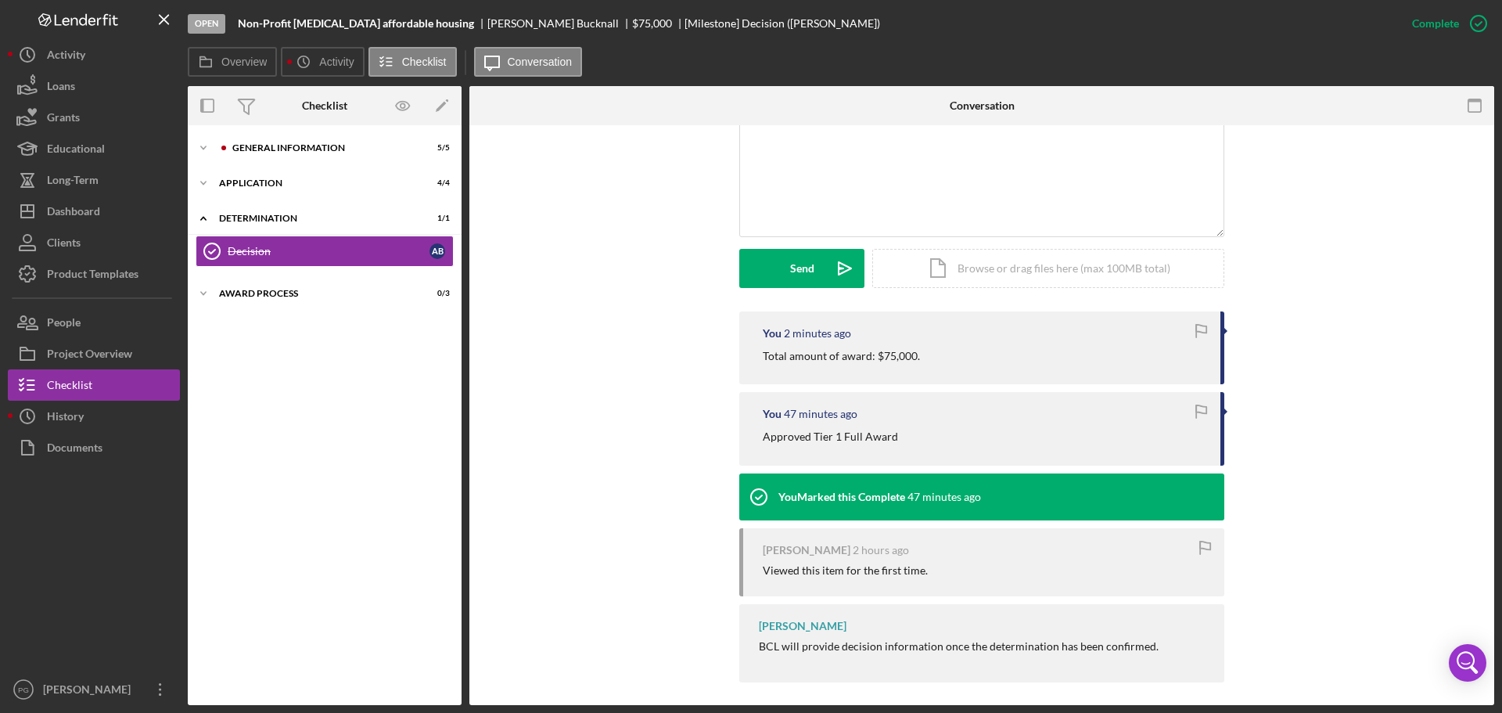
scroll to position [344, 0]
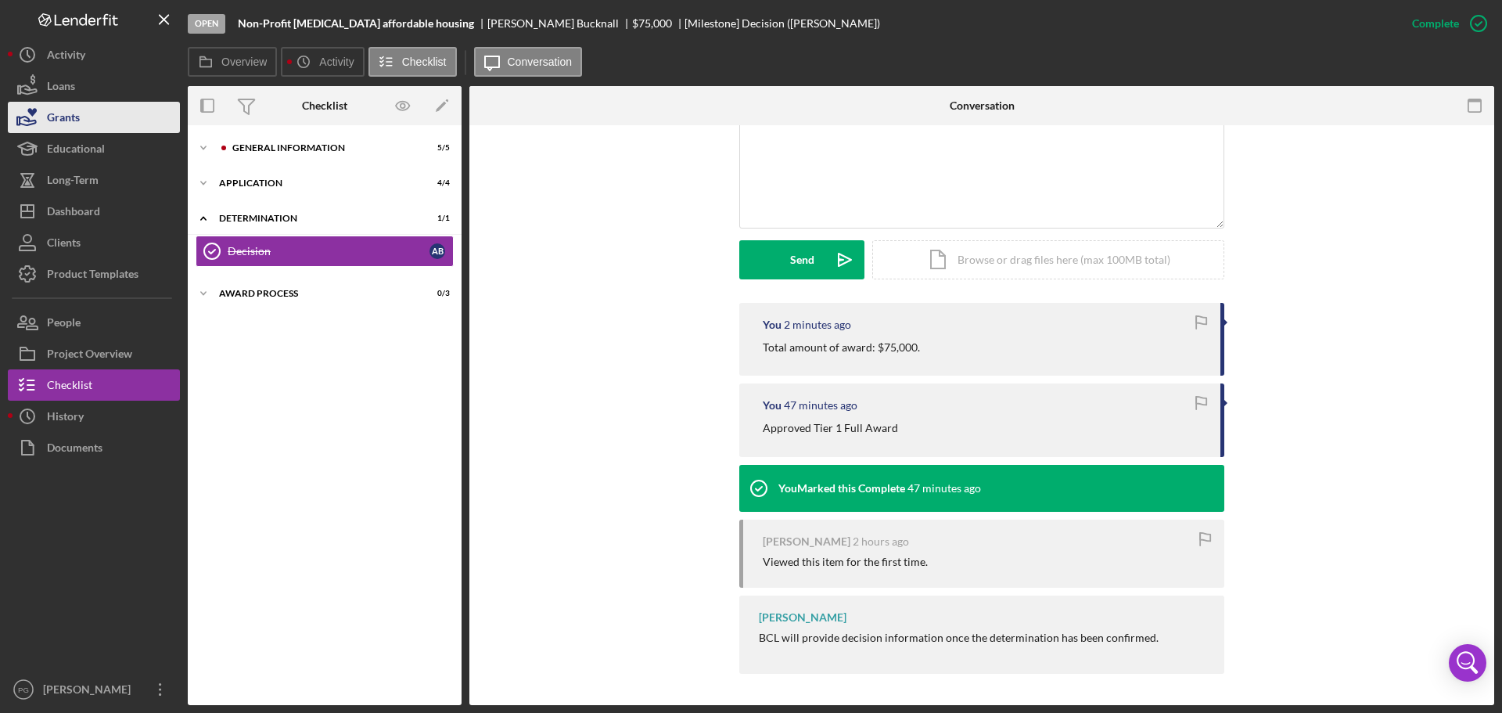
click at [104, 113] on button "Grants" at bounding box center [94, 117] width 172 height 31
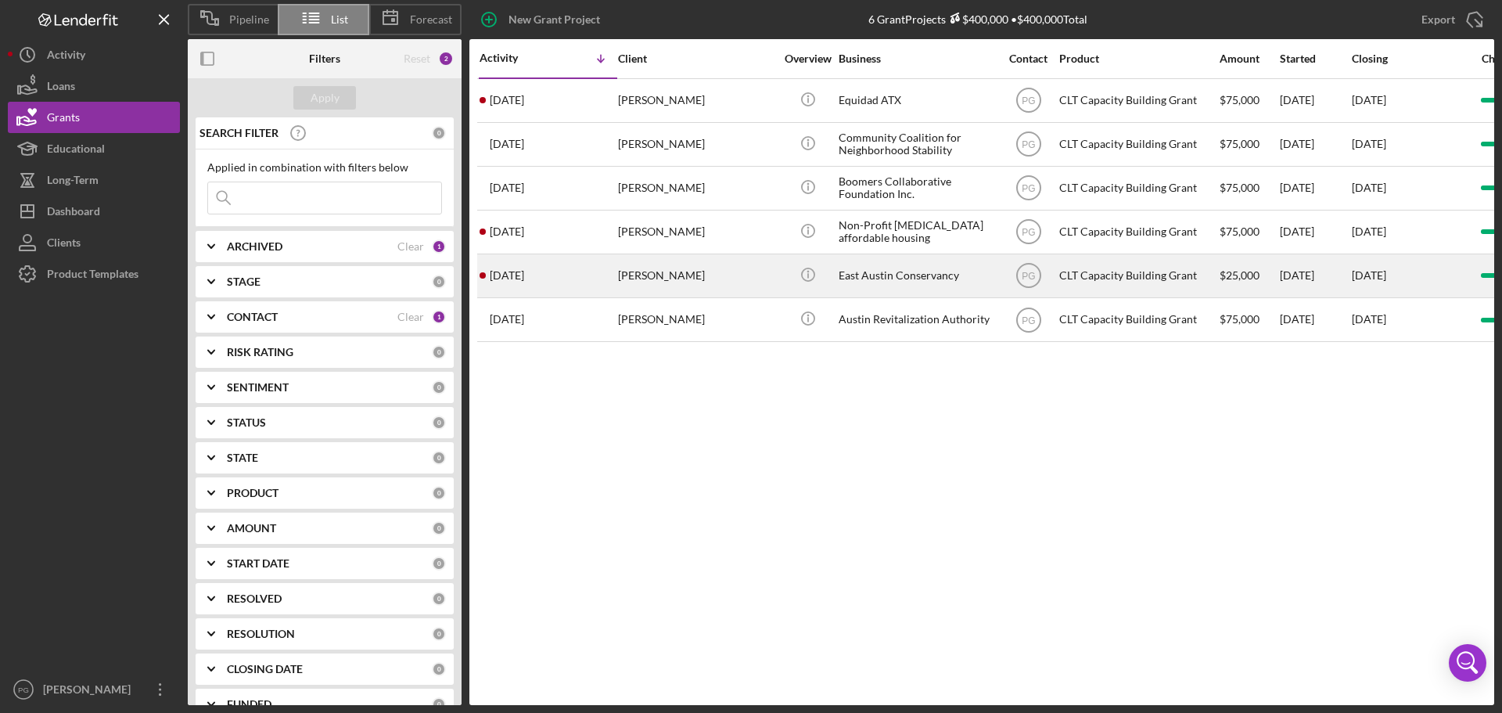
click at [759, 279] on div "[PERSON_NAME]" at bounding box center [696, 275] width 156 height 41
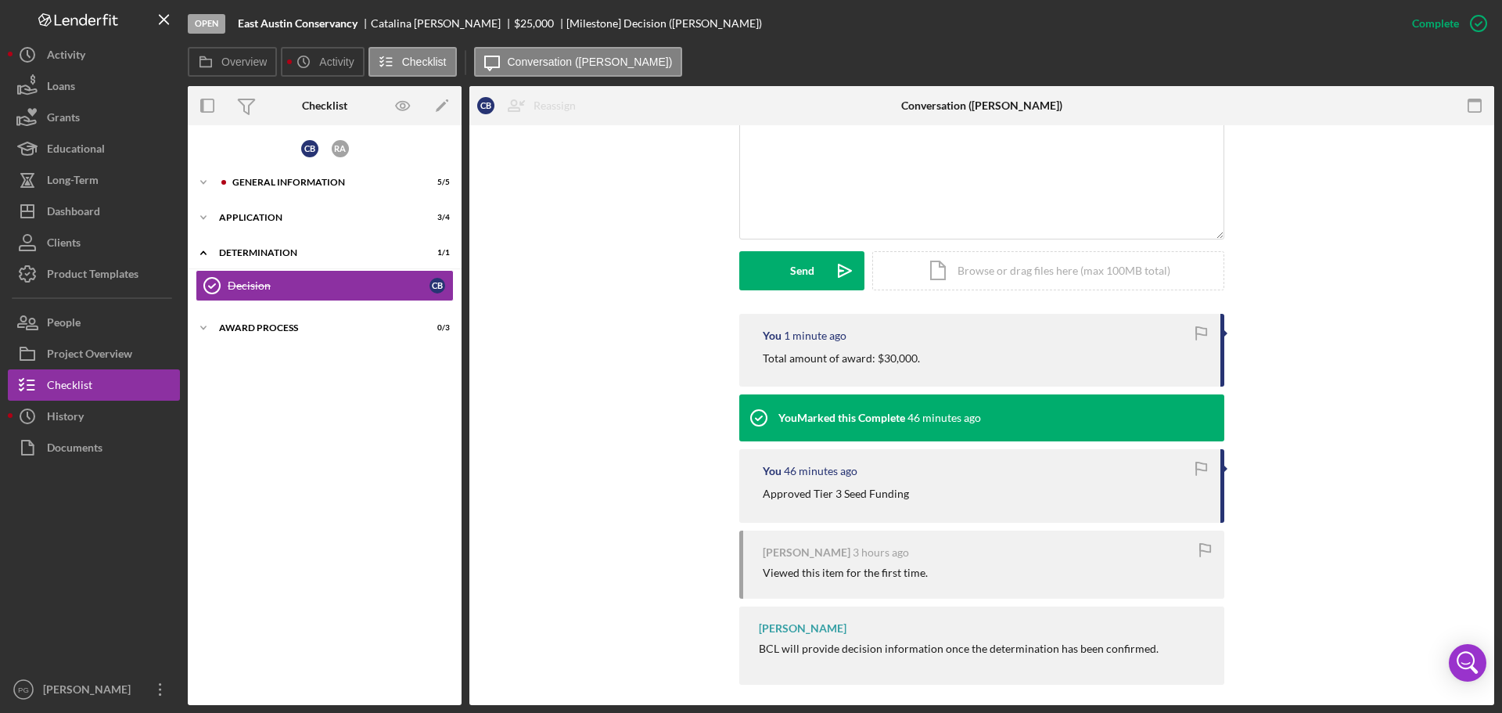
scroll to position [344, 0]
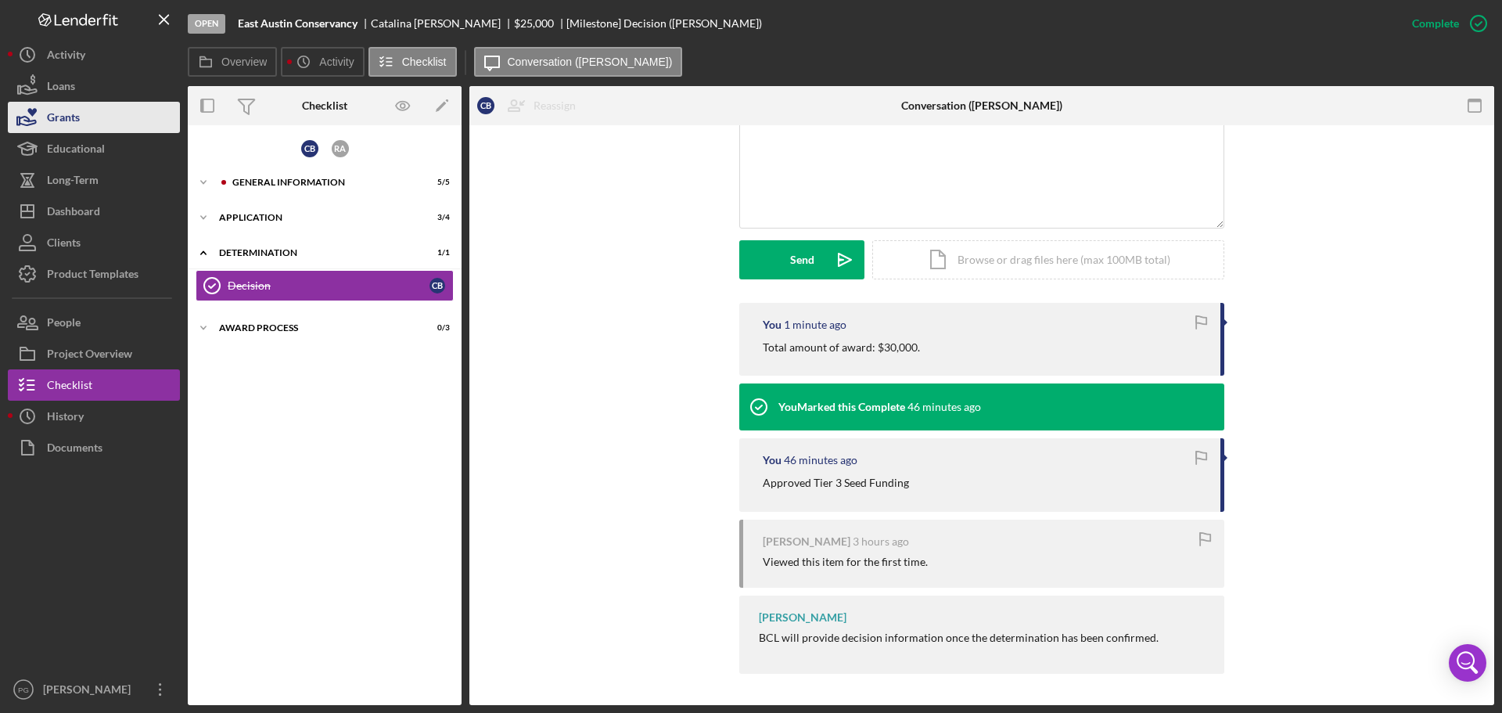
click at [109, 103] on button "Grants" at bounding box center [94, 117] width 172 height 31
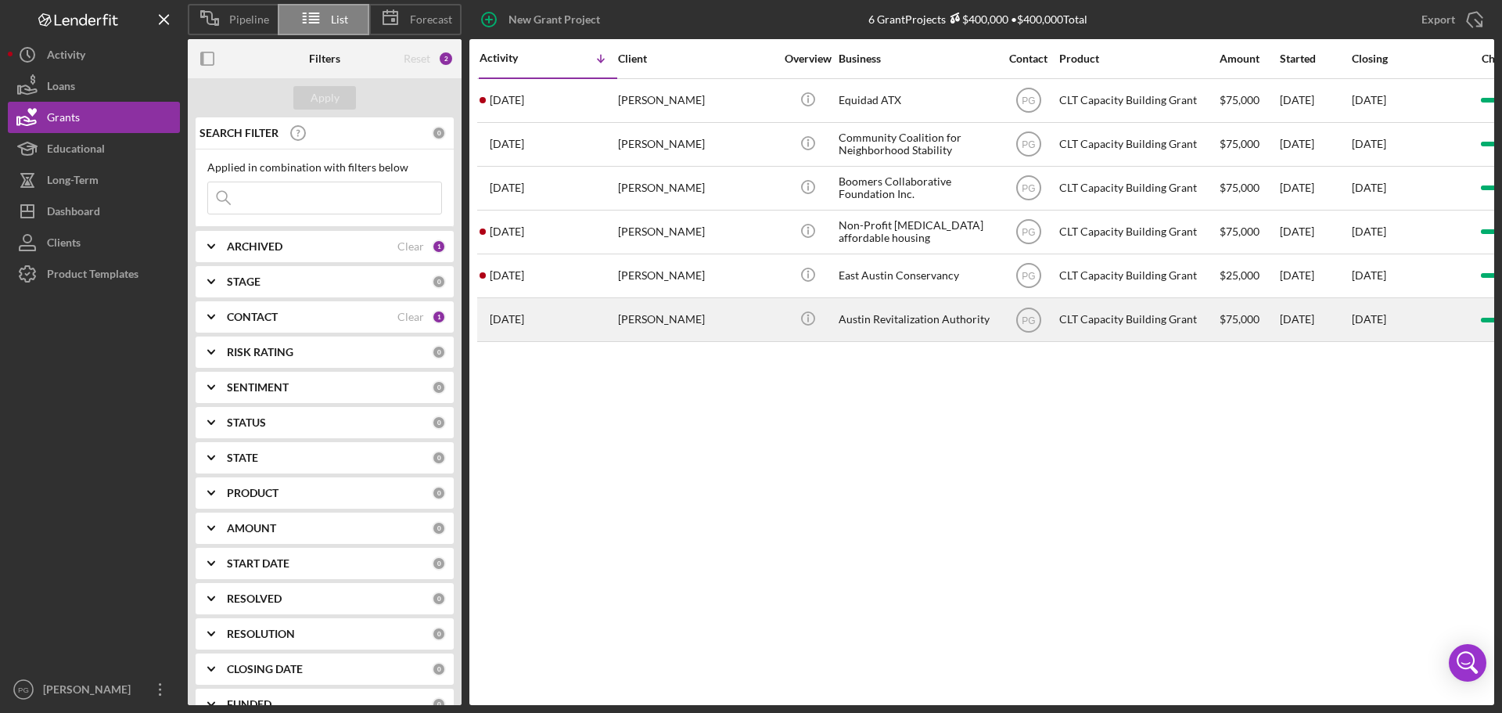
click at [772, 325] on div "[PERSON_NAME]" at bounding box center [696, 319] width 156 height 41
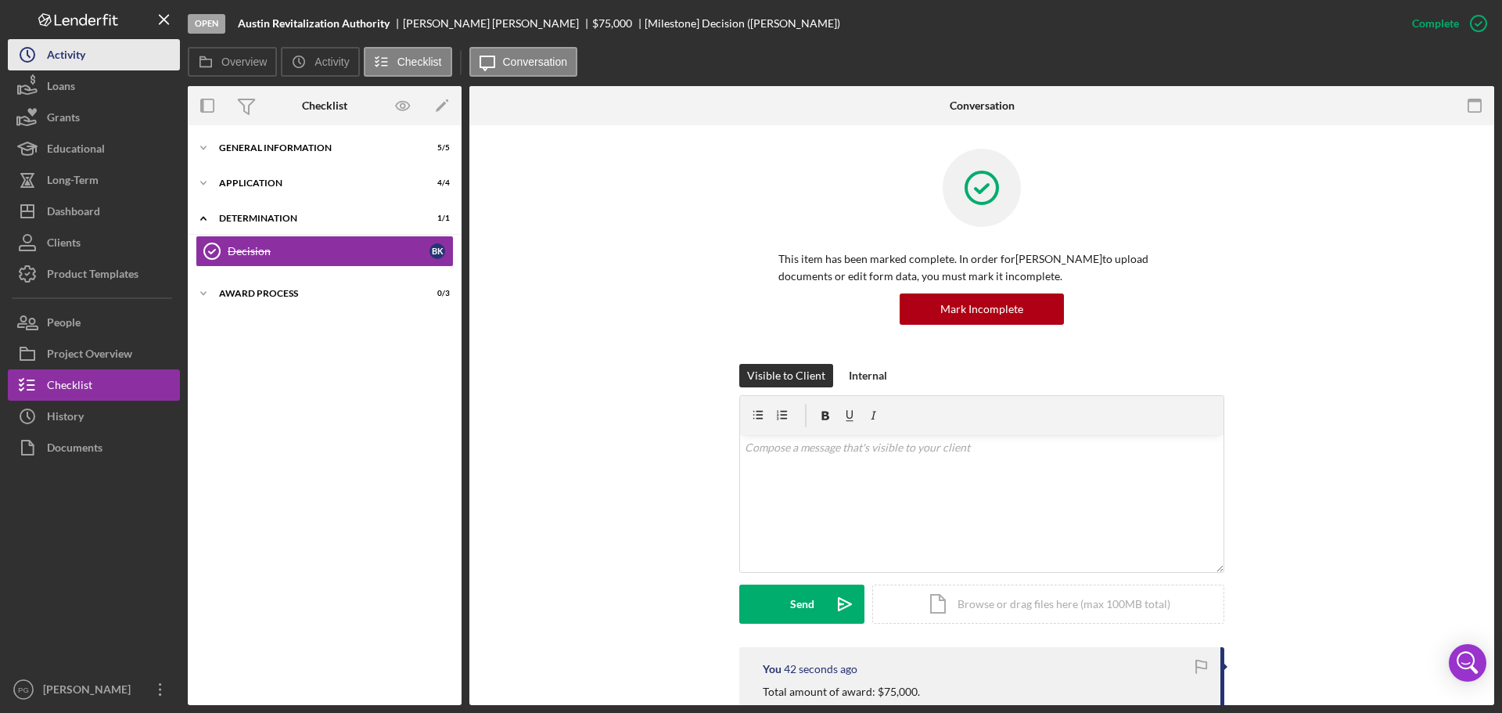
click at [118, 57] on button "Icon/History Activity" at bounding box center [94, 54] width 172 height 31
